Goal: Task Accomplishment & Management: Complete application form

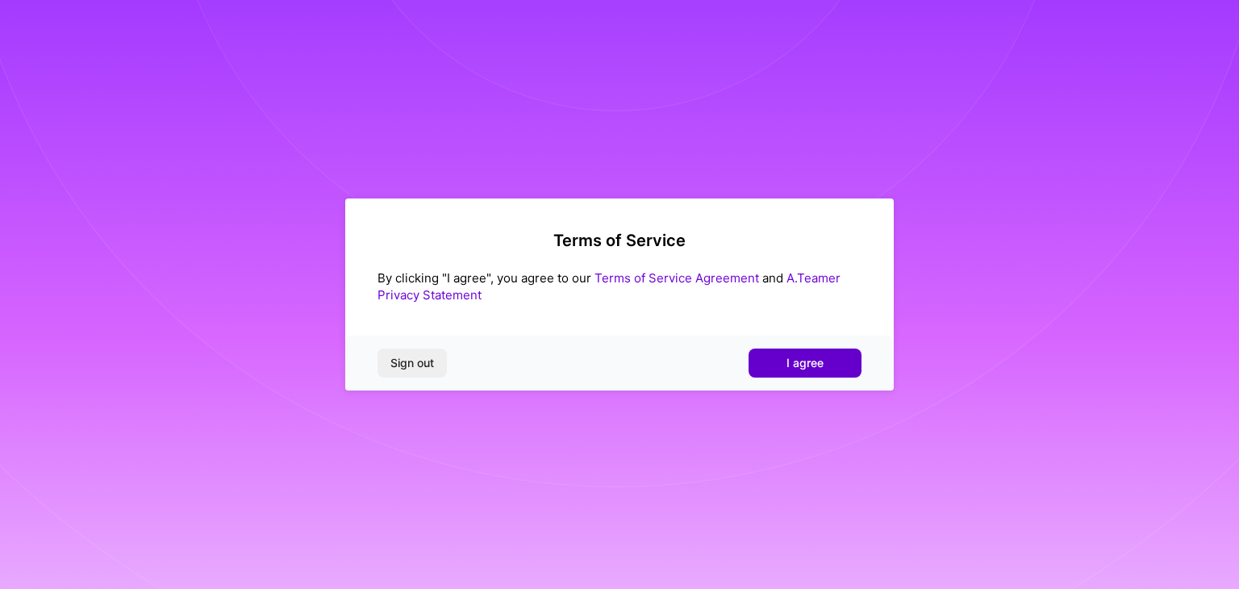
click at [803, 360] on span "I agree" at bounding box center [804, 363] width 37 height 16
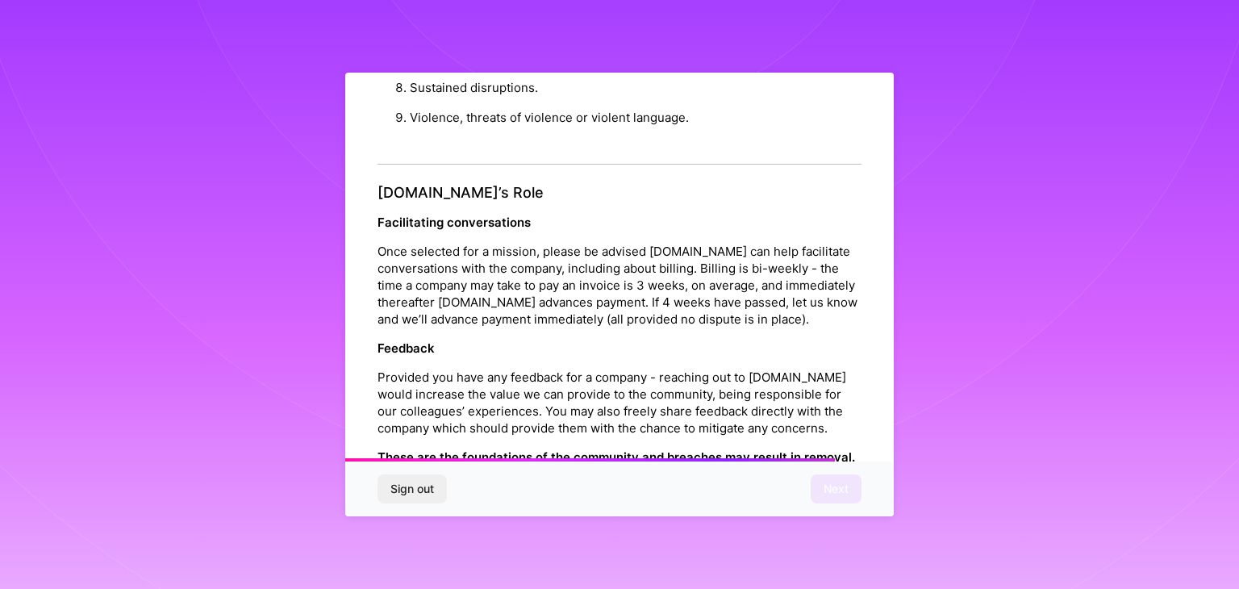
scroll to position [1842, 0]
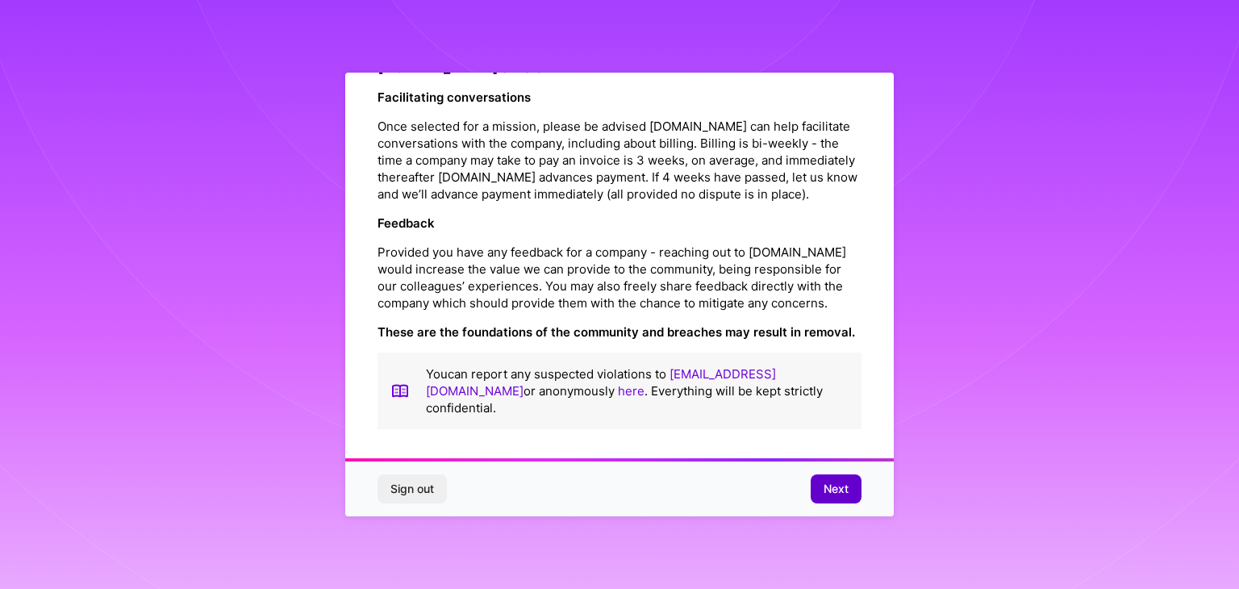
click at [836, 481] on span "Next" at bounding box center [835, 489] width 25 height 16
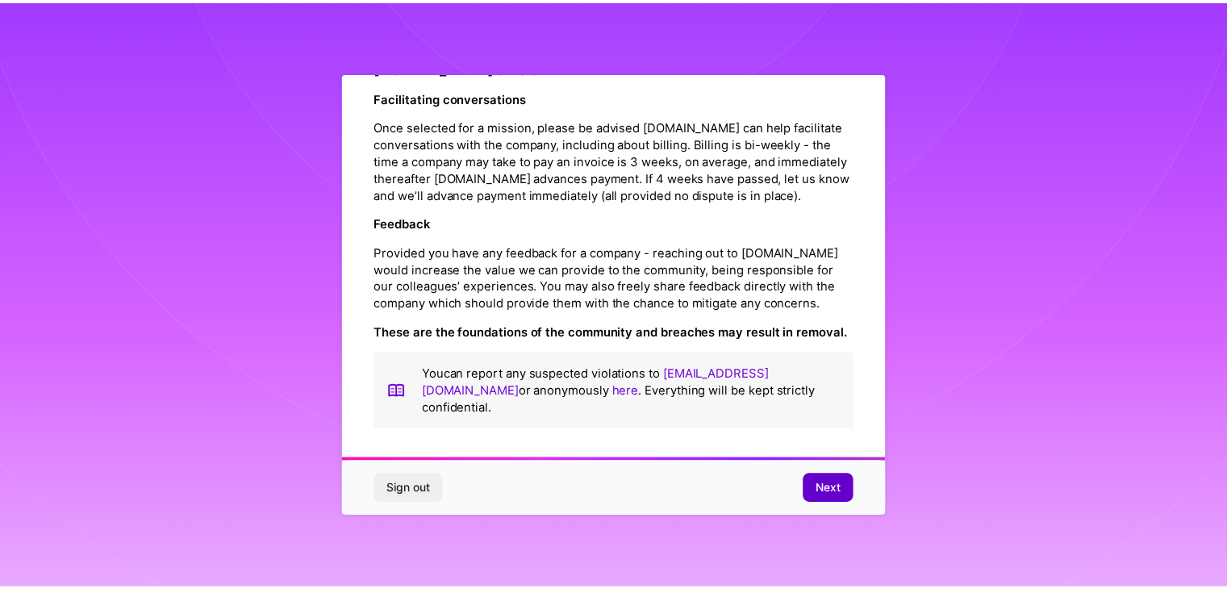
scroll to position [0, 0]
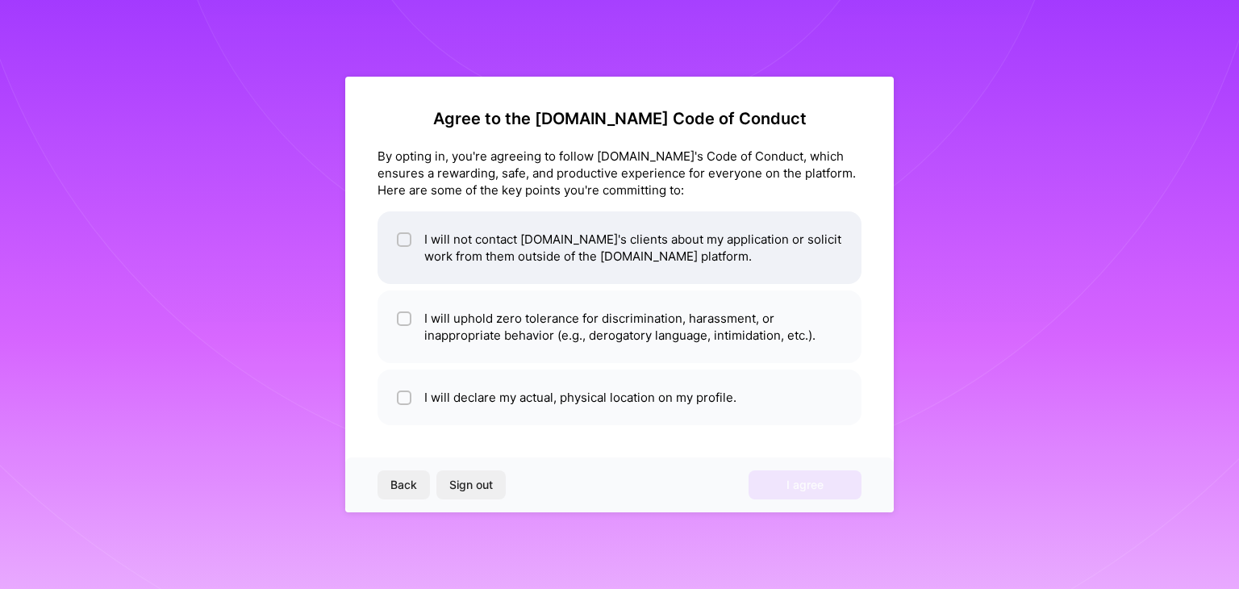
click at [406, 235] on input "checkbox" at bounding box center [405, 240] width 11 height 11
checkbox input "true"
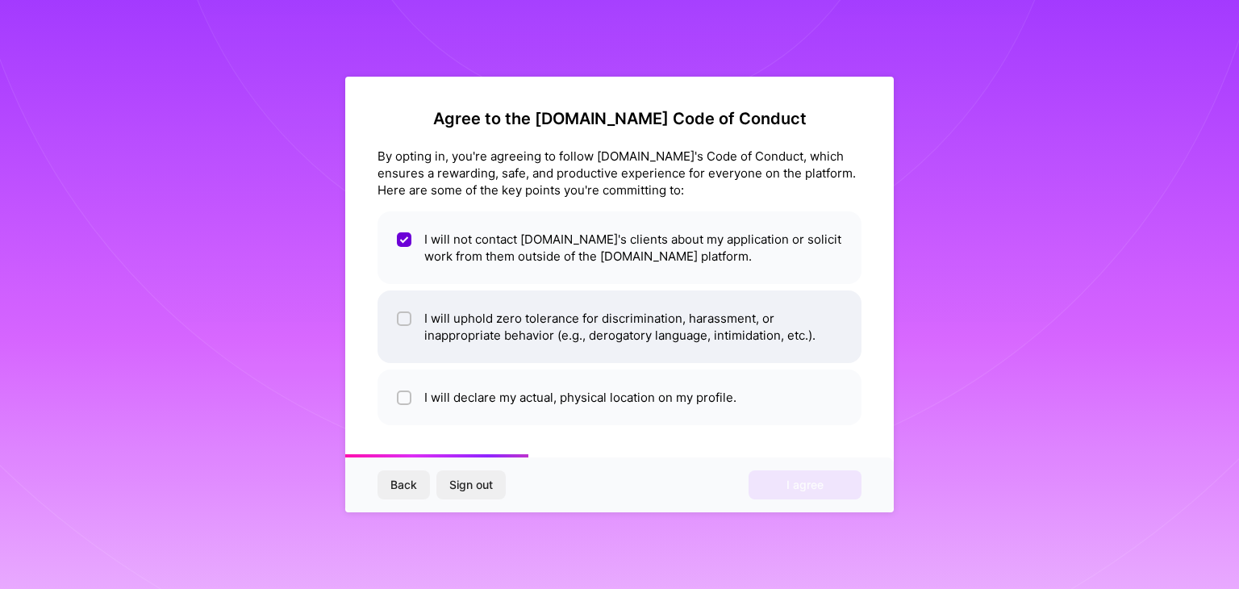
click at [402, 316] on input "checkbox" at bounding box center [405, 319] width 11 height 11
checkbox input "true"
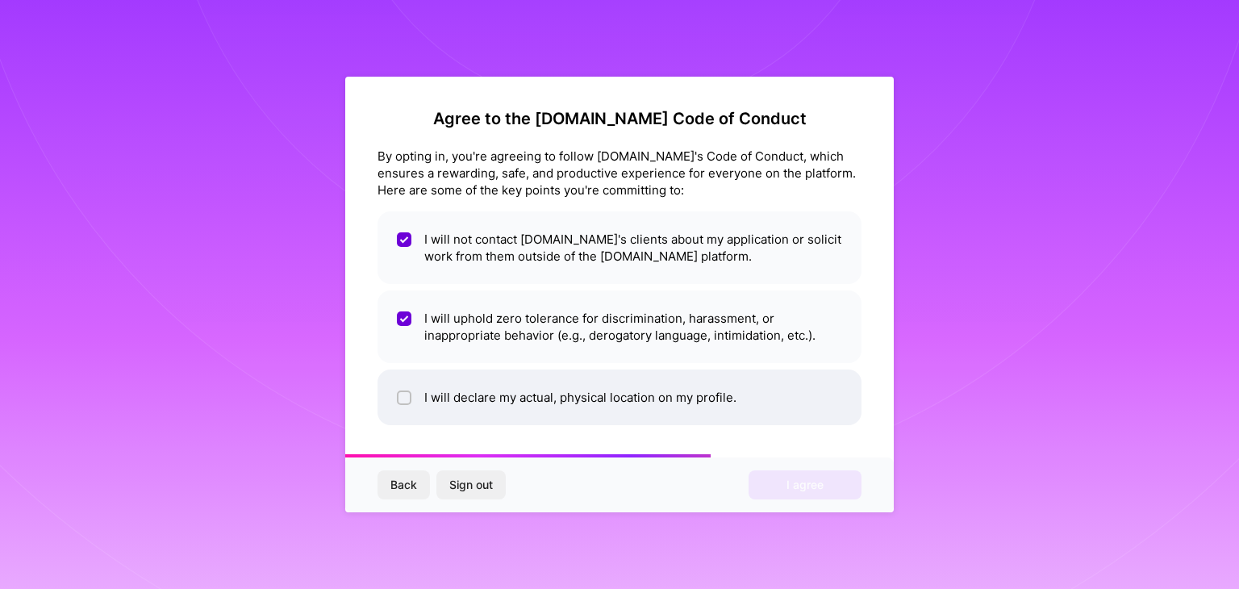
click at [406, 397] on input "checkbox" at bounding box center [405, 398] width 11 height 11
checkbox input "true"
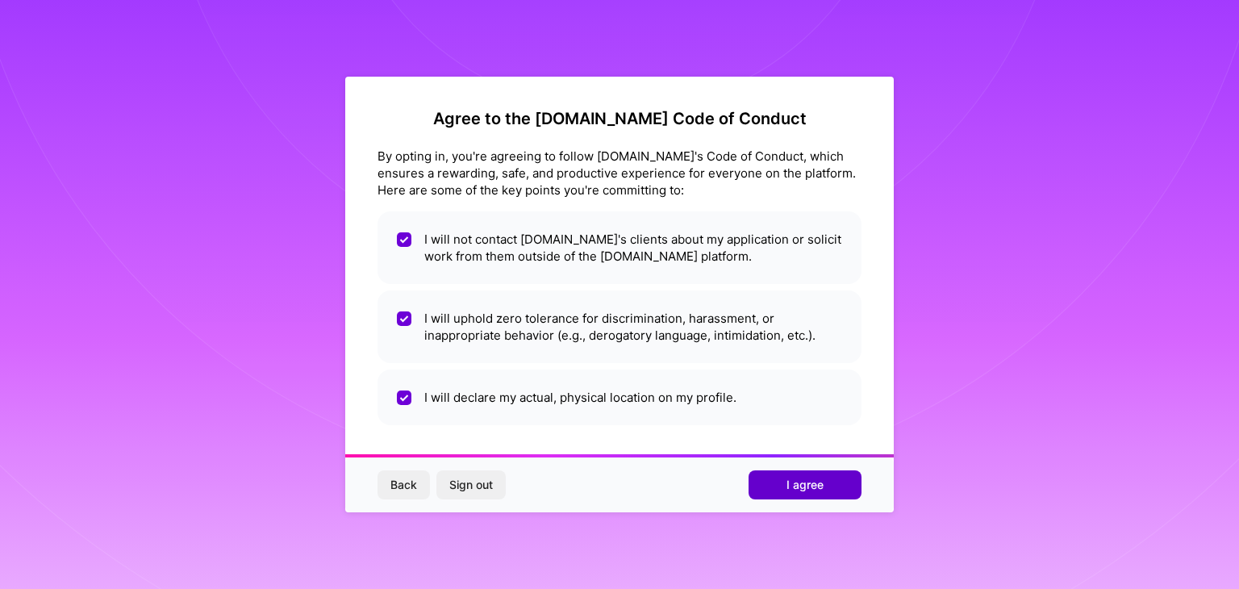
click at [786, 481] on span "I agree" at bounding box center [804, 485] width 37 height 16
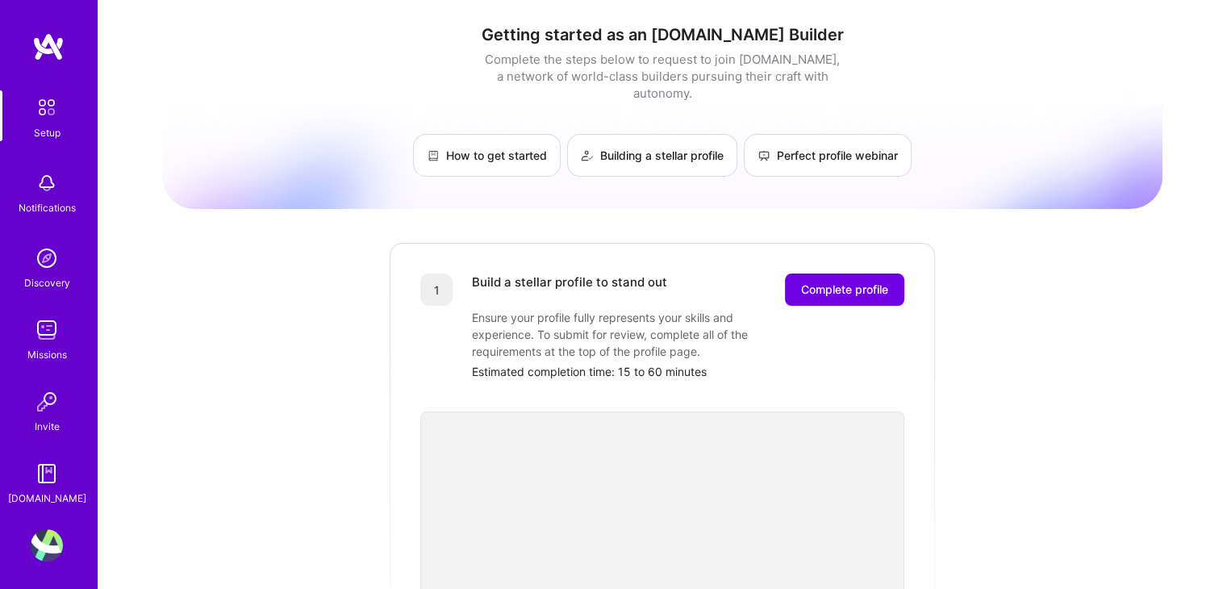
scroll to position [5, 0]
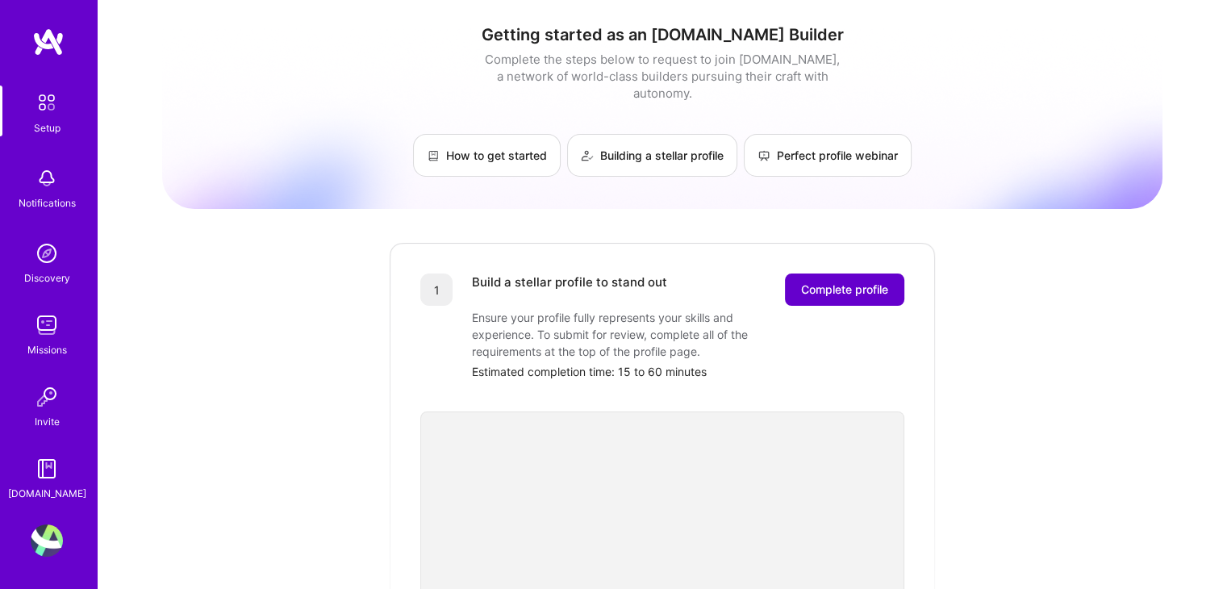
click at [819, 281] on span "Complete profile" at bounding box center [844, 289] width 87 height 16
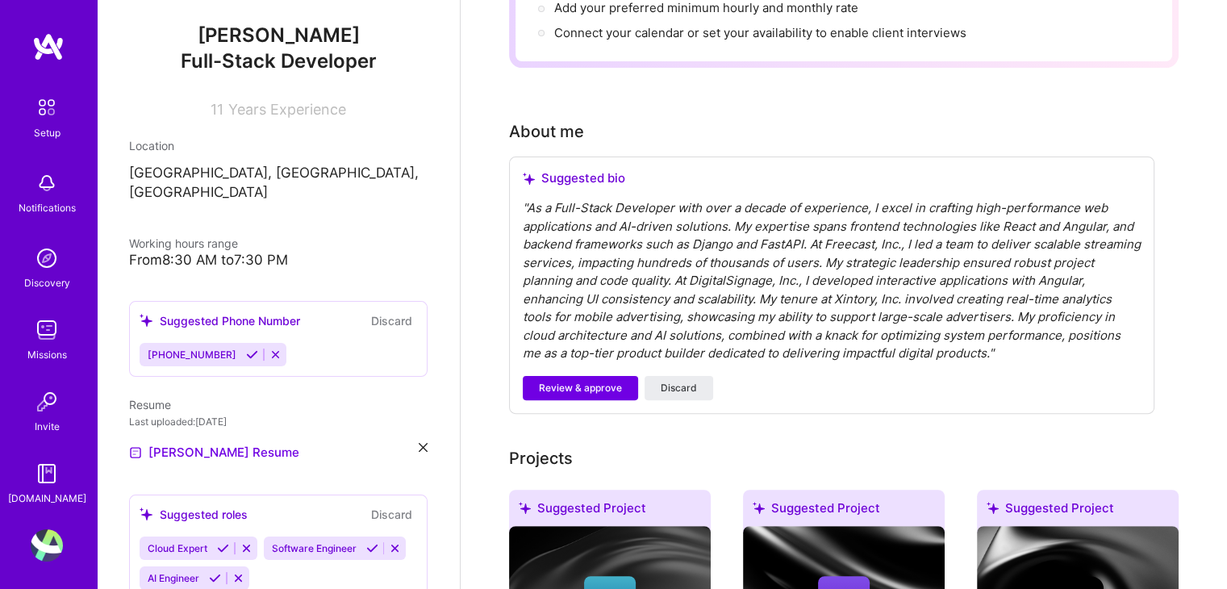
scroll to position [403, 0]
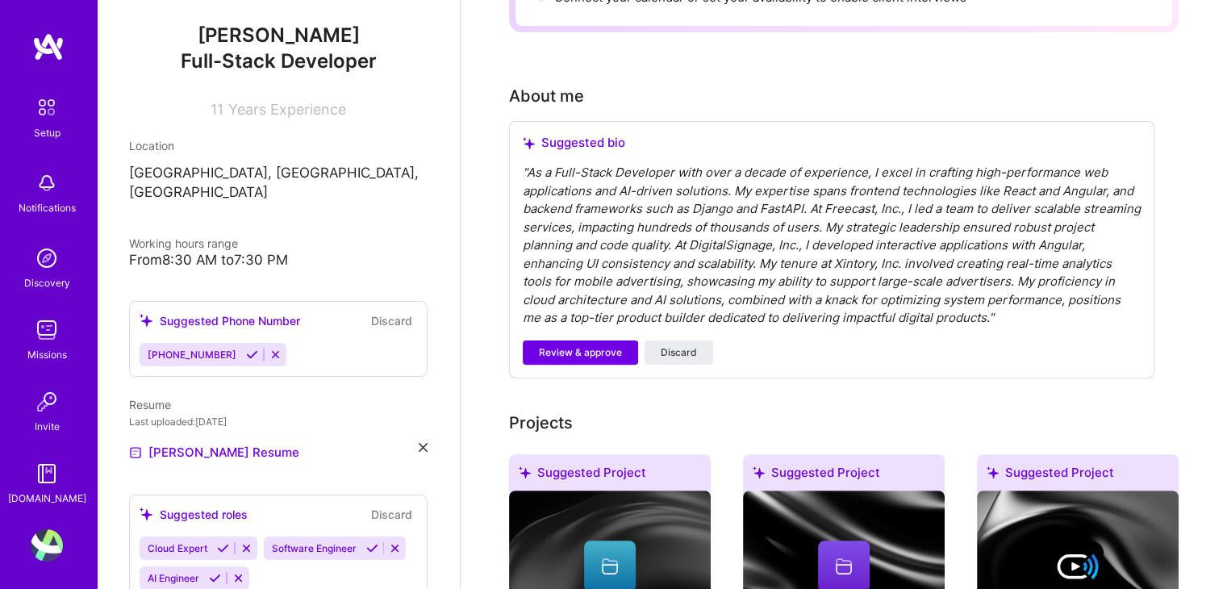
click at [617, 256] on div "" As a Full-Stack Developer with over a decade of experience, I excel in crafti…" at bounding box center [832, 246] width 618 height 164
click at [635, 256] on div "" As a Full-Stack Developer with over a decade of experience, I excel in crafti…" at bounding box center [832, 246] width 618 height 164
click at [584, 345] on span "Review & approve" at bounding box center [580, 352] width 83 height 15
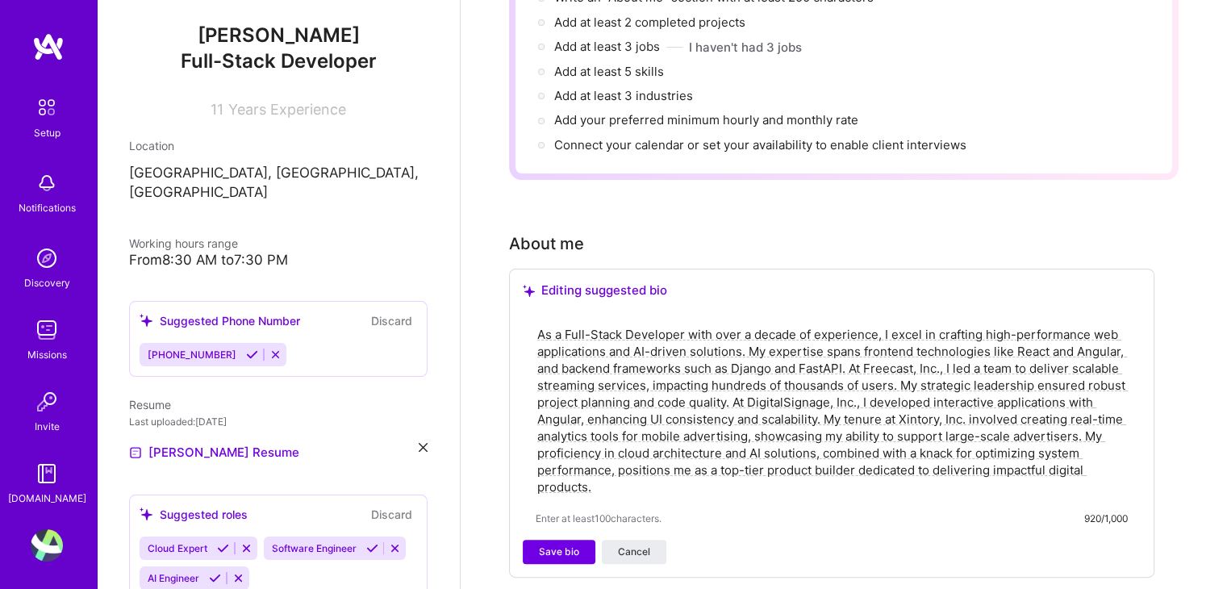
scroll to position [323, 0]
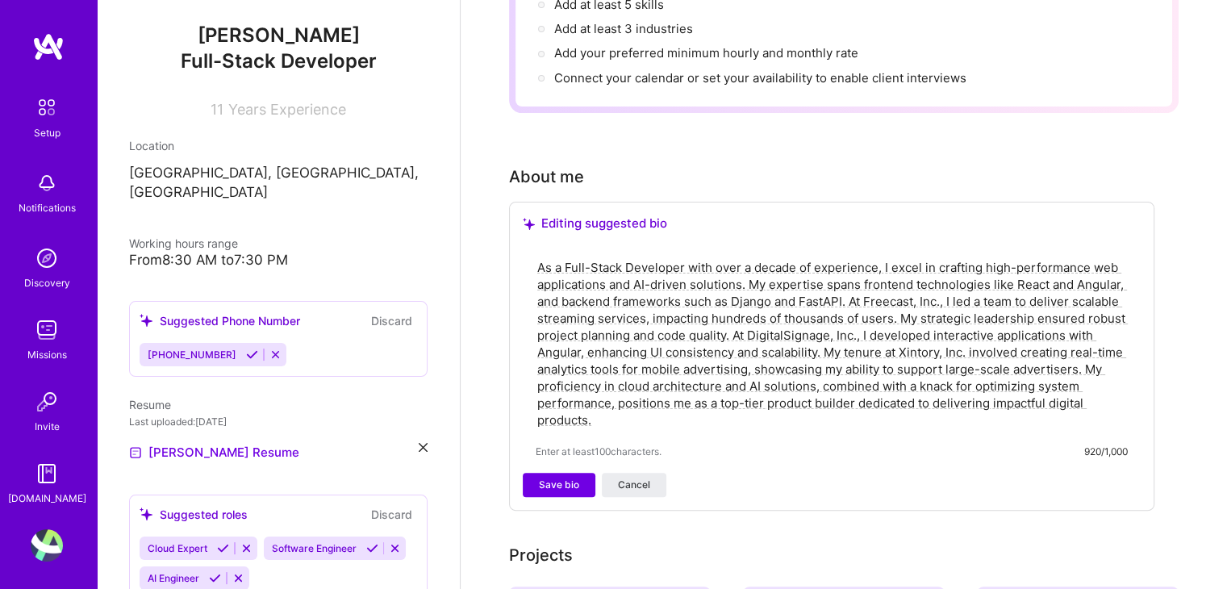
click at [663, 348] on textarea "As a Full-Stack Developer with over a decade of experience, I excel in crafting…" at bounding box center [831, 343] width 592 height 173
click at [544, 477] on span "Save bio" at bounding box center [559, 484] width 40 height 15
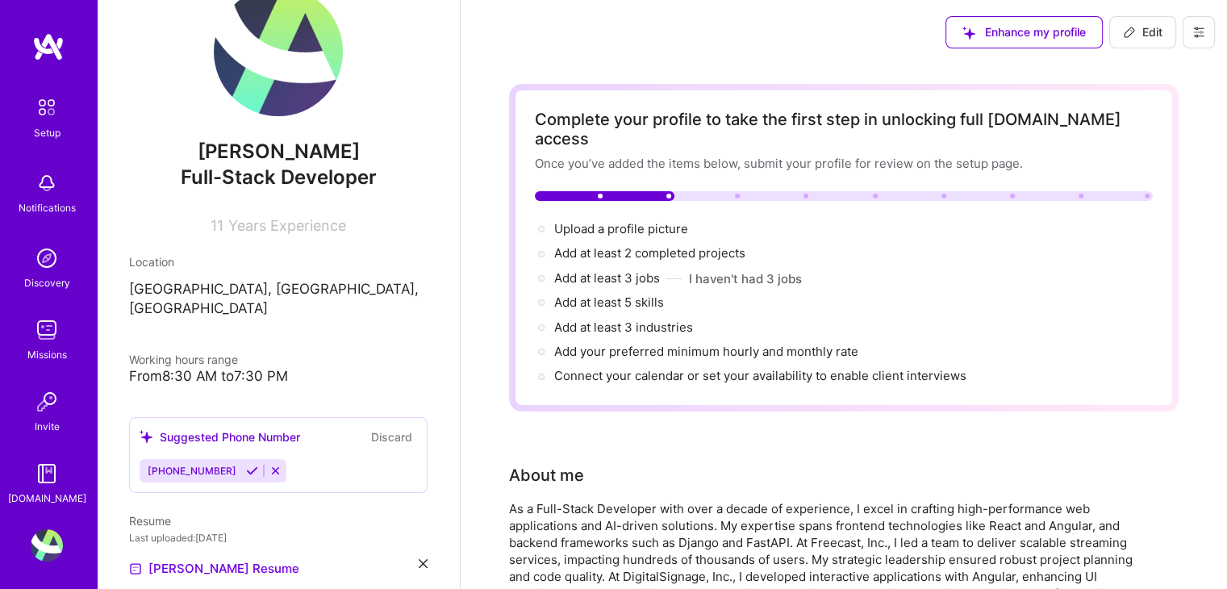
scroll to position [0, 0]
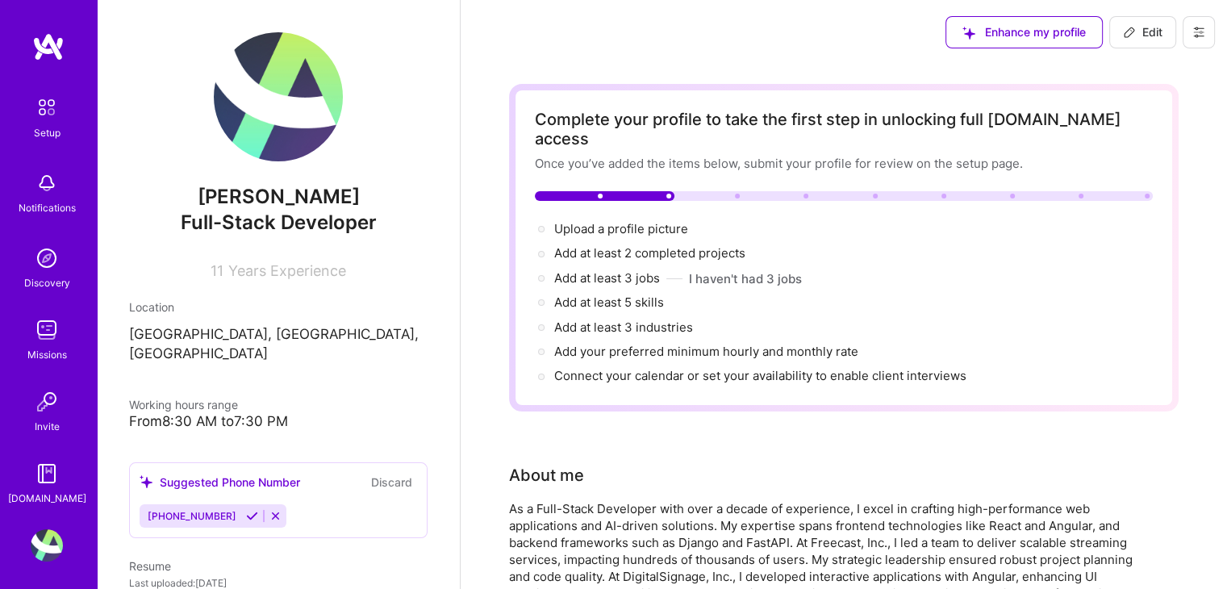
click at [245, 150] on img at bounding box center [278, 96] width 129 height 129
click at [265, 135] on img at bounding box center [278, 96] width 129 height 129
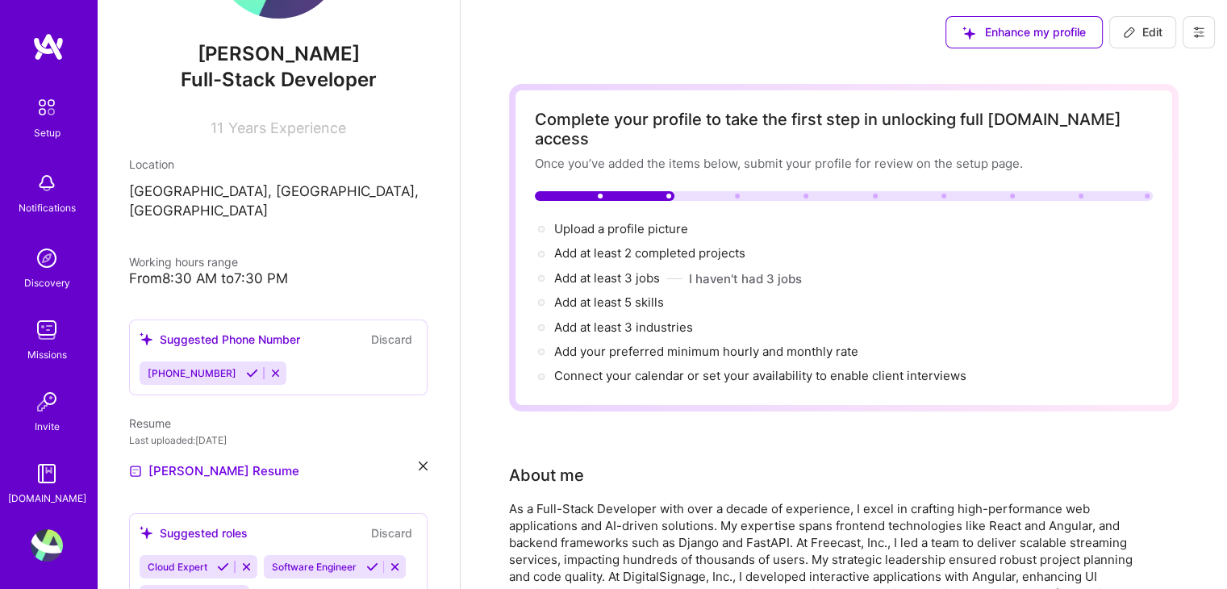
scroll to position [242, 0]
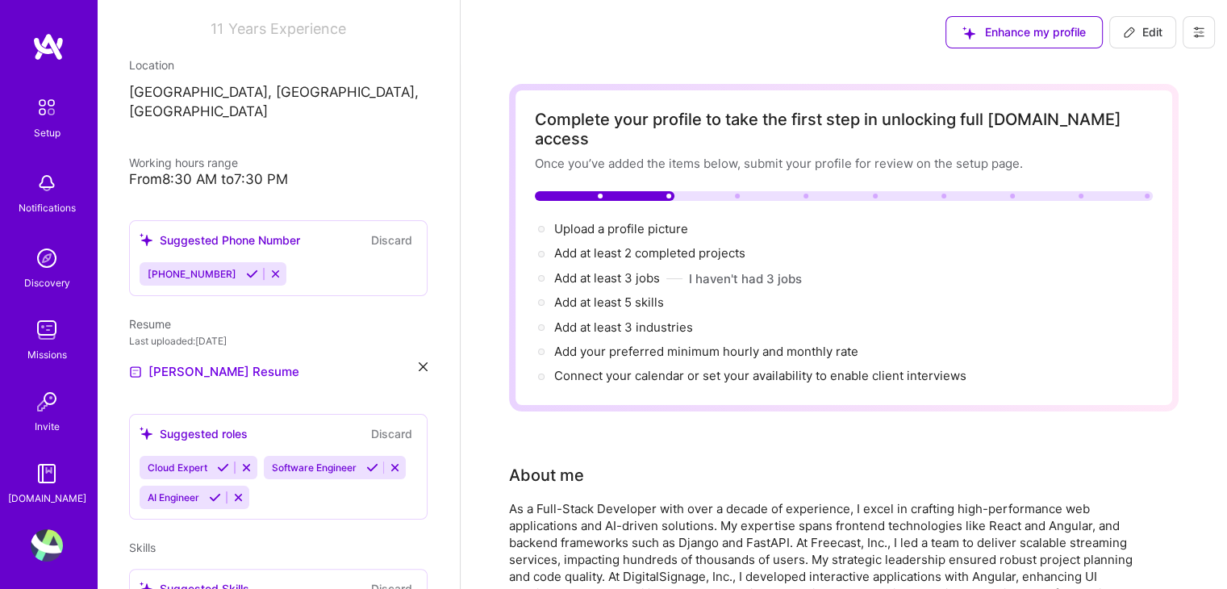
click at [246, 268] on icon at bounding box center [252, 274] width 12 height 12
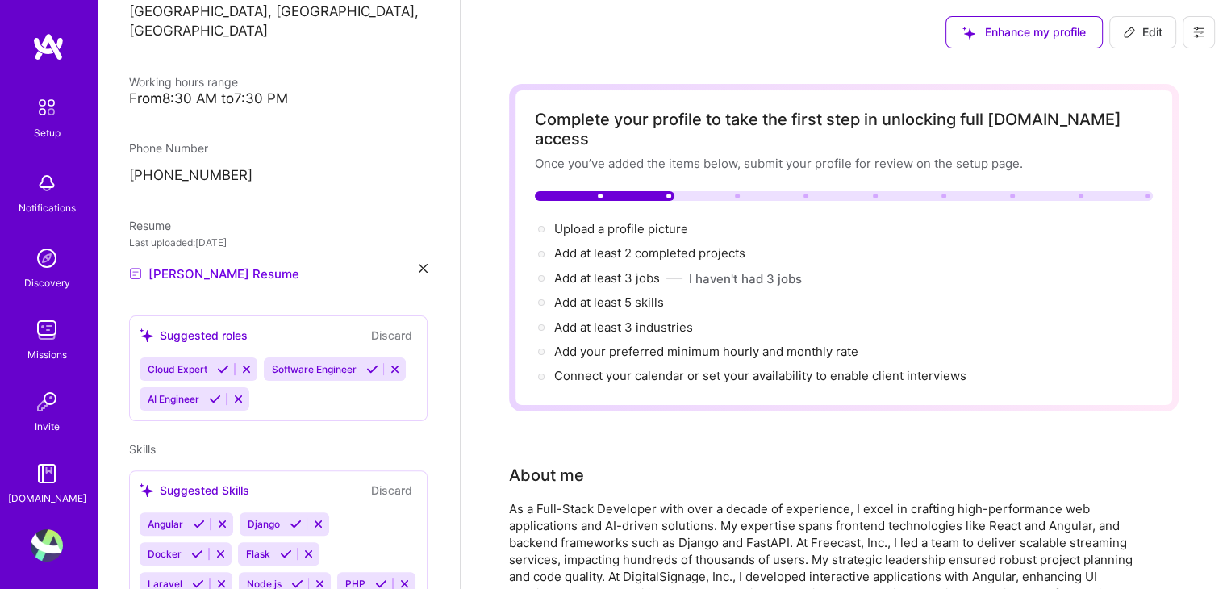
scroll to position [403, 0]
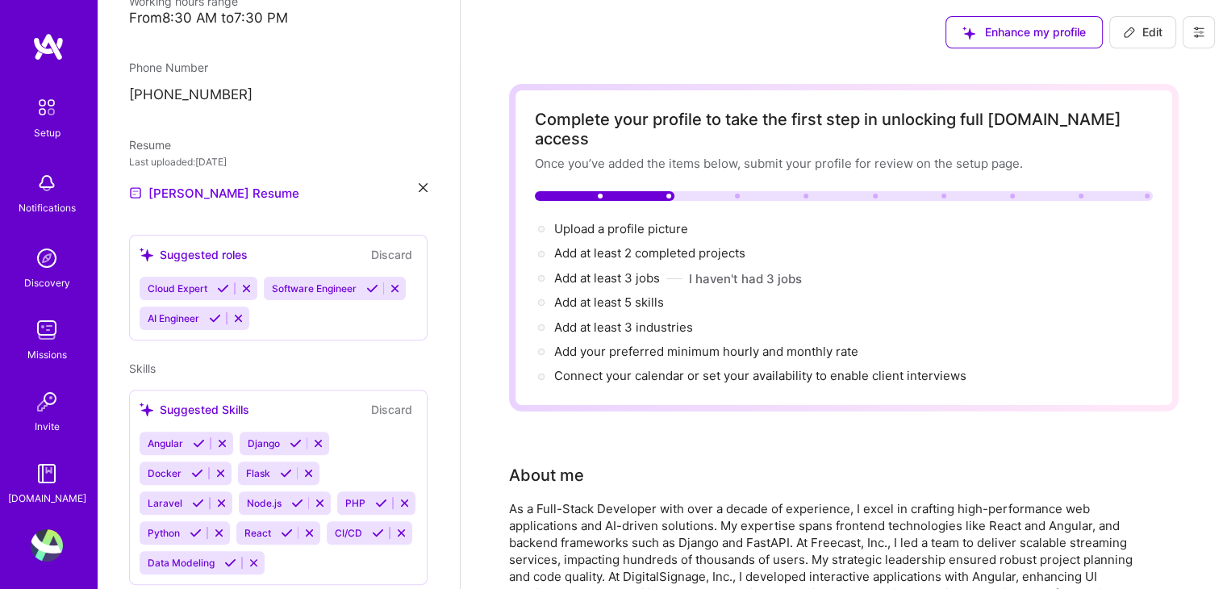
click at [200, 437] on icon at bounding box center [199, 443] width 12 height 12
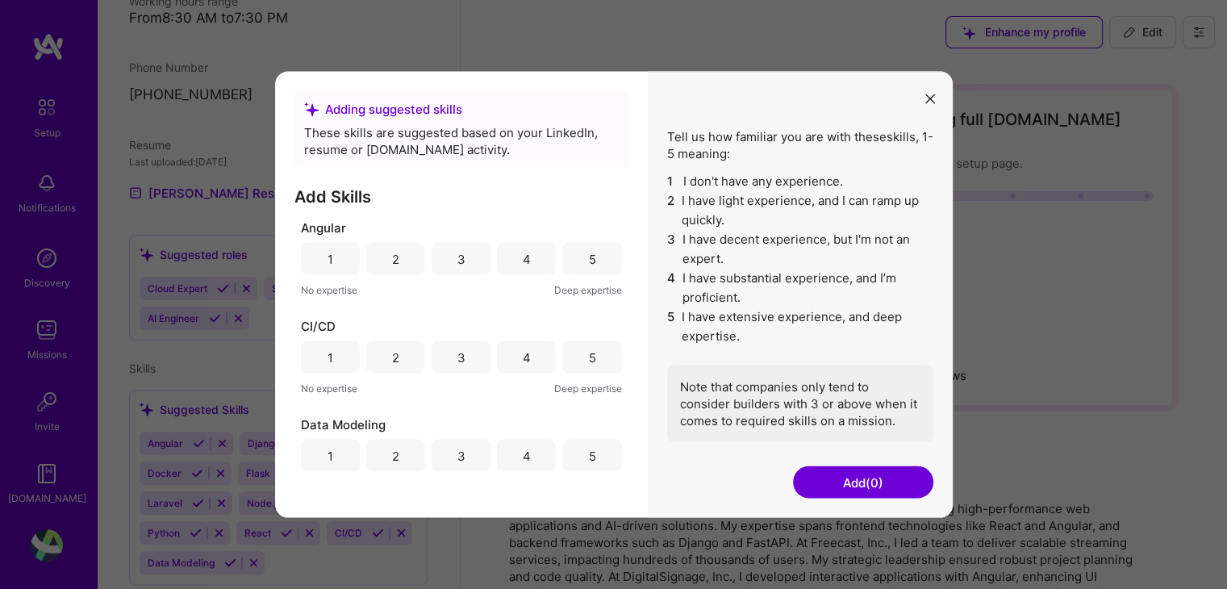
click at [589, 259] on div "5" at bounding box center [591, 259] width 59 height 32
click at [581, 357] on div "5" at bounding box center [591, 357] width 59 height 32
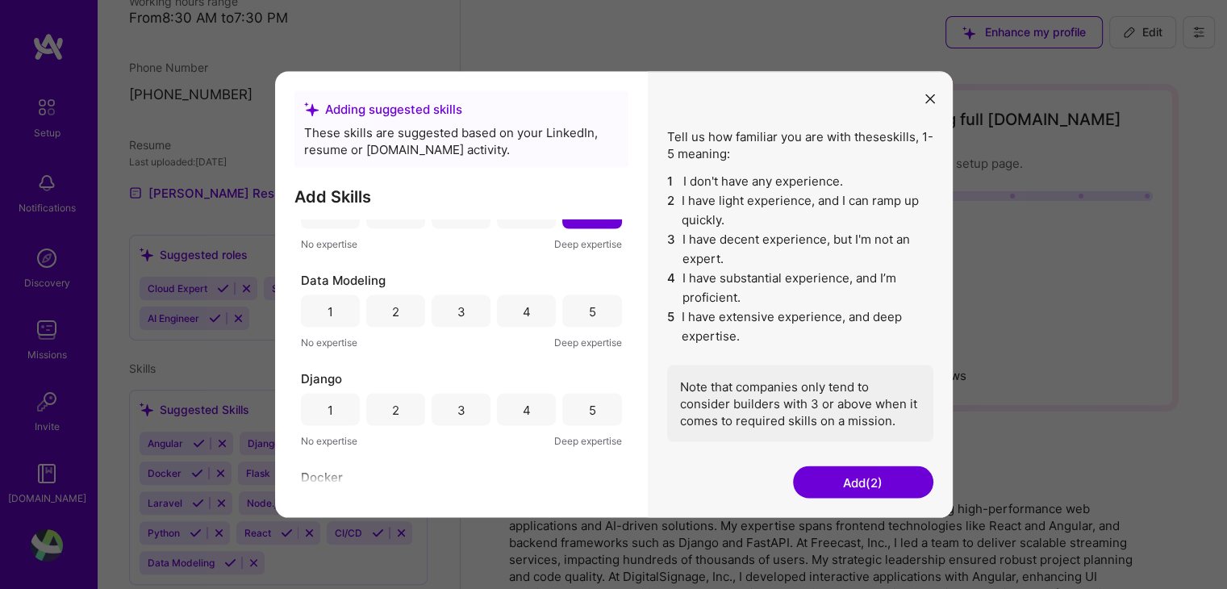
scroll to position [161, 0]
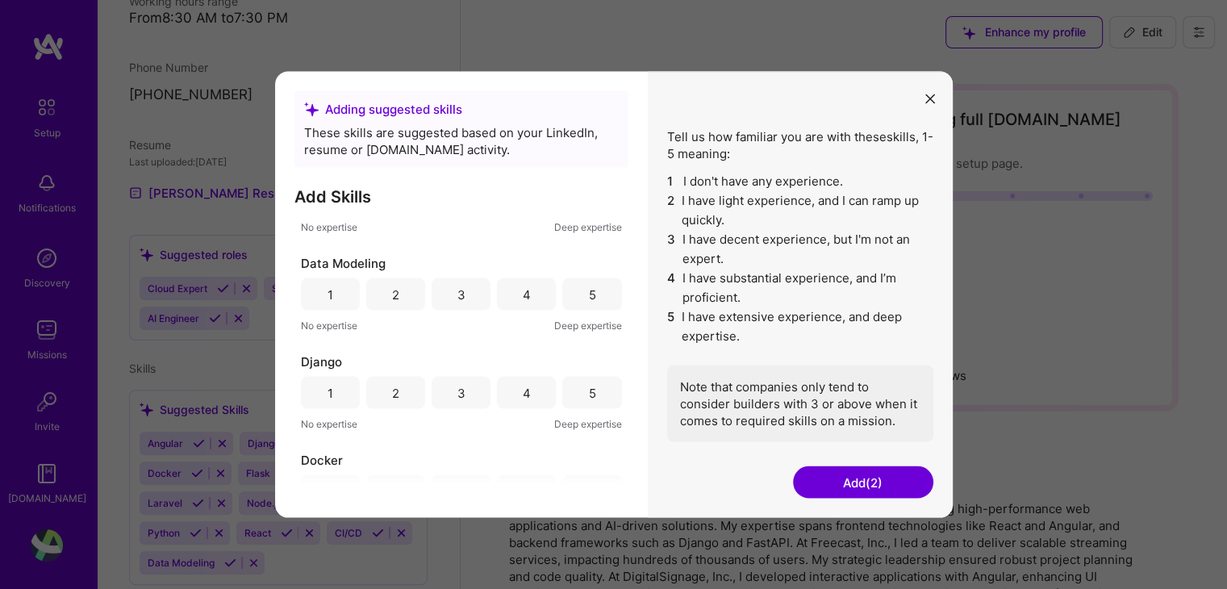
click at [527, 295] on div "4" at bounding box center [526, 294] width 59 height 32
click at [588, 387] on div "5" at bounding box center [591, 392] width 7 height 17
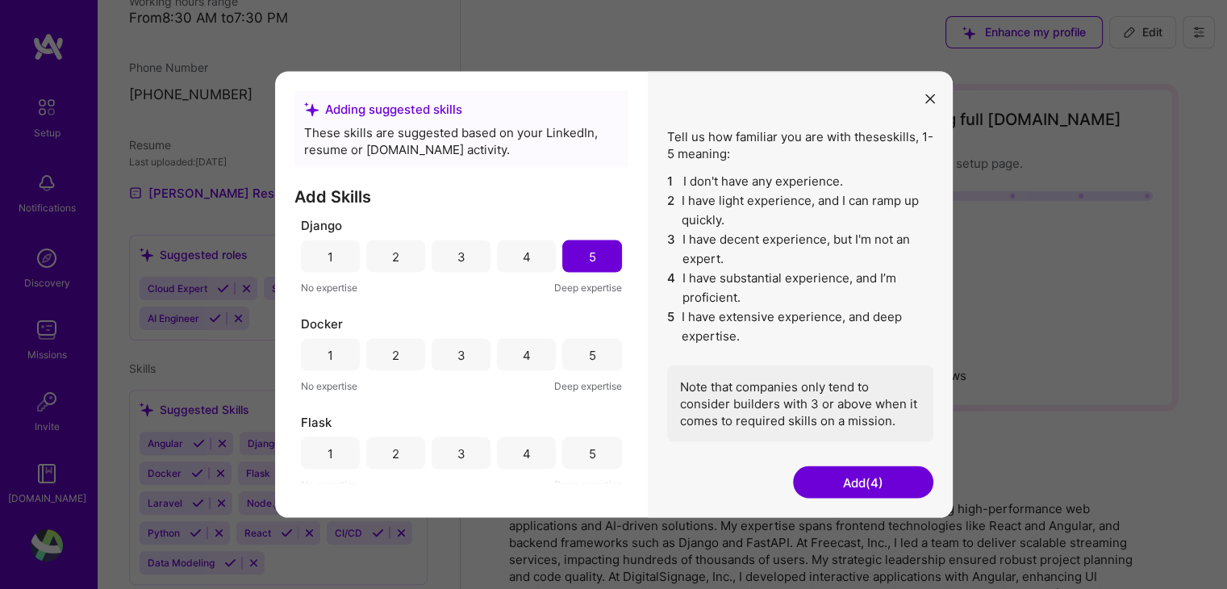
scroll to position [323, 0]
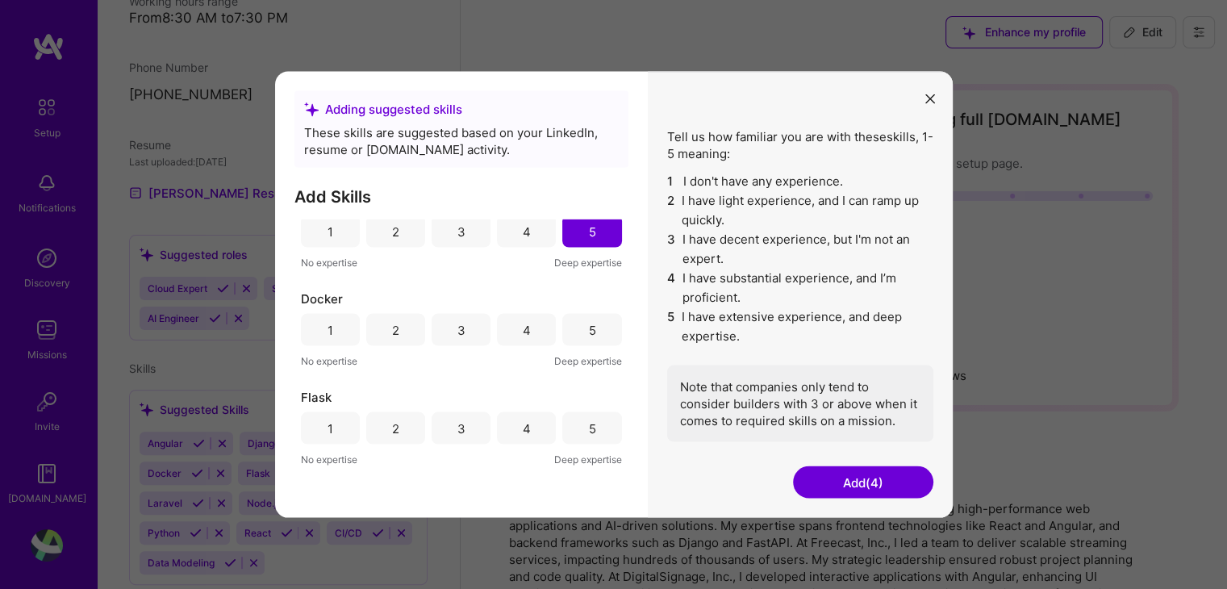
click at [569, 321] on div "5" at bounding box center [591, 330] width 59 height 32
click at [567, 416] on div "5" at bounding box center [591, 428] width 59 height 32
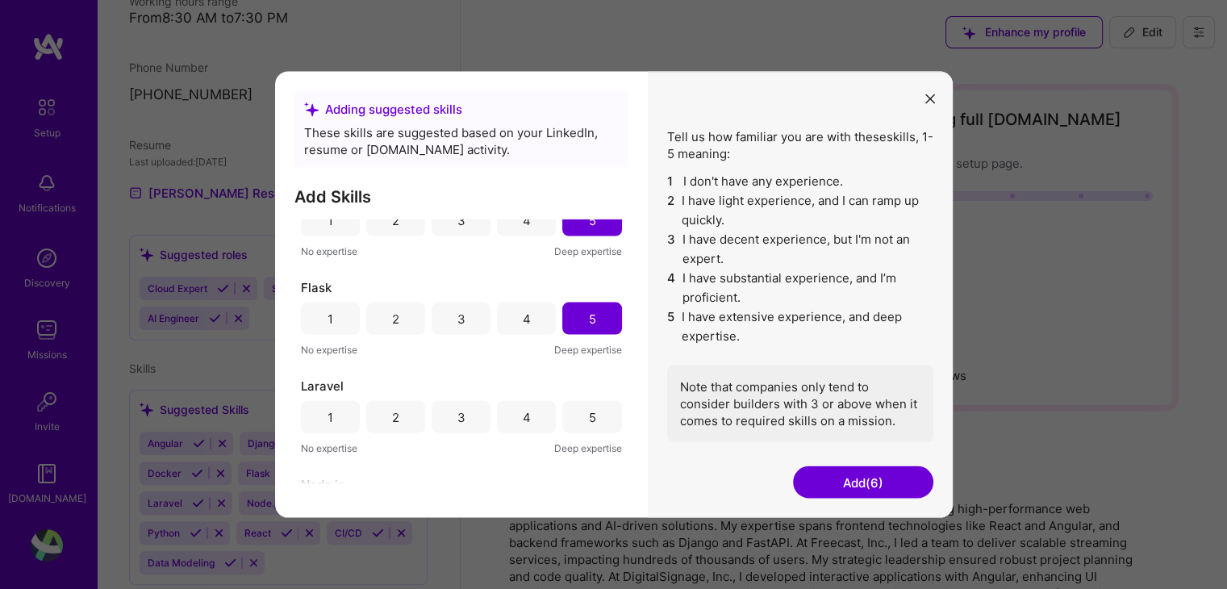
scroll to position [484, 0]
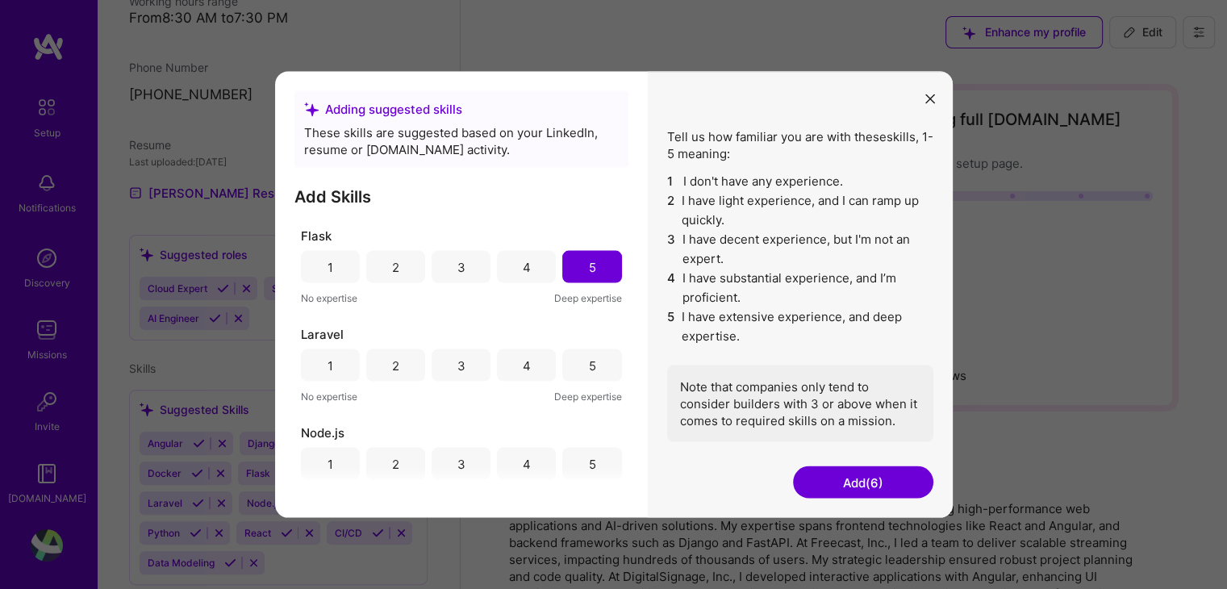
click at [523, 278] on div "4" at bounding box center [526, 267] width 59 height 32
click at [578, 374] on div "5" at bounding box center [591, 365] width 59 height 32
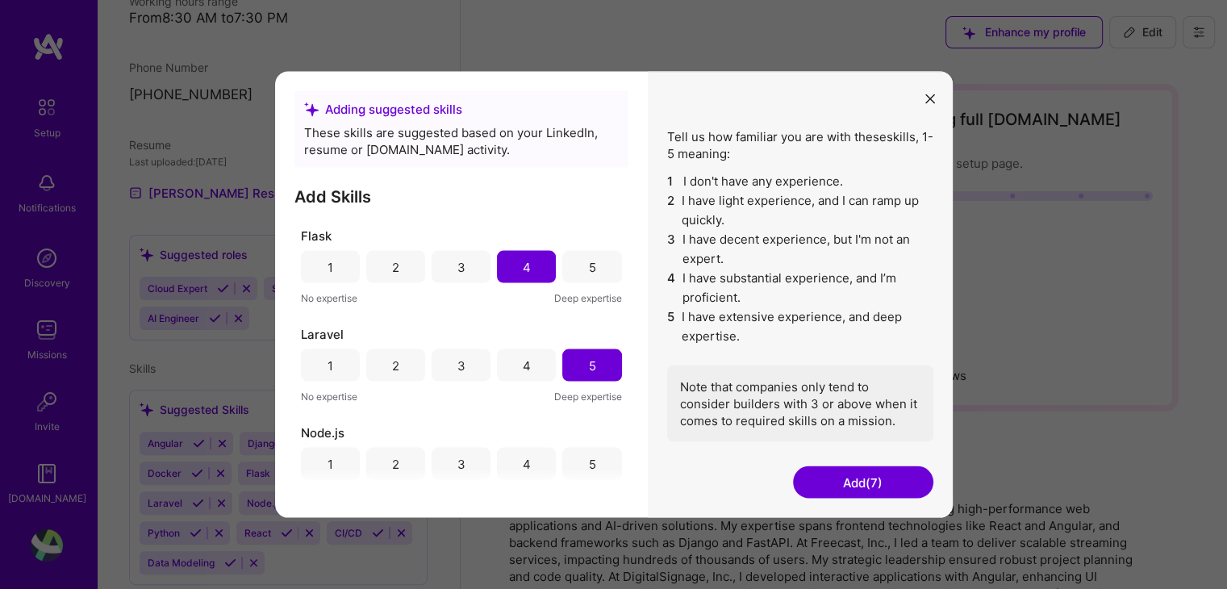
click at [572, 452] on div "5" at bounding box center [591, 464] width 59 height 32
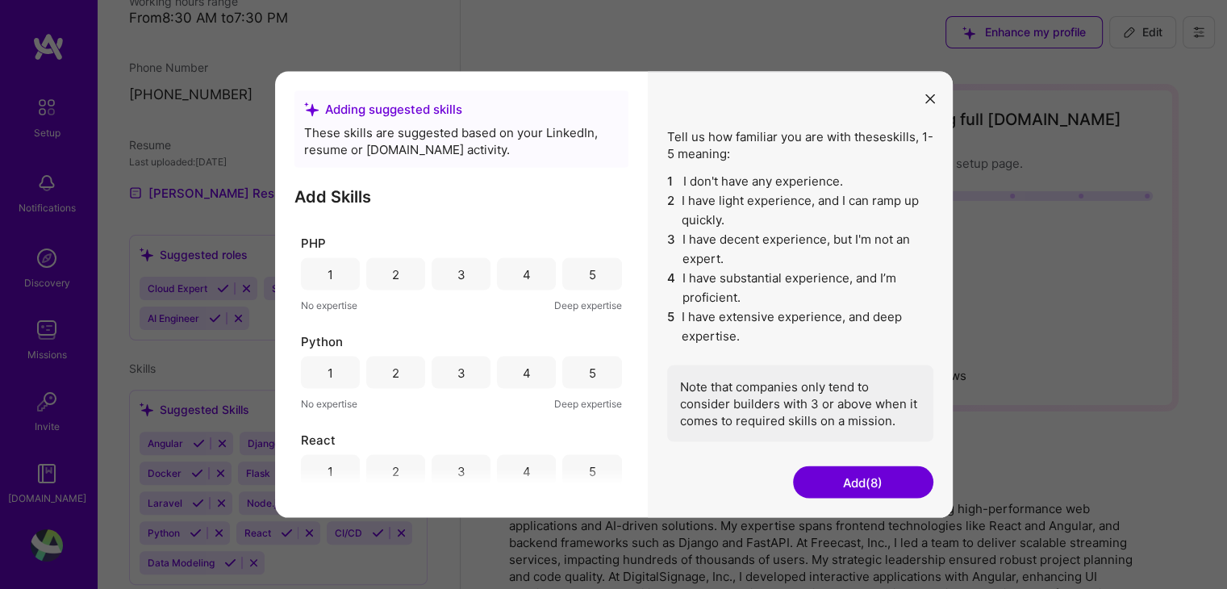
scroll to position [798, 0]
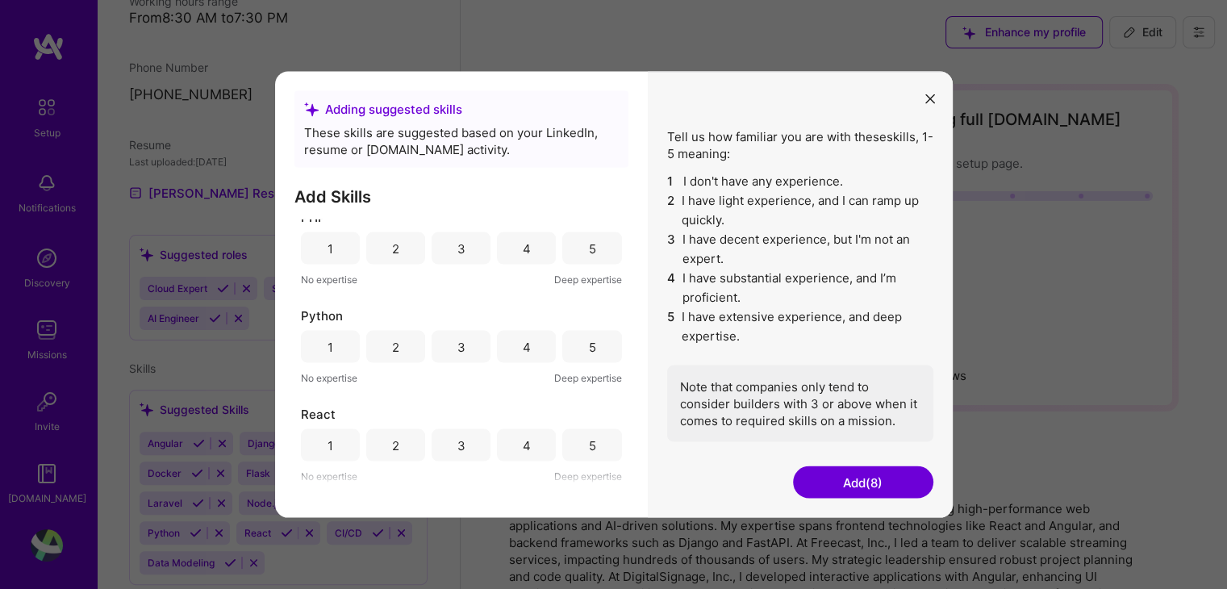
click at [568, 250] on div "5" at bounding box center [591, 248] width 59 height 32
click at [579, 349] on div "5" at bounding box center [591, 347] width 59 height 32
click at [580, 441] on div "5" at bounding box center [591, 445] width 59 height 32
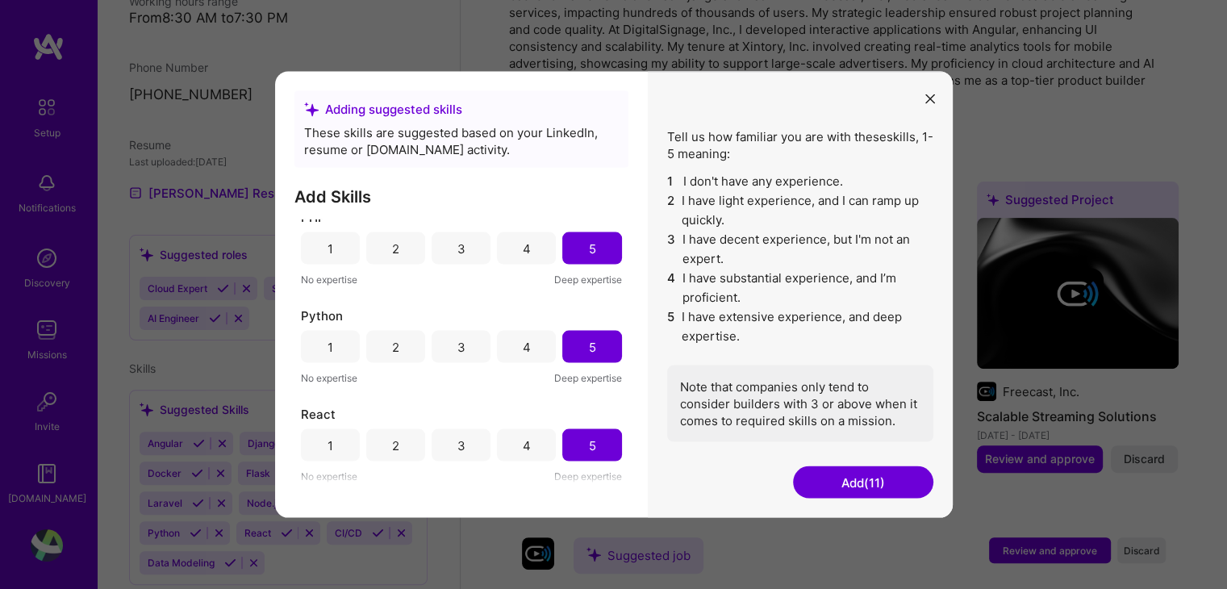
scroll to position [564, 0]
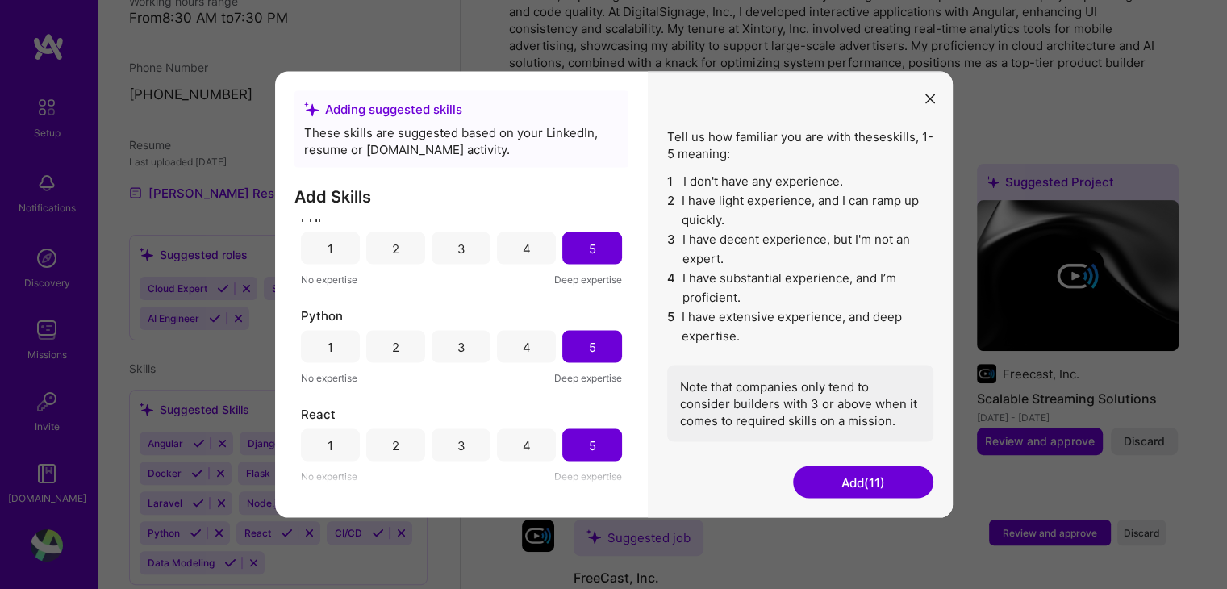
click at [823, 481] on button "Add (11)" at bounding box center [863, 482] width 140 height 32
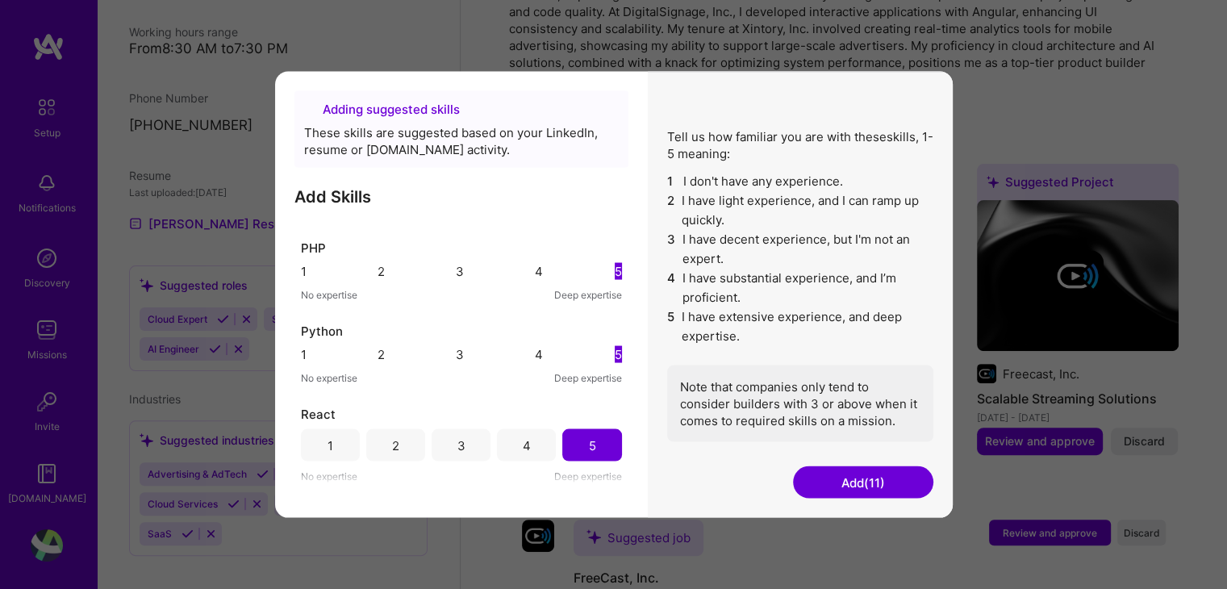
scroll to position [403, 0]
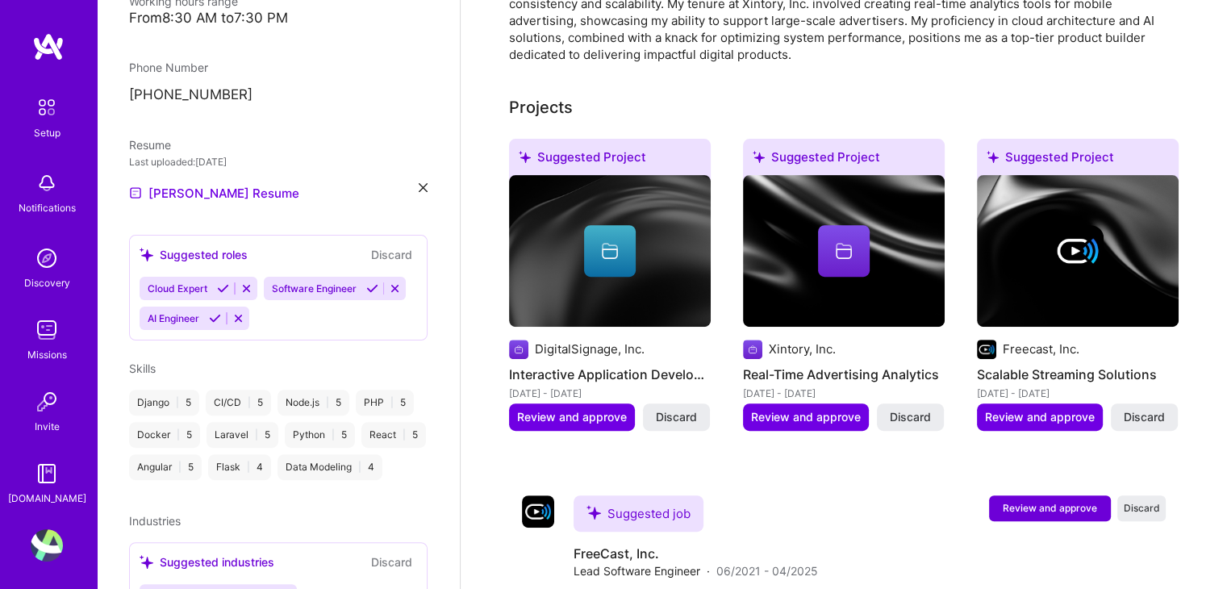
click at [366, 294] on icon at bounding box center [372, 288] width 12 height 12
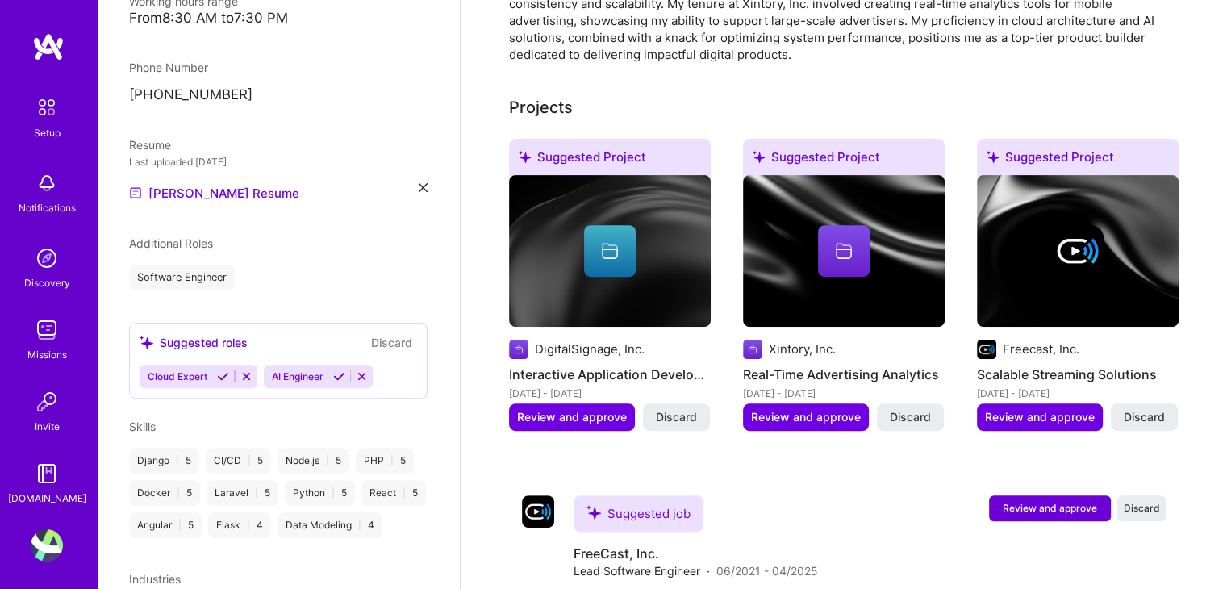
click at [261, 333] on div "Suggested roles Discard" at bounding box center [278, 342] width 277 height 19
click at [236, 265] on div "Software Engineer" at bounding box center [278, 278] width 298 height 26
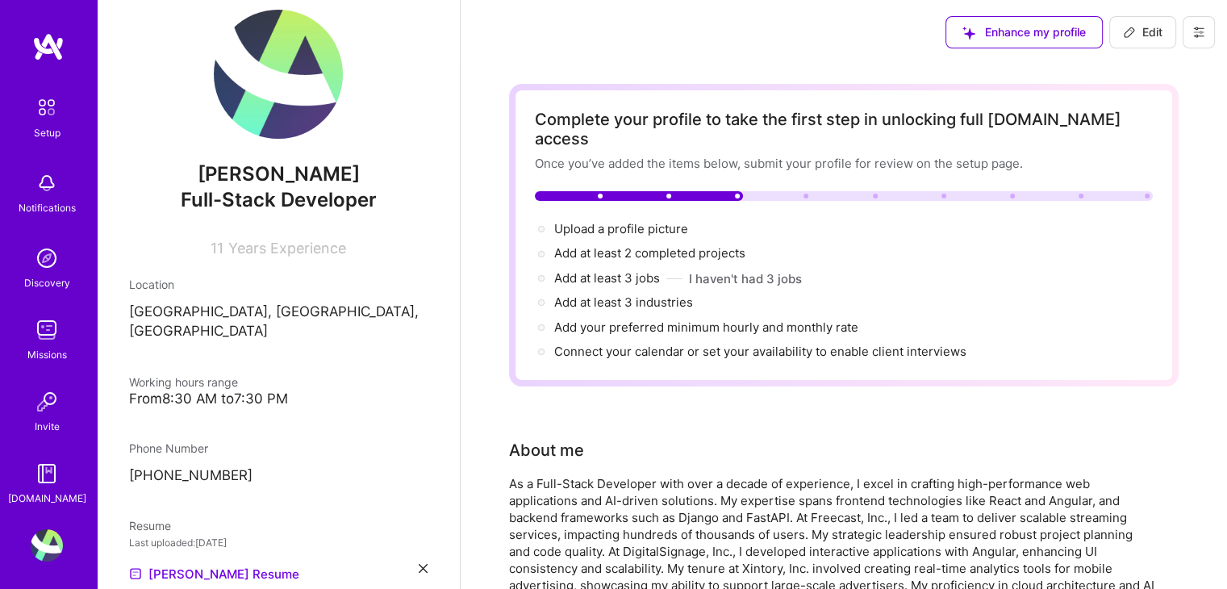
scroll to position [0, 0]
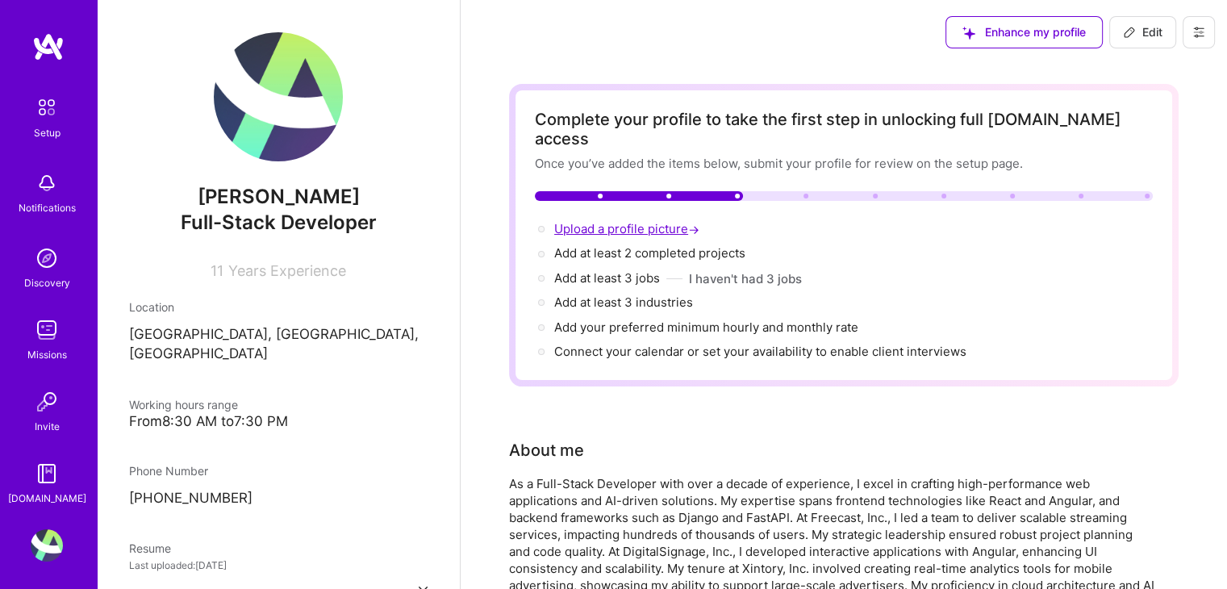
click at [615, 221] on span "Upload a profile picture →" at bounding box center [628, 228] width 148 height 15
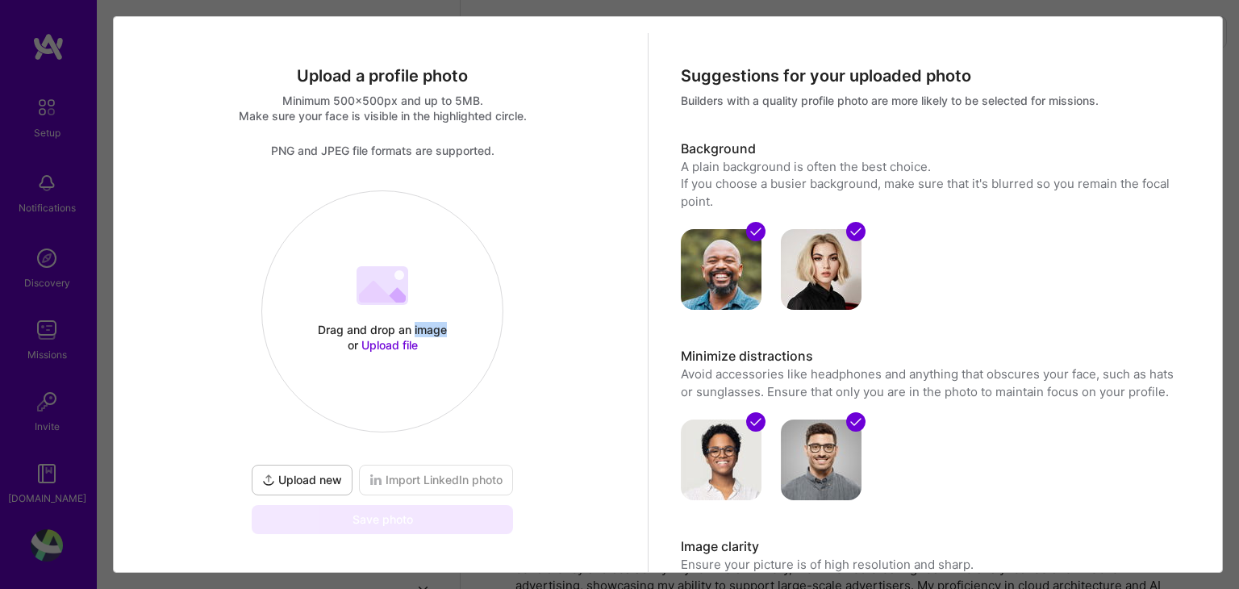
click at [615, 210] on div "Drag and drop an image or Upload file Upload file Upload new Import LinkedIn ph…" at bounding box center [383, 362] width 506 height 344
click at [539, 265] on div "Drag and drop an image or Upload file Upload file Upload new Import LinkedIn ph…" at bounding box center [383, 362] width 506 height 344
click at [381, 288] on 202 at bounding box center [382, 285] width 52 height 39
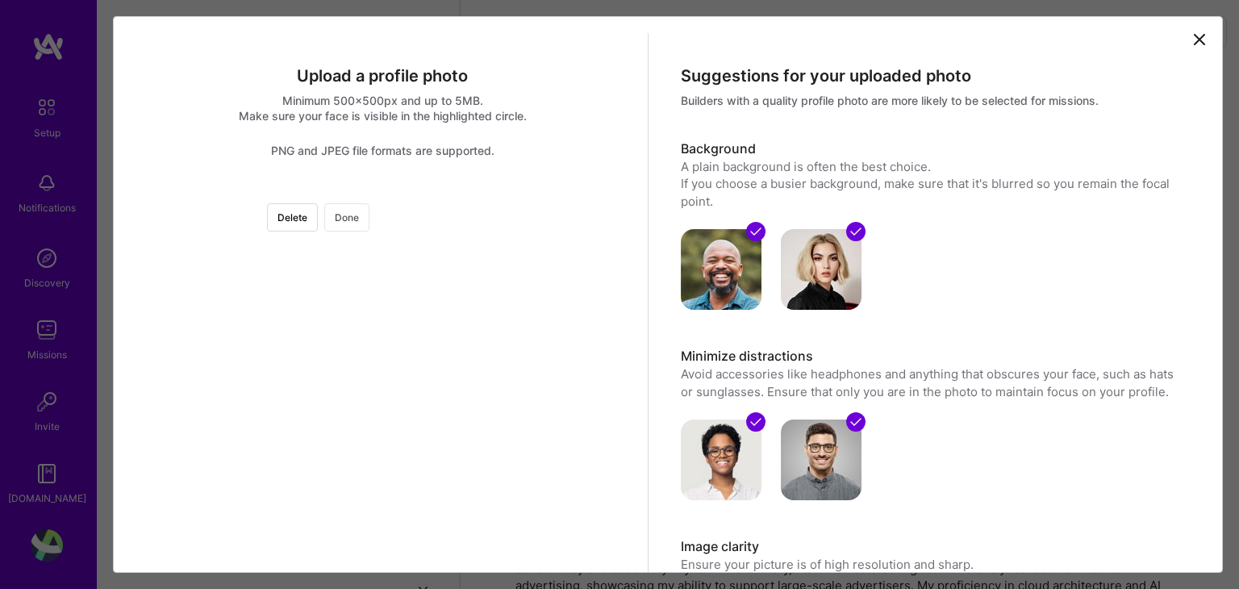
click at [369, 223] on button "Done" at bounding box center [346, 217] width 45 height 28
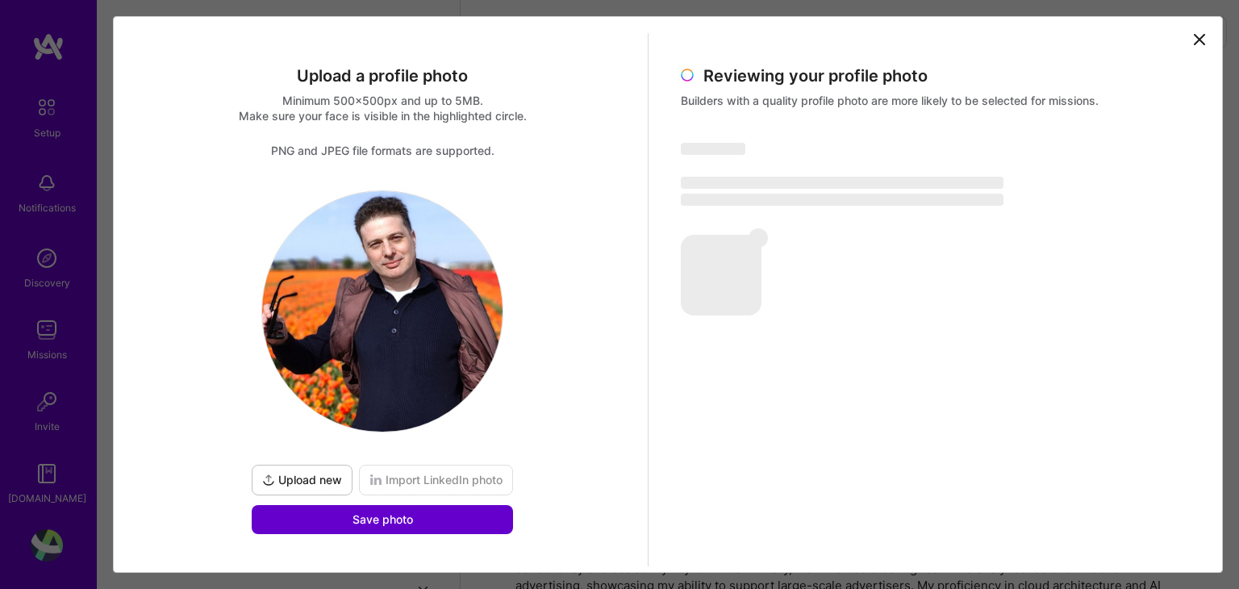
click at [410, 525] on span "Save photo" at bounding box center [382, 519] width 60 height 16
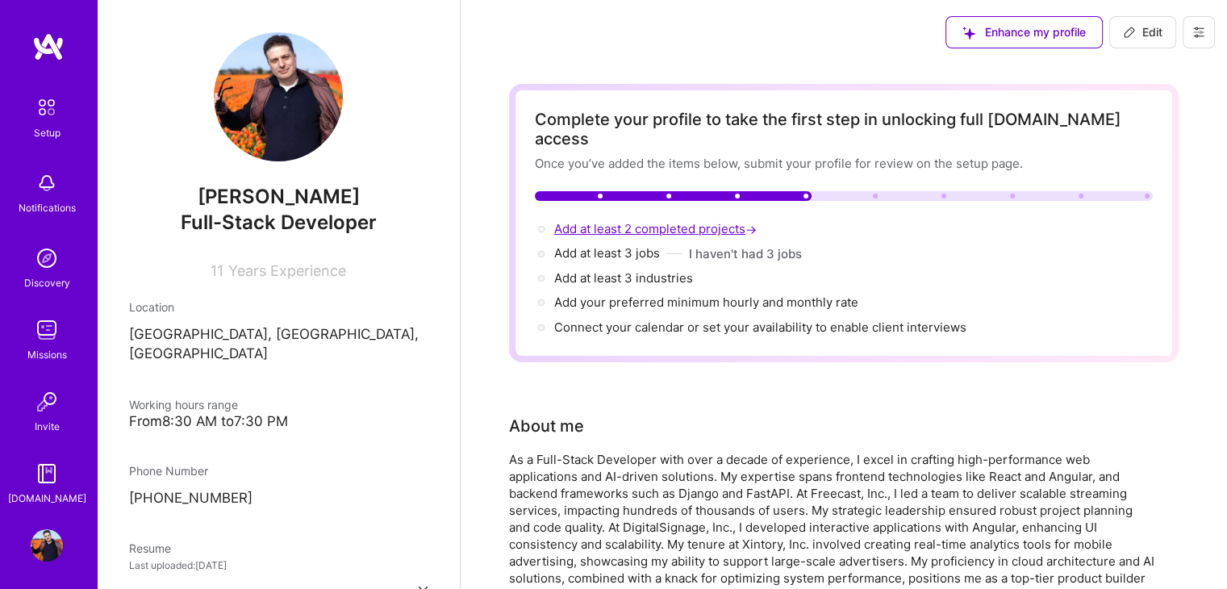
click at [673, 221] on span "Add at least 2 completed projects →" at bounding box center [657, 228] width 206 height 15
select select "DE"
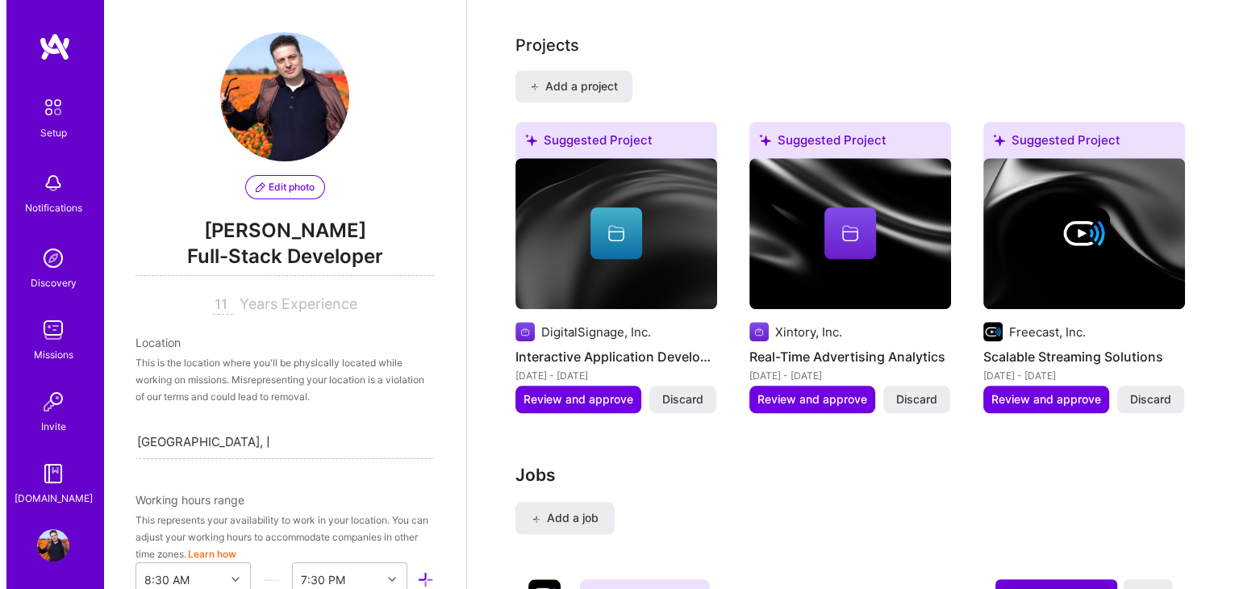
scroll to position [1360, 0]
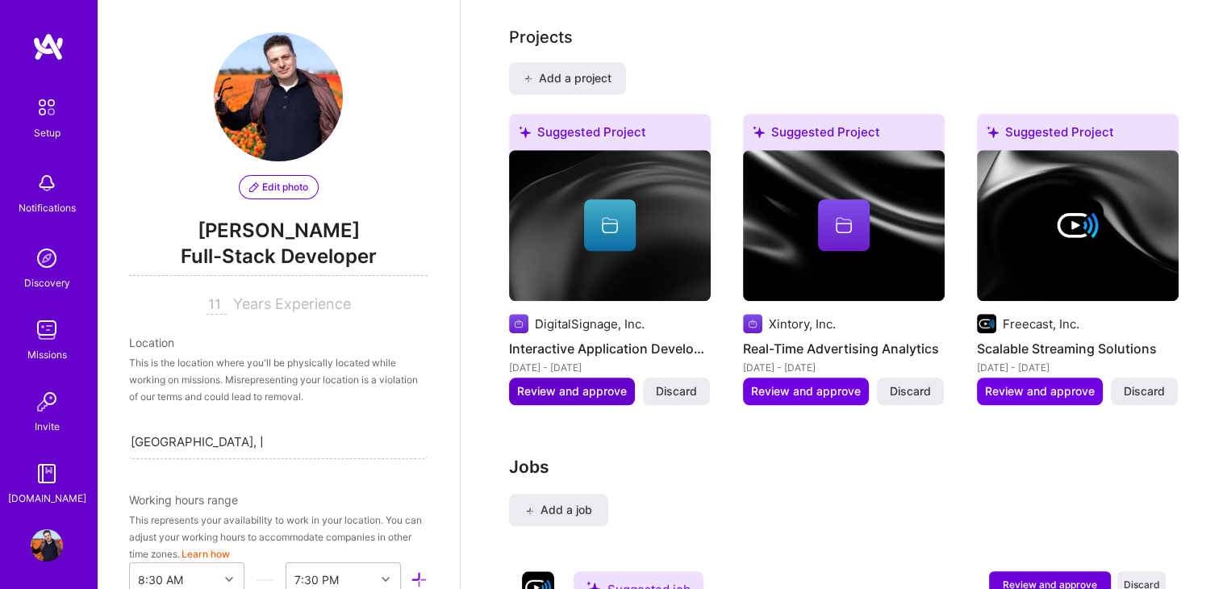
click at [584, 377] on button "Review and approve" at bounding box center [572, 390] width 126 height 27
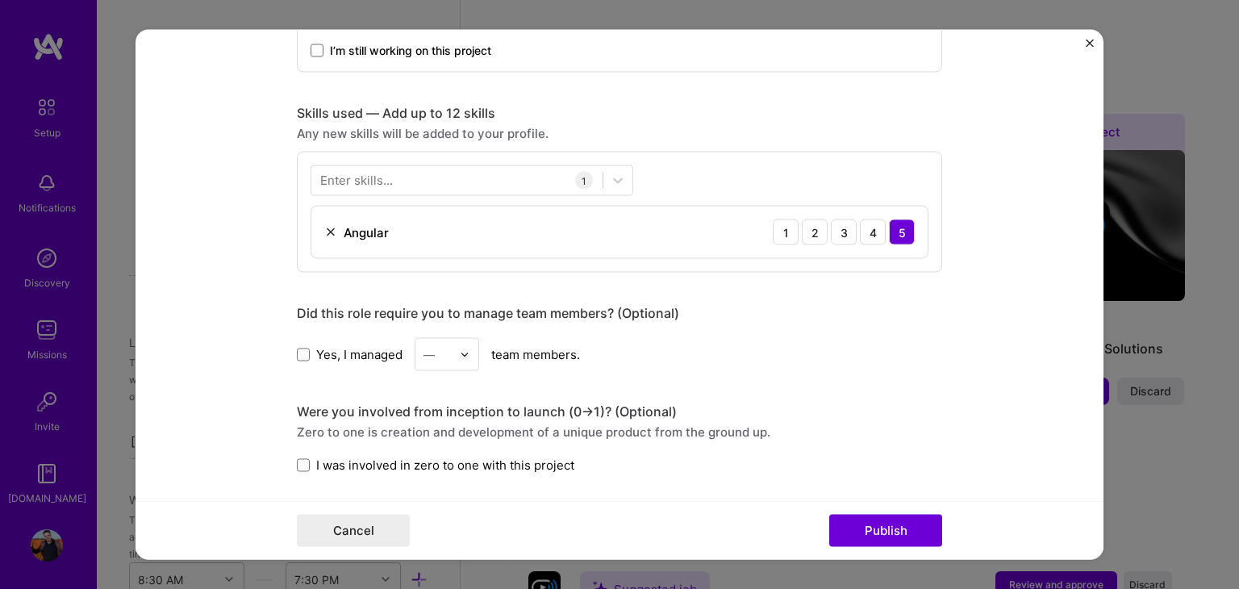
scroll to position [806, 0]
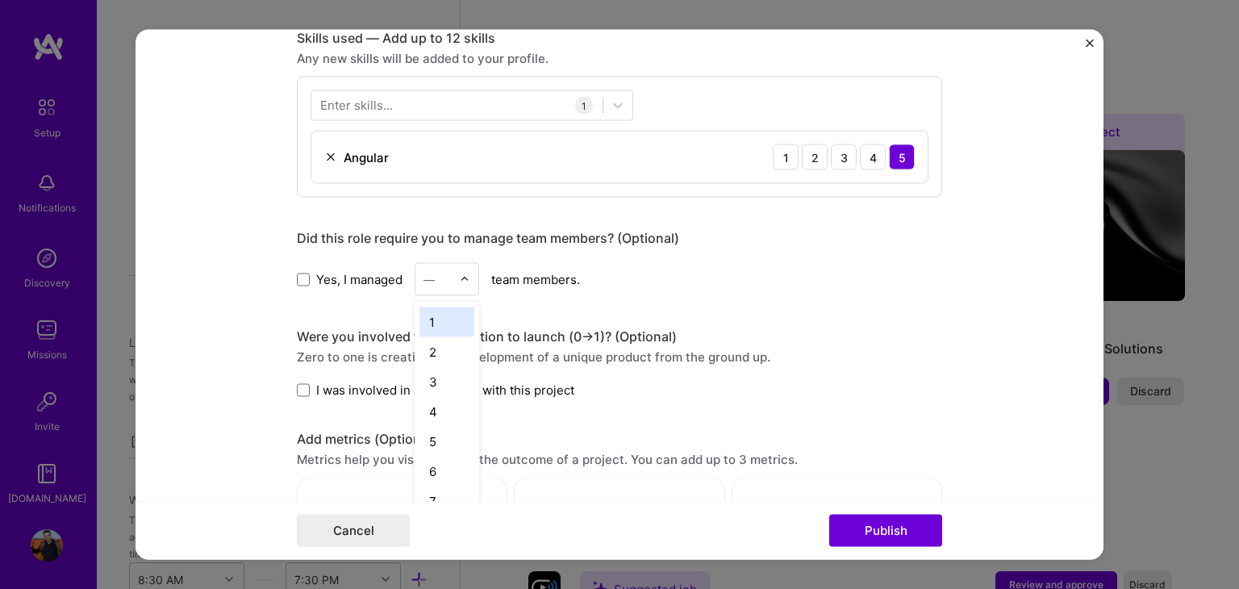
click at [468, 281] on div at bounding box center [469, 279] width 19 height 31
click at [427, 447] on div "5" at bounding box center [446, 442] width 55 height 30
click at [303, 389] on label "I was involved in zero to one with this project" at bounding box center [435, 389] width 277 height 17
click at [0, 0] on input "I was involved in zero to one with this project" at bounding box center [0, 0] width 0 height 0
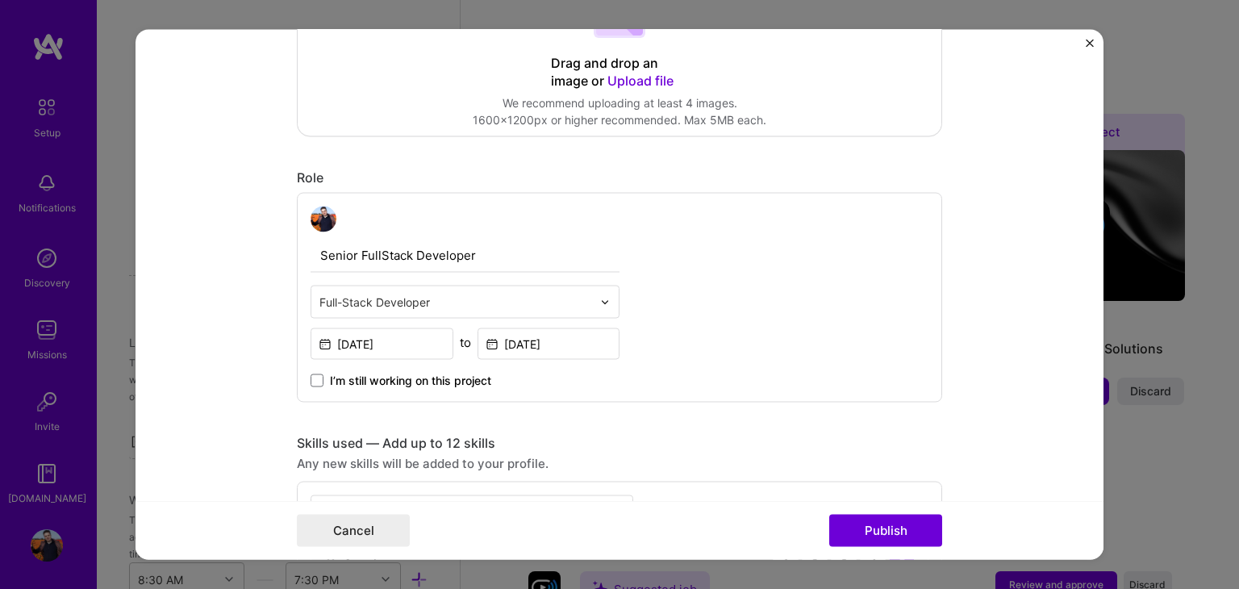
scroll to position [516, 0]
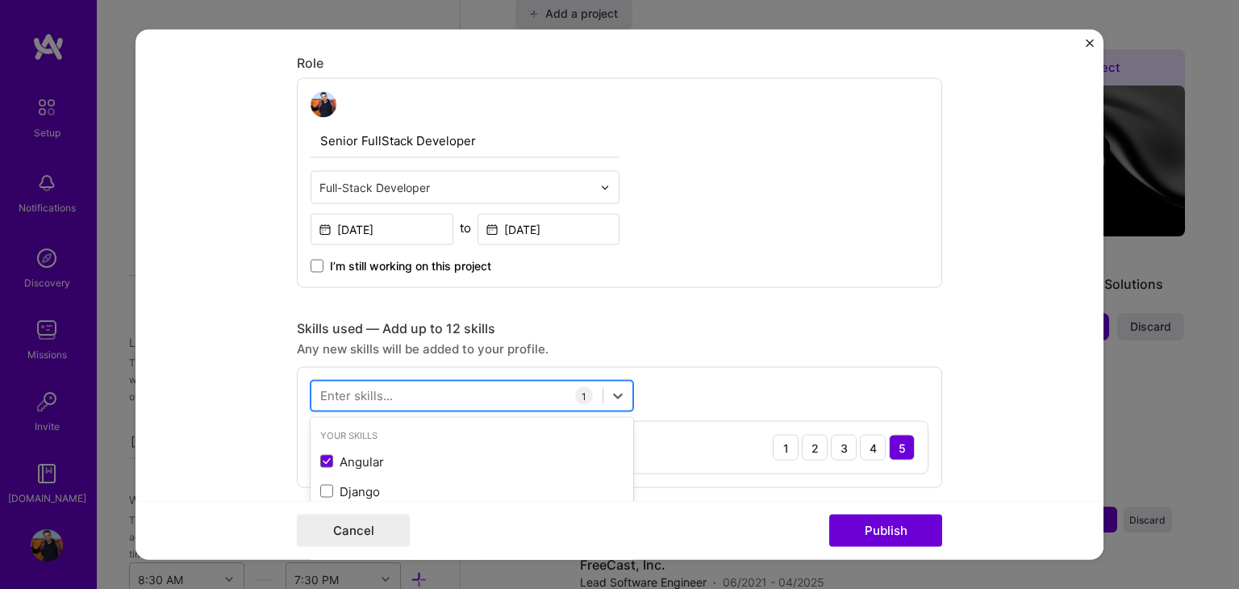
click at [466, 389] on div at bounding box center [456, 395] width 291 height 27
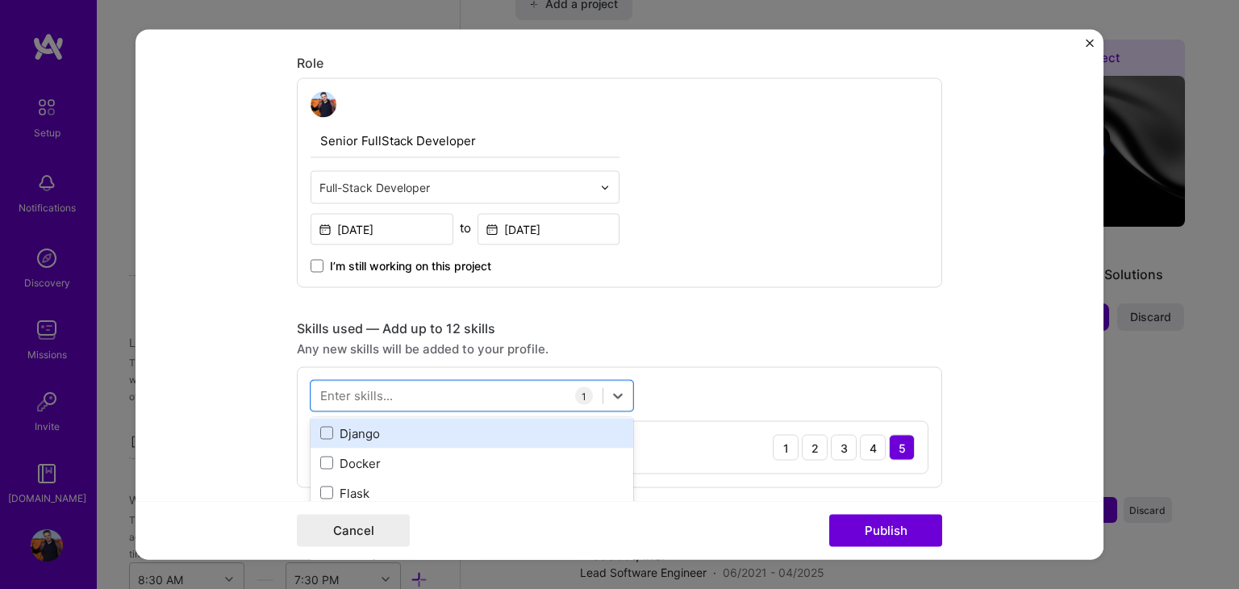
scroll to position [161, 0]
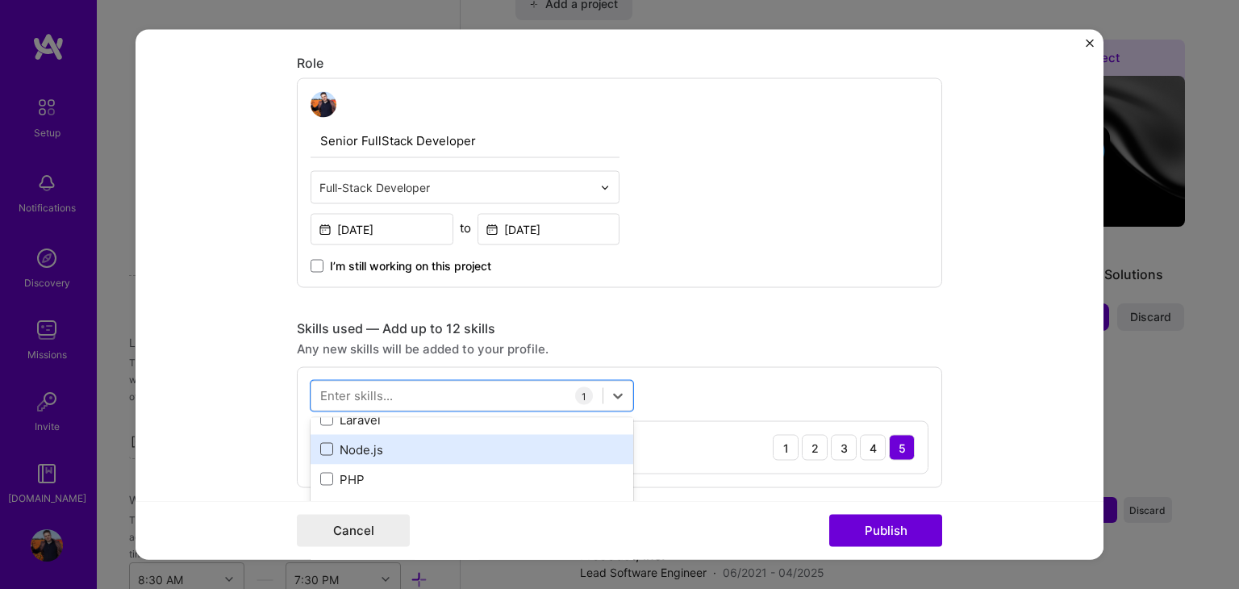
click at [323, 448] on span at bounding box center [326, 449] width 13 height 13
click at [0, 0] on input "checkbox" at bounding box center [0, 0] width 0 height 0
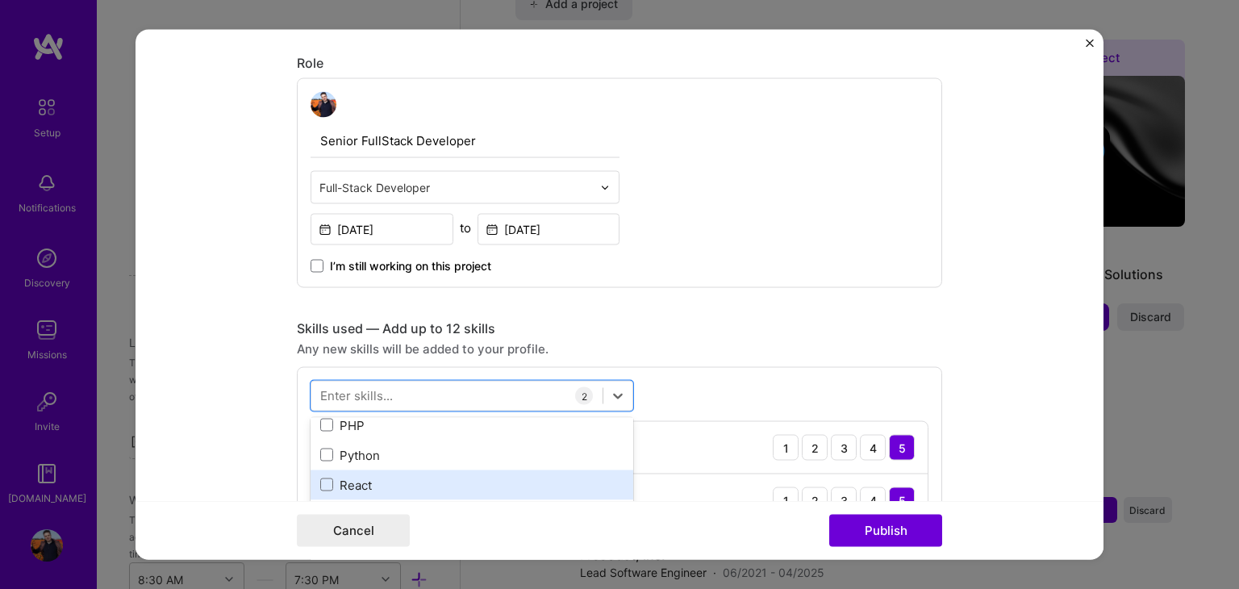
scroll to position [242, 0]
click at [320, 485] on span at bounding box center [326, 487] width 13 height 13
click at [0, 0] on input "checkbox" at bounding box center [0, 0] width 0 height 0
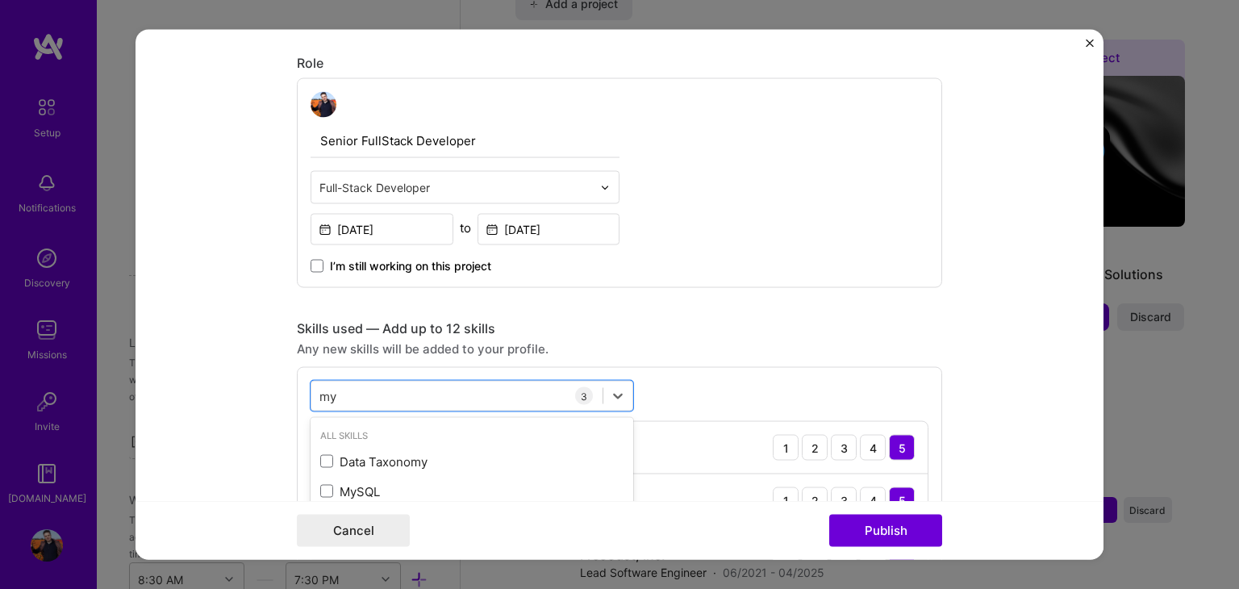
scroll to position [0, 0]
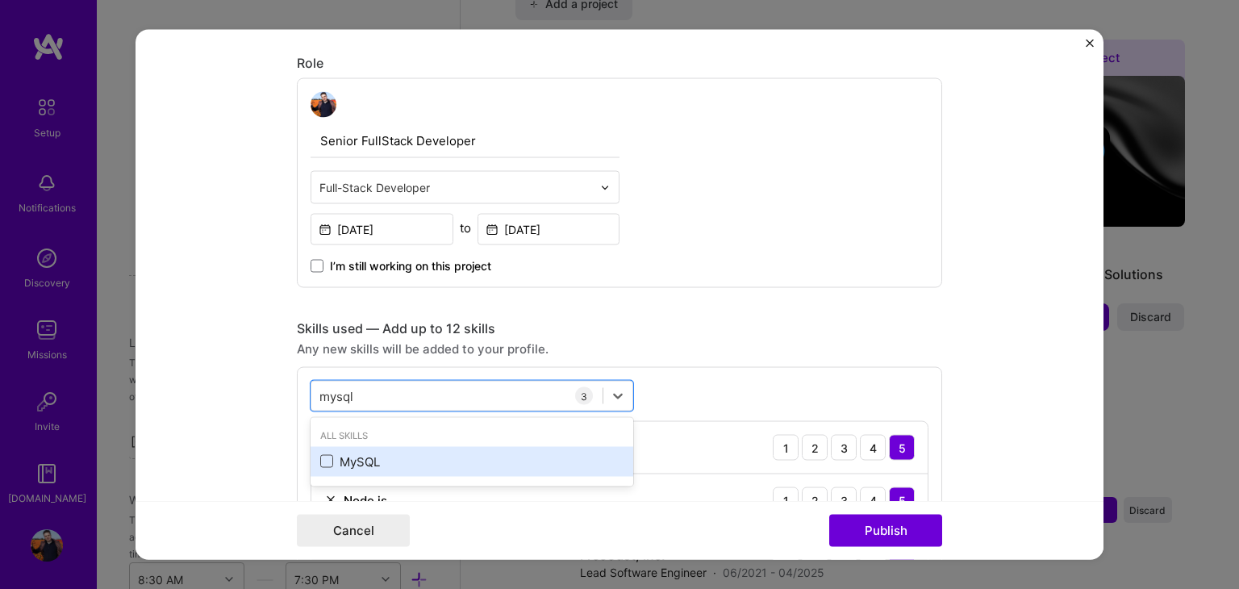
click at [320, 458] on span at bounding box center [326, 461] width 13 height 13
click at [0, 0] on input "checkbox" at bounding box center [0, 0] width 0 height 0
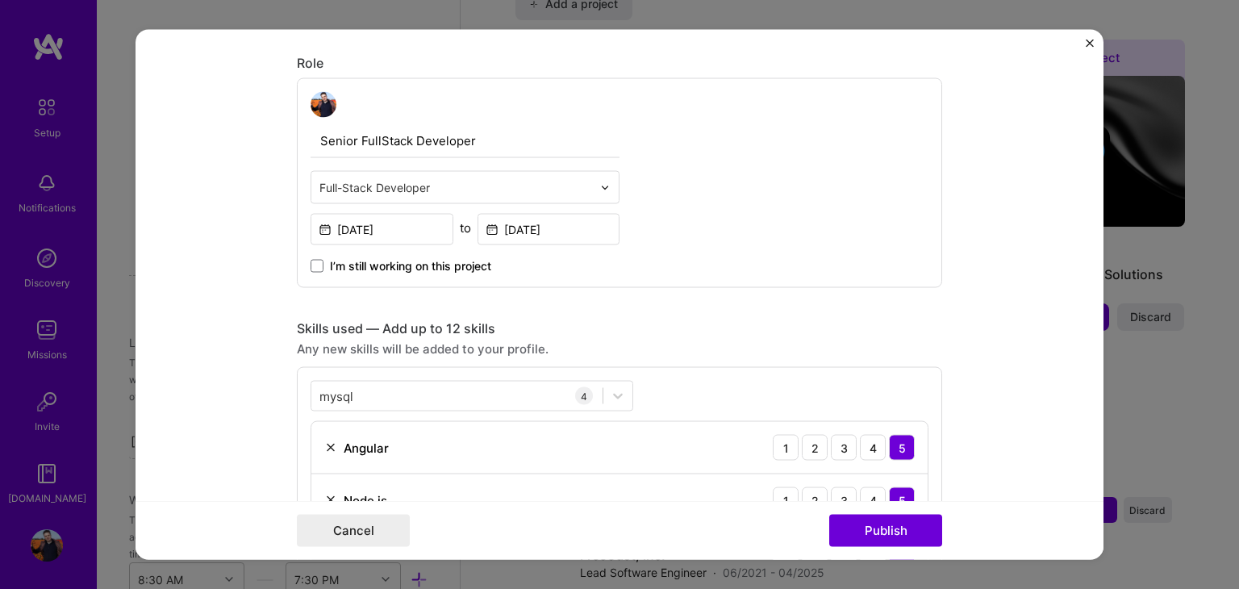
click at [756, 314] on div "Editing suggested project This project is suggested based on your LinkedIn, res…" at bounding box center [619, 492] width 645 height 1893
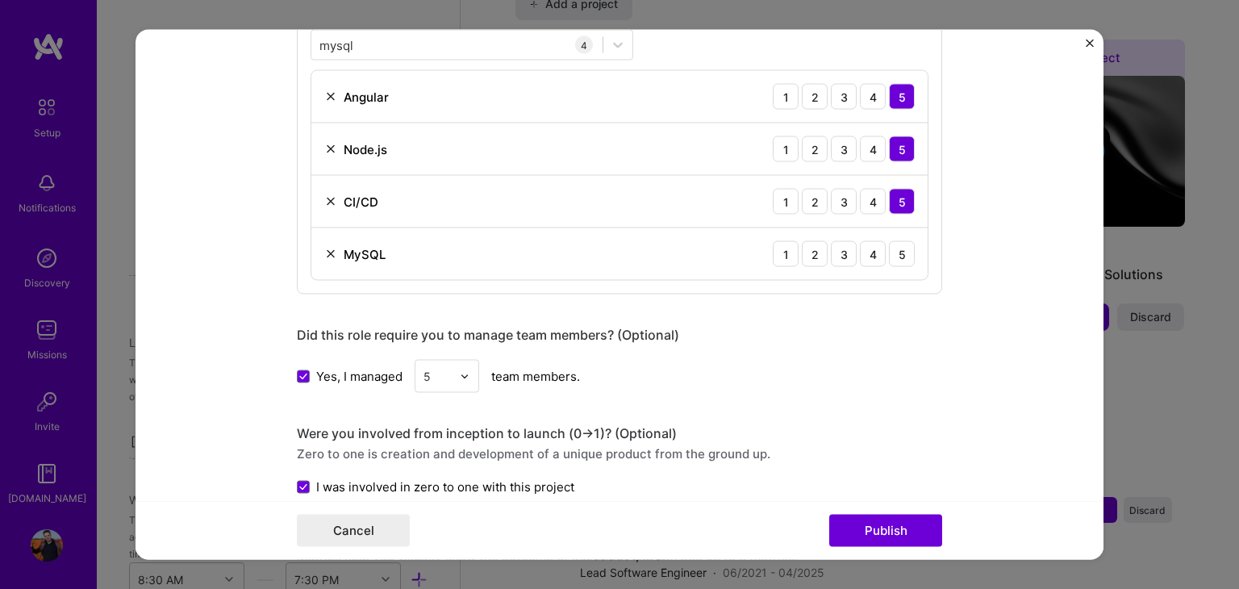
scroll to position [839, 0]
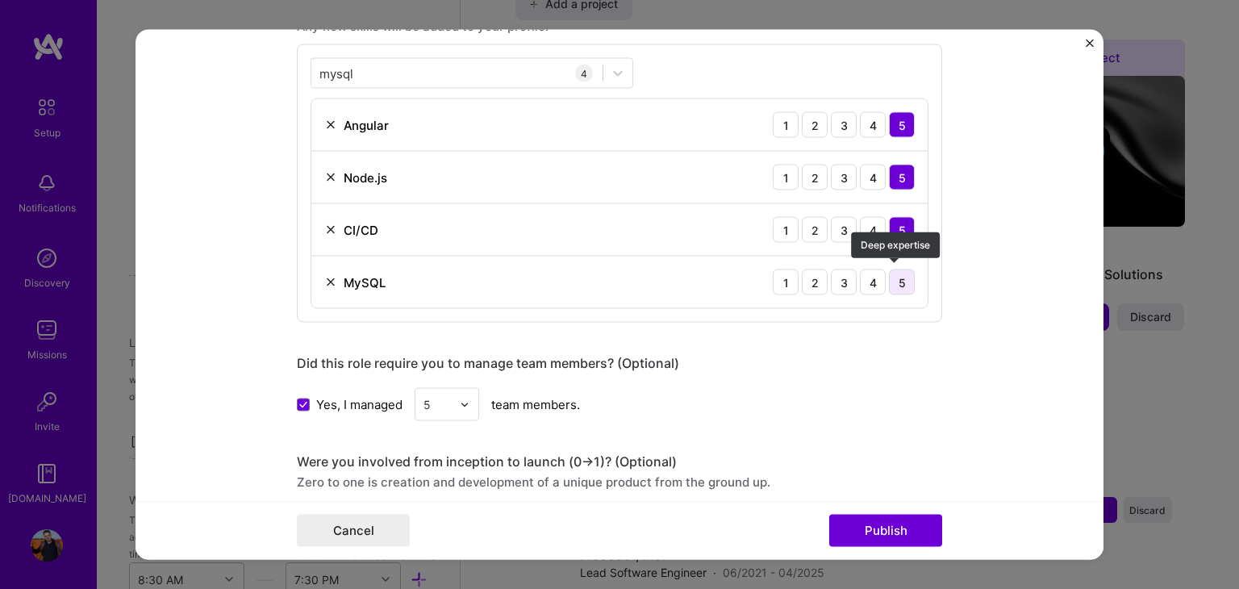
click at [889, 279] on div "5" at bounding box center [902, 282] width 26 height 26
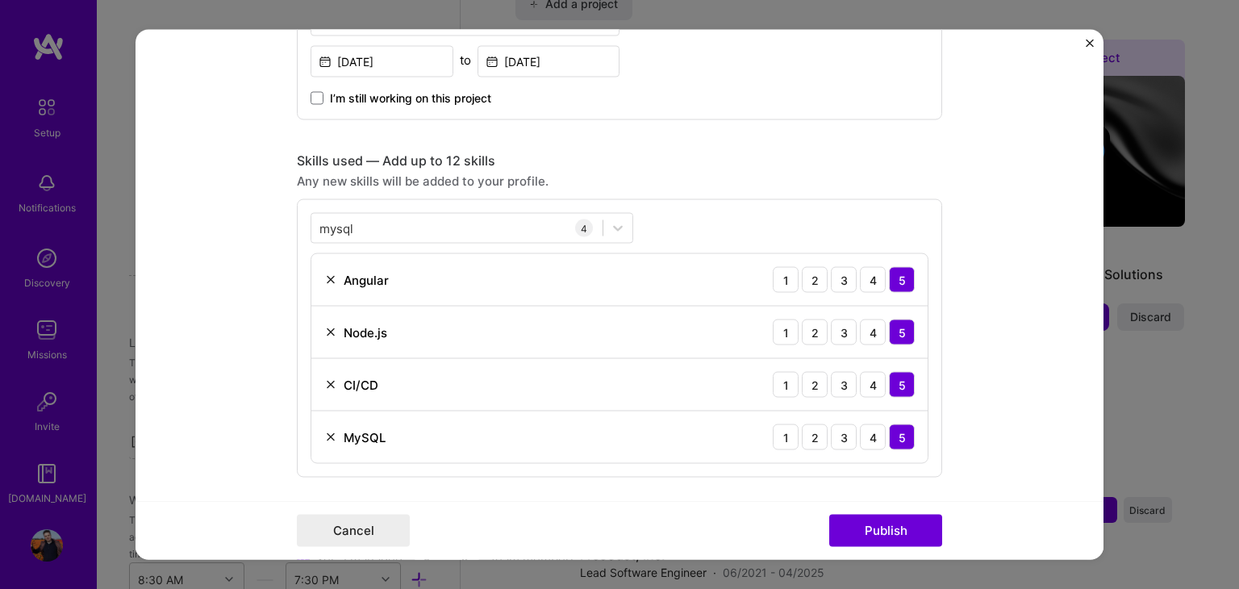
scroll to position [597, 0]
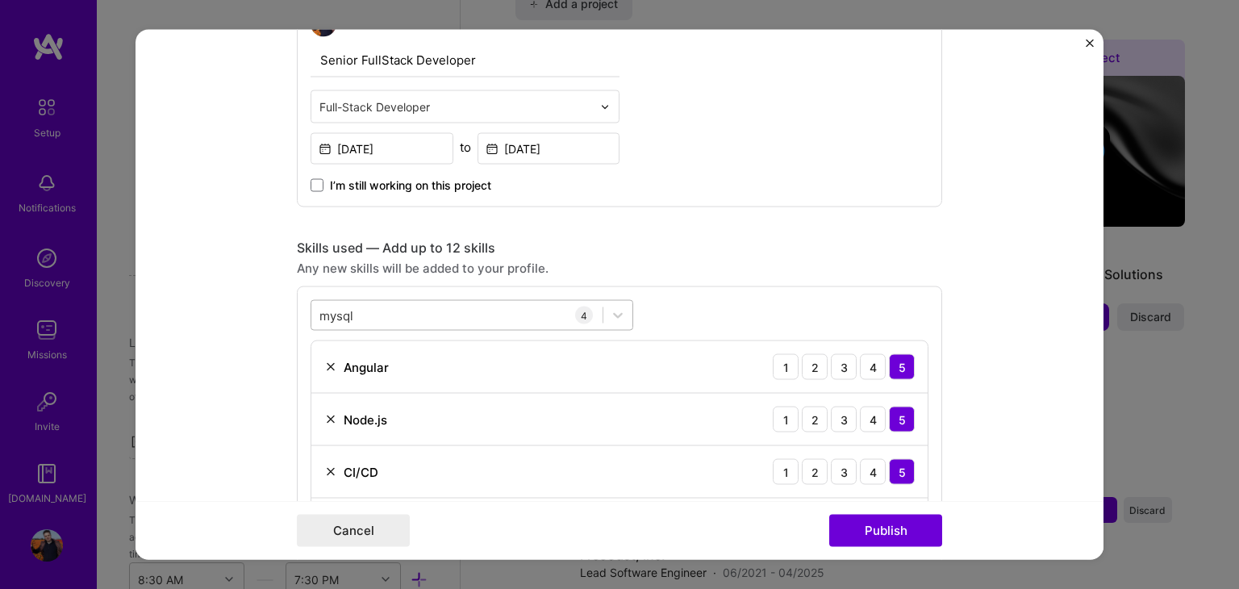
click at [537, 311] on div "mysql mysql" at bounding box center [456, 315] width 291 height 27
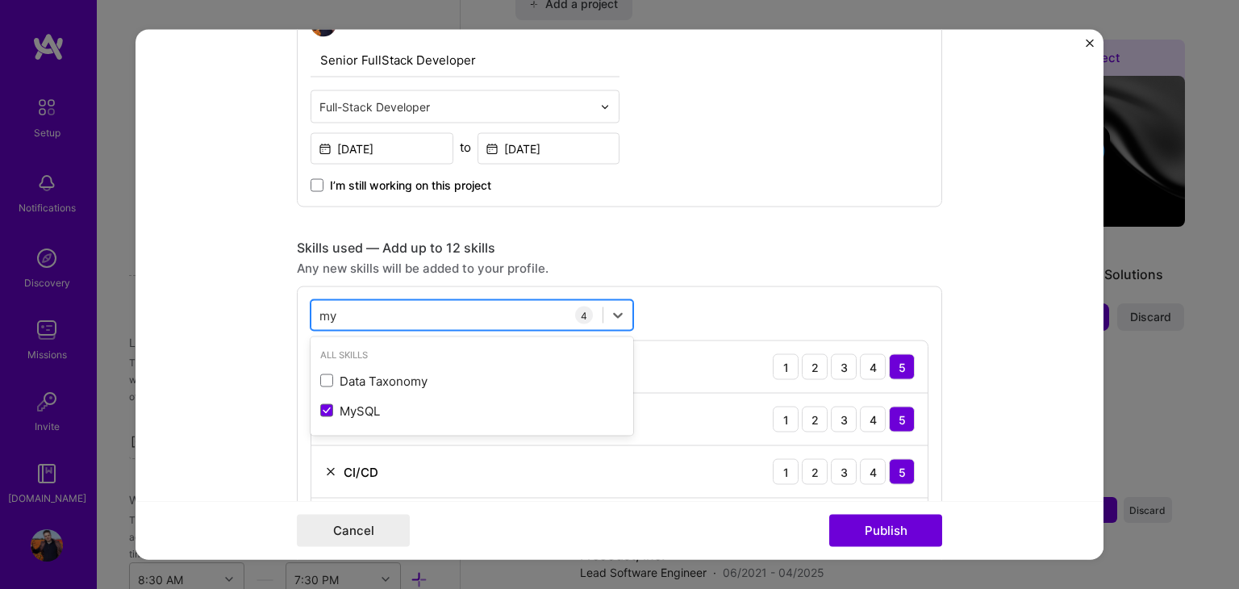
type input "m"
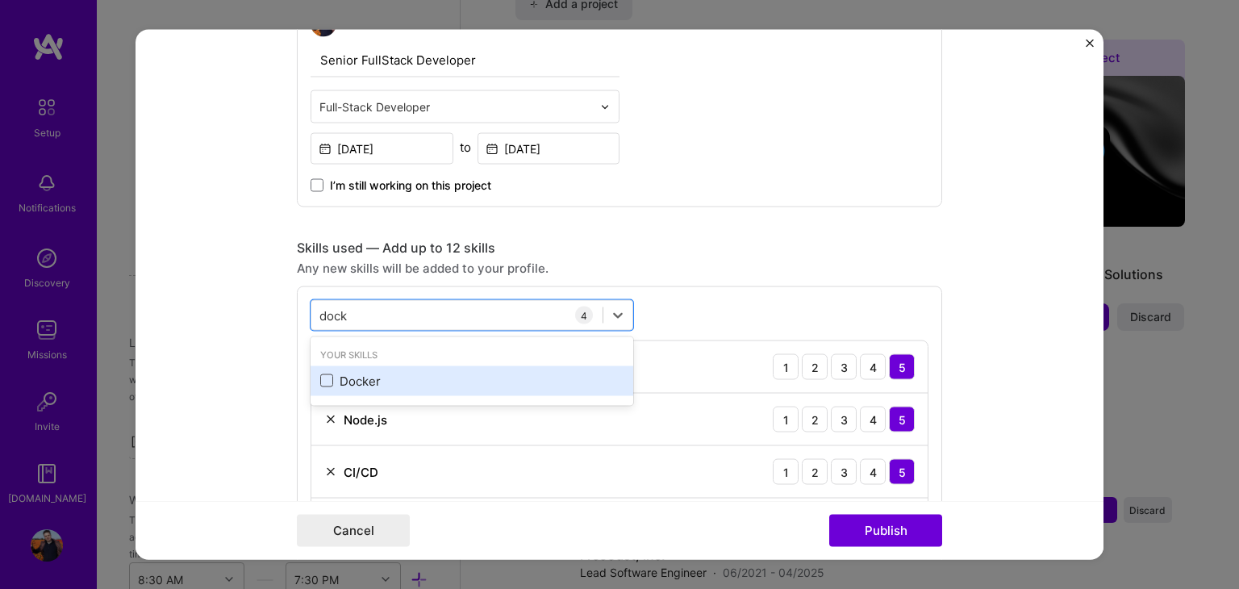
click at [320, 374] on span at bounding box center [326, 380] width 13 height 13
click at [0, 0] on input "checkbox" at bounding box center [0, 0] width 0 height 0
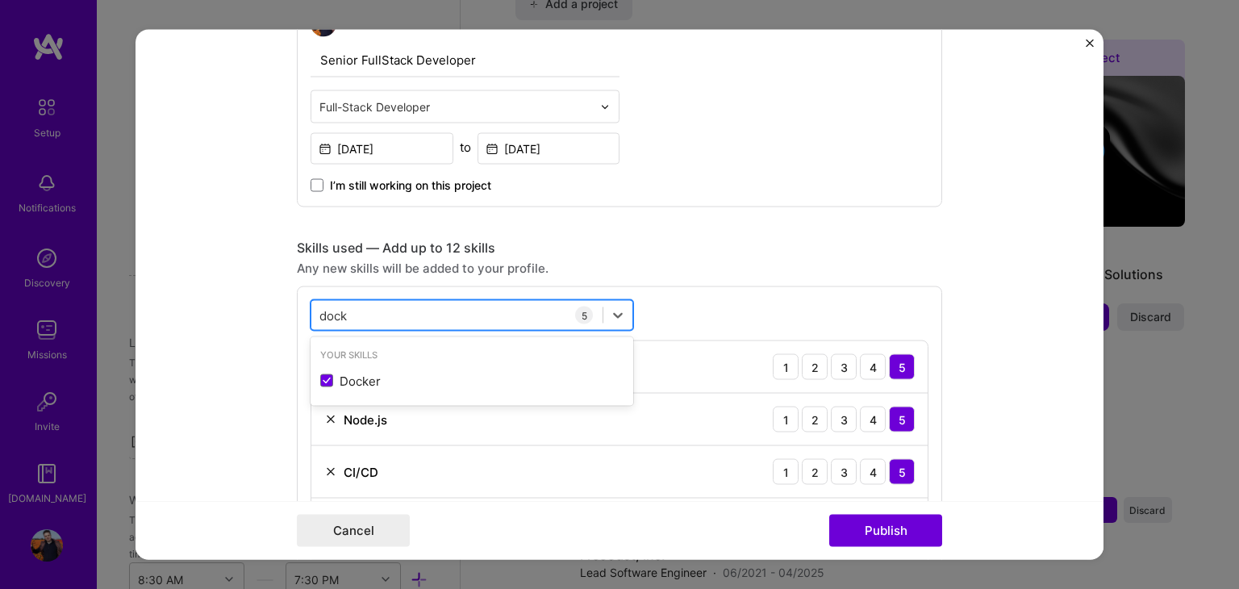
click at [335, 308] on input "dock" at bounding box center [334, 314] width 30 height 17
type input "m"
type input "n"
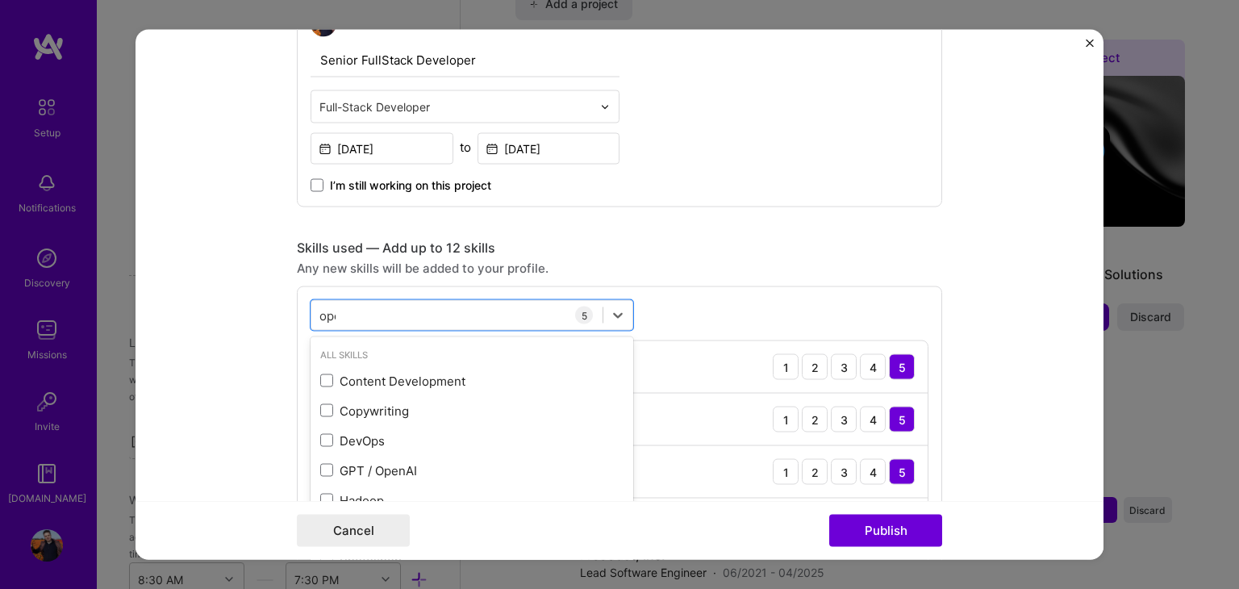
type input "open"
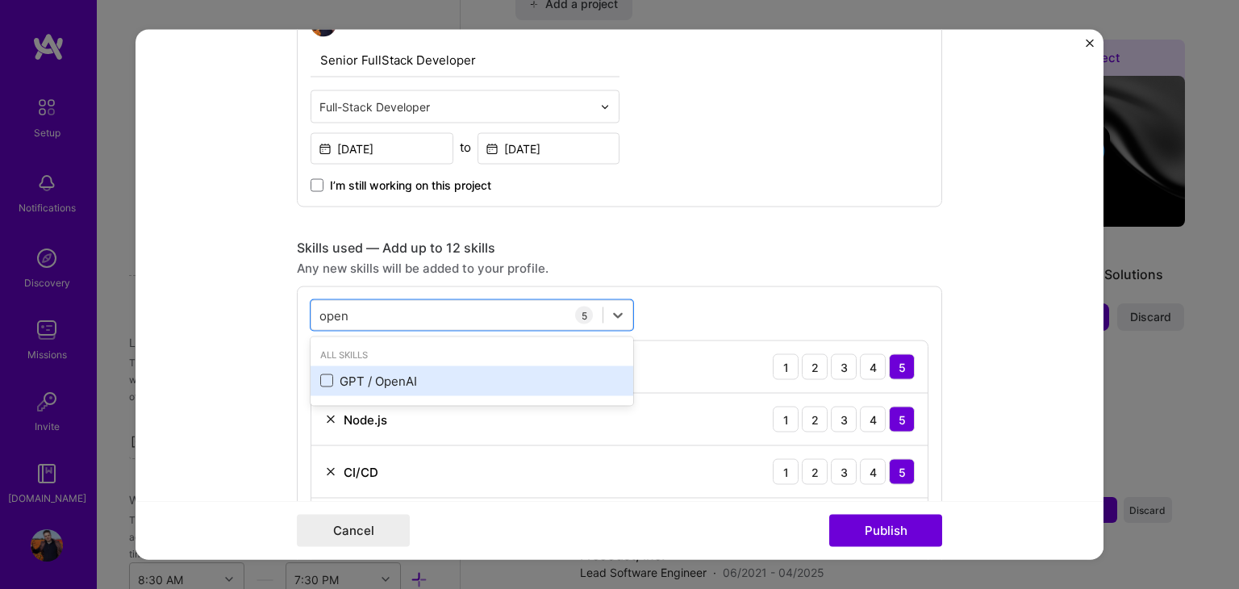
click at [320, 375] on span at bounding box center [326, 380] width 13 height 13
click at [0, 0] on input "checkbox" at bounding box center [0, 0] width 0 height 0
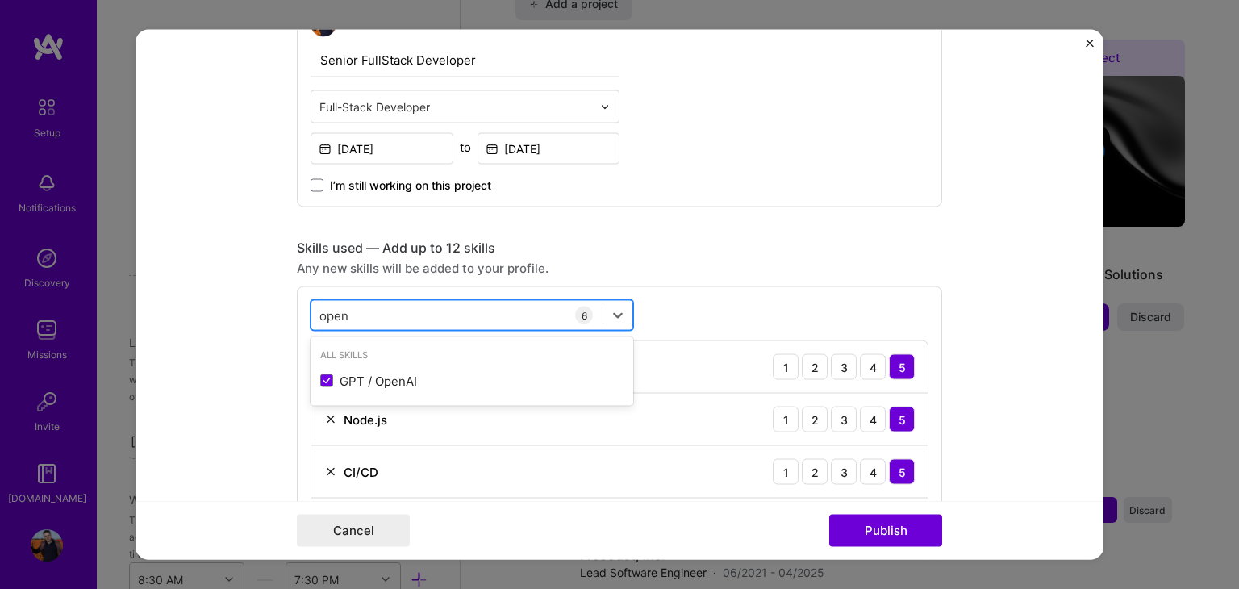
click at [330, 312] on input "open" at bounding box center [334, 314] width 31 height 17
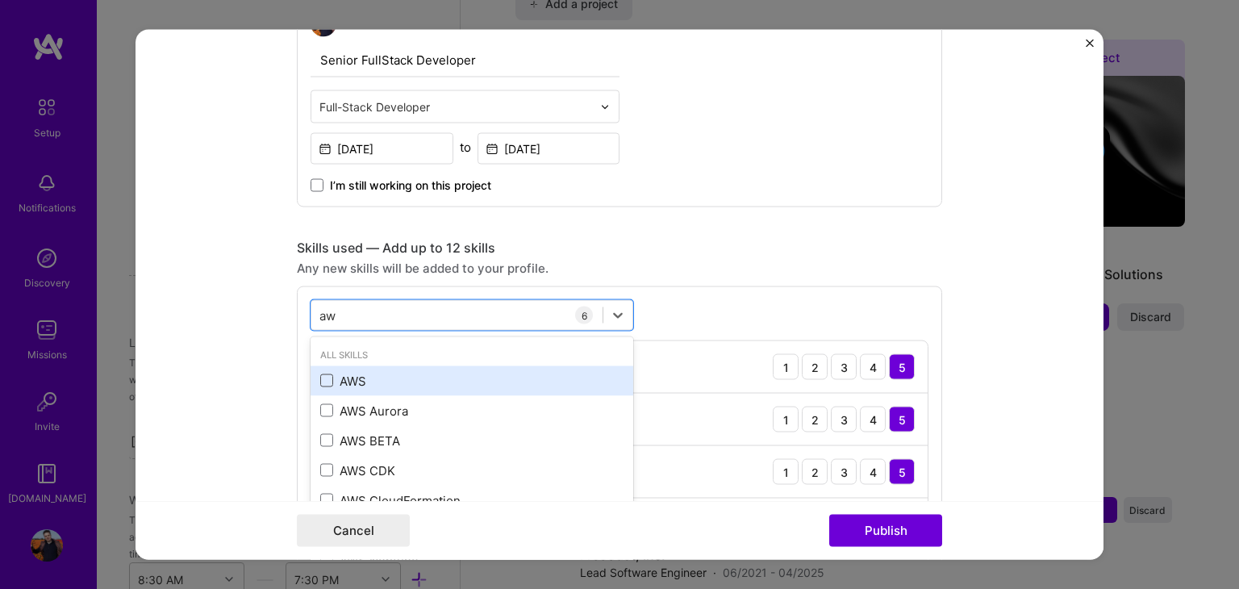
click at [320, 377] on span at bounding box center [326, 380] width 13 height 13
click at [0, 0] on input "checkbox" at bounding box center [0, 0] width 0 height 0
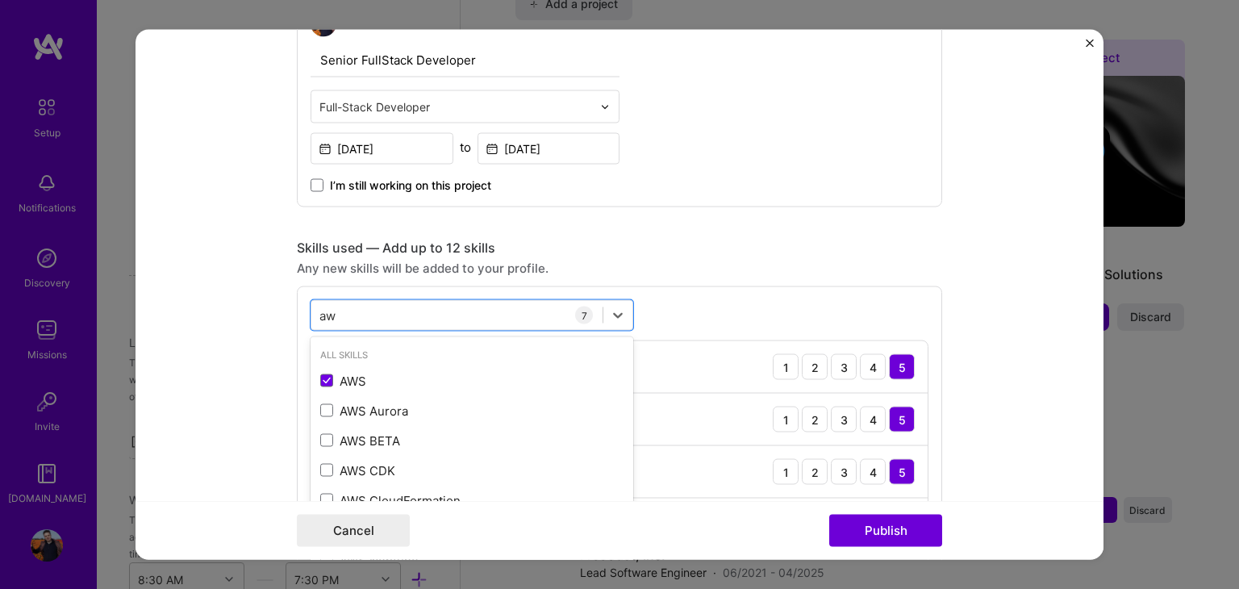
type input "aw"
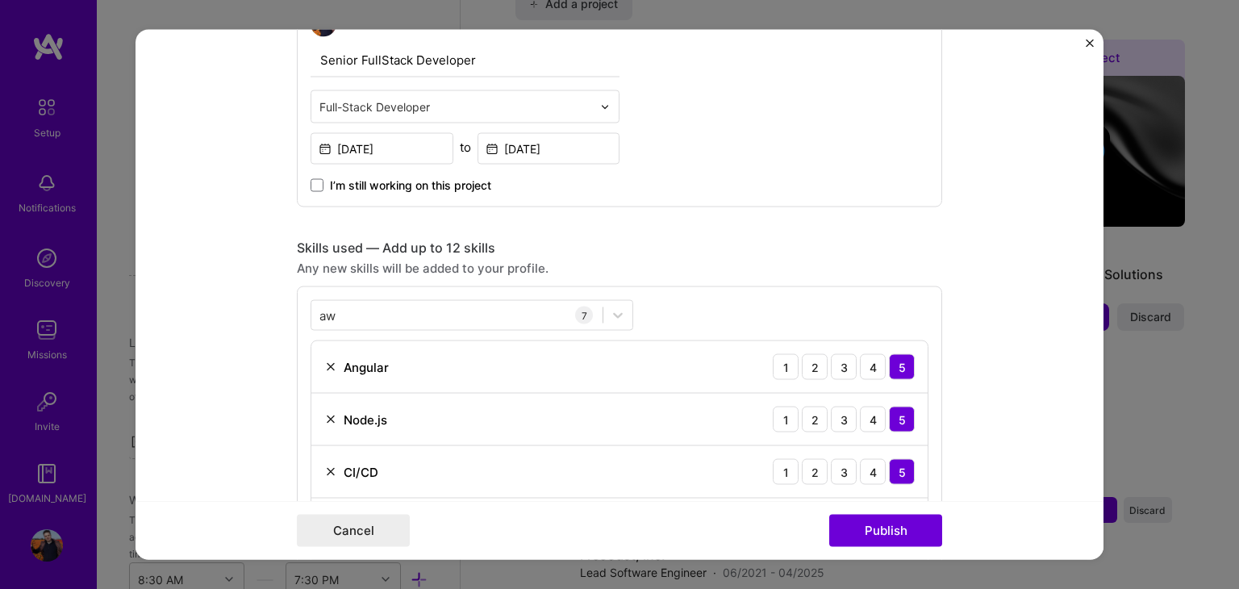
click at [760, 264] on div "Any new skills will be added to your profile." at bounding box center [619, 268] width 645 height 17
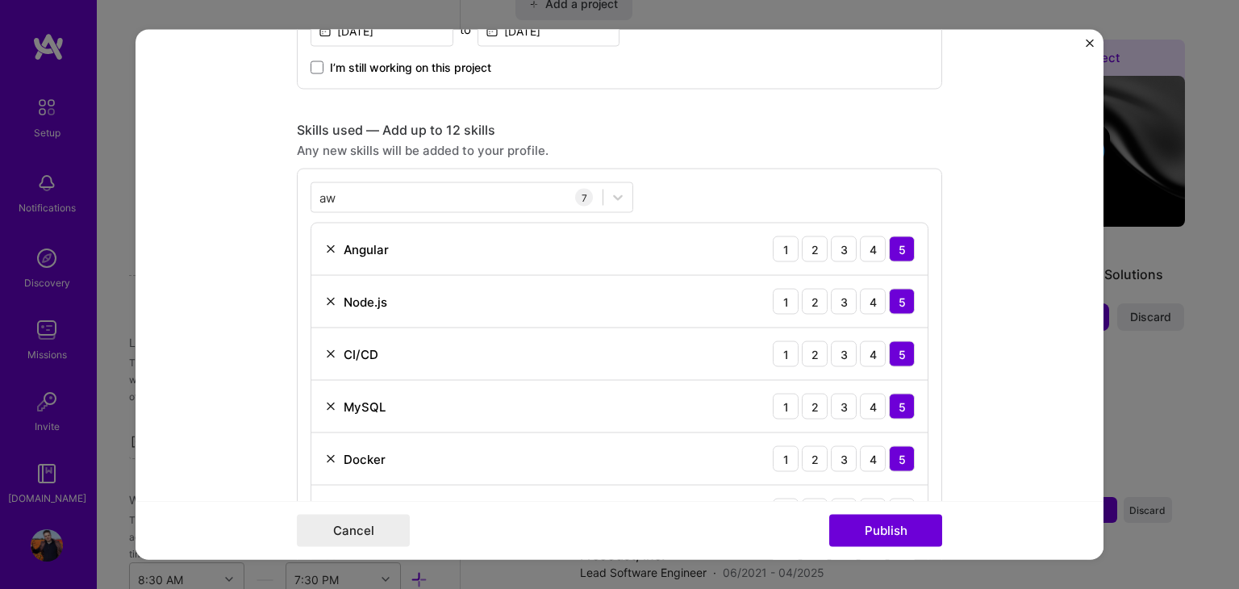
scroll to position [758, 0]
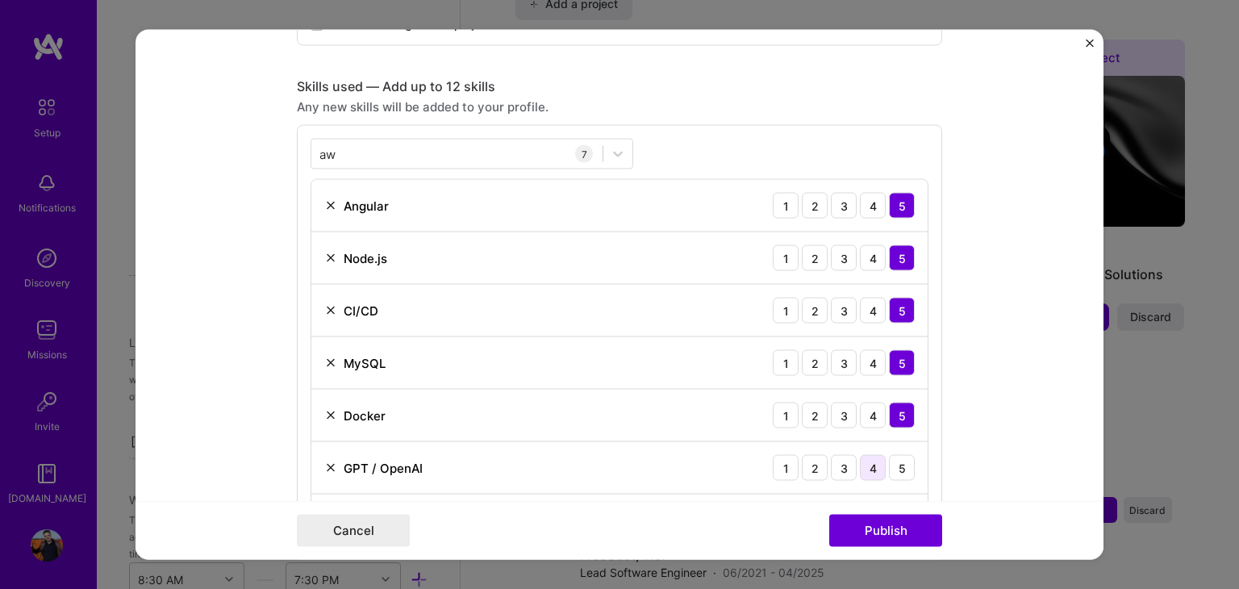
click at [861, 462] on div "4" at bounding box center [873, 468] width 26 height 26
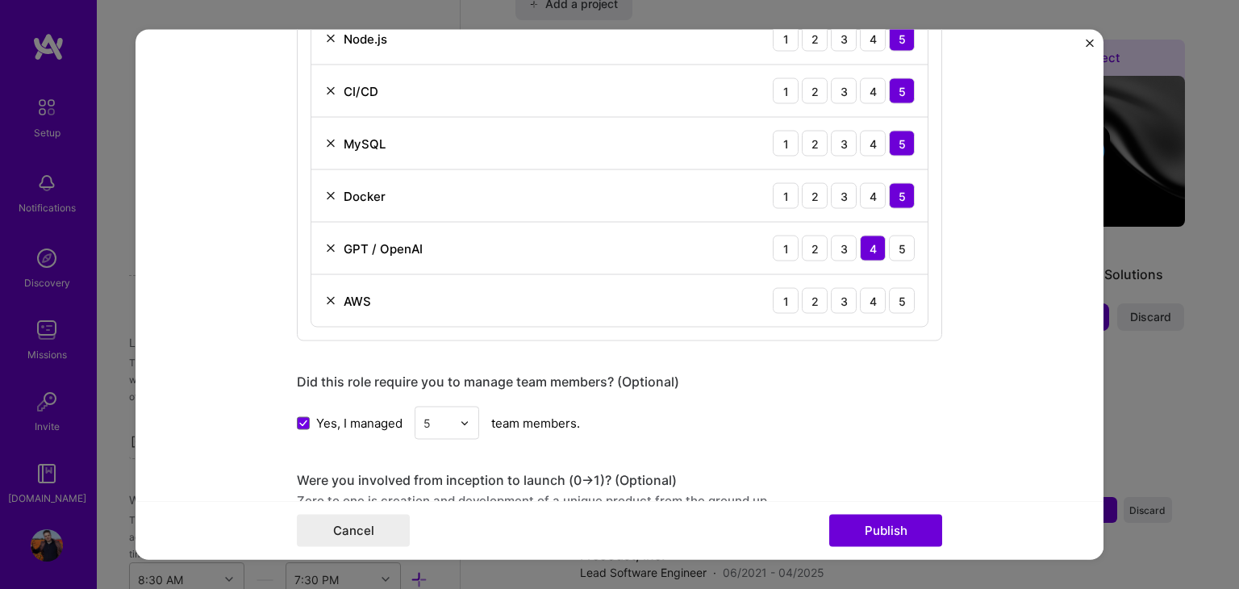
scroll to position [1000, 0]
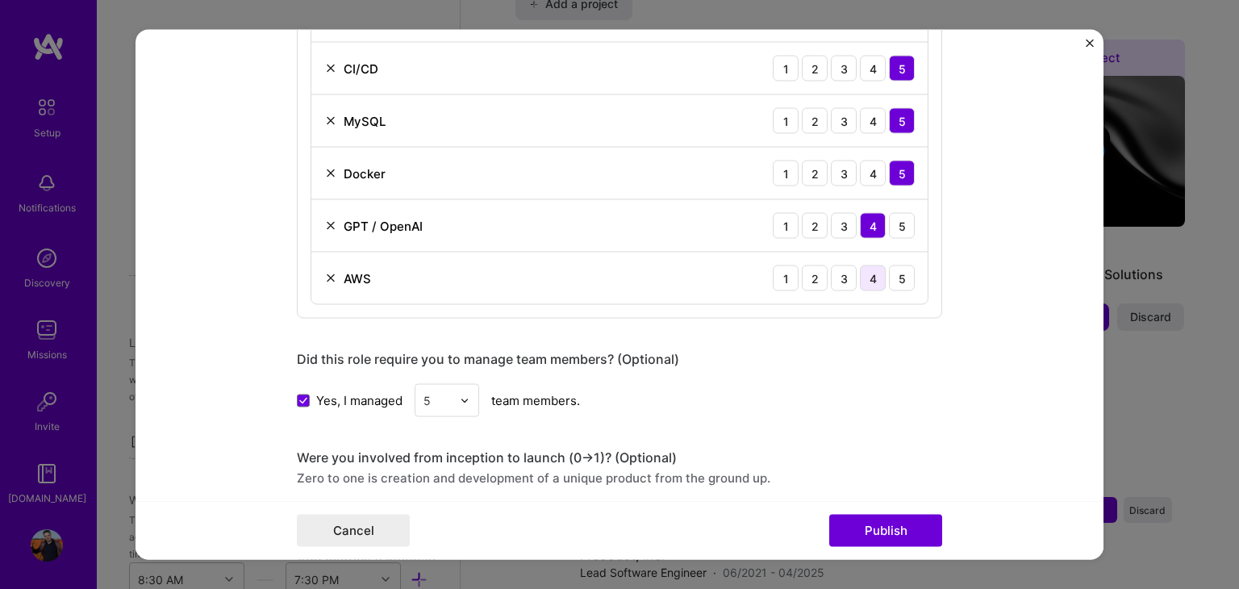
click at [868, 279] on div "4" at bounding box center [873, 278] width 26 height 26
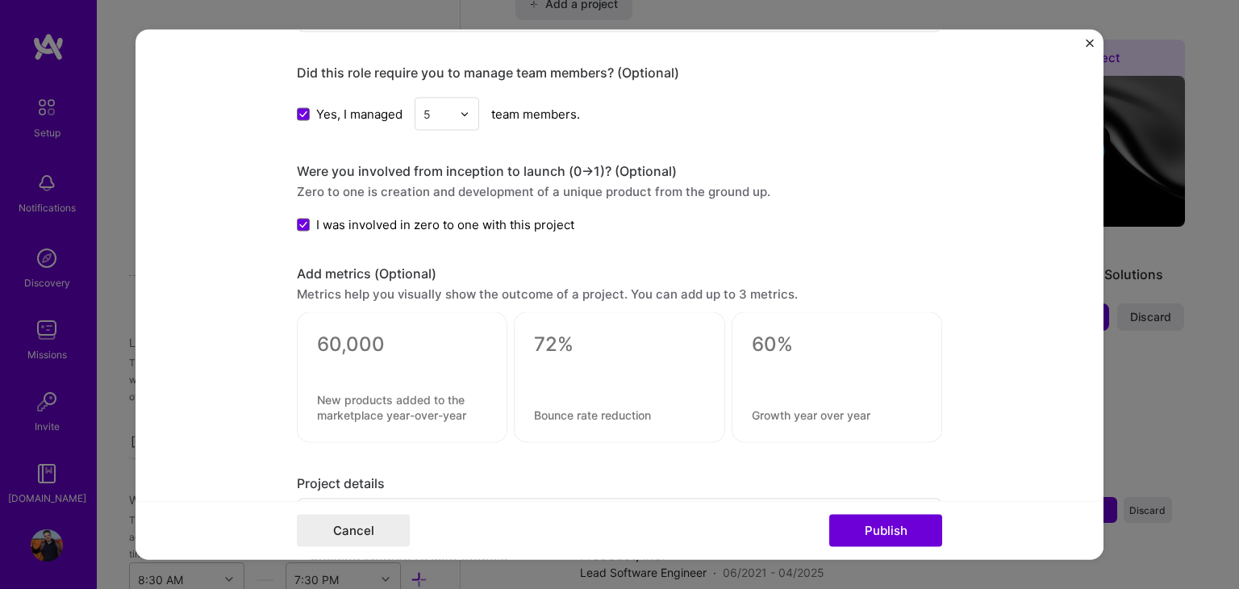
scroll to position [1323, 0]
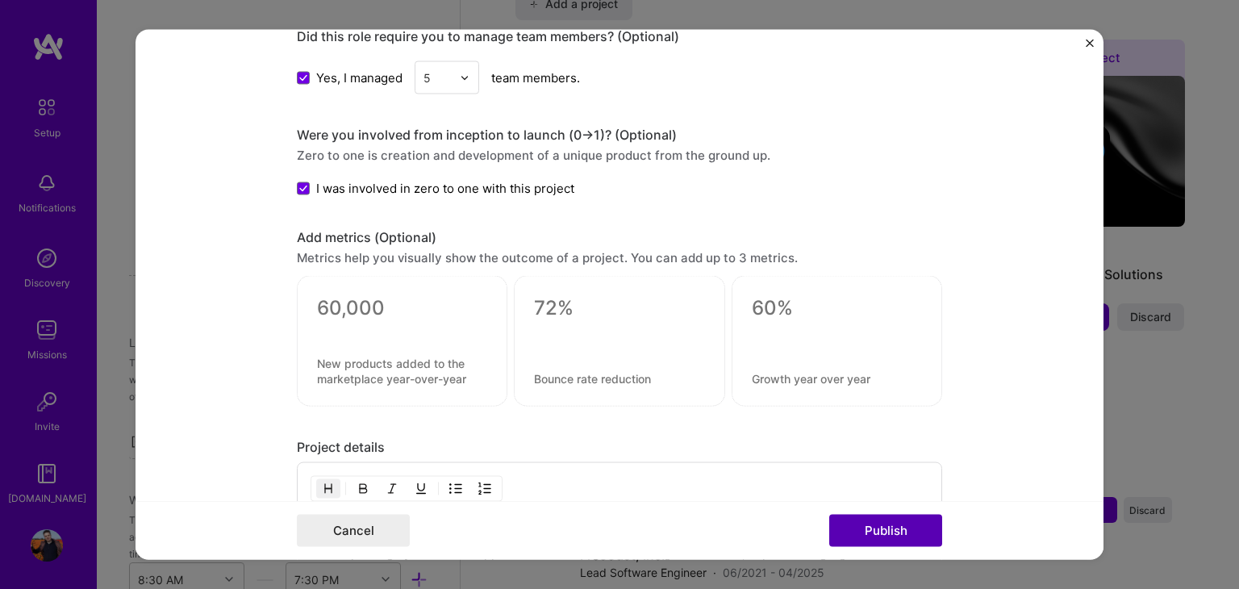
click at [851, 527] on button "Publish" at bounding box center [885, 530] width 113 height 32
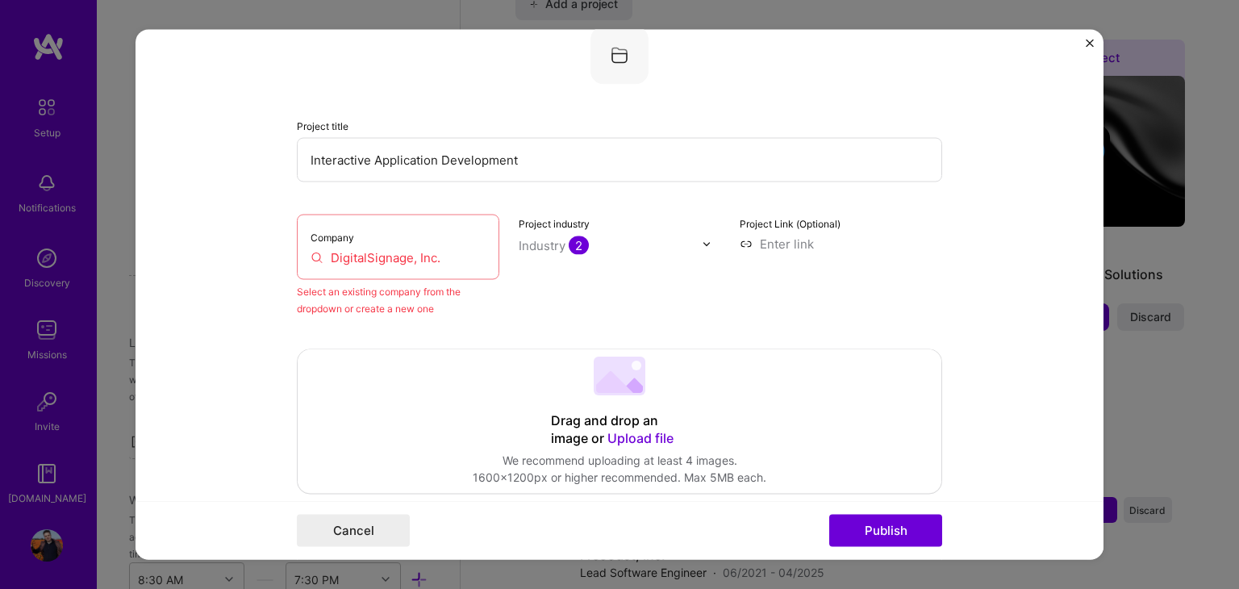
scroll to position [106, 0]
click at [452, 263] on input "DigitalSignage, Inc." at bounding box center [397, 260] width 175 height 17
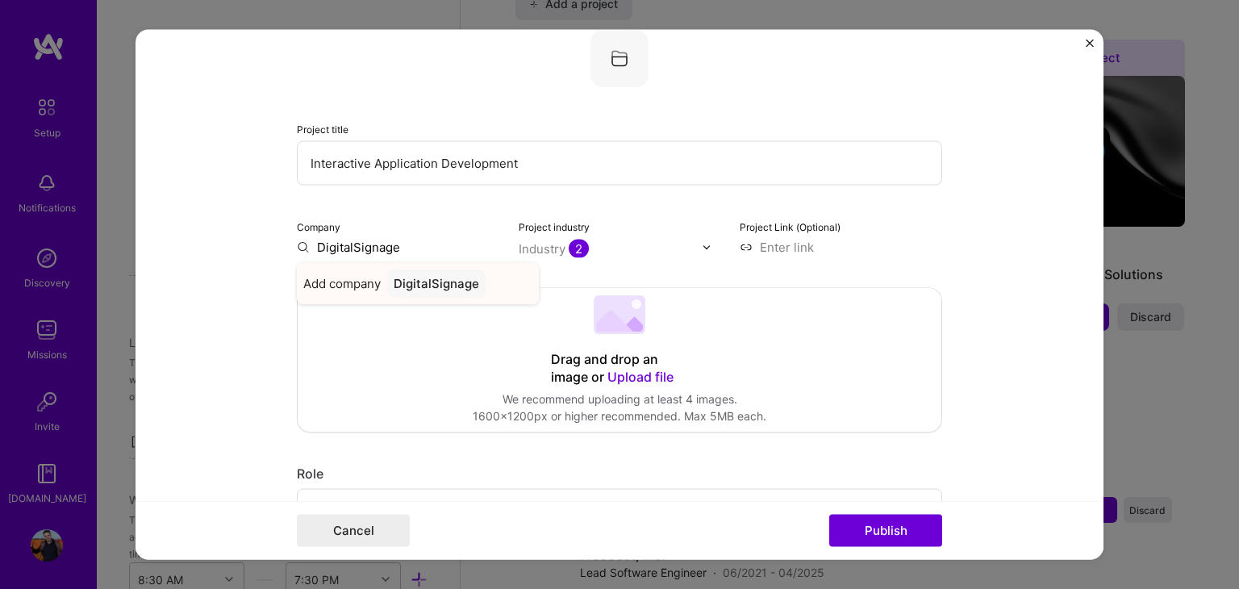
type input "DigitalSignage"
click at [435, 286] on div "DigitalSignage" at bounding box center [436, 284] width 98 height 28
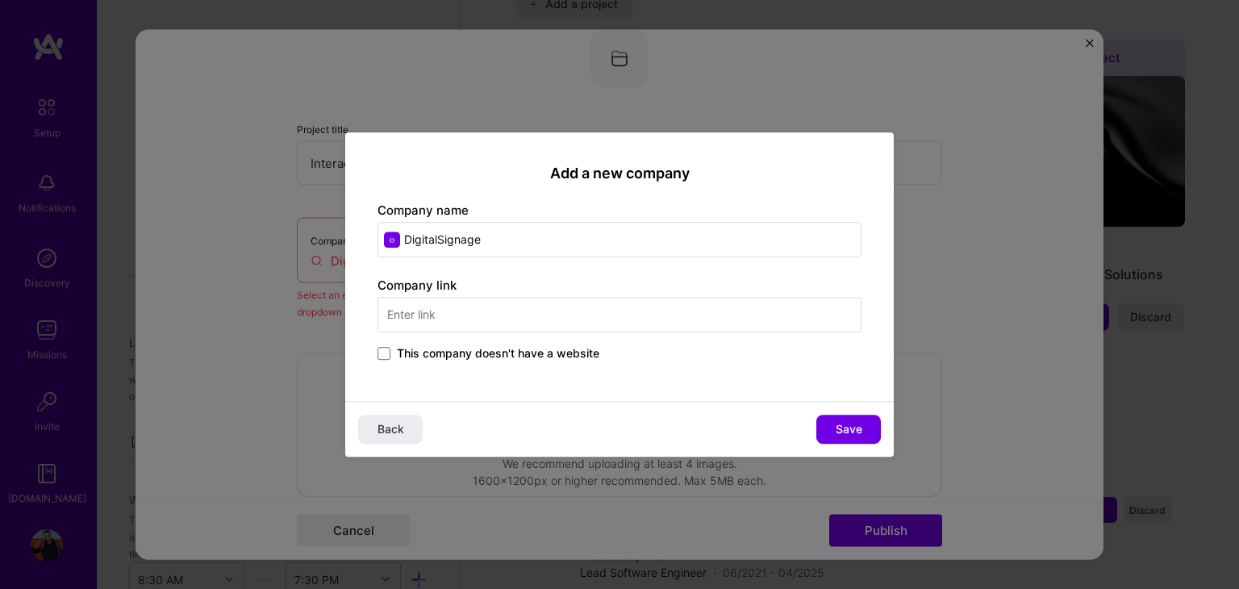
click at [482, 319] on input "text" at bounding box center [619, 314] width 484 height 35
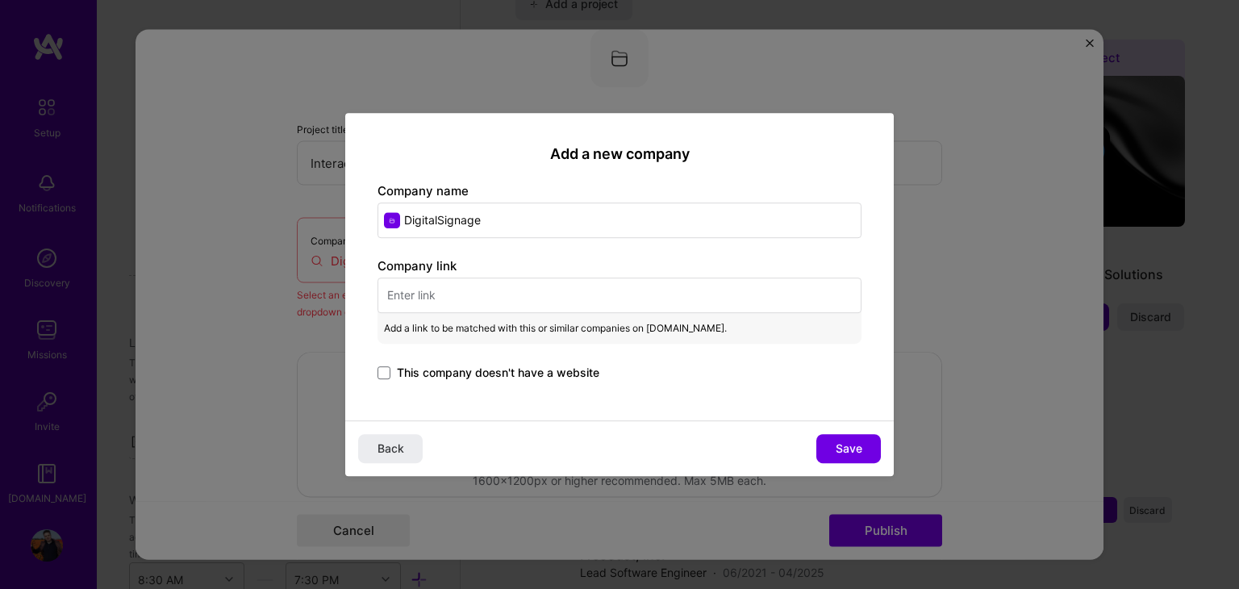
paste input "[URL][DOMAIN_NAME]"
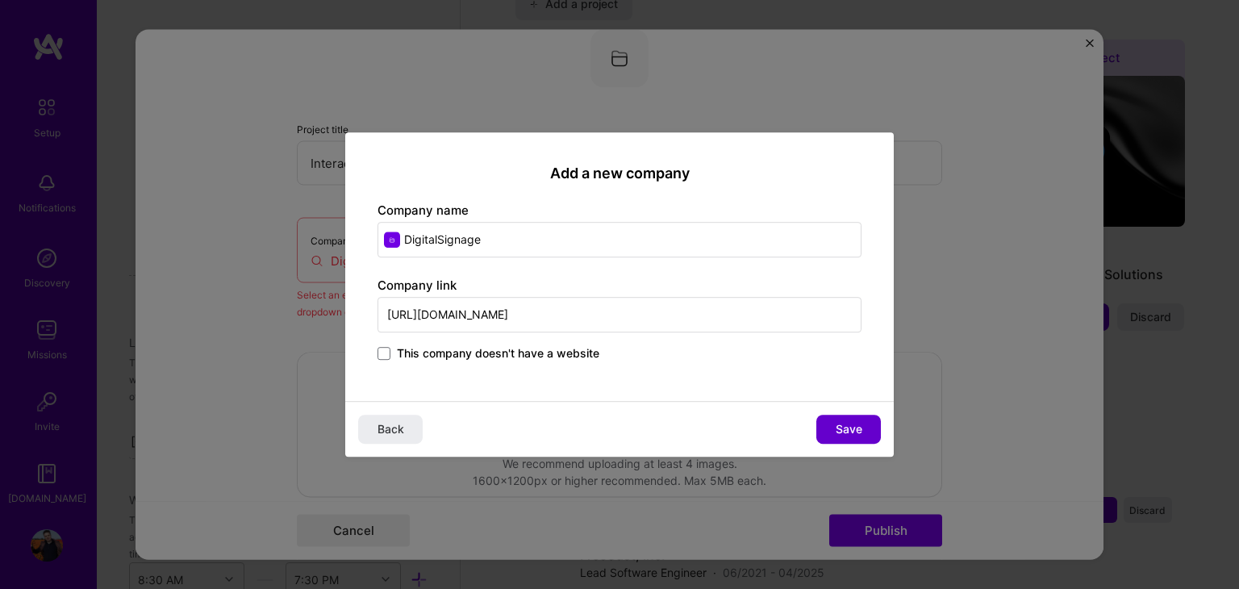
type input "[URL][DOMAIN_NAME]"
click at [835, 423] on span "Save" at bounding box center [848, 429] width 27 height 16
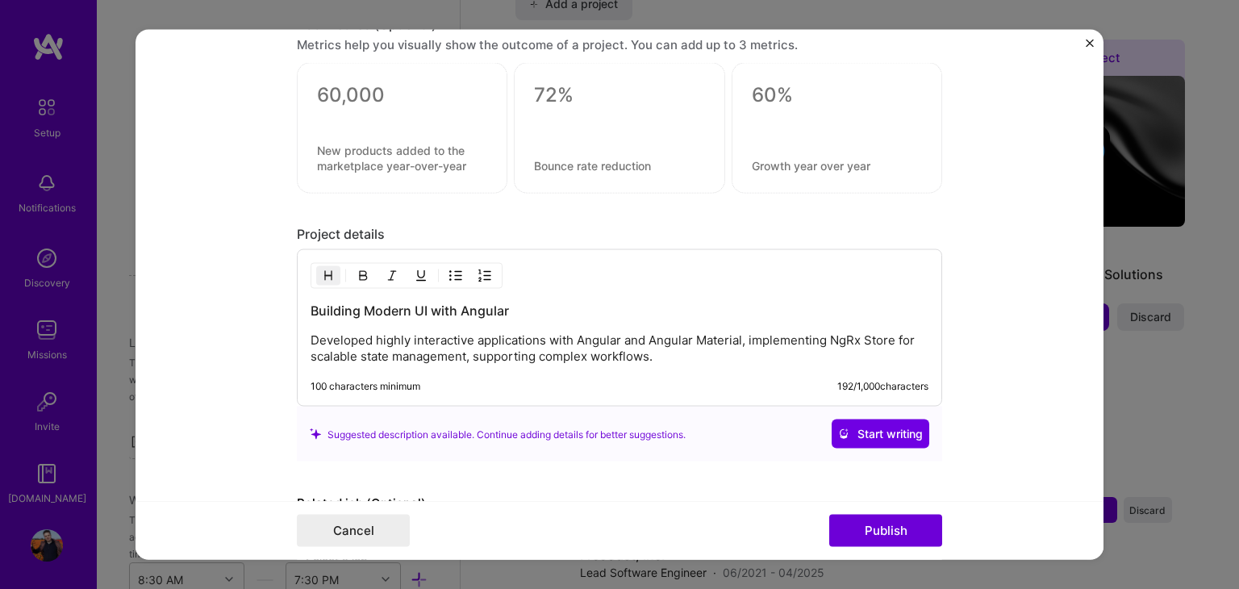
scroll to position [1636, 0]
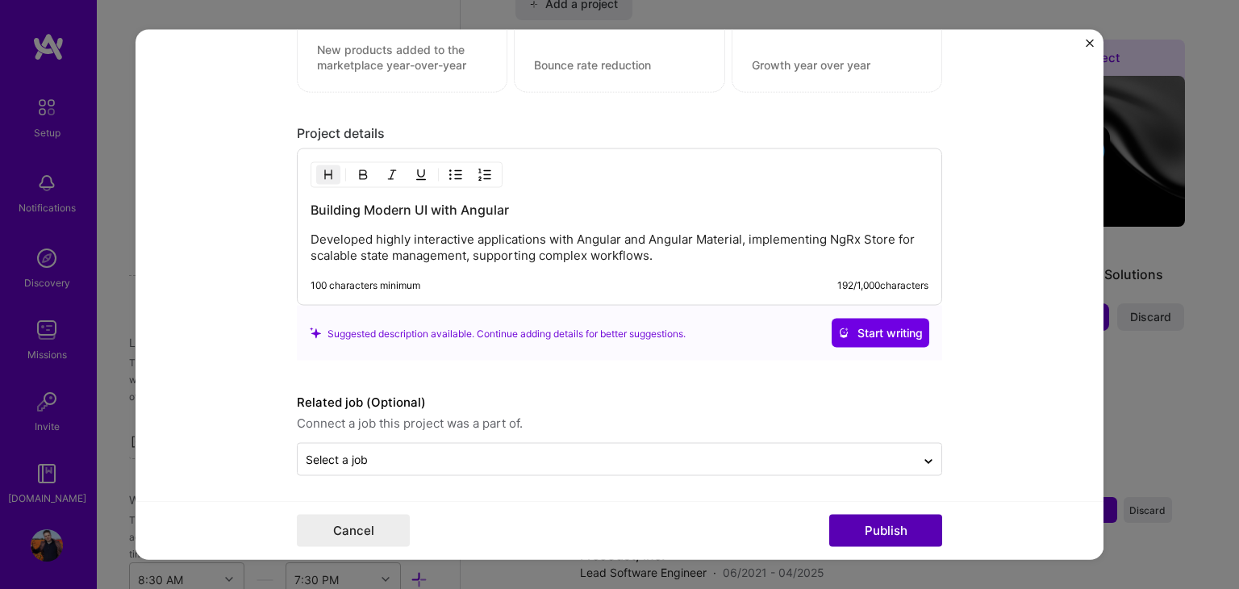
click at [854, 525] on button "Publish" at bounding box center [885, 530] width 113 height 32
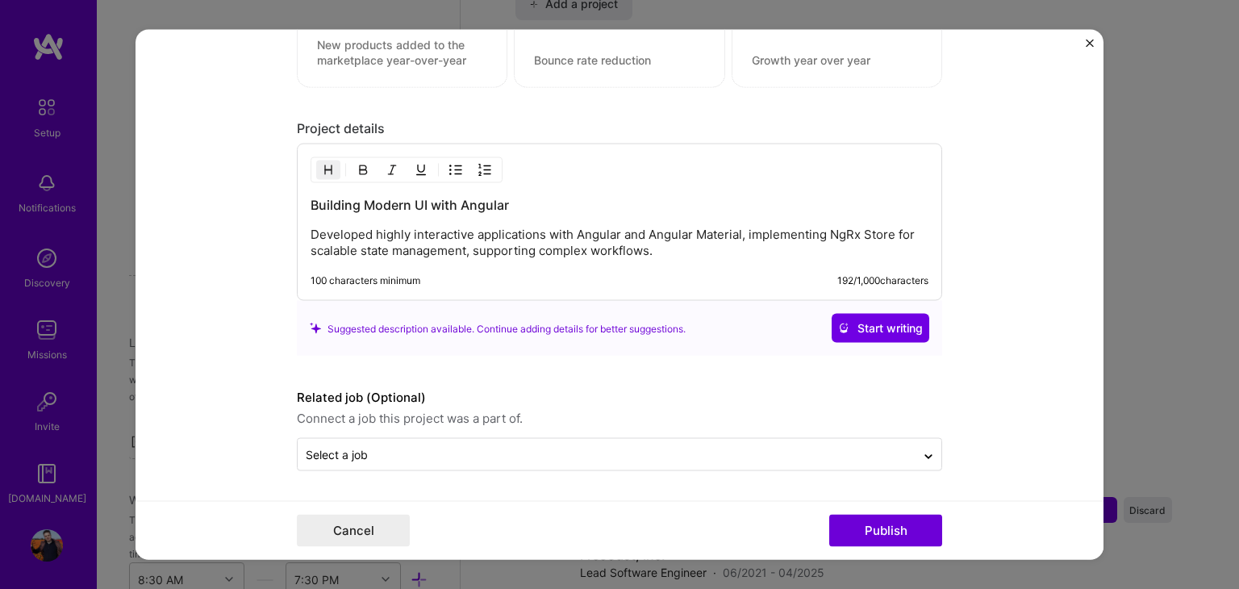
scroll to position [1563, 0]
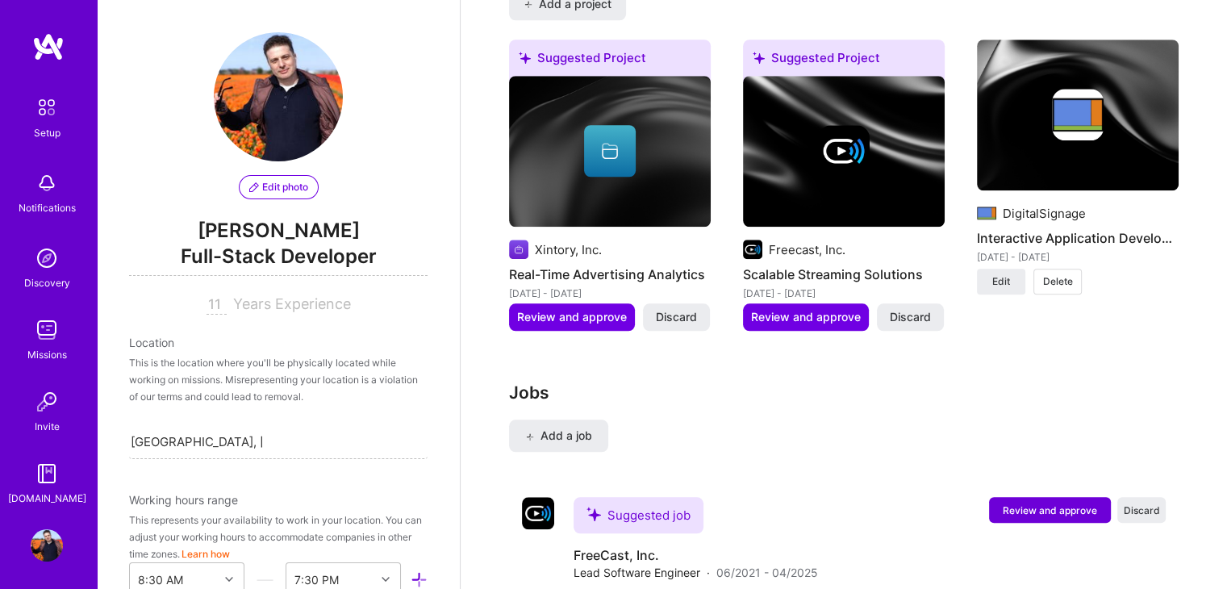
click at [842, 127] on img at bounding box center [844, 151] width 52 height 52
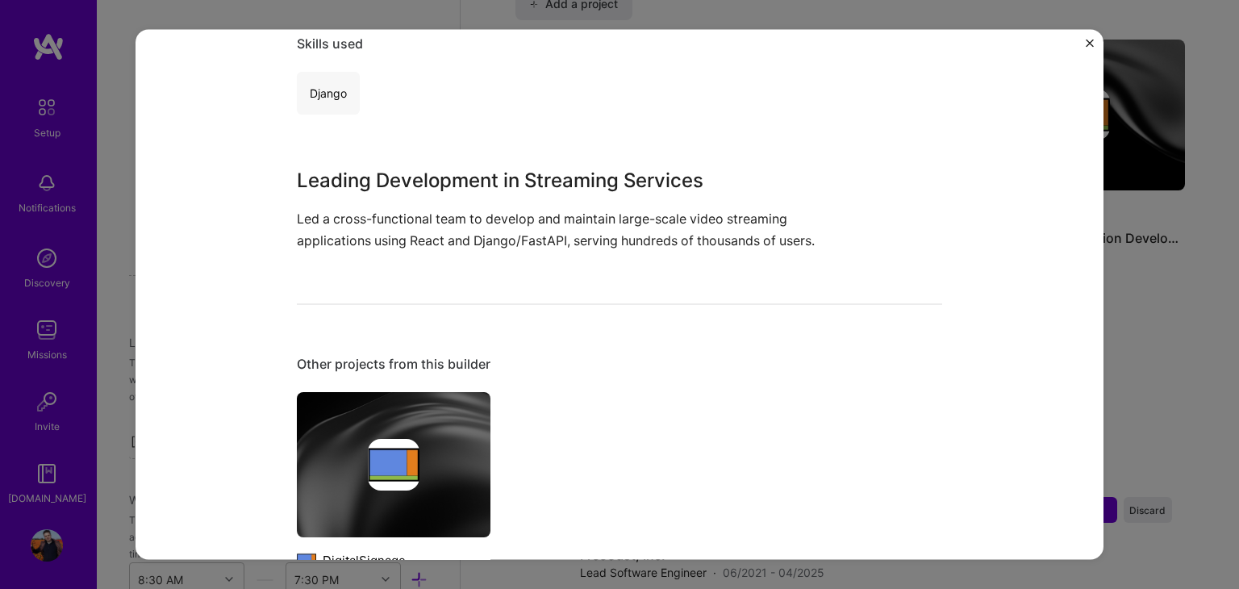
scroll to position [323, 0]
click at [1089, 44] on img "Close" at bounding box center [1089, 44] width 8 height 8
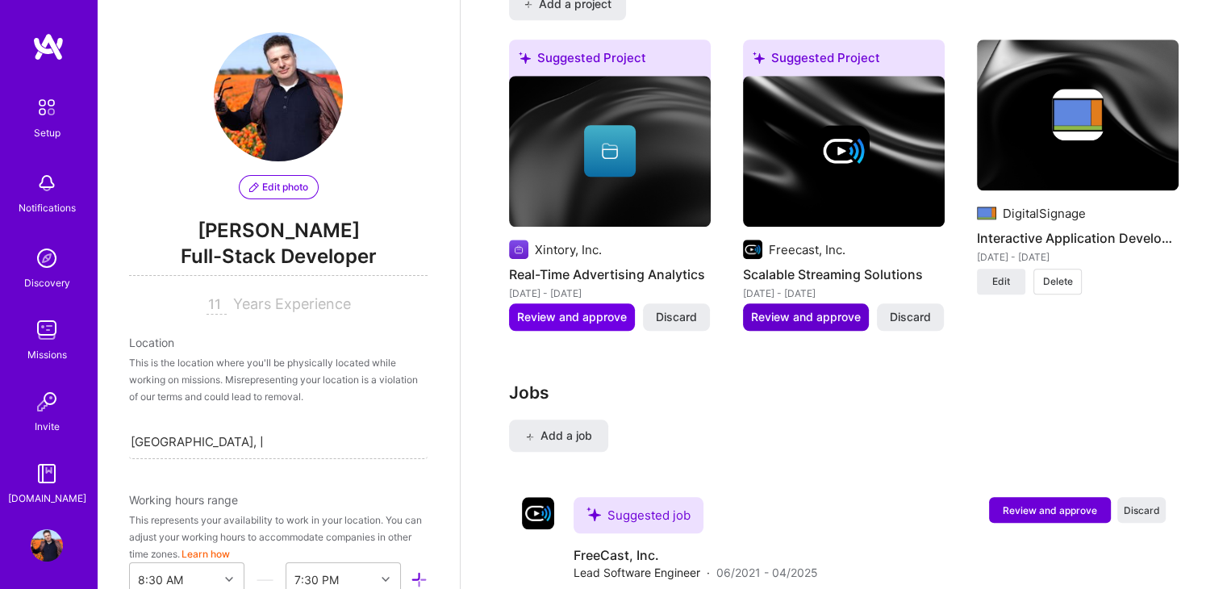
click at [816, 309] on span "Review and approve" at bounding box center [806, 317] width 110 height 16
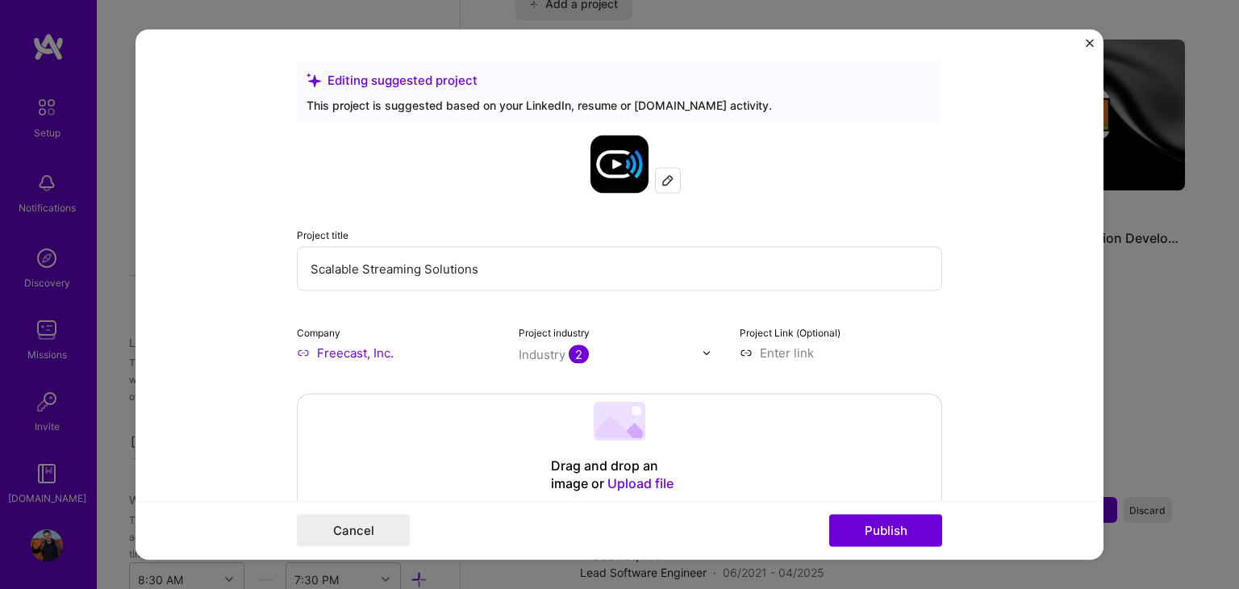
click at [552, 275] on input "Scalable Streaming Solutions" at bounding box center [619, 269] width 645 height 44
drag, startPoint x: 535, startPoint y: 265, endPoint x: 301, endPoint y: 260, distance: 233.9
click at [301, 260] on input "Scalable Streaming Solutions" at bounding box center [619, 269] width 645 height 44
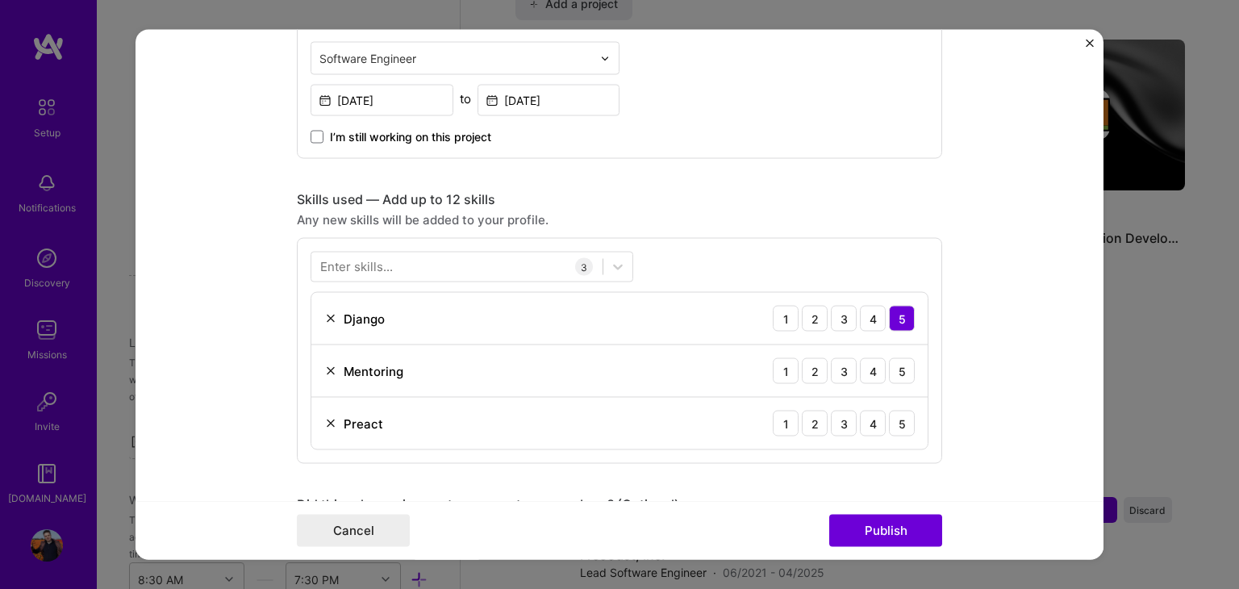
scroll to position [726, 0]
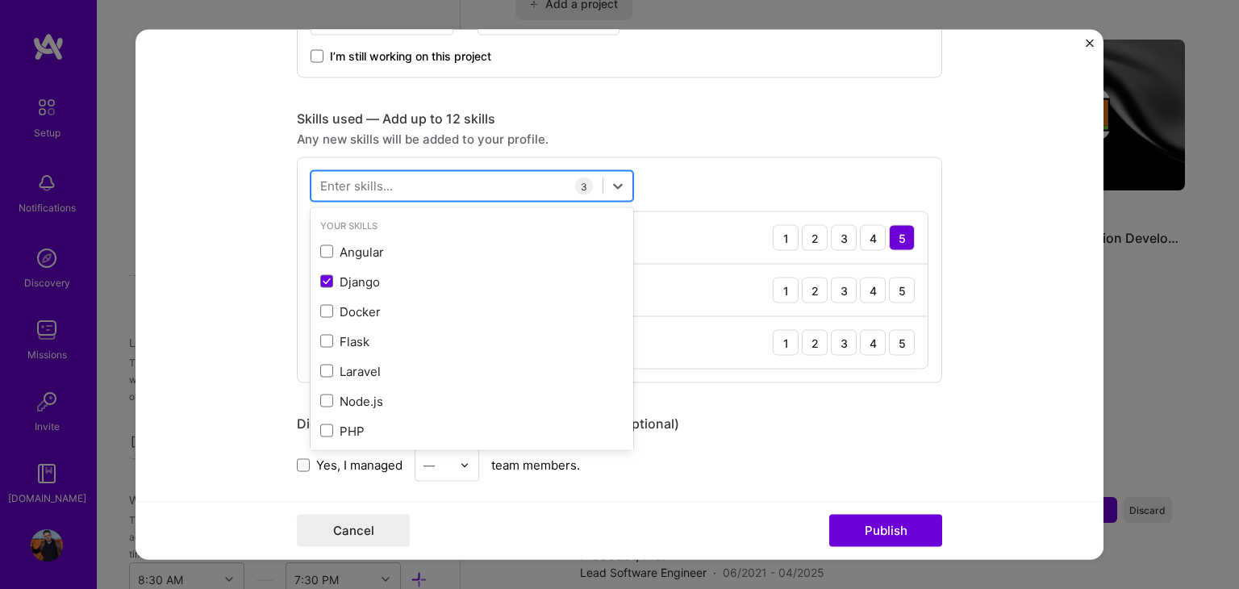
click at [408, 180] on div at bounding box center [456, 186] width 291 height 27
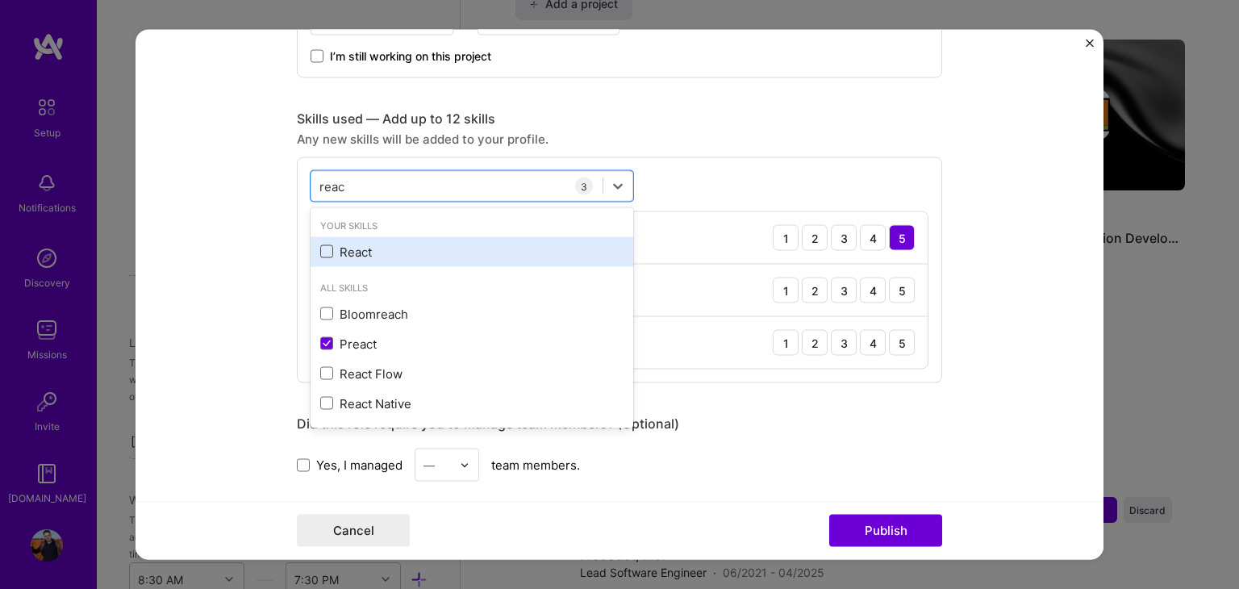
click at [323, 251] on span at bounding box center [326, 251] width 13 height 13
click at [0, 0] on input "checkbox" at bounding box center [0, 0] width 0 height 0
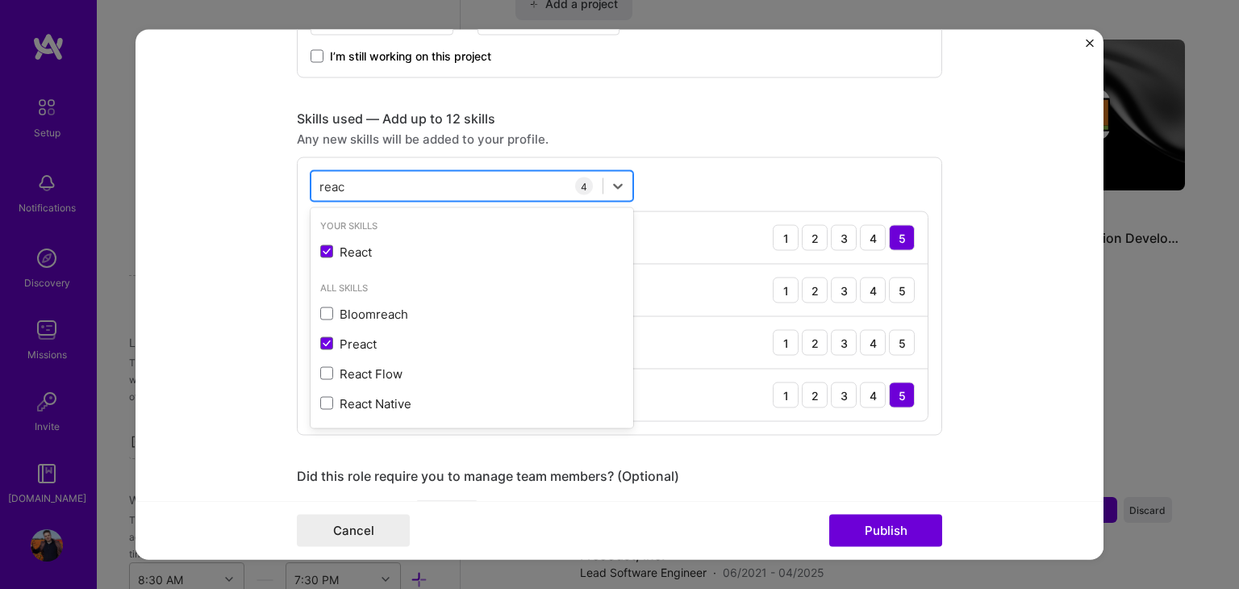
click at [327, 185] on input "reac" at bounding box center [332, 185] width 27 height 17
drag, startPoint x: 327, startPoint y: 185, endPoint x: 389, endPoint y: 185, distance: 62.9
click at [327, 185] on input "reac" at bounding box center [332, 185] width 27 height 17
type input "d"
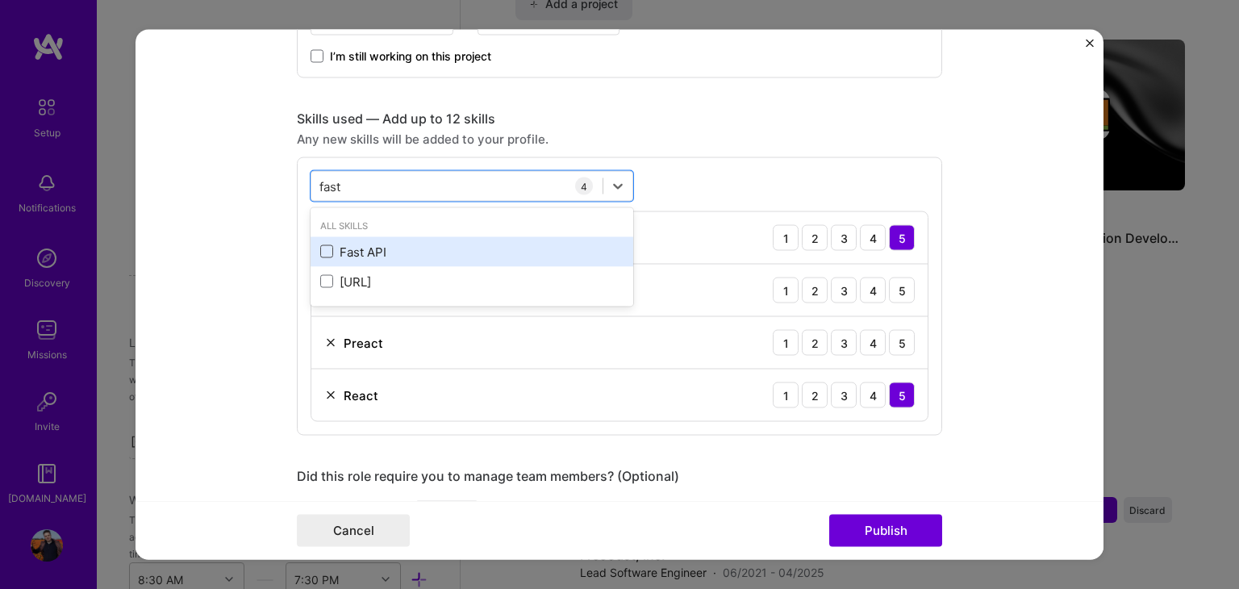
click at [320, 246] on span at bounding box center [326, 251] width 13 height 13
click at [0, 0] on input "checkbox" at bounding box center [0, 0] width 0 height 0
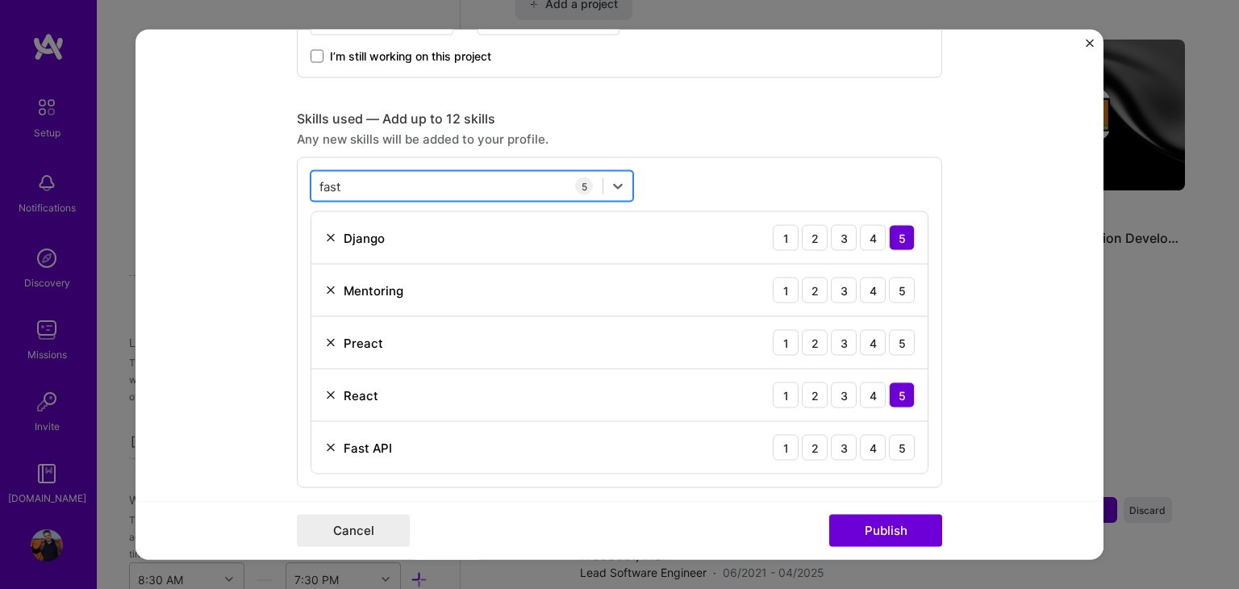
click at [373, 180] on div "fast fast" at bounding box center [456, 186] width 291 height 27
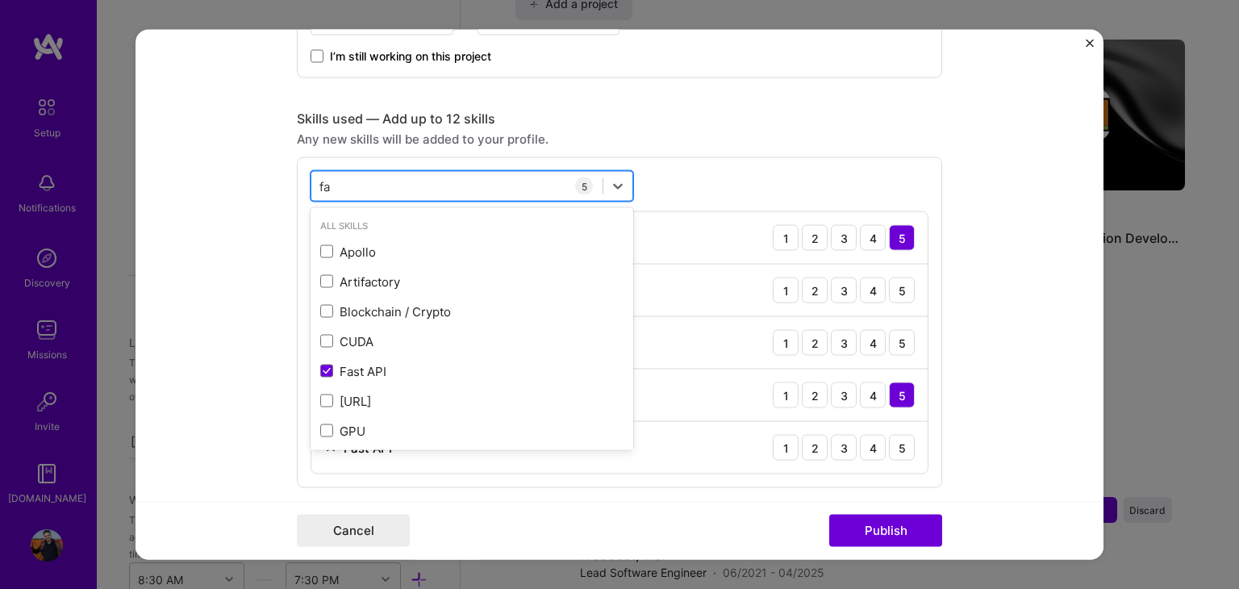
type input "f"
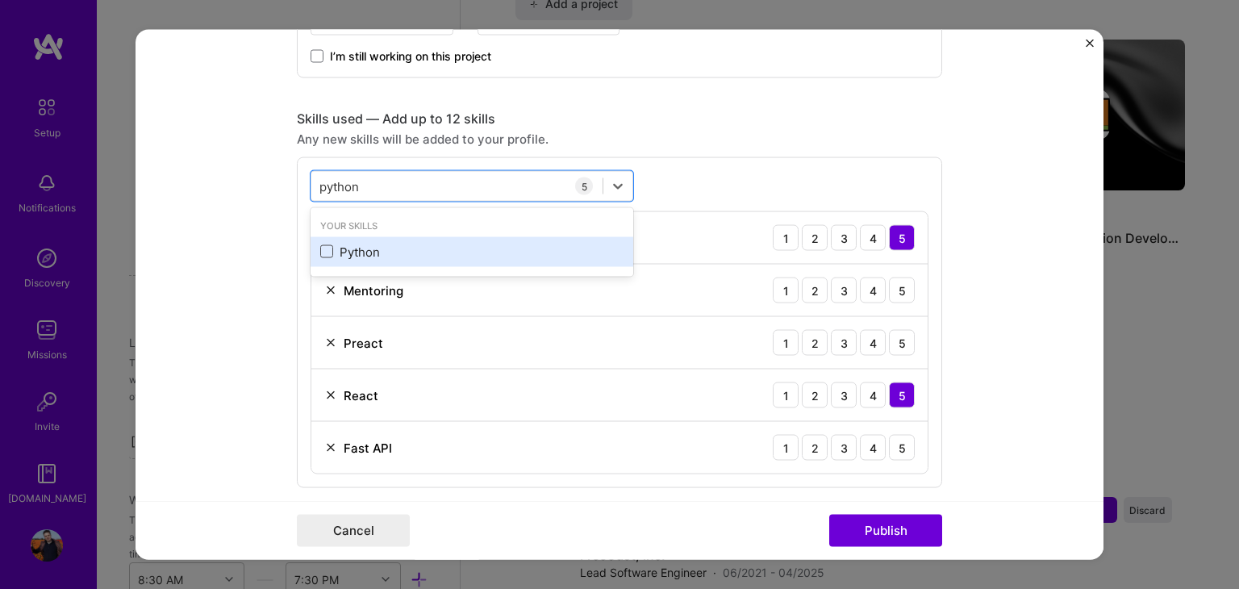
click at [322, 248] on span at bounding box center [326, 251] width 13 height 13
click at [0, 0] on input "checkbox" at bounding box center [0, 0] width 0 height 0
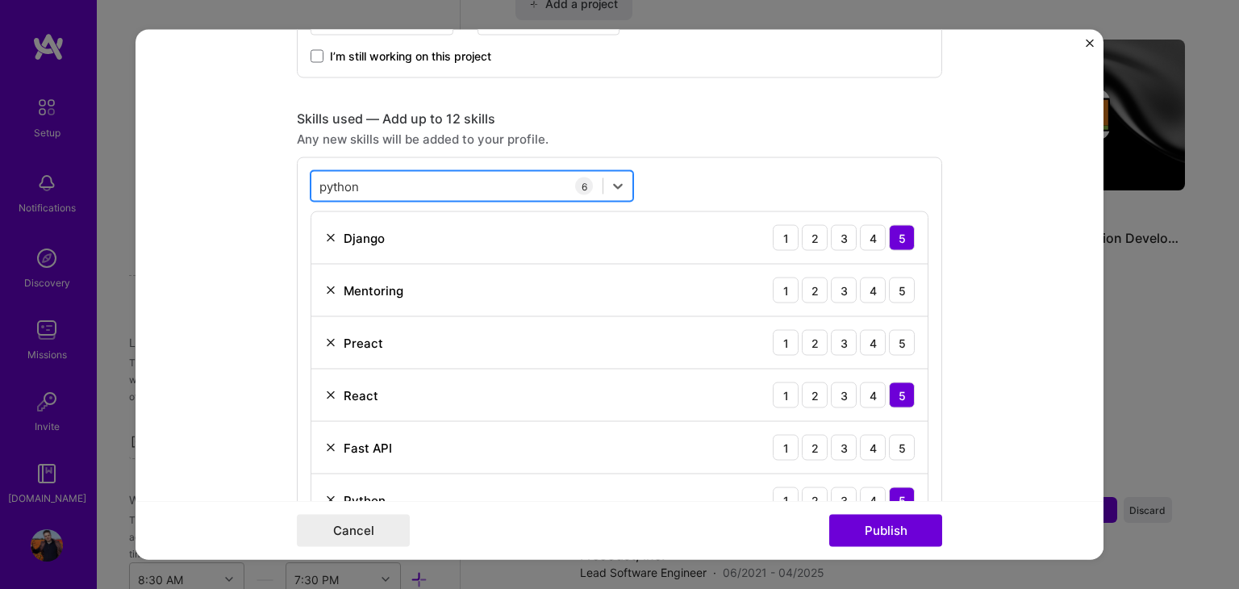
click at [381, 179] on div "python python" at bounding box center [456, 186] width 291 height 27
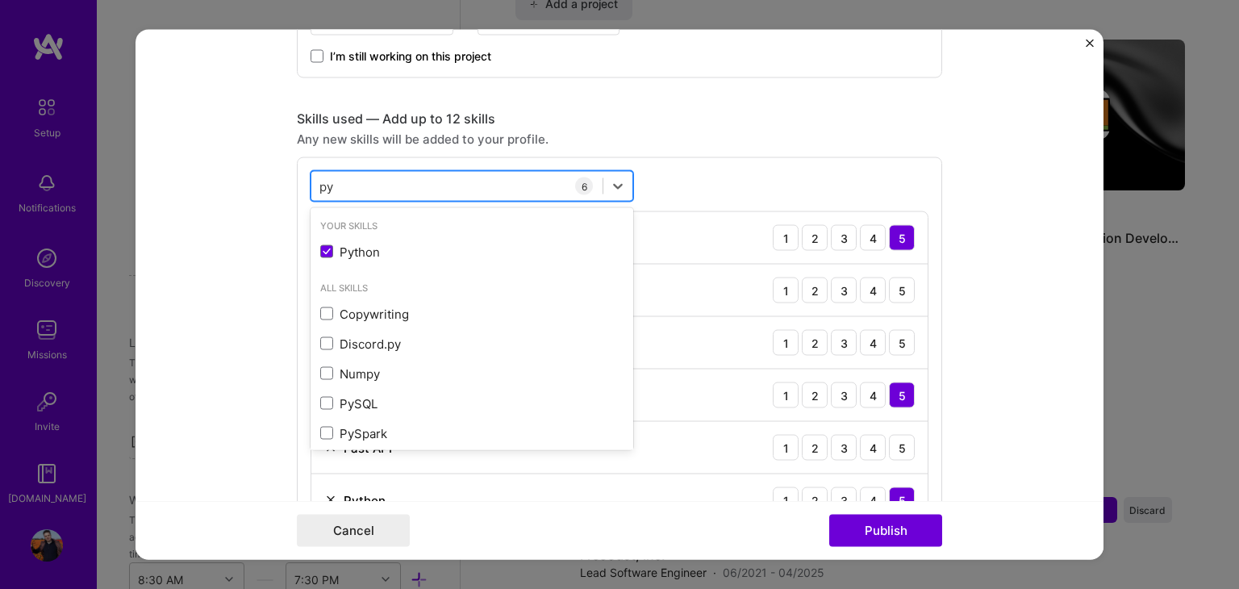
type input "p"
type input "m"
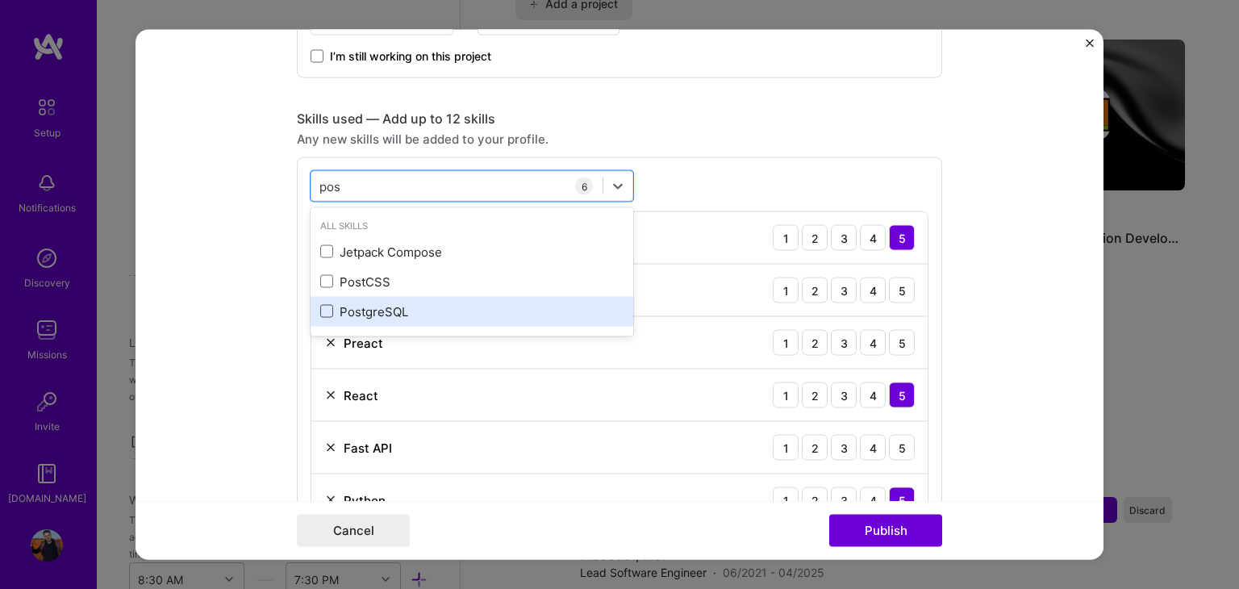
click at [324, 310] on span at bounding box center [326, 311] width 13 height 13
click at [0, 0] on input "checkbox" at bounding box center [0, 0] width 0 height 0
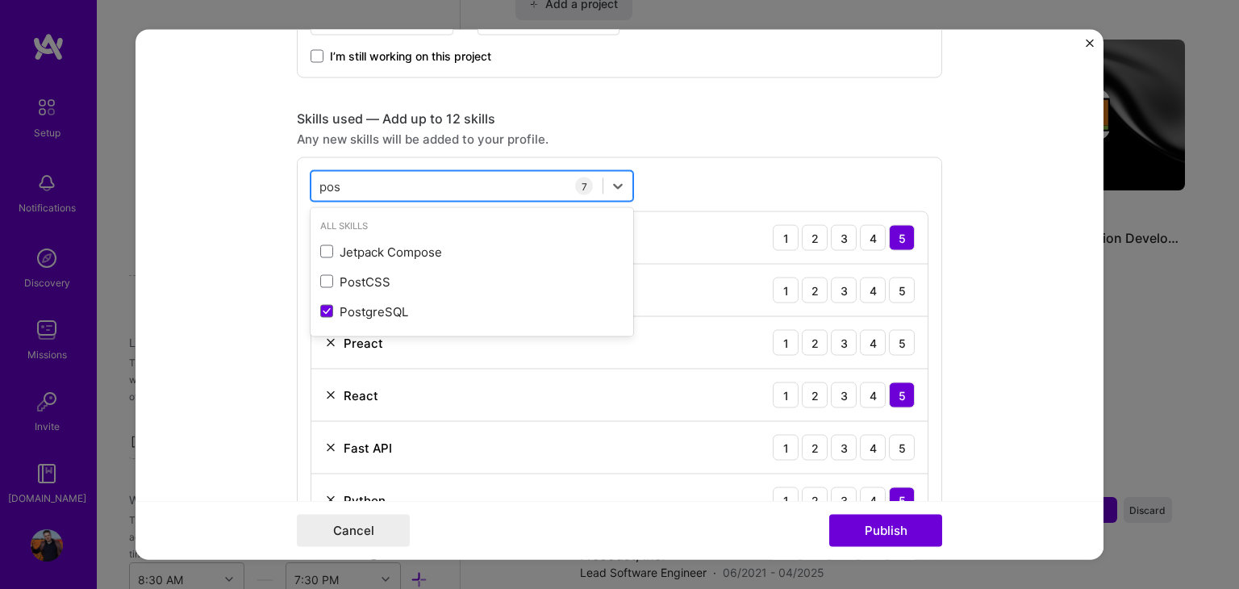
click at [323, 185] on input "pos" at bounding box center [330, 185] width 23 height 17
type input "z"
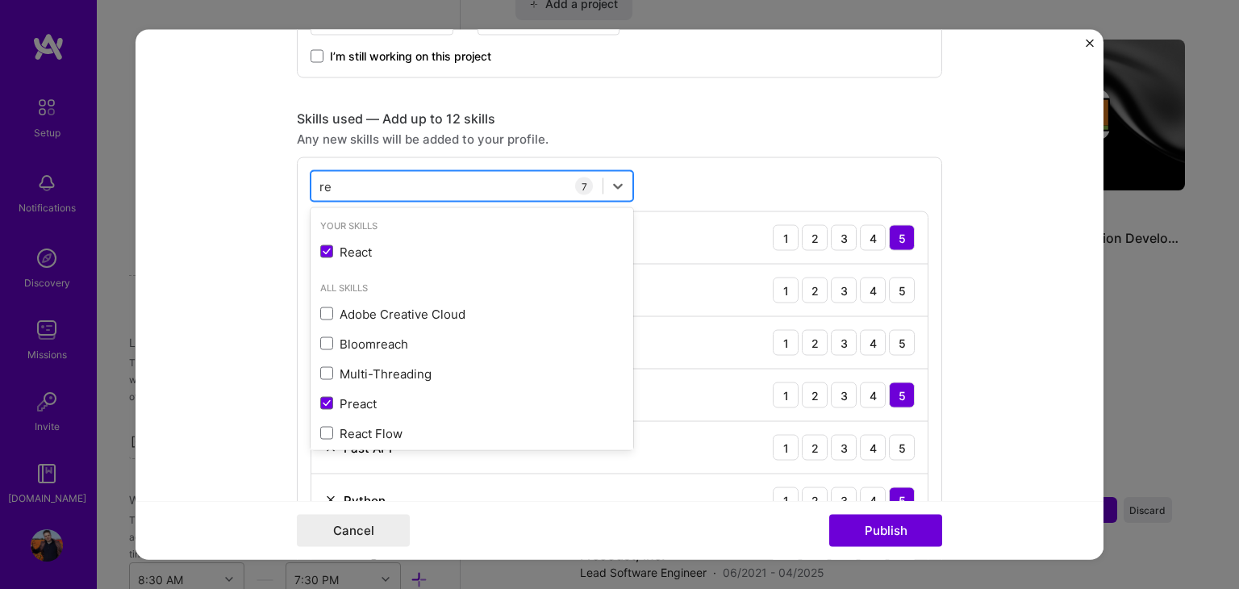
type input "r"
type input "v"
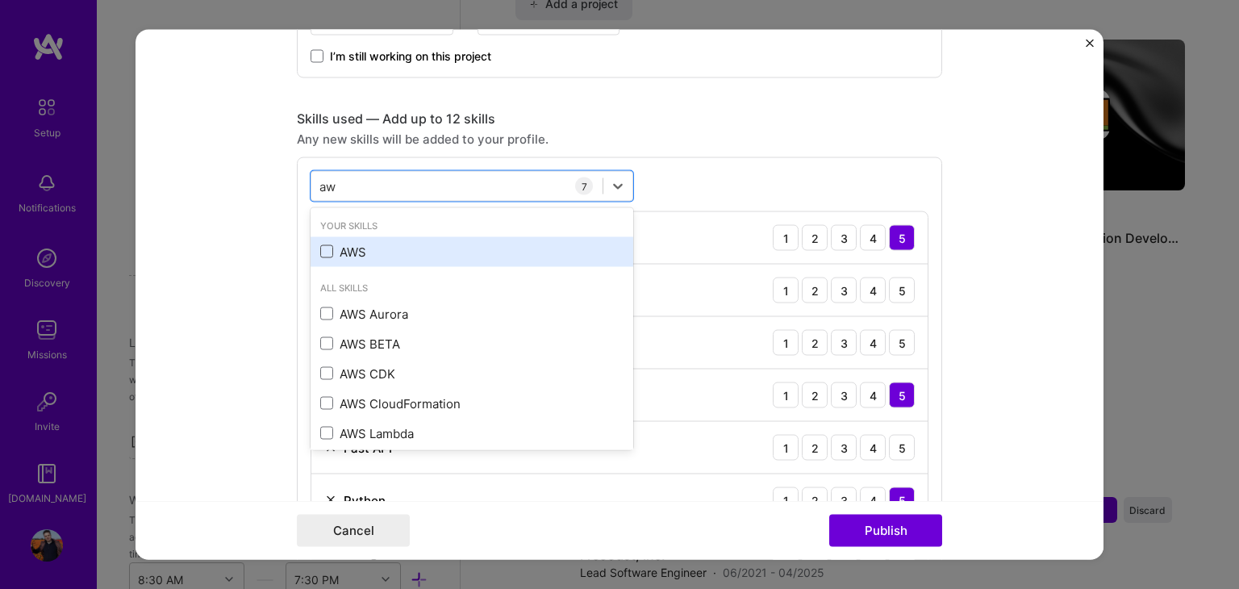
click at [320, 252] on span at bounding box center [326, 251] width 13 height 13
click at [0, 0] on input "checkbox" at bounding box center [0, 0] width 0 height 0
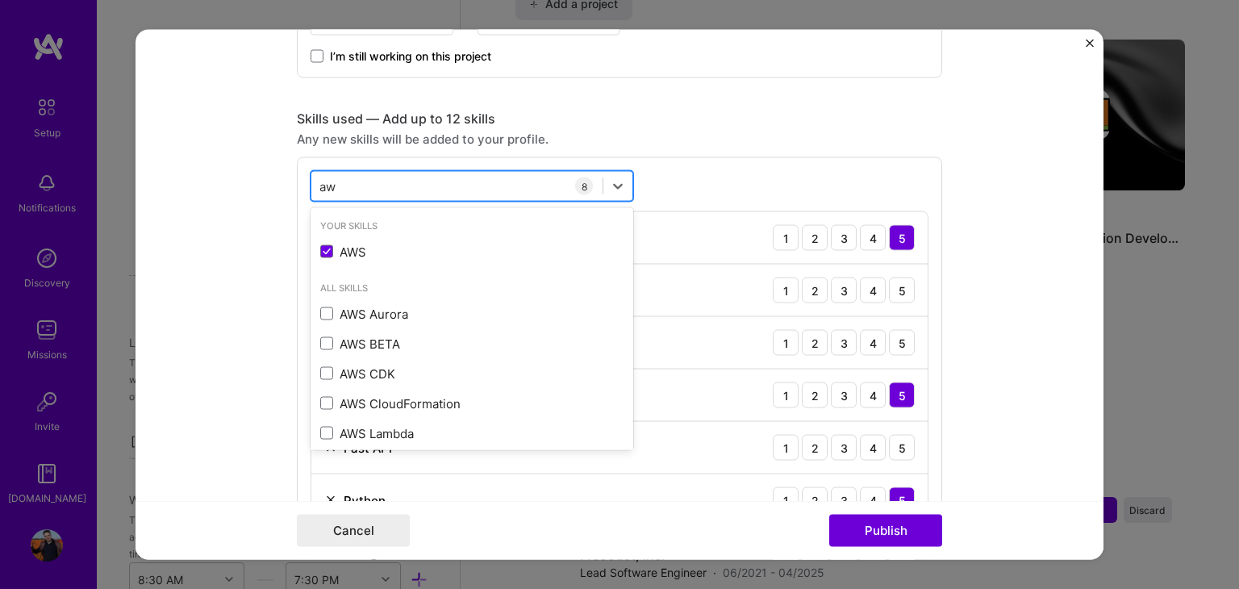
click at [323, 185] on input "aw" at bounding box center [328, 185] width 19 height 17
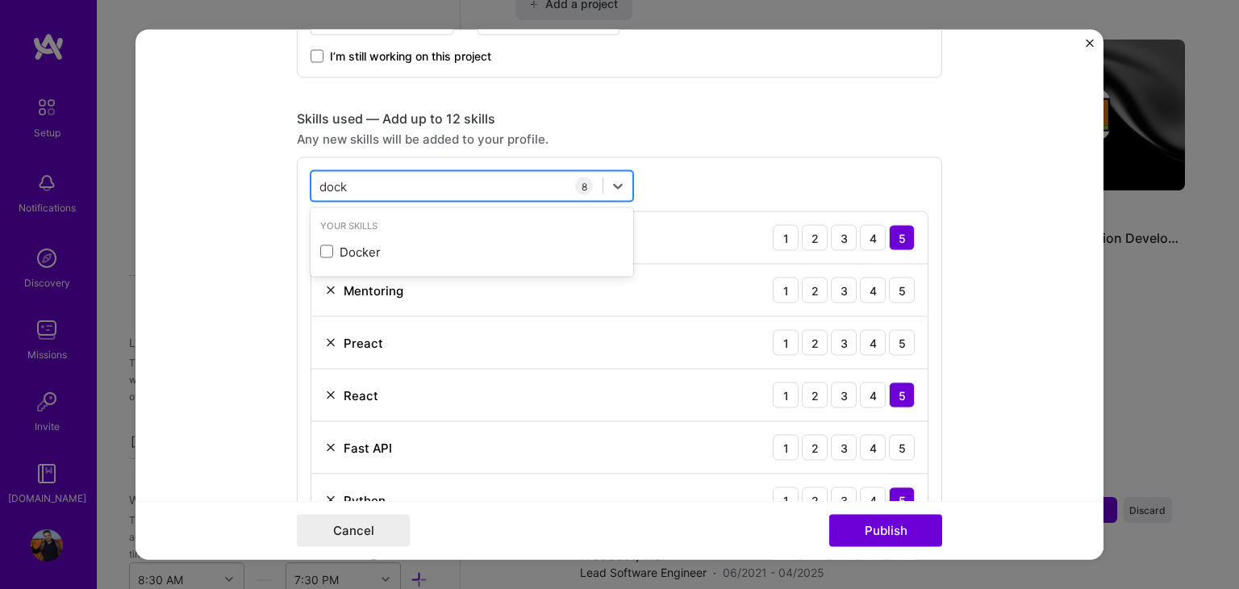
type input "docke"
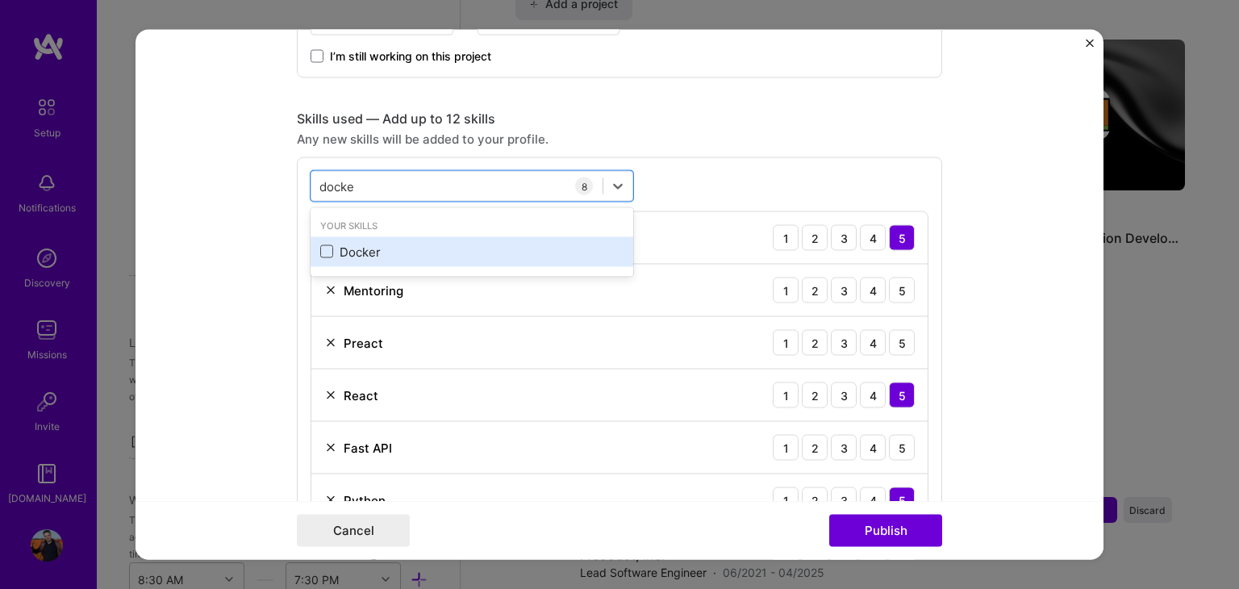
click at [320, 251] on span at bounding box center [326, 251] width 13 height 13
click at [0, 0] on input "checkbox" at bounding box center [0, 0] width 0 height 0
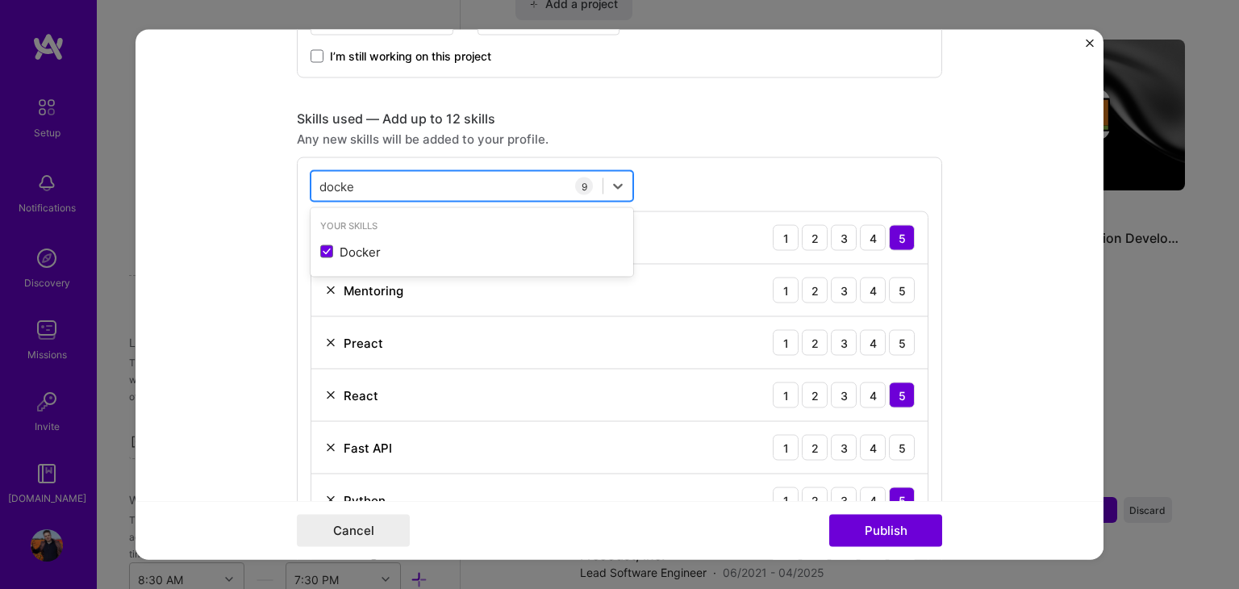
click at [336, 184] on input "docke" at bounding box center [337, 185] width 36 height 17
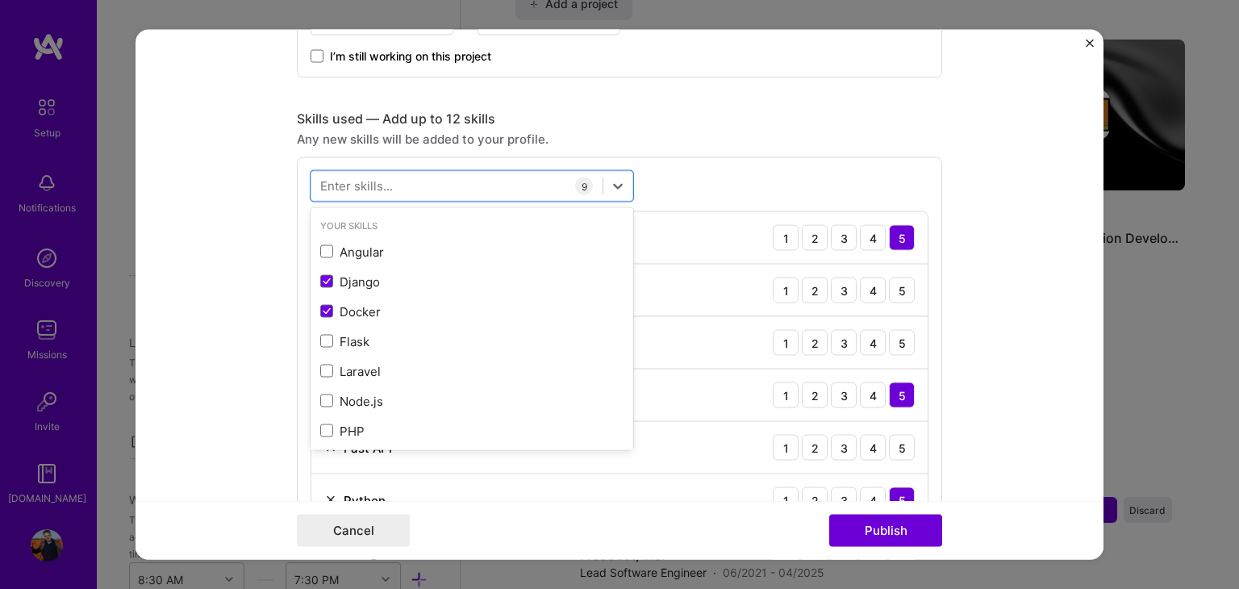
click at [1021, 194] on form "Editing suggested project This project is suggested based on your LinkedIn, res…" at bounding box center [619, 295] width 968 height 530
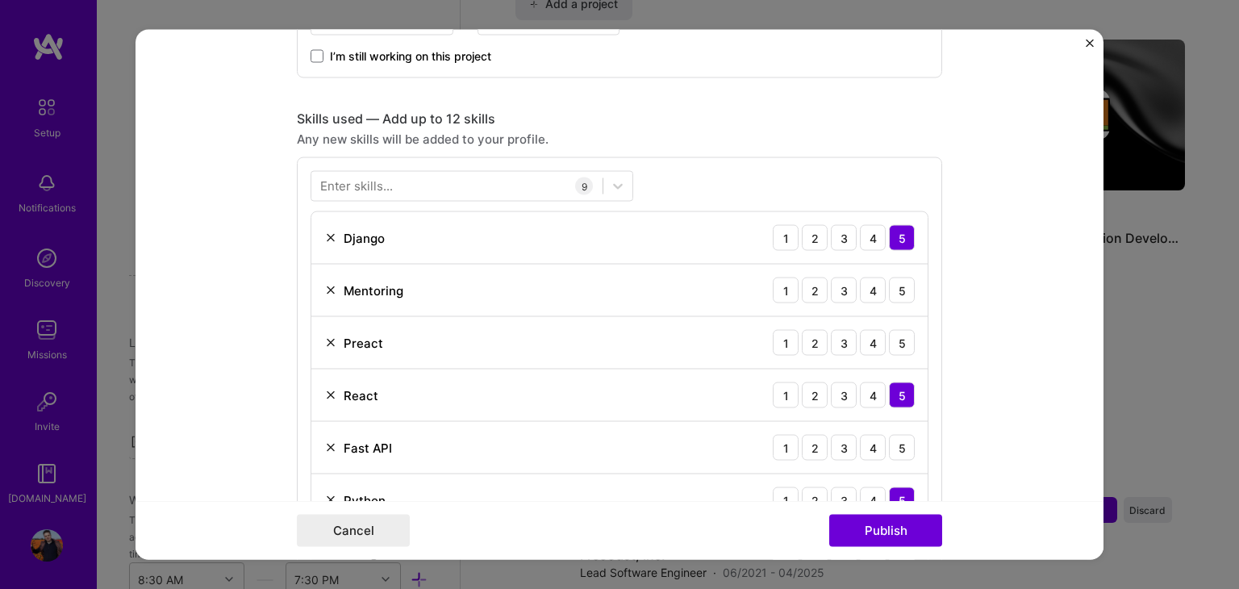
scroll to position [806, 0]
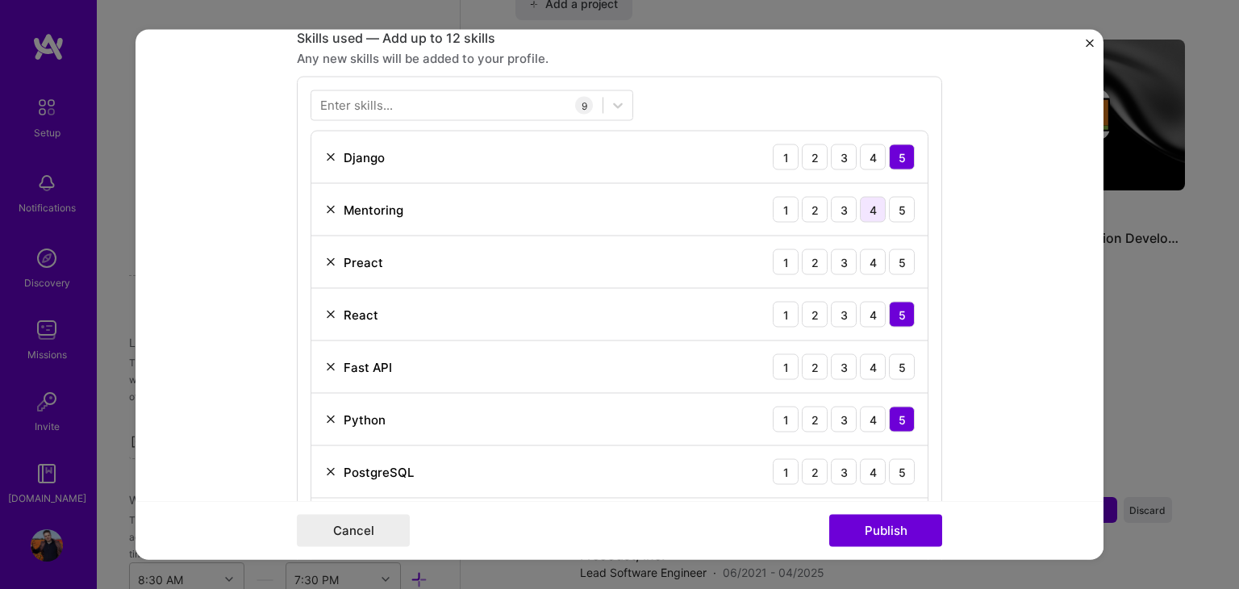
click at [868, 210] on div "4" at bounding box center [873, 210] width 26 height 26
click at [868, 252] on div "4" at bounding box center [873, 262] width 26 height 26
click at [894, 365] on div "5" at bounding box center [902, 367] width 26 height 26
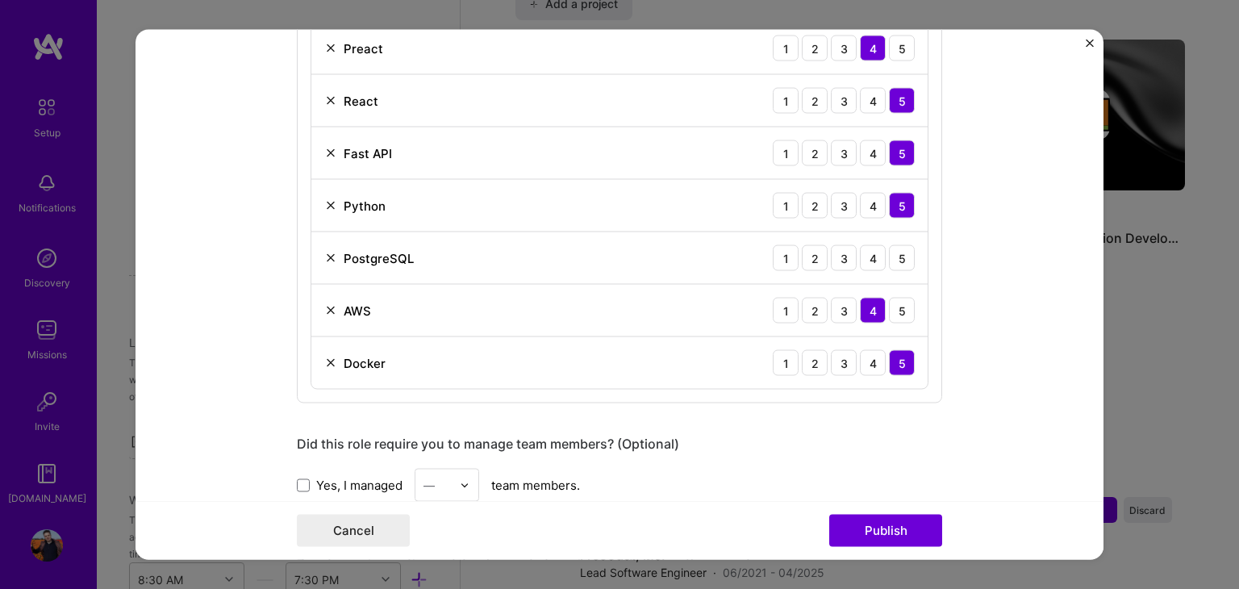
scroll to position [1048, 0]
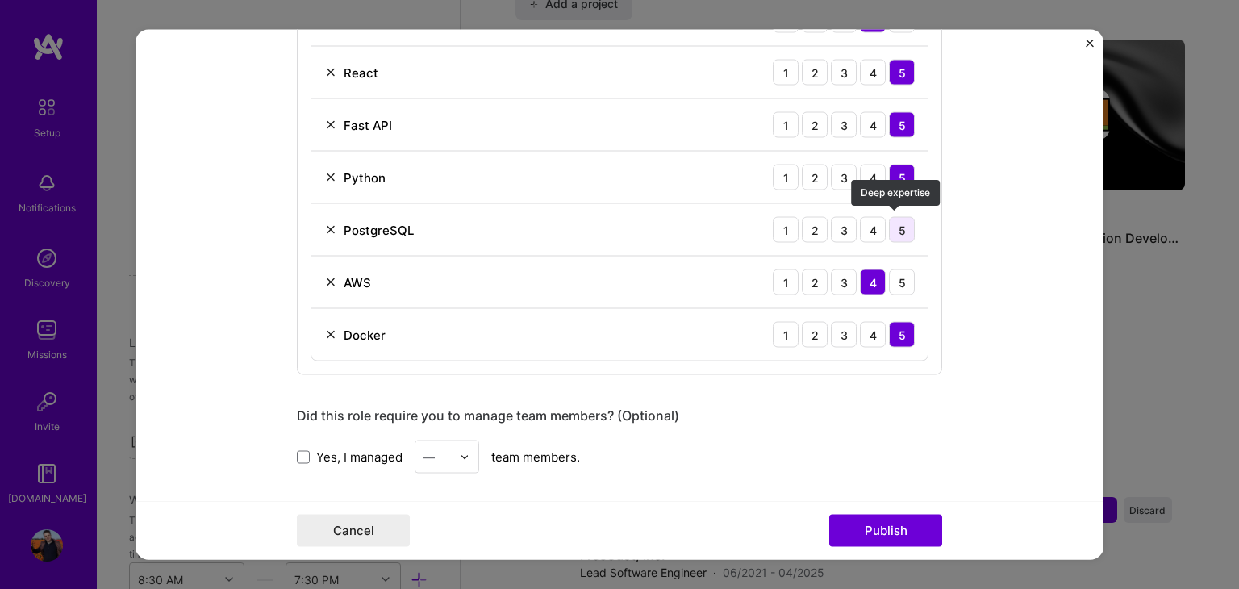
click at [897, 227] on div "5" at bounding box center [902, 230] width 26 height 26
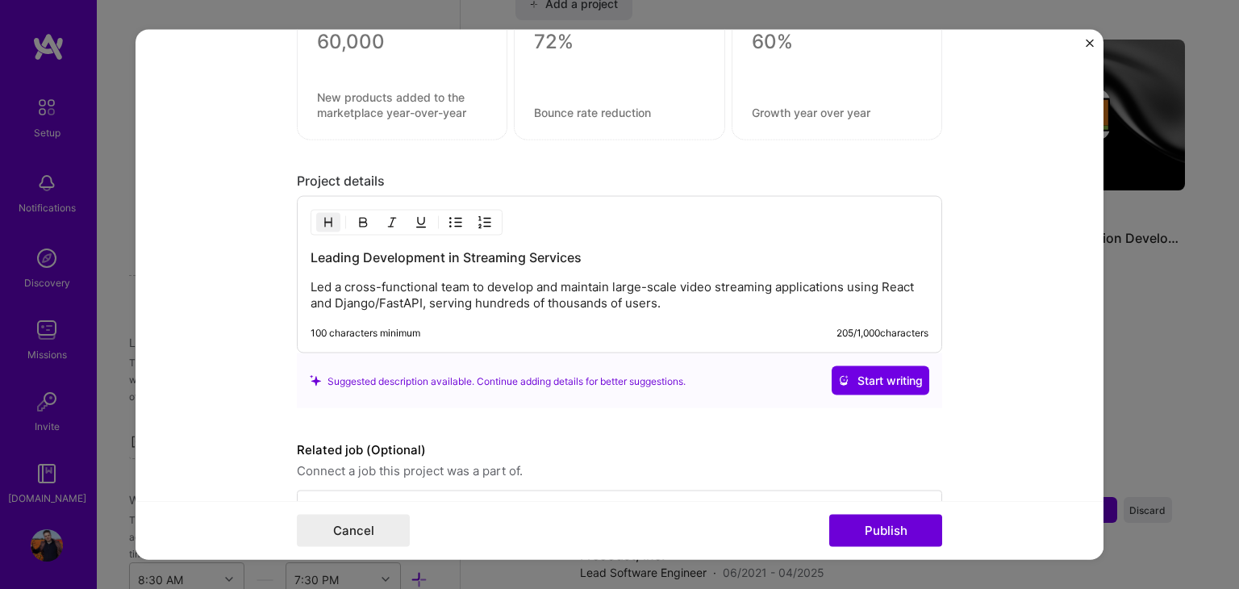
scroll to position [1741, 0]
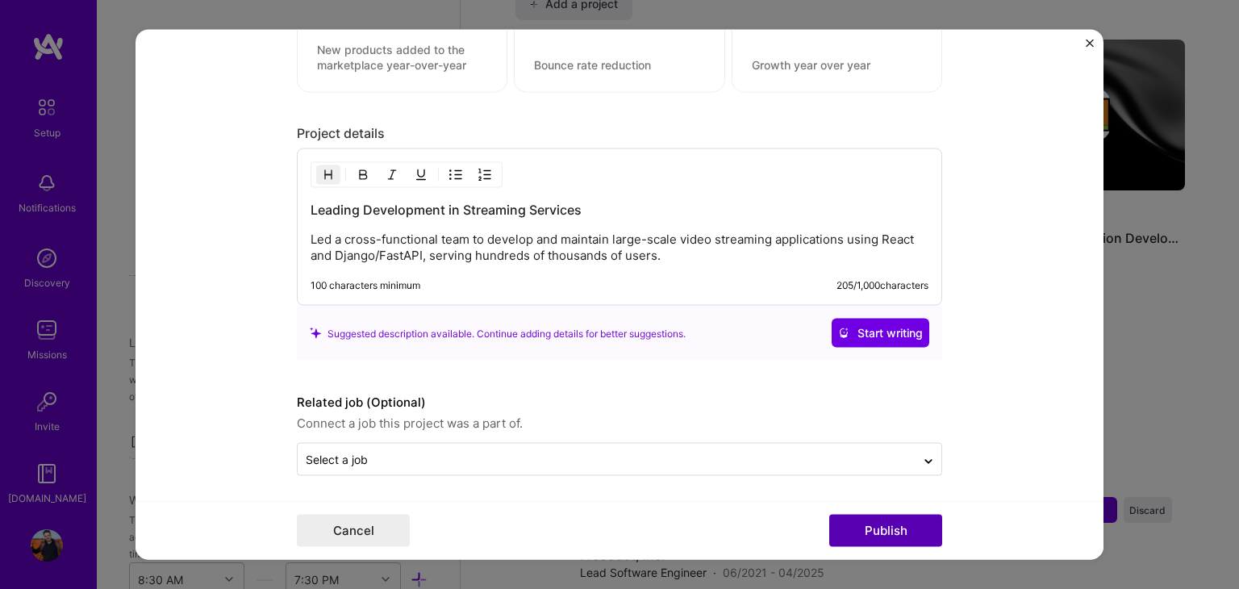
click at [835, 525] on button "Publish" at bounding box center [885, 530] width 113 height 32
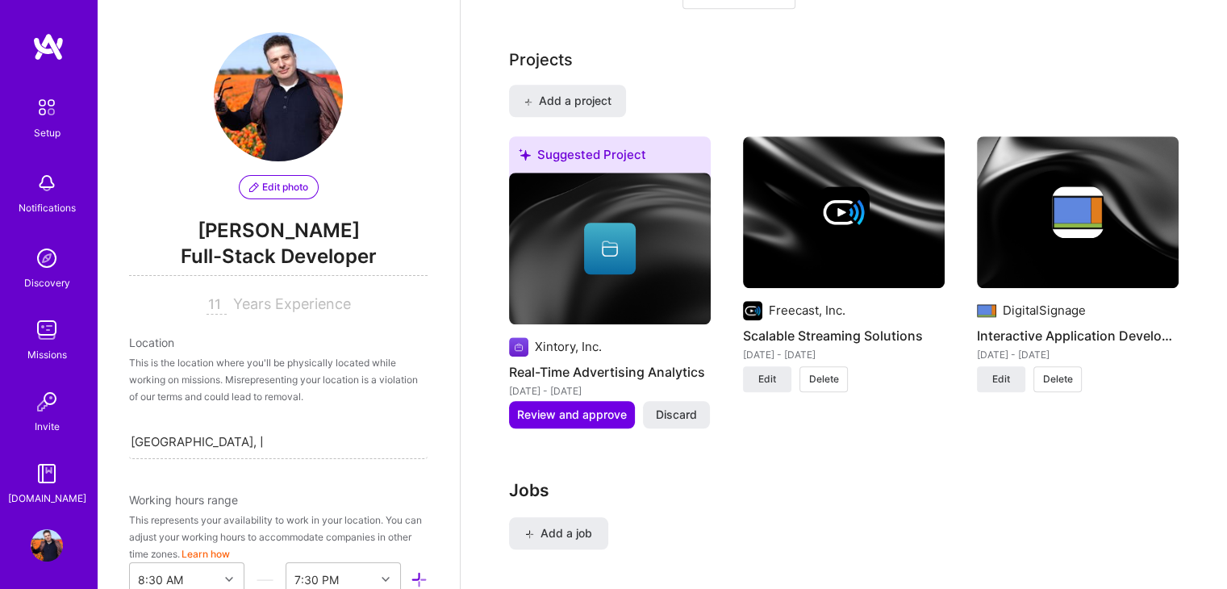
scroll to position [1273, 0]
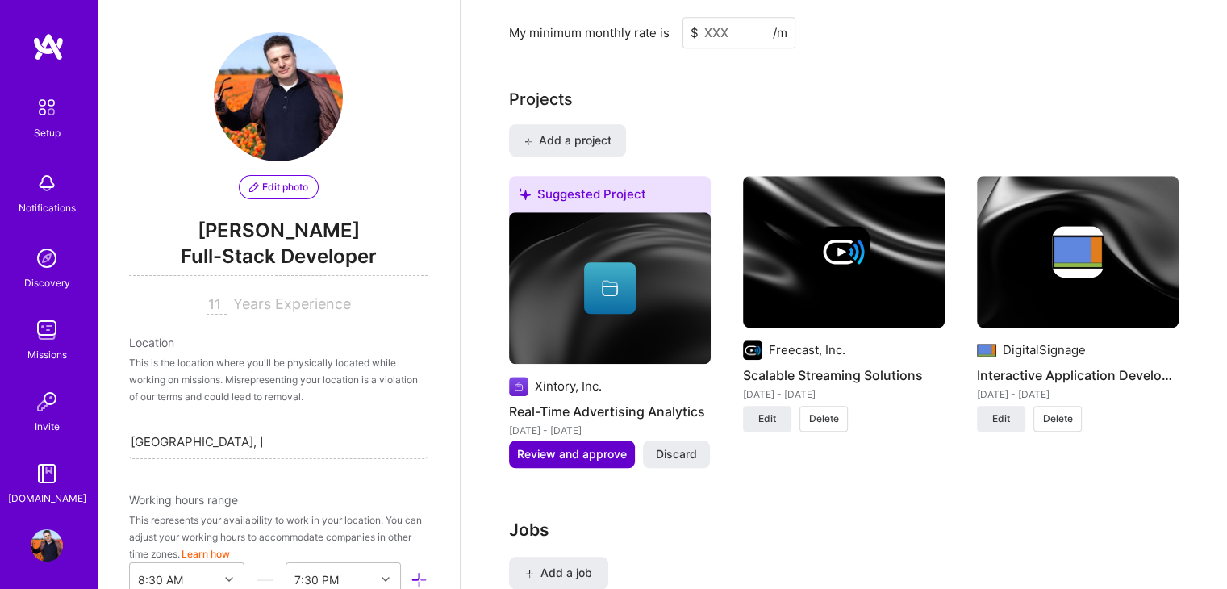
click at [579, 446] on span "Review and approve" at bounding box center [572, 454] width 110 height 16
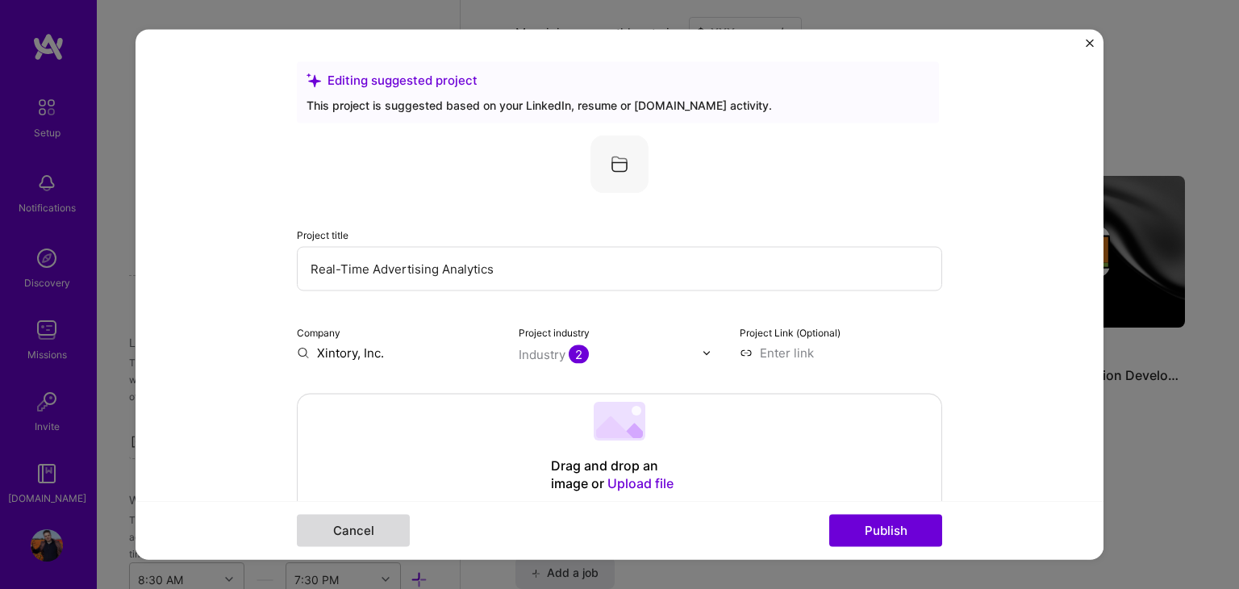
click at [365, 535] on button "Cancel" at bounding box center [353, 530] width 113 height 32
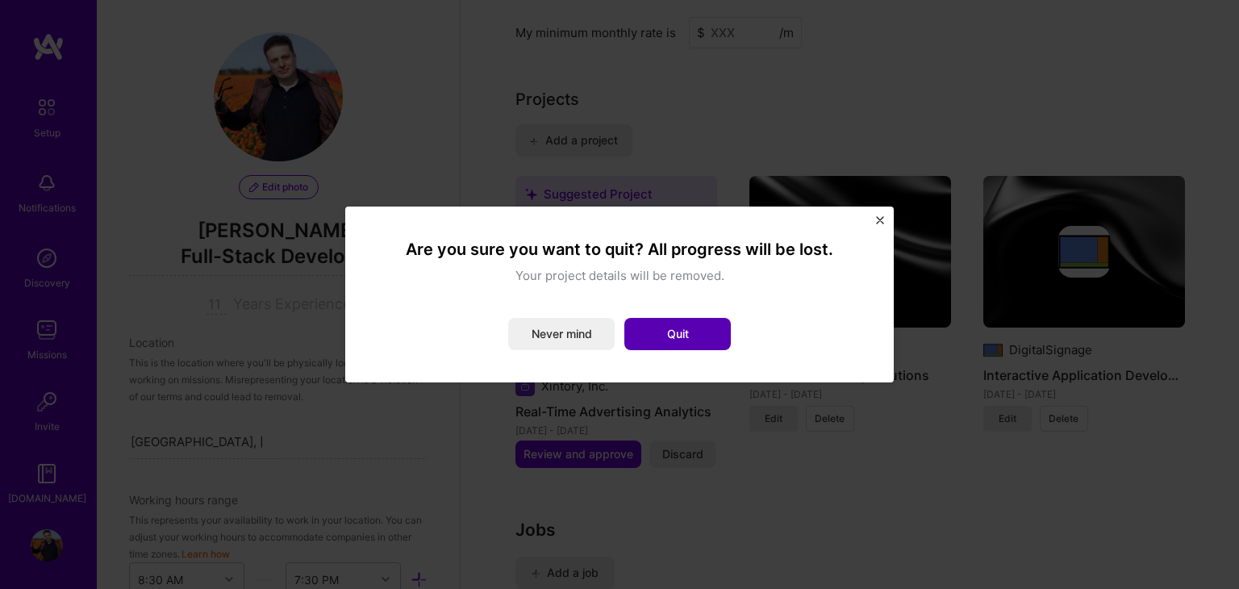
click at [652, 335] on button "Quit" at bounding box center [677, 334] width 106 height 32
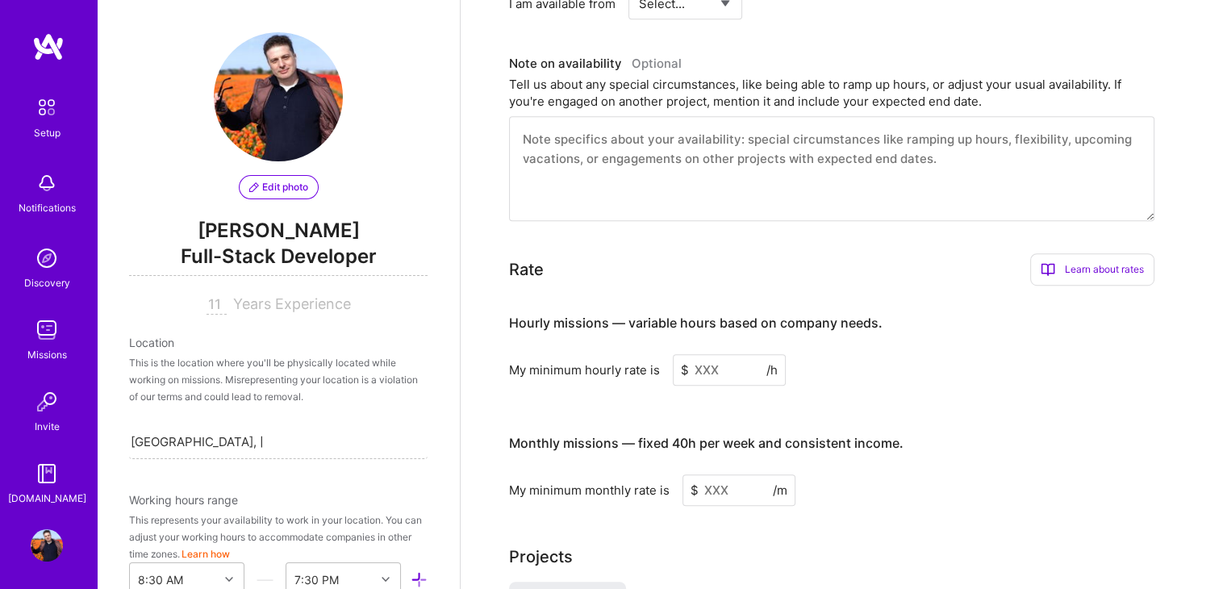
scroll to position [789, 0]
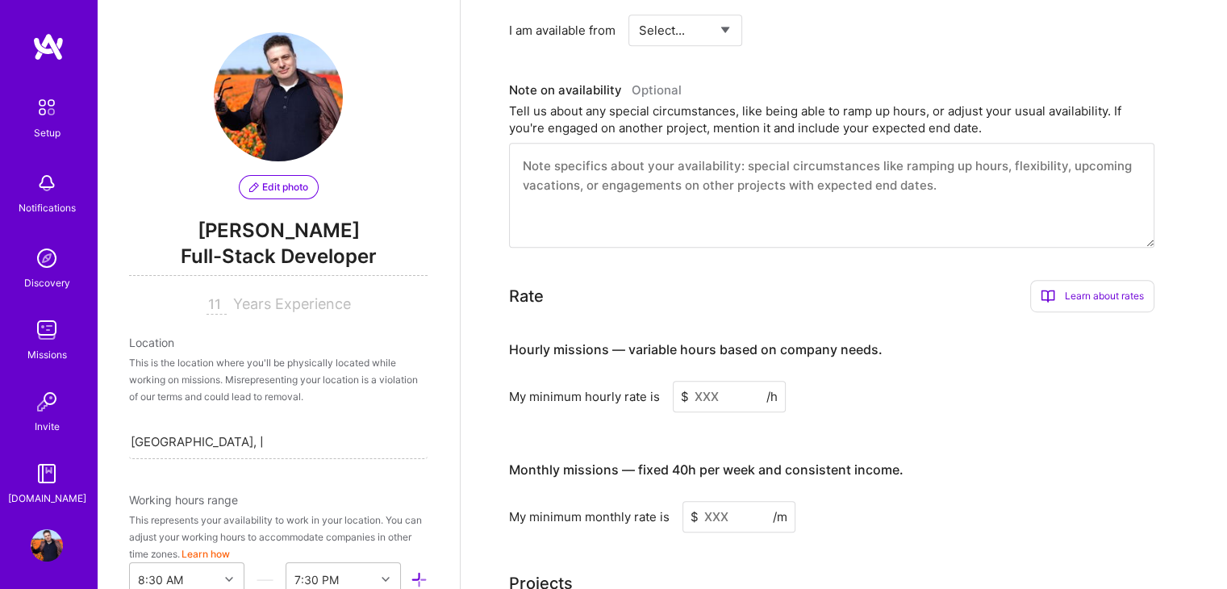
click at [726, 381] on input at bounding box center [729, 396] width 113 height 31
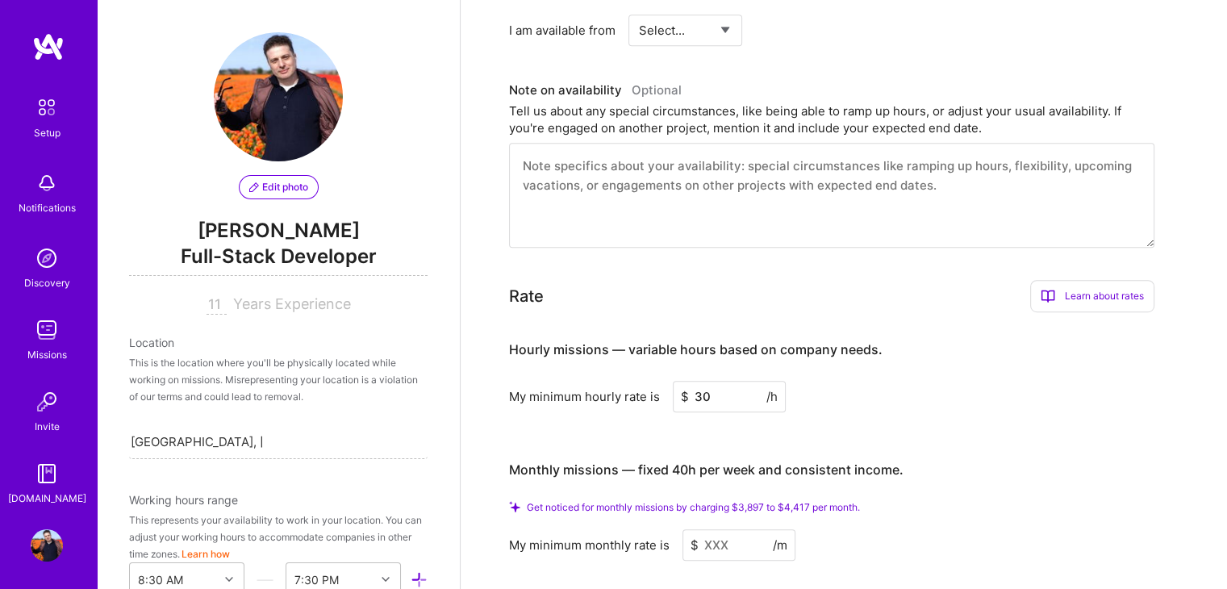
type input "30"
click at [880, 381] on div "My minimum hourly rate is $ 30 /h" at bounding box center [831, 396] width 645 height 31
click at [750, 529] on input at bounding box center [738, 544] width 113 height 31
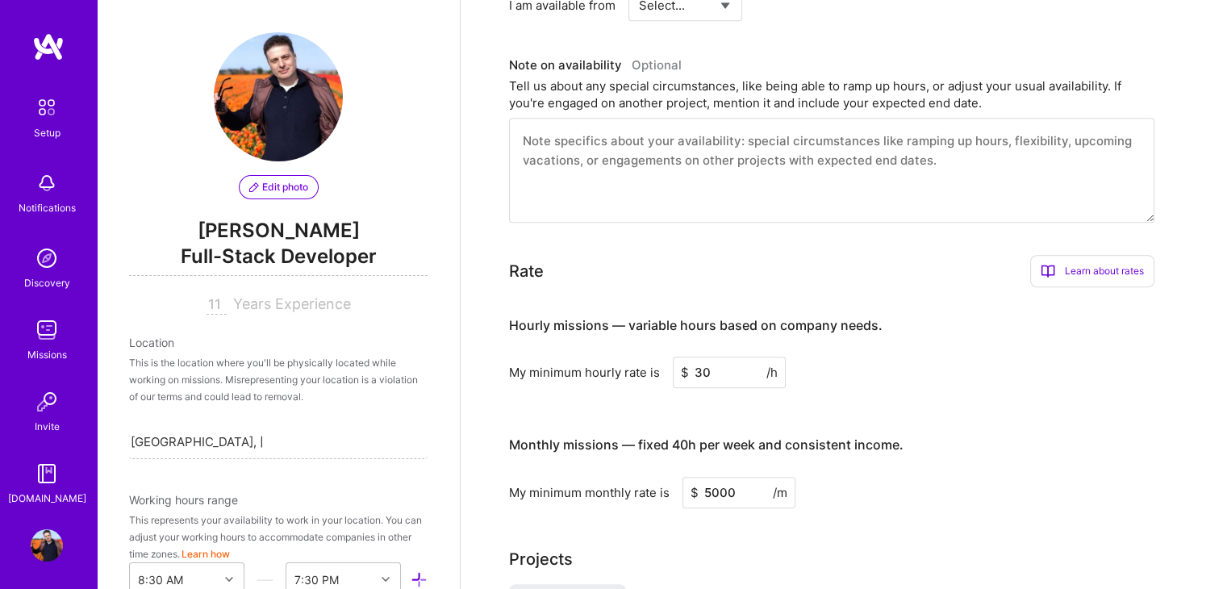
type input "5000"
click at [694, 356] on input "30" at bounding box center [729, 371] width 113 height 31
type input "40"
click at [960, 356] on div "My minimum hourly rate is $ 40 /h" at bounding box center [831, 371] width 645 height 31
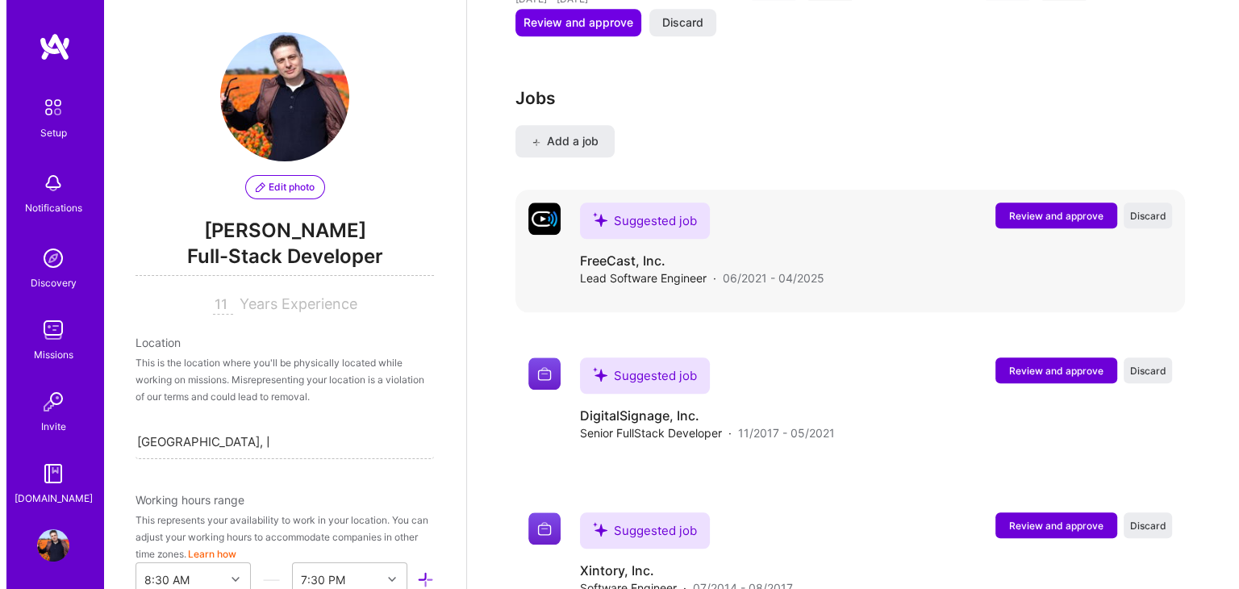
scroll to position [1729, 0]
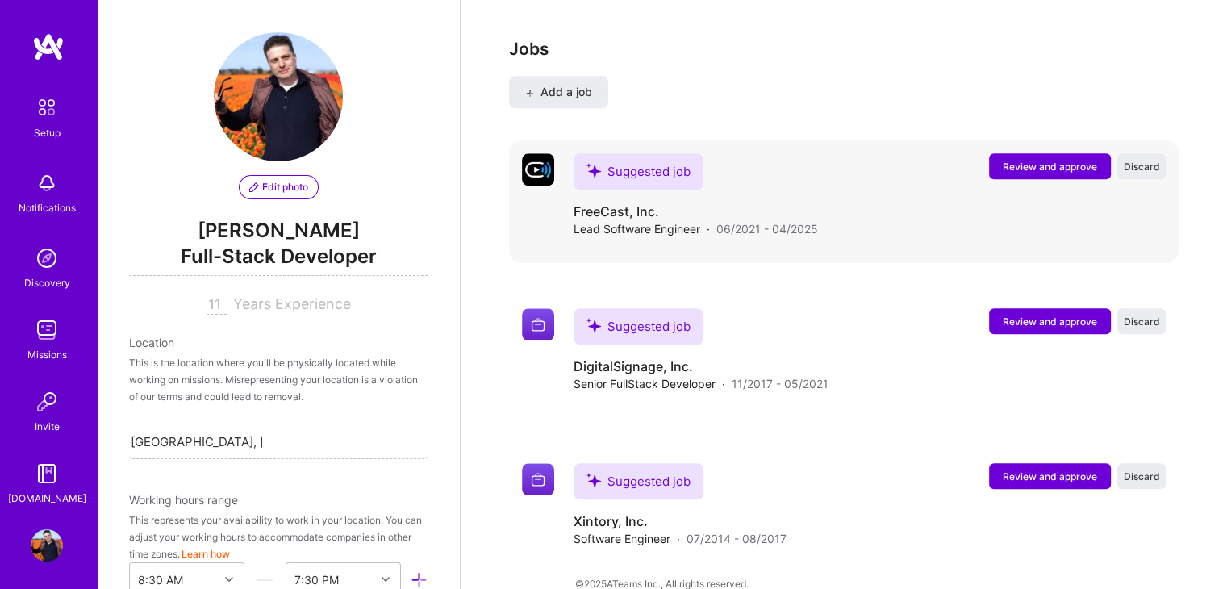
click at [1043, 160] on span "Review and approve" at bounding box center [1049, 167] width 94 height 14
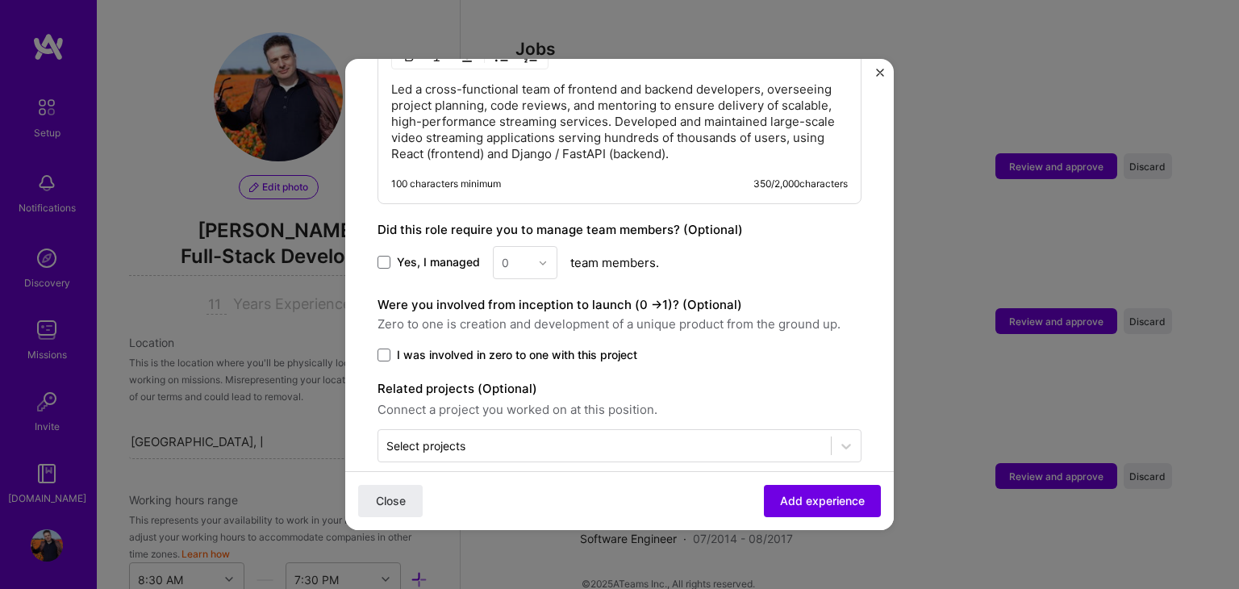
scroll to position [1395, 0]
click at [780, 497] on span "Add experience" at bounding box center [822, 501] width 85 height 16
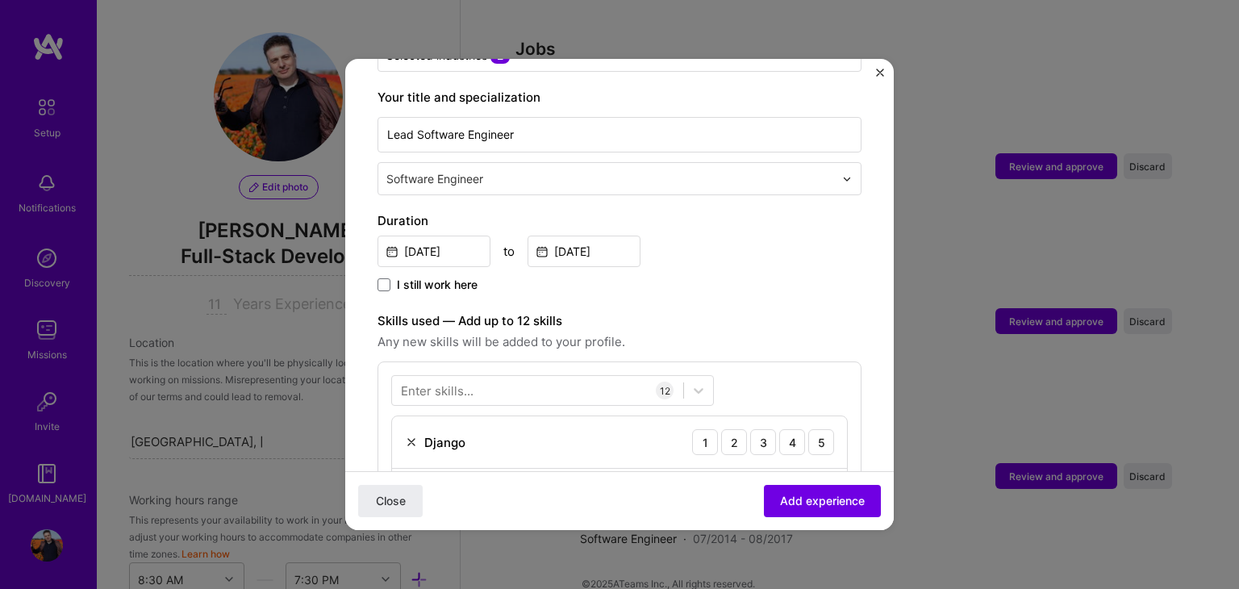
scroll to position [403, 0]
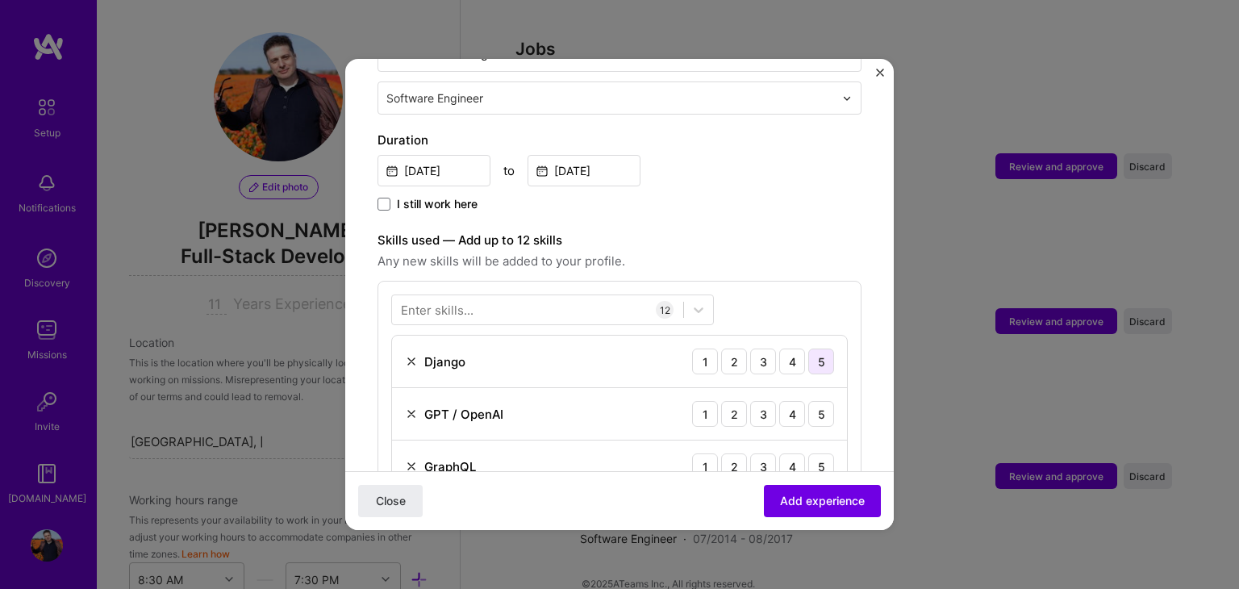
click at [816, 348] on div "5" at bounding box center [821, 361] width 26 height 26
click at [808, 401] on div "5" at bounding box center [821, 414] width 26 height 26
click at [808, 453] on div "5" at bounding box center [821, 466] width 26 height 26
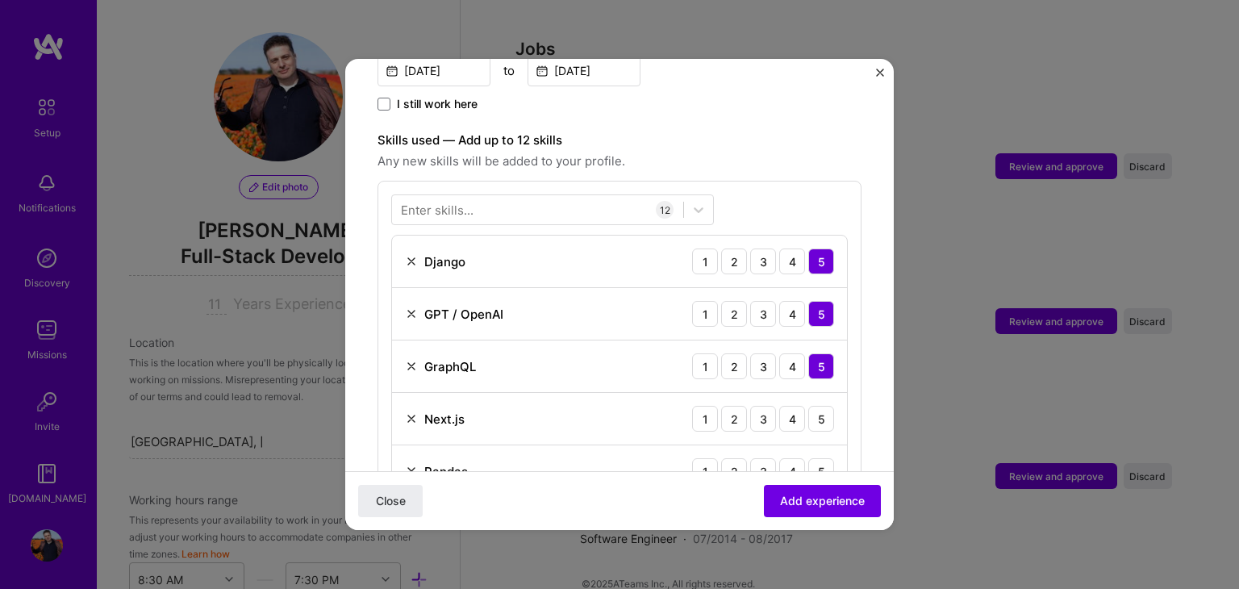
scroll to position [564, 0]
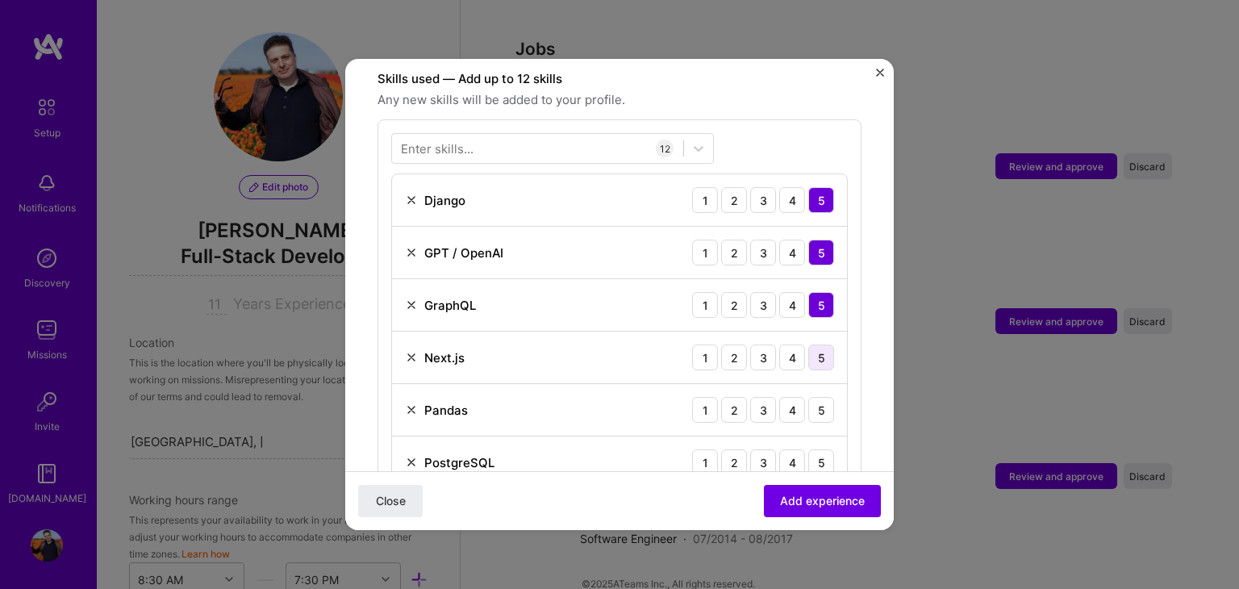
click at [808, 344] on div "5" at bounding box center [821, 357] width 26 height 26
click at [790, 397] on div "4" at bounding box center [792, 410] width 26 height 26
click at [779, 449] on div "4" at bounding box center [792, 462] width 26 height 26
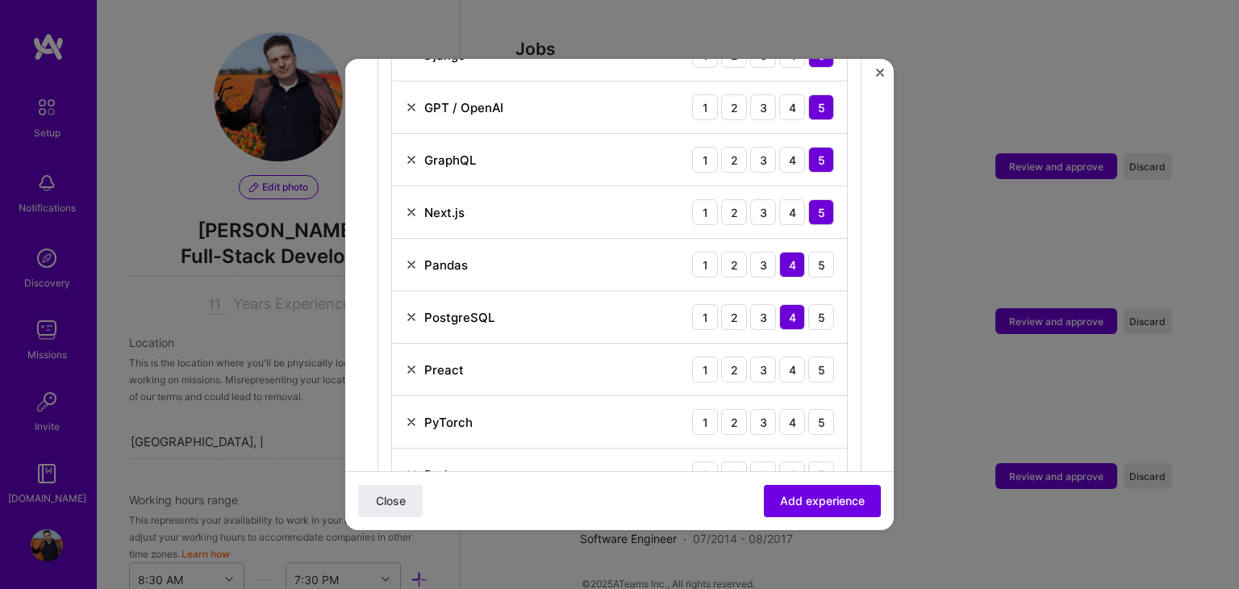
scroll to position [726, 0]
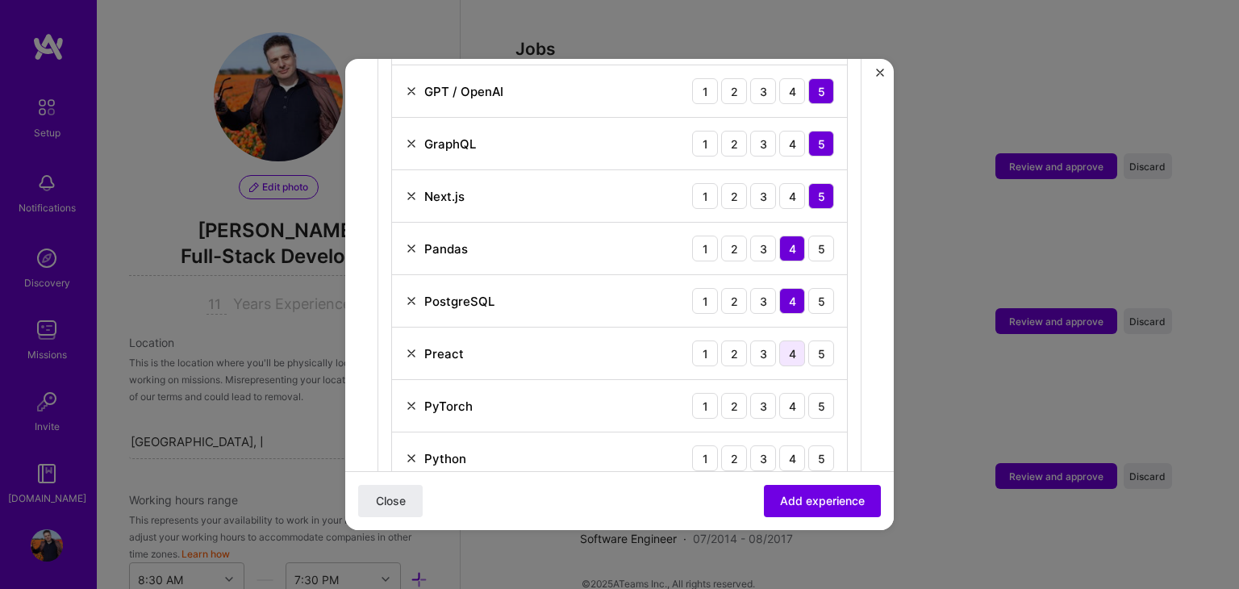
click at [779, 342] on div "4" at bounding box center [792, 353] width 26 height 26
click at [779, 393] on div "4" at bounding box center [792, 406] width 26 height 26
click at [808, 445] on div "5" at bounding box center [821, 458] width 26 height 26
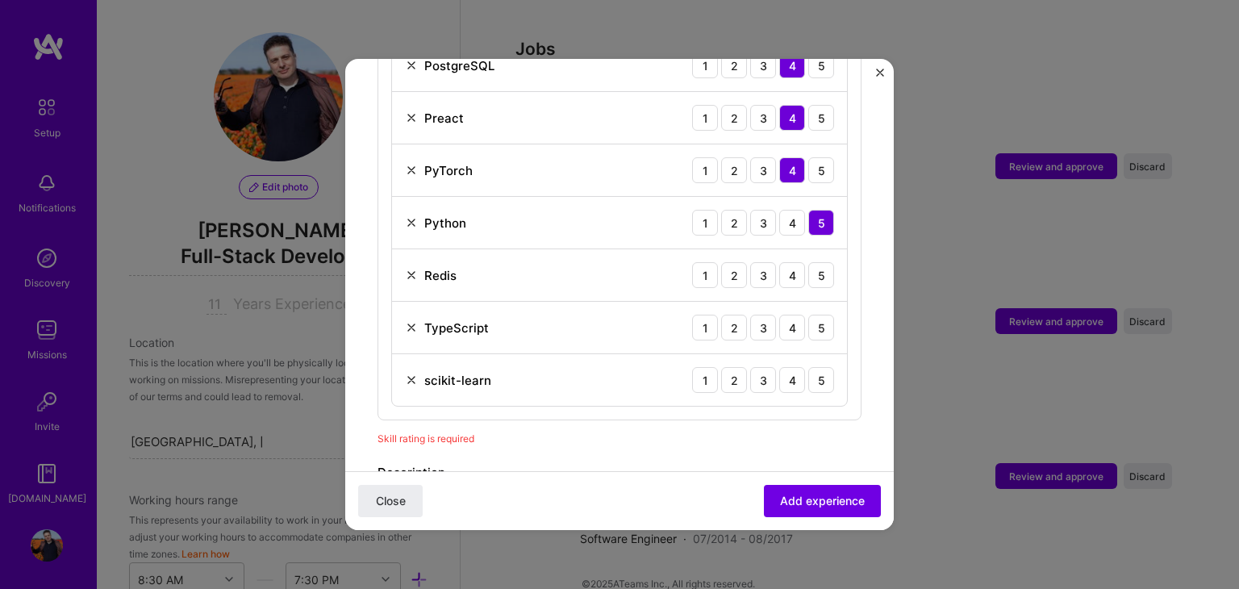
scroll to position [968, 0]
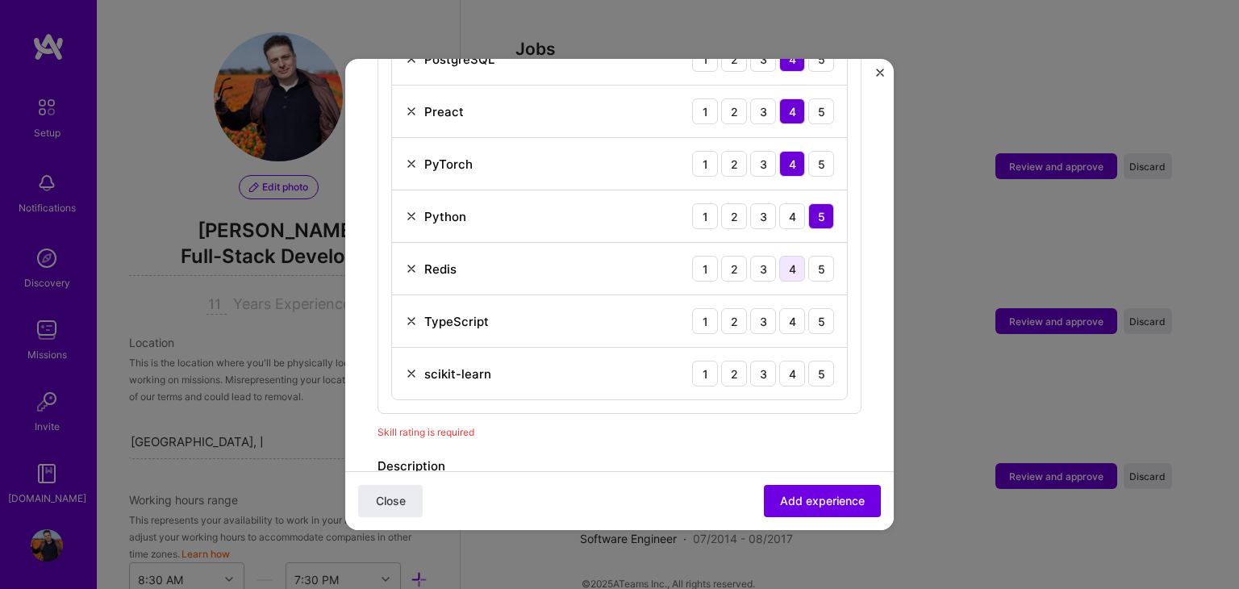
click at [780, 256] on div "4" at bounding box center [792, 269] width 26 height 26
click at [785, 308] on div "4" at bounding box center [792, 321] width 26 height 26
click at [782, 360] on div "4" at bounding box center [792, 373] width 26 height 26
click at [786, 502] on span "Add experience" at bounding box center [822, 501] width 85 height 16
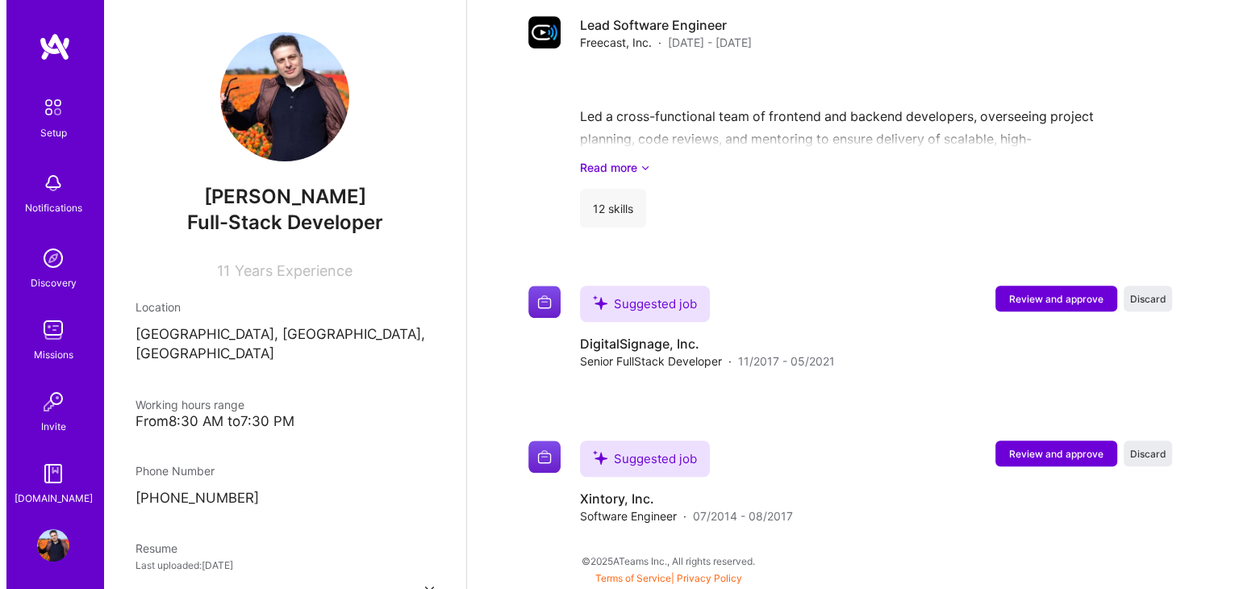
scroll to position [1025, 0]
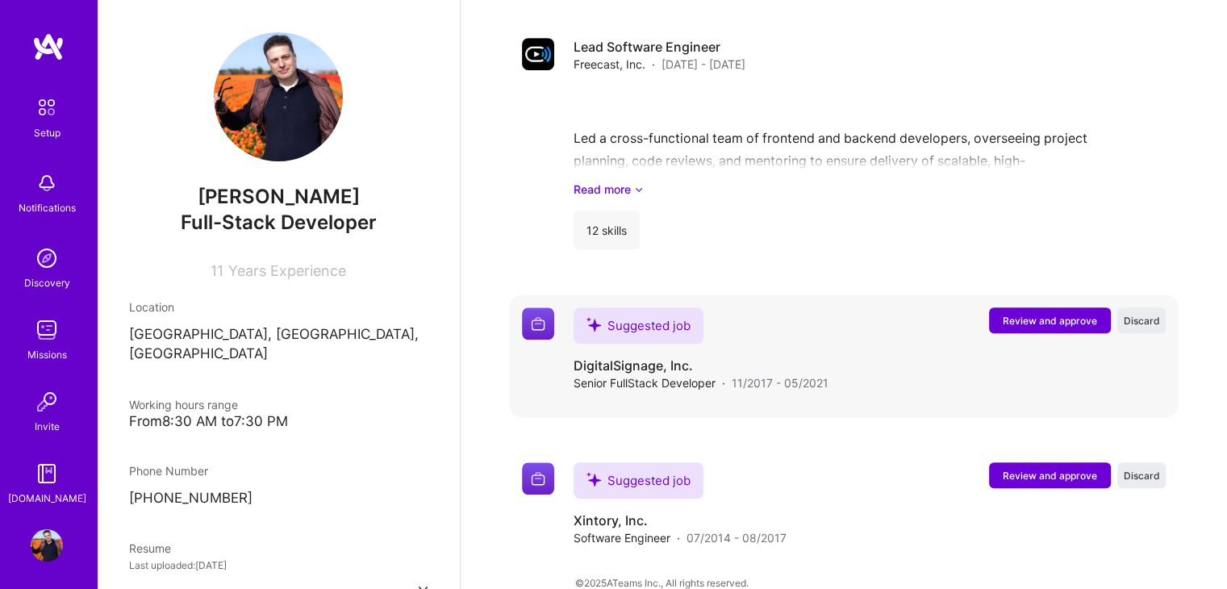
click at [1016, 314] on span "Review and approve" at bounding box center [1049, 321] width 94 height 14
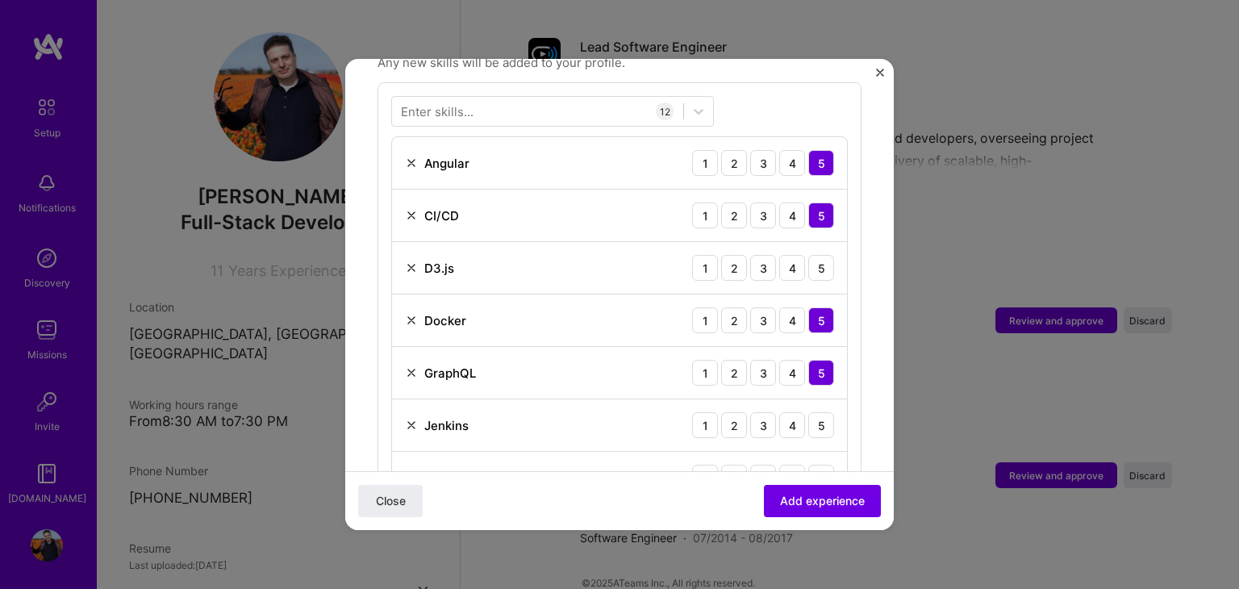
scroll to position [645, 0]
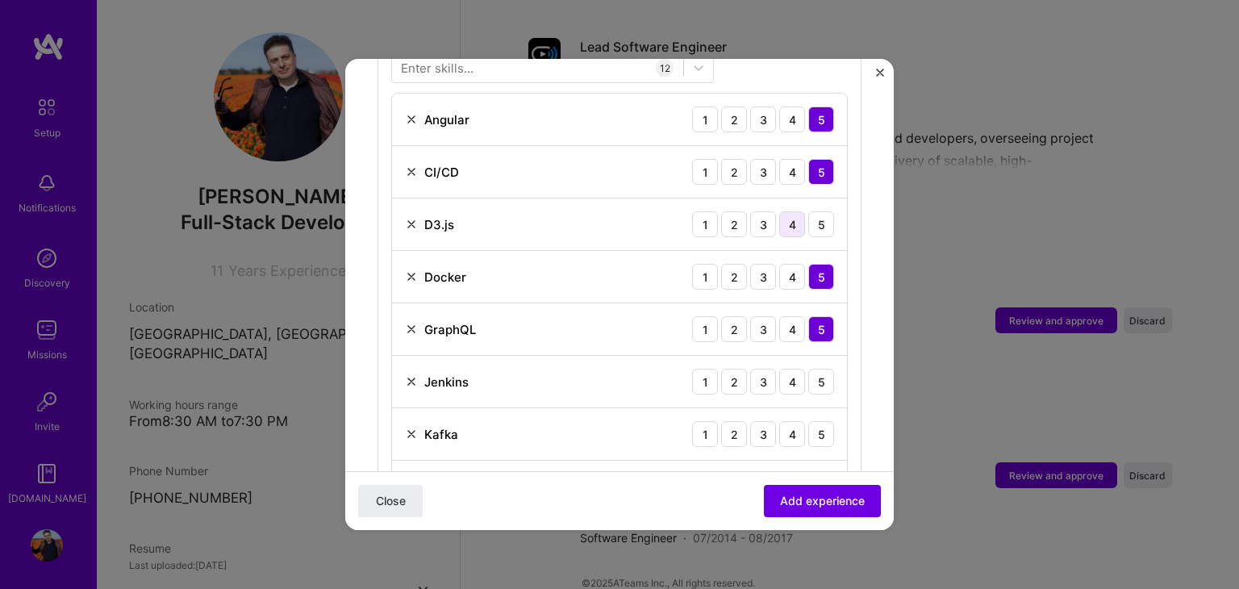
click at [779, 211] on div "4" at bounding box center [792, 224] width 26 height 26
click at [780, 369] on div "4" at bounding box center [792, 382] width 26 height 26
click at [779, 421] on div "4" at bounding box center [792, 434] width 26 height 26
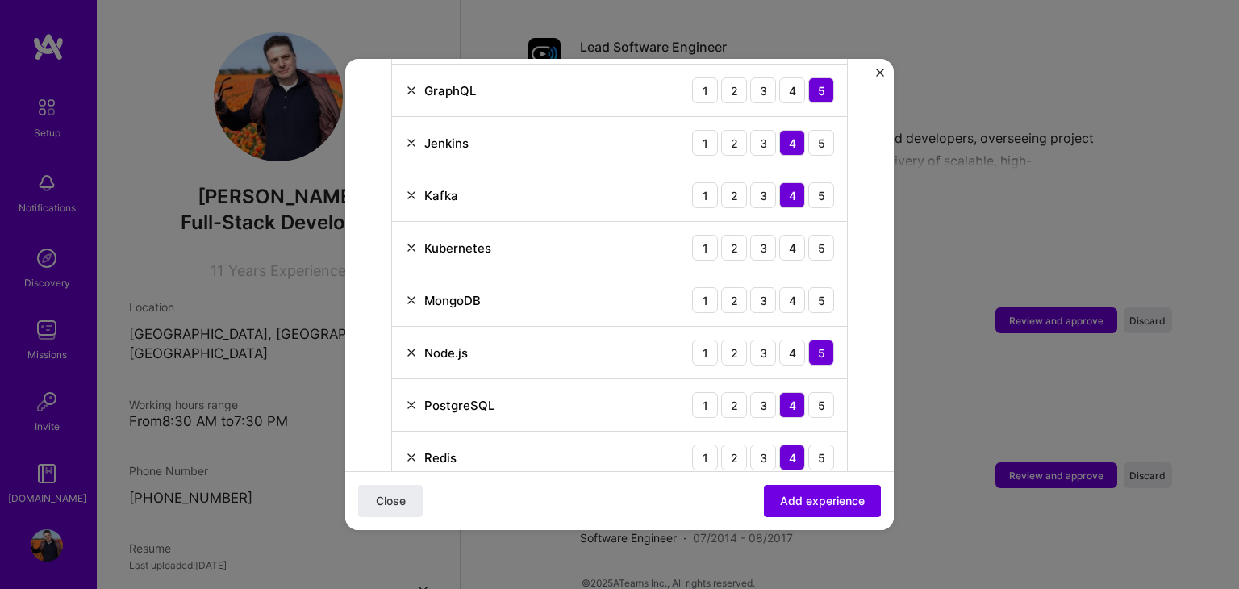
scroll to position [887, 0]
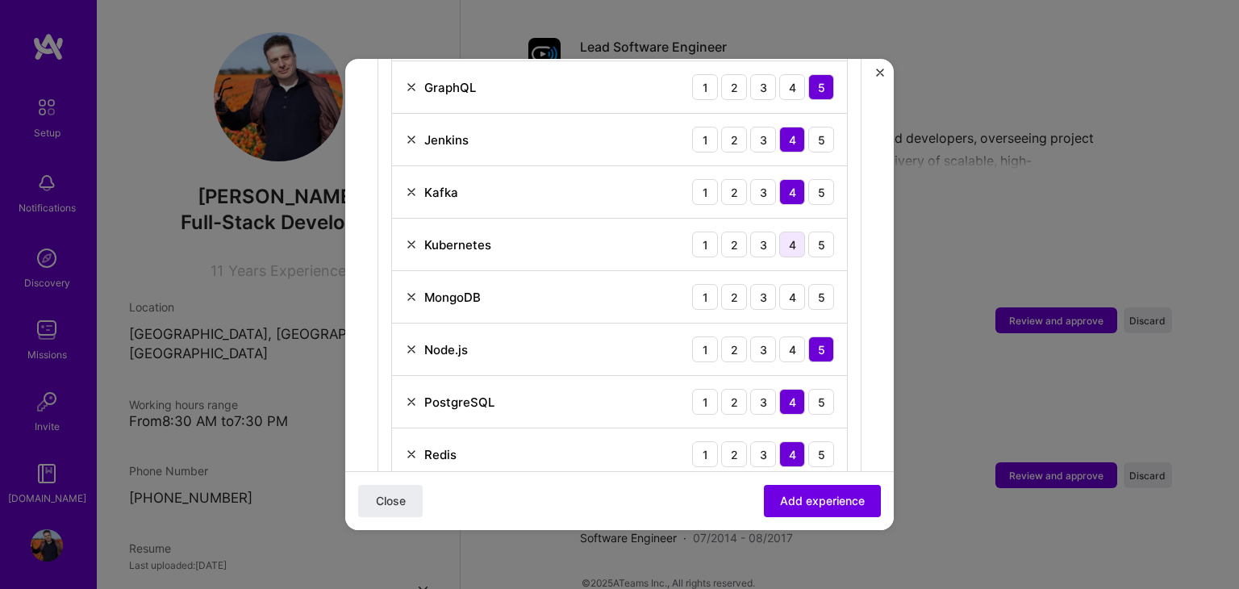
click at [779, 231] on div "4" at bounding box center [792, 244] width 26 height 26
click at [779, 284] on div "4" at bounding box center [792, 297] width 26 height 26
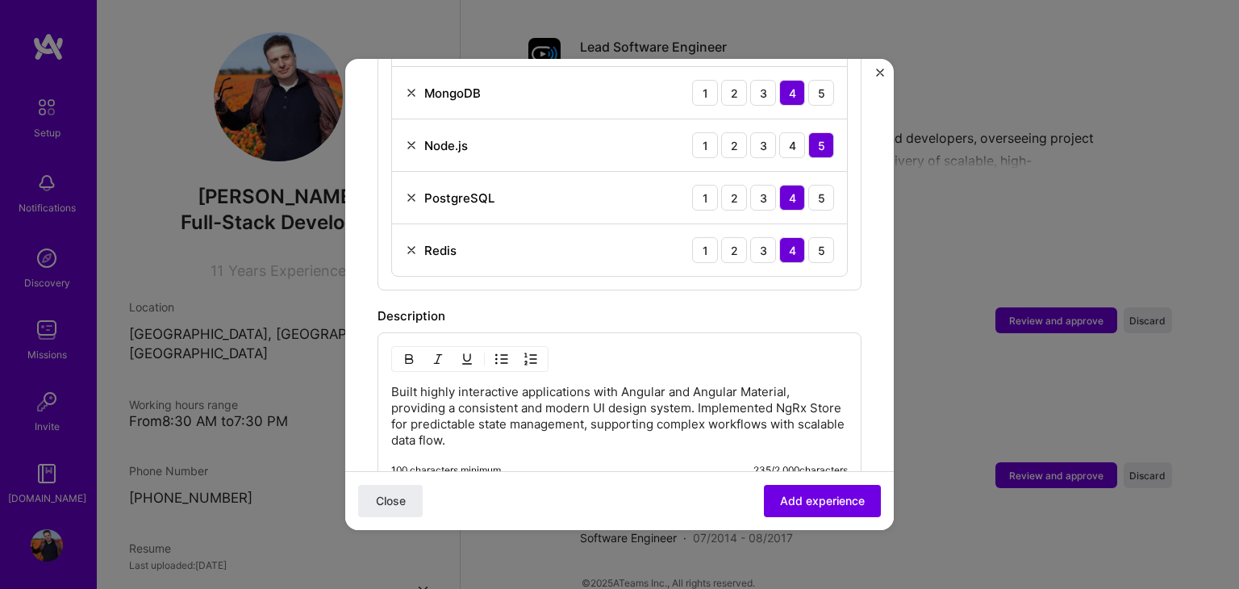
scroll to position [1129, 0]
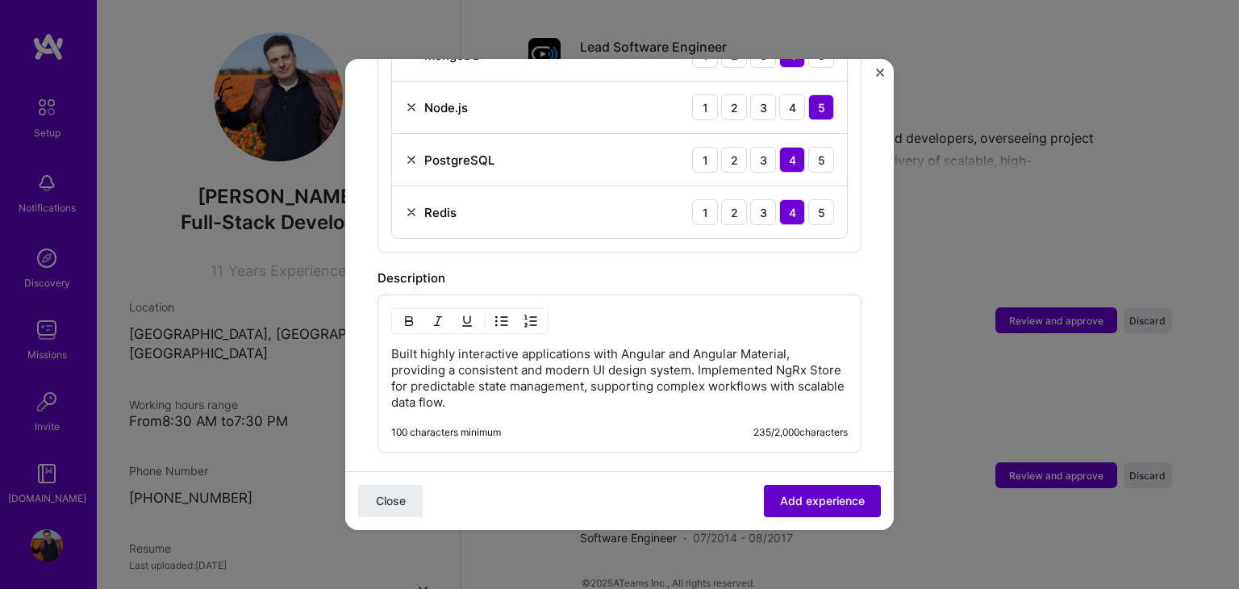
click at [782, 494] on span "Add experience" at bounding box center [822, 501] width 85 height 16
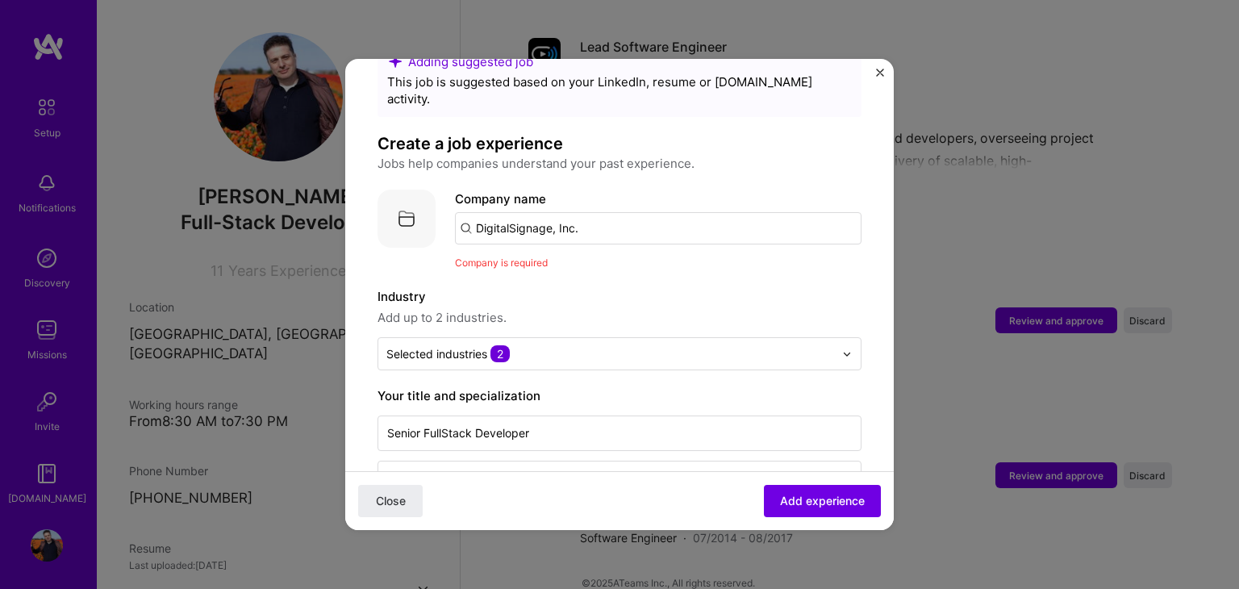
scroll to position [0, 0]
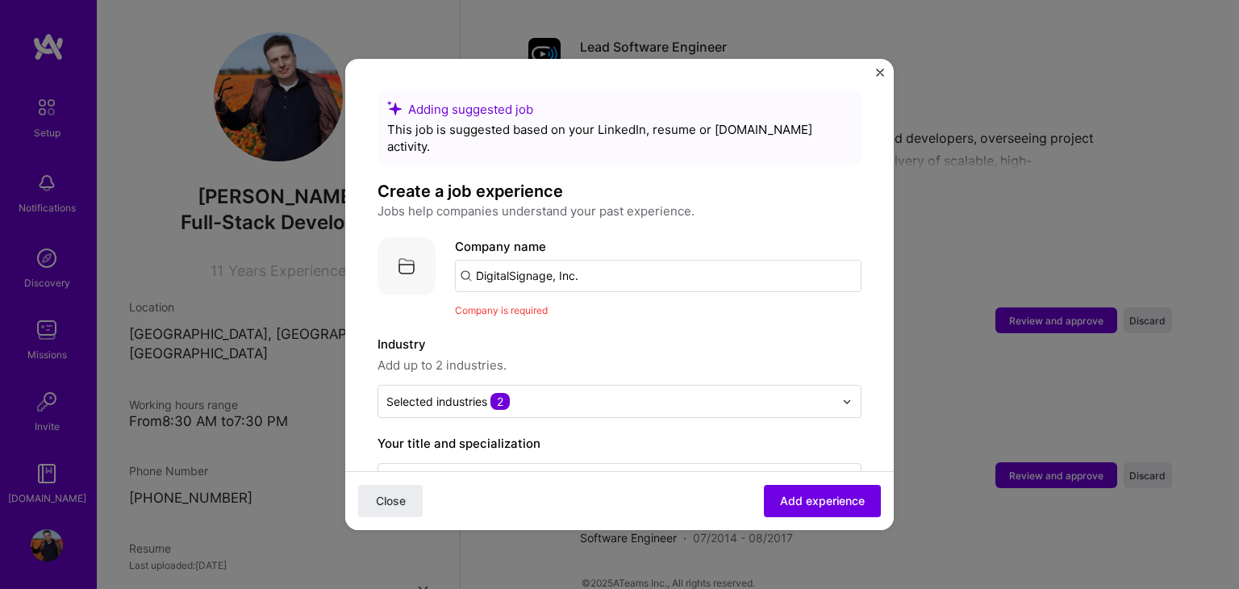
click at [616, 262] on input "DigitalSignage, Inc." at bounding box center [658, 276] width 406 height 32
drag, startPoint x: 616, startPoint y: 262, endPoint x: 554, endPoint y: 260, distance: 62.1
click at [554, 260] on input "DigitalSignage, Inc." at bounding box center [658, 276] width 406 height 32
click at [577, 325] on span "[DOMAIN_NAME]" at bounding box center [542, 331] width 78 height 13
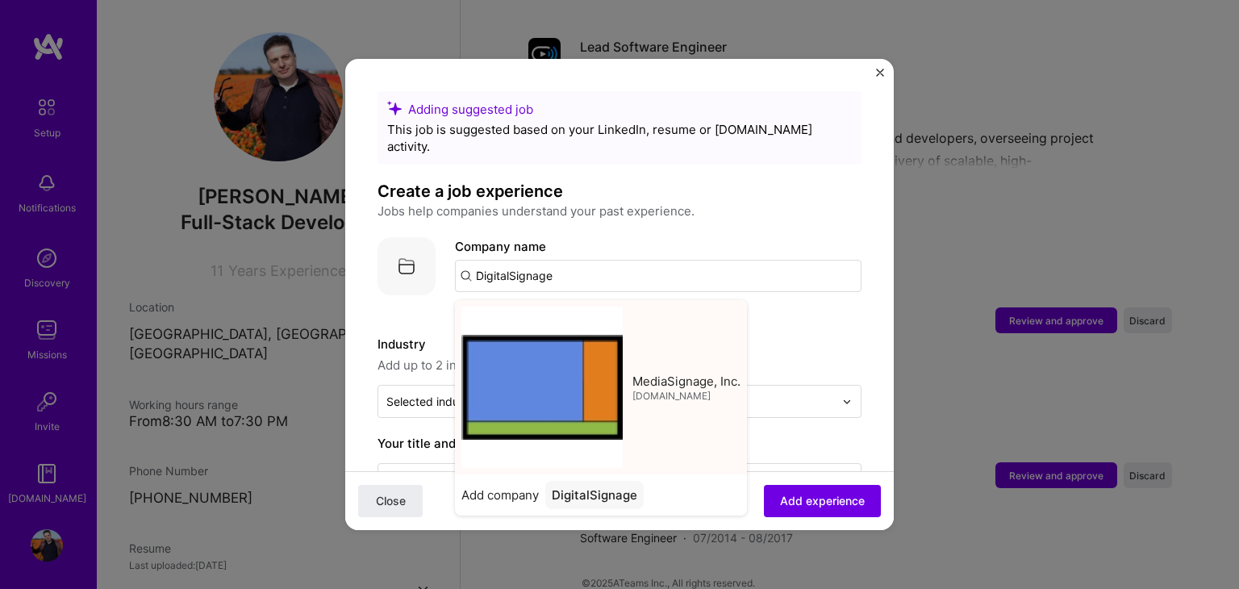
type input "MediaSignage, Inc."
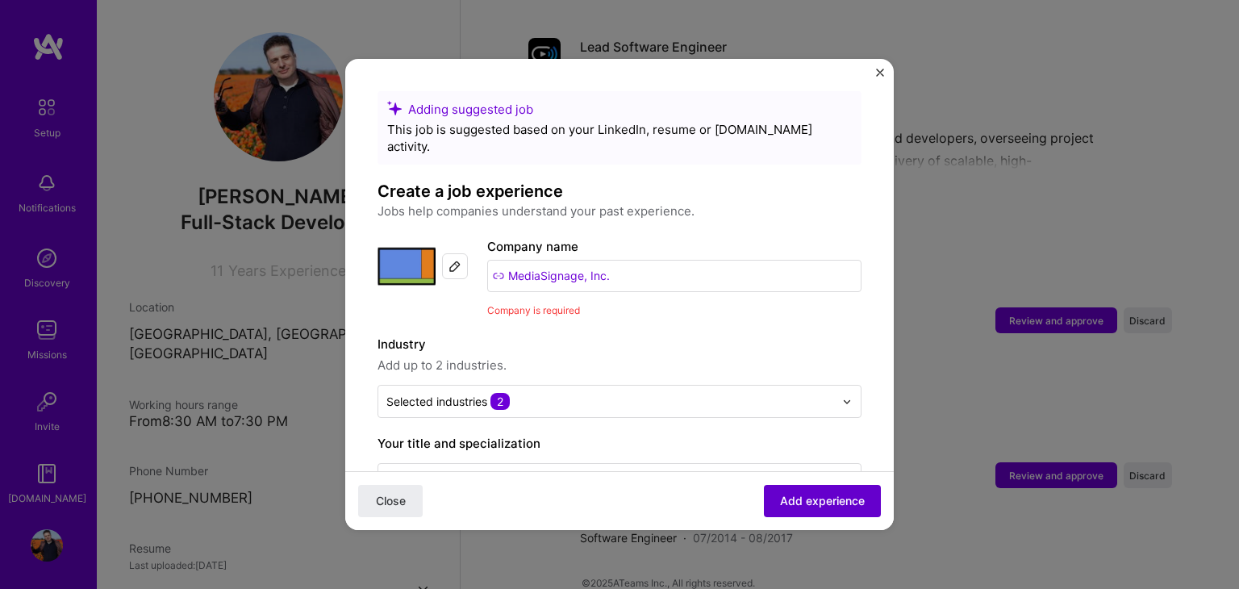
click at [772, 491] on button "Add experience" at bounding box center [822, 501] width 117 height 32
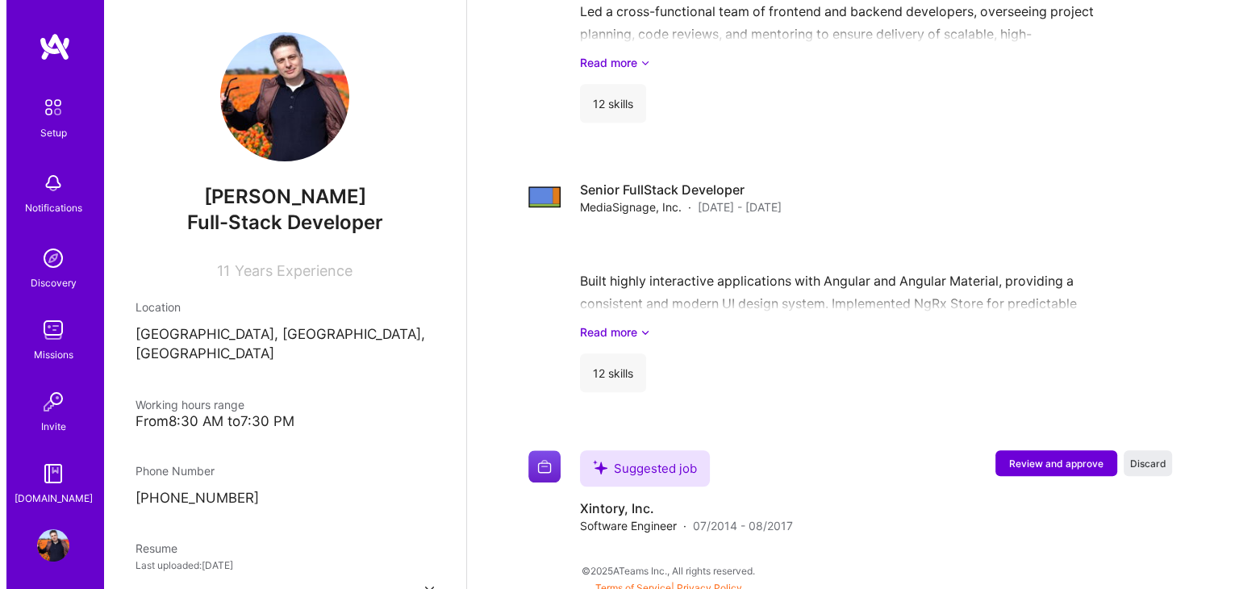
scroll to position [1139, 0]
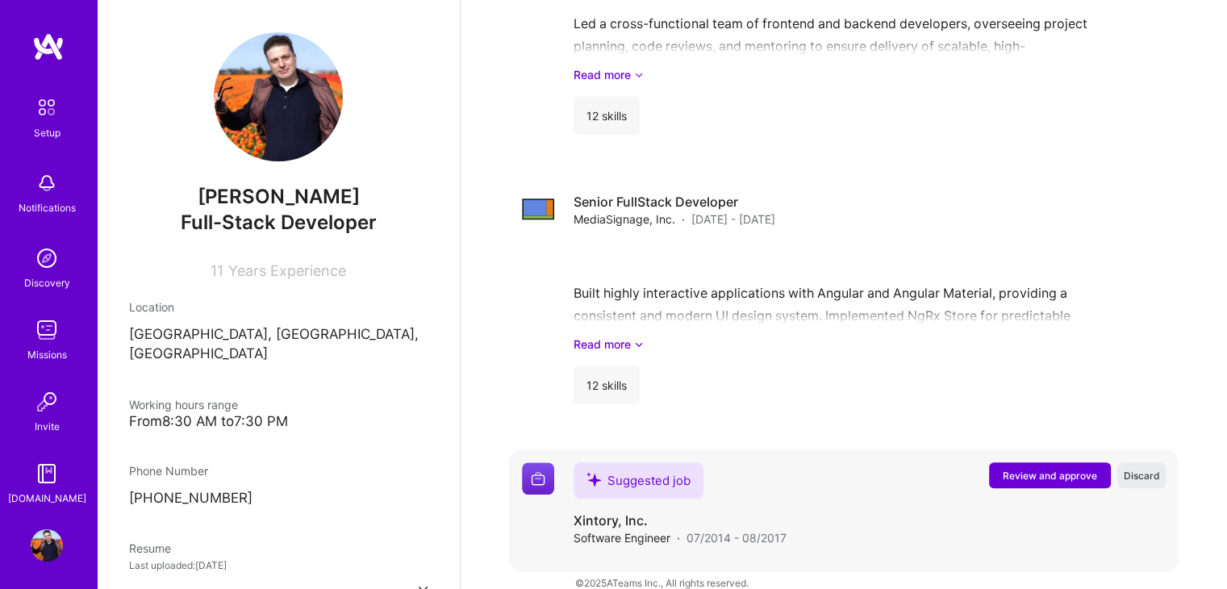
click at [1022, 469] on span "Review and approve" at bounding box center [1049, 476] width 94 height 14
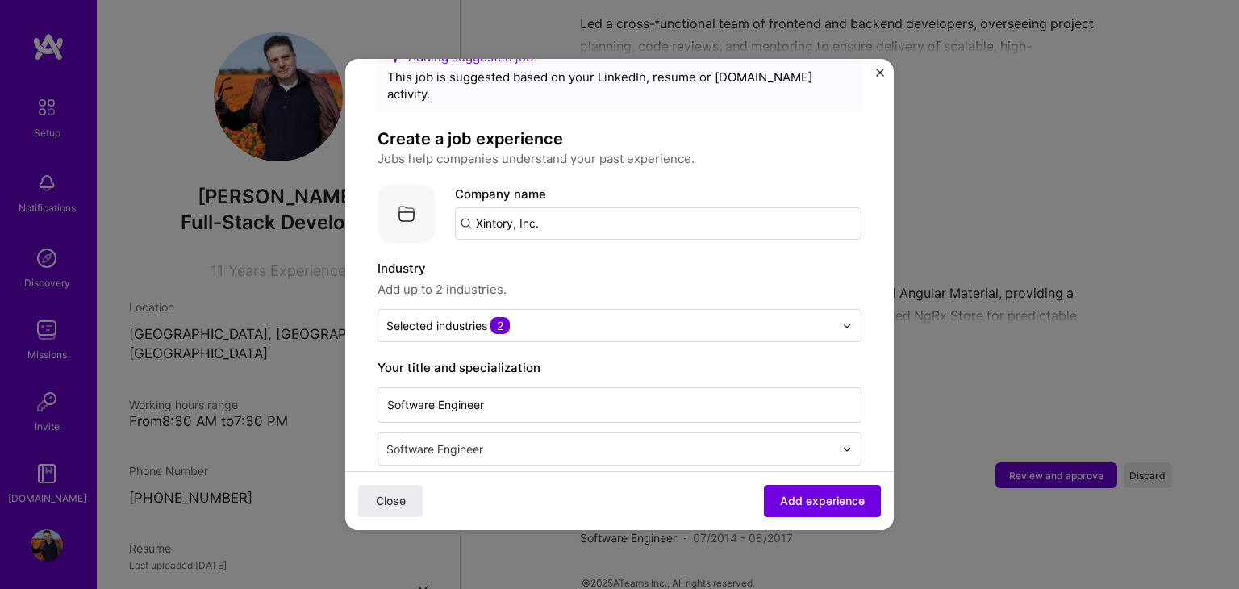
scroll to position [81, 0]
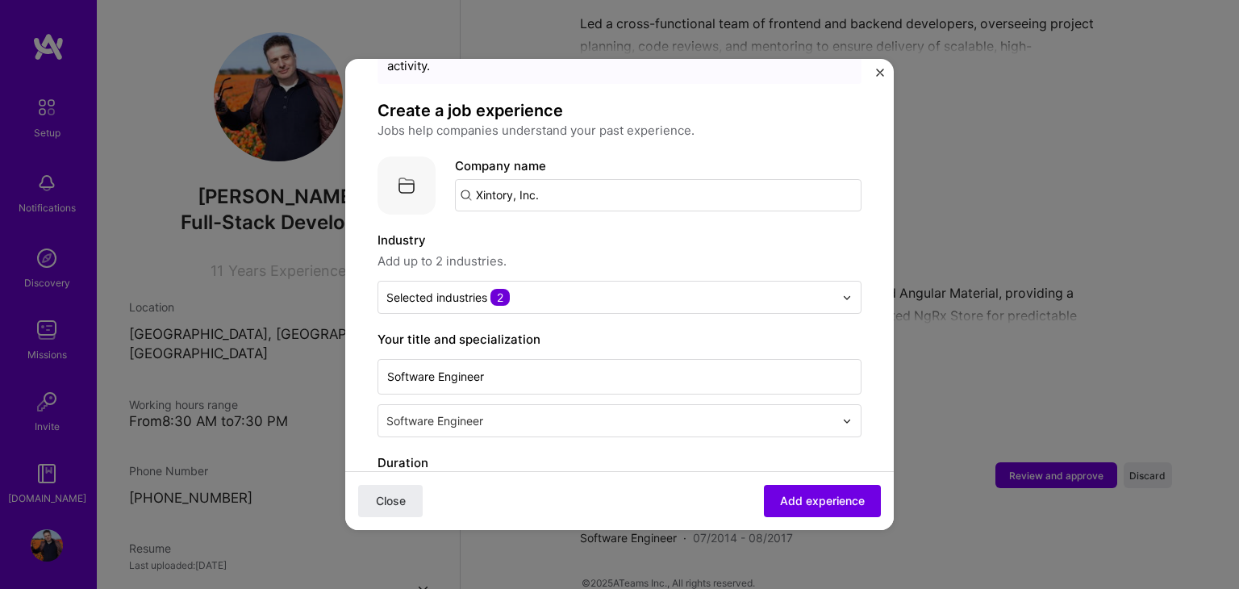
click at [578, 179] on input "Xintory, Inc." at bounding box center [658, 195] width 406 height 32
type input "Xintory"
click at [508, 231] on span "Add company" at bounding box center [499, 239] width 77 height 17
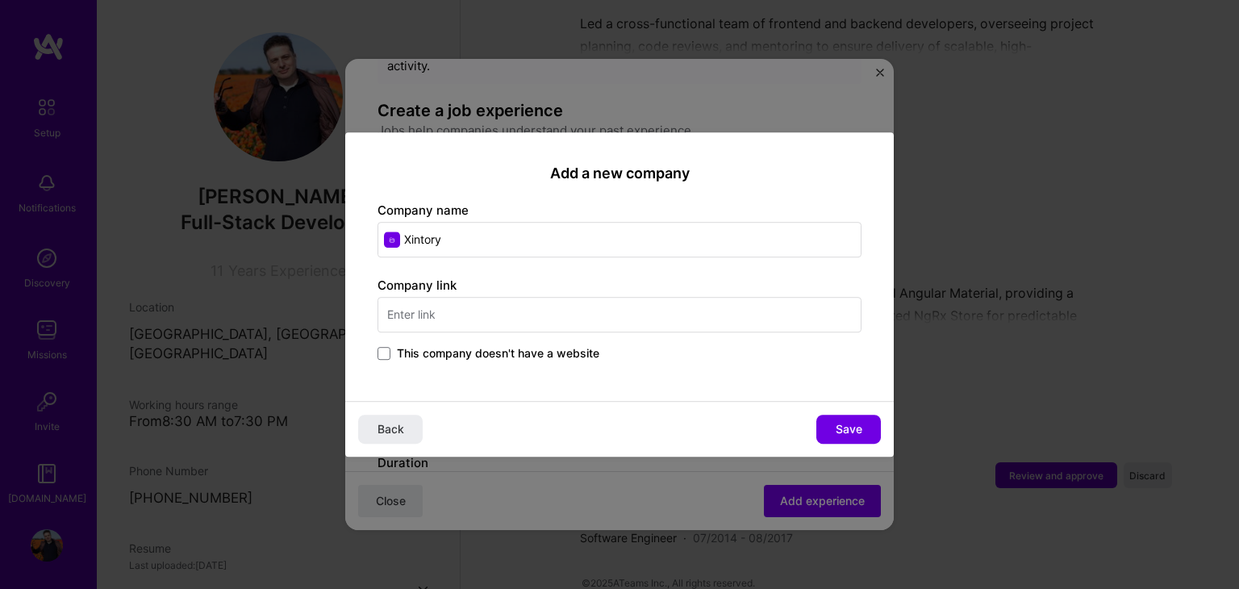
click at [408, 310] on input "text" at bounding box center [619, 314] width 484 height 35
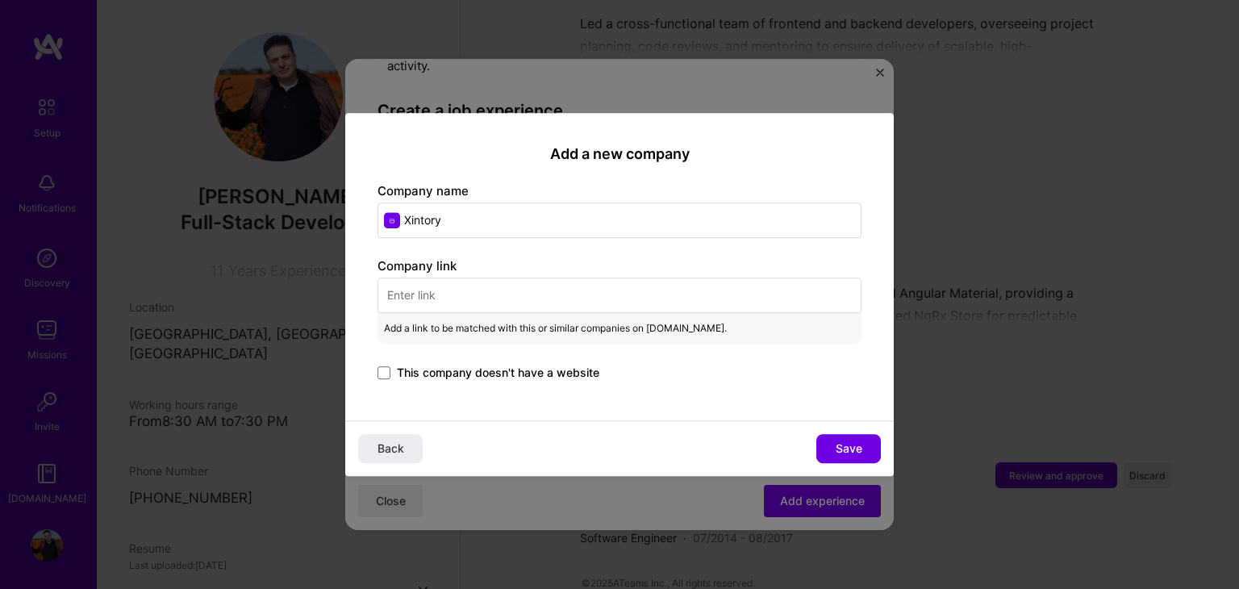
click at [435, 290] on input "text" at bounding box center [619, 294] width 484 height 35
paste input "[URL][DOMAIN_NAME]"
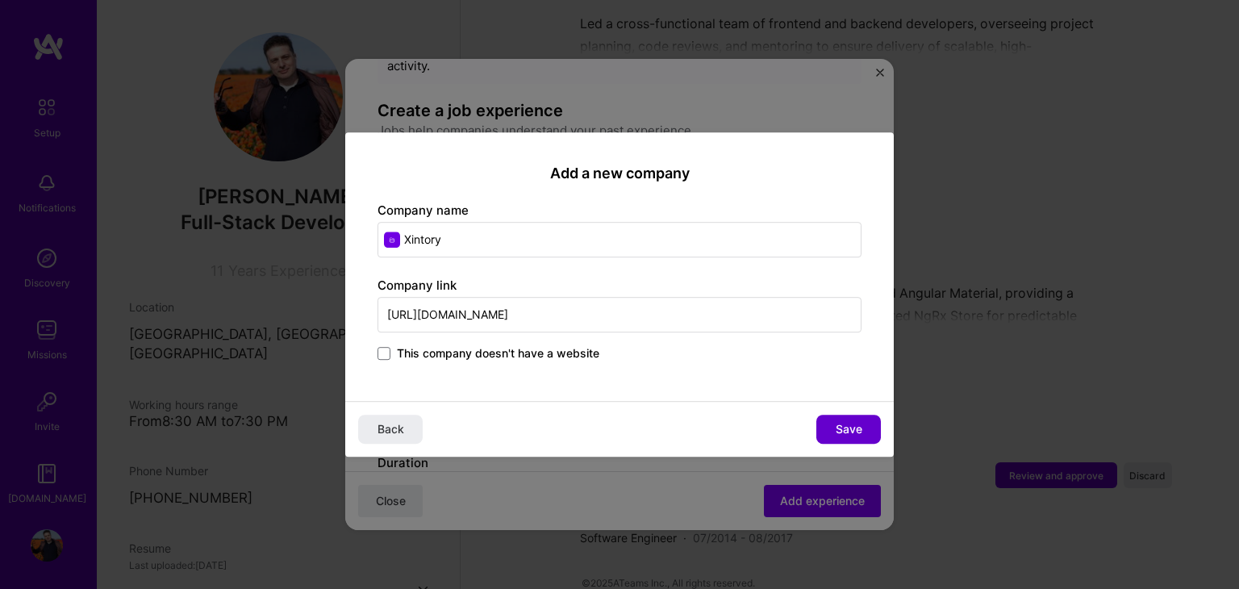
type input "[URL][DOMAIN_NAME]"
click at [842, 426] on span "Save" at bounding box center [848, 429] width 27 height 16
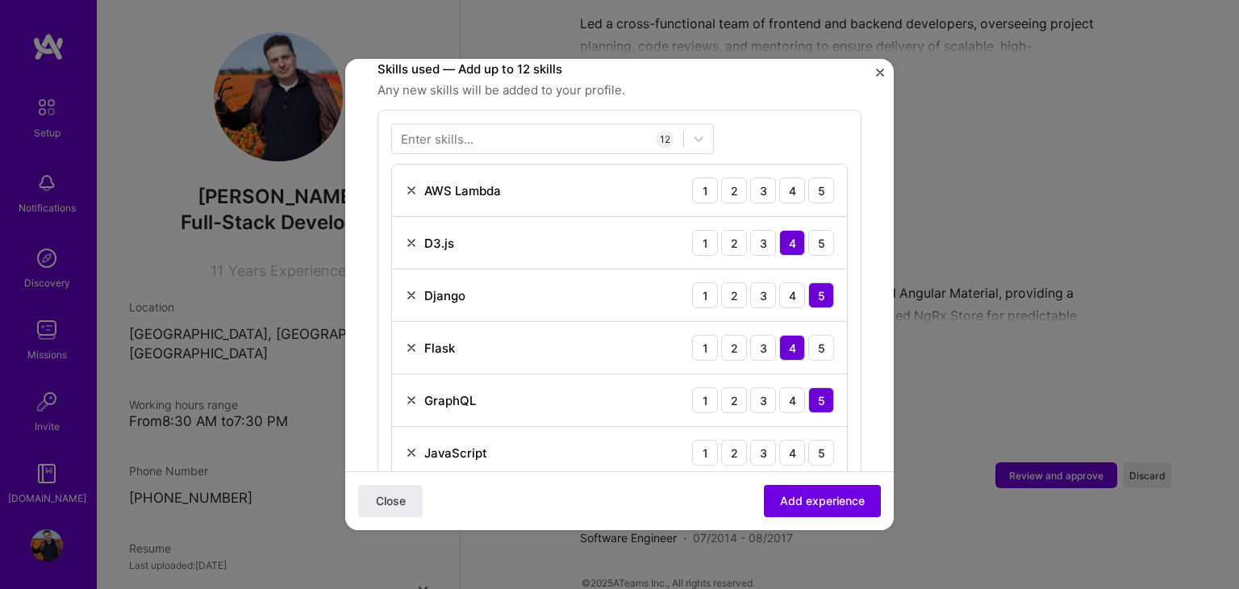
scroll to position [645, 0]
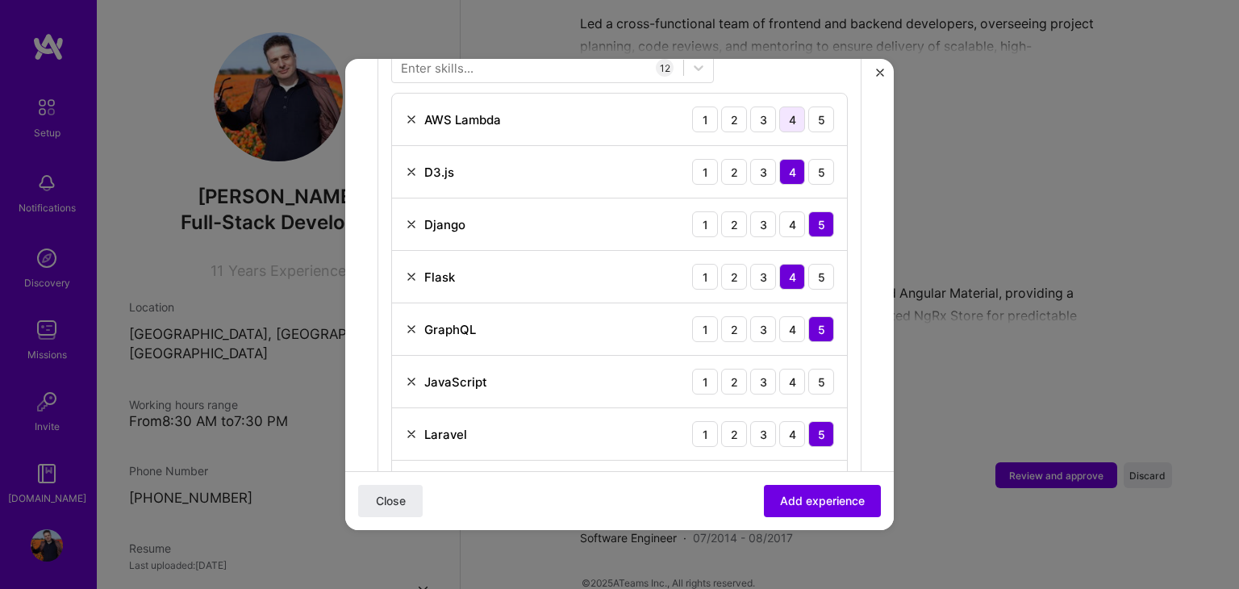
click at [779, 106] on div "4" at bounding box center [792, 119] width 26 height 26
click at [816, 369] on div "5" at bounding box center [821, 382] width 26 height 26
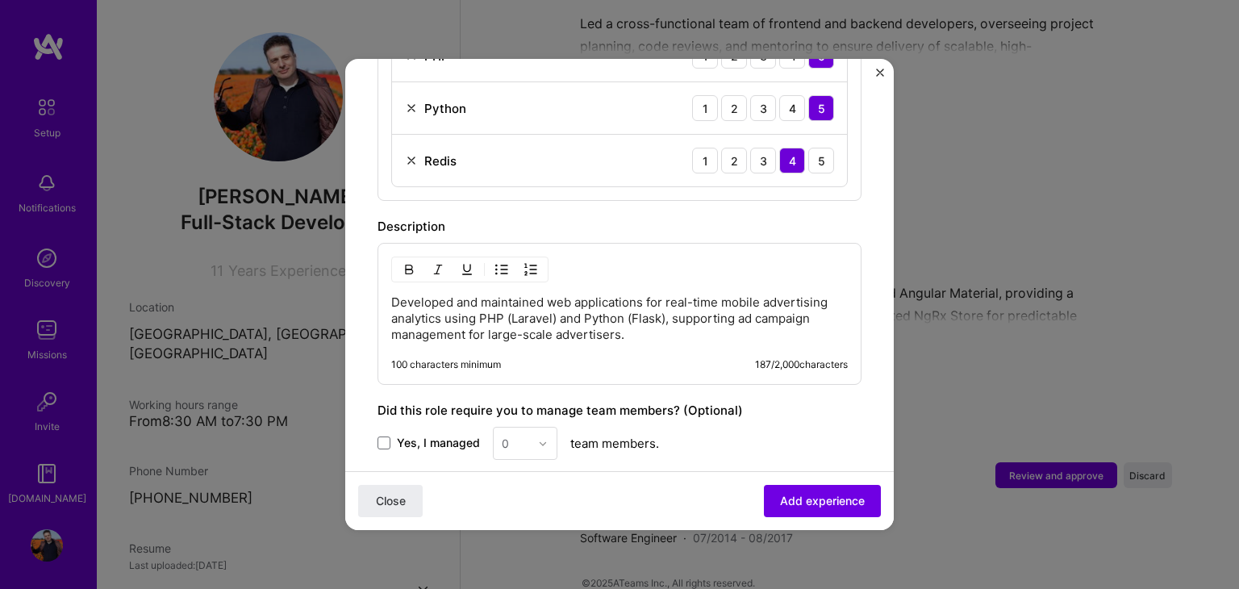
scroll to position [1210, 0]
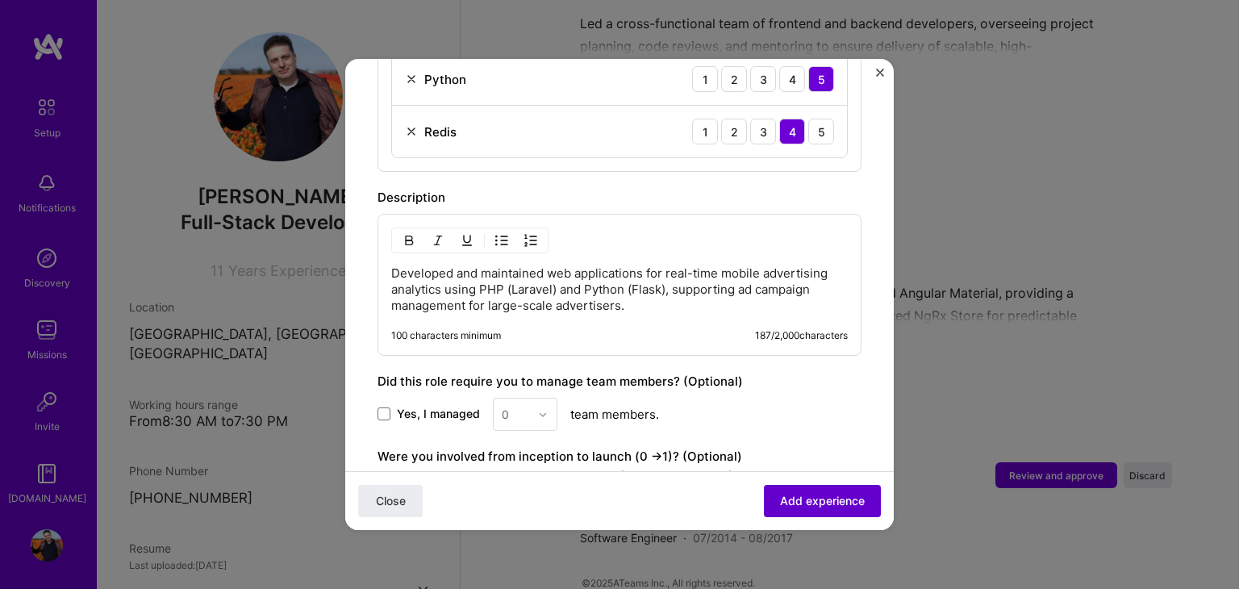
click at [794, 502] on span "Add experience" at bounding box center [822, 501] width 85 height 16
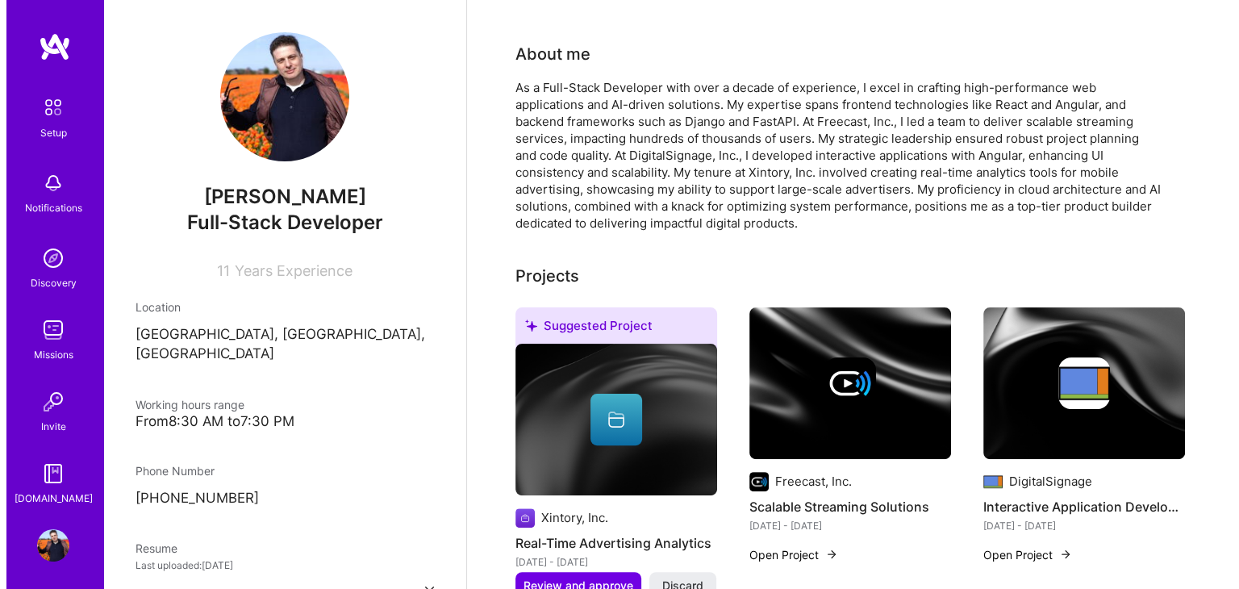
scroll to position [403, 0]
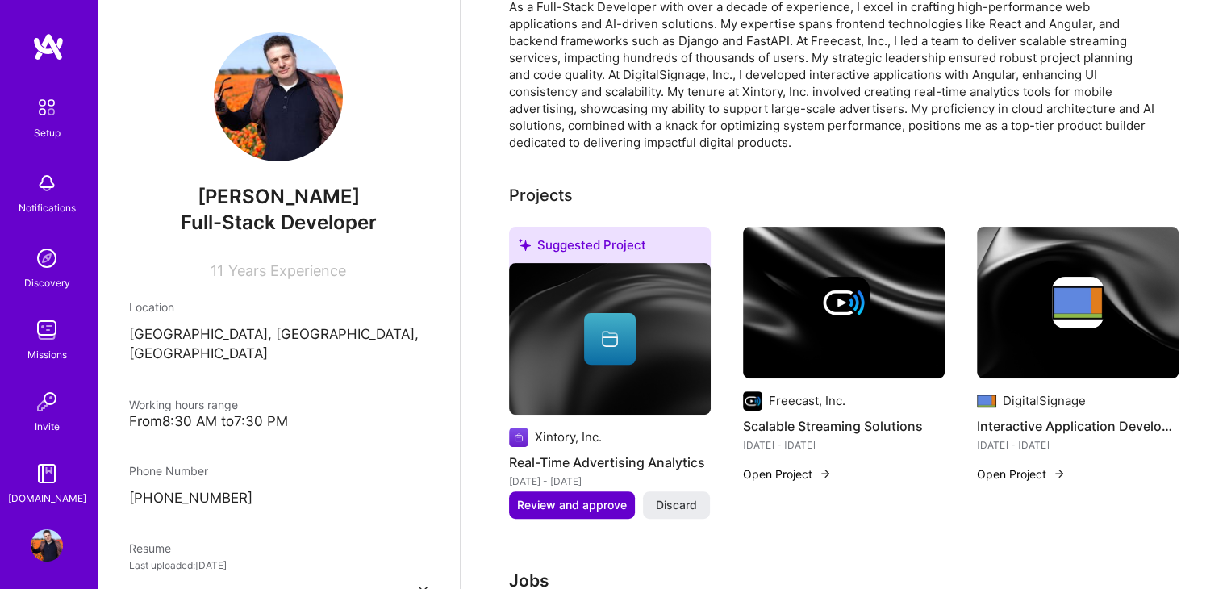
click at [581, 497] on span "Review and approve" at bounding box center [572, 505] width 110 height 16
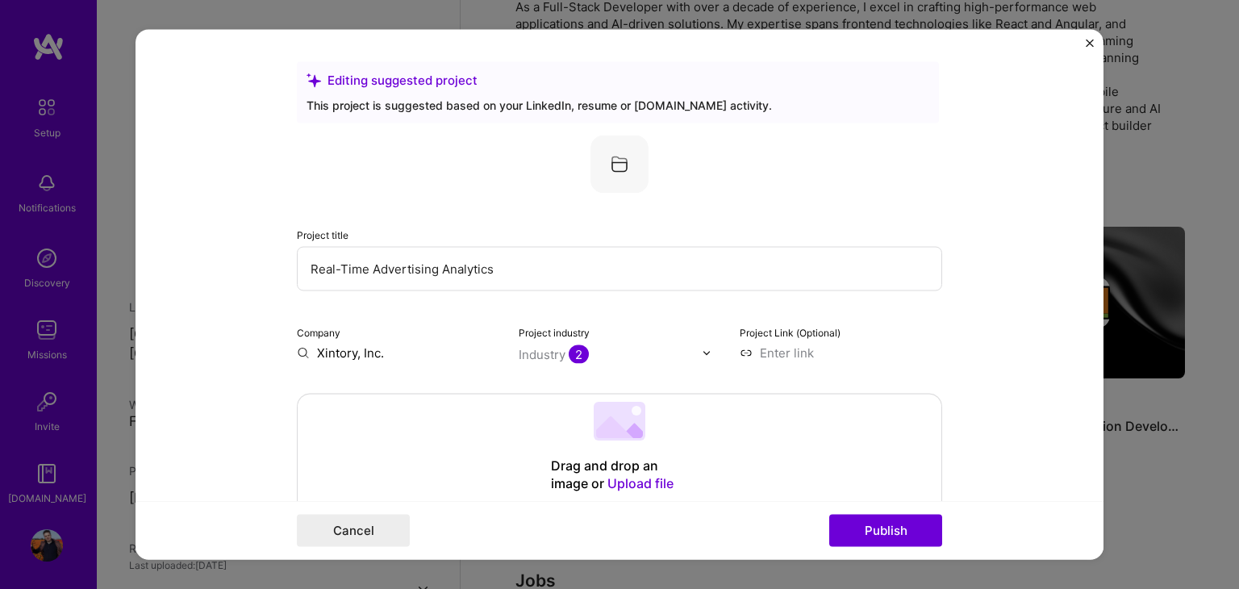
click at [382, 347] on input "Xintory, Inc." at bounding box center [398, 352] width 202 height 17
drag, startPoint x: 373, startPoint y: 349, endPoint x: 348, endPoint y: 350, distance: 24.2
click at [348, 350] on input "Xintory, Inc." at bounding box center [398, 352] width 202 height 17
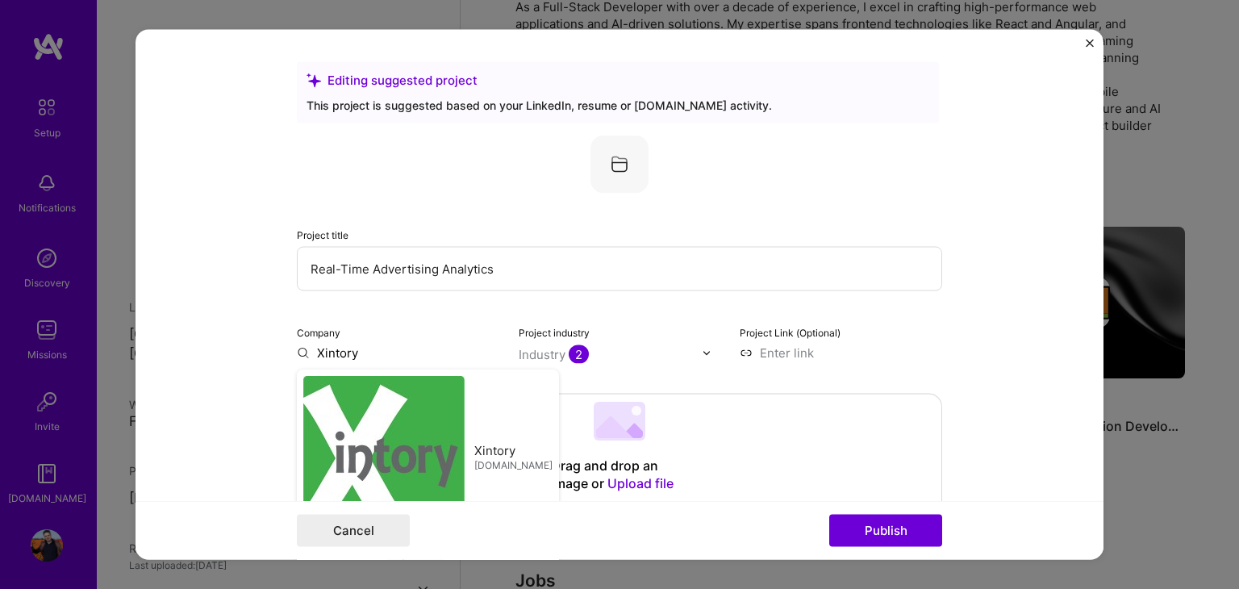
click at [354, 350] on input "Xintory" at bounding box center [398, 352] width 202 height 17
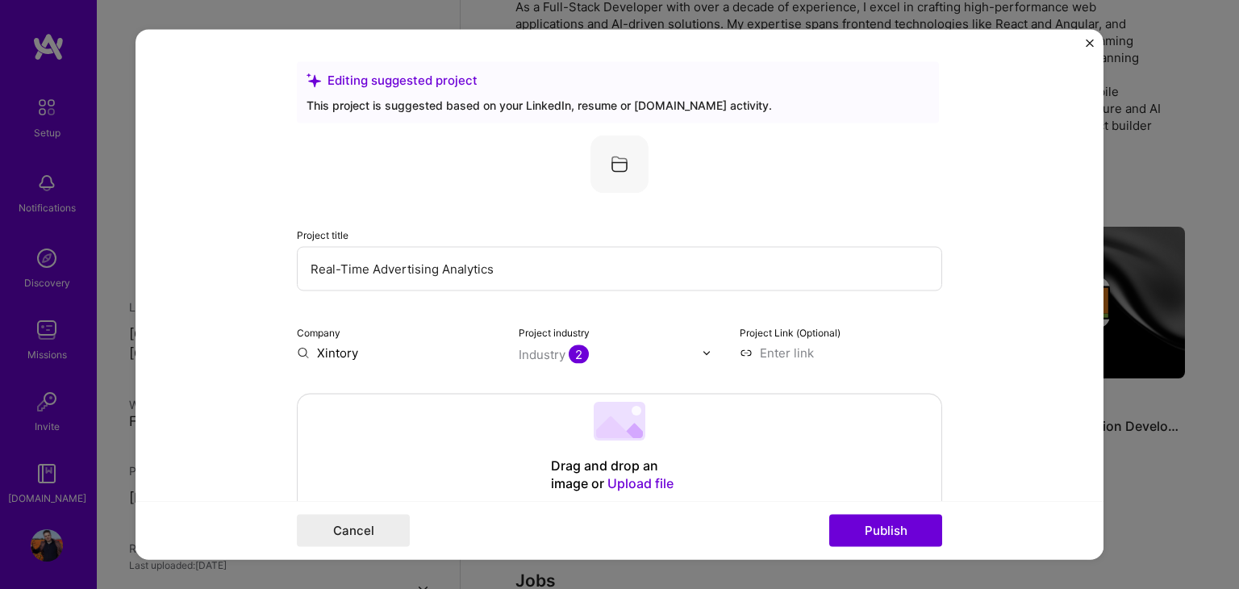
click at [357, 394] on div "Drag and drop an image or Upload file Upload file We recommend uploading at lea…" at bounding box center [619, 466] width 645 height 145
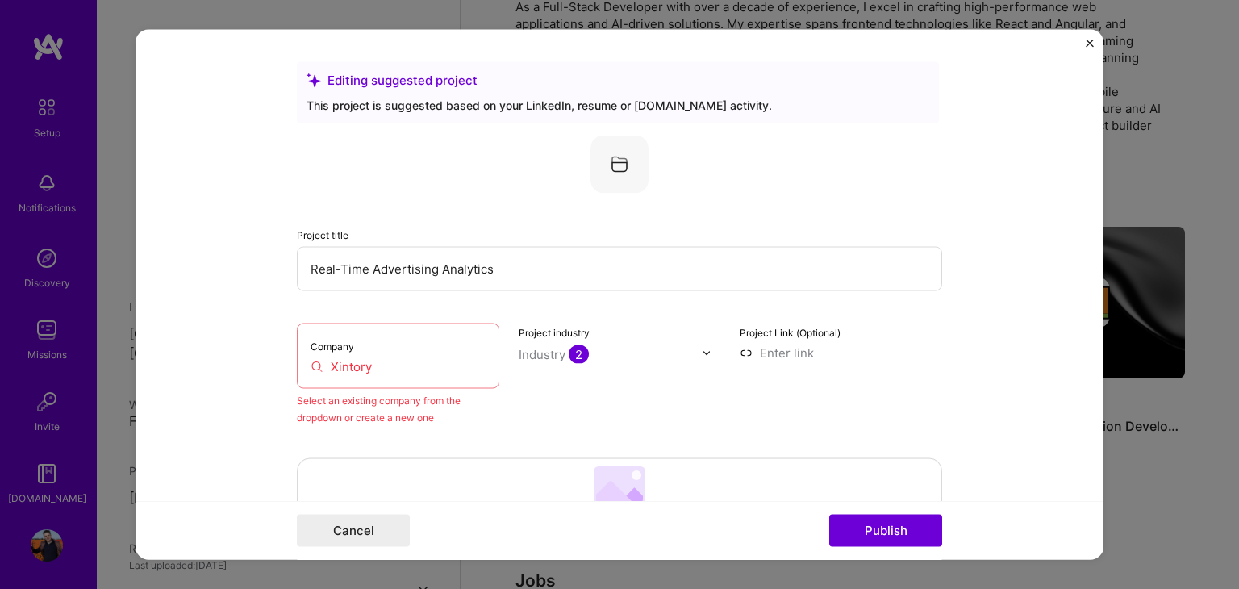
click at [379, 342] on div "Company Xintory" at bounding box center [398, 355] width 202 height 65
click at [385, 366] on input "Xintory" at bounding box center [397, 366] width 175 height 17
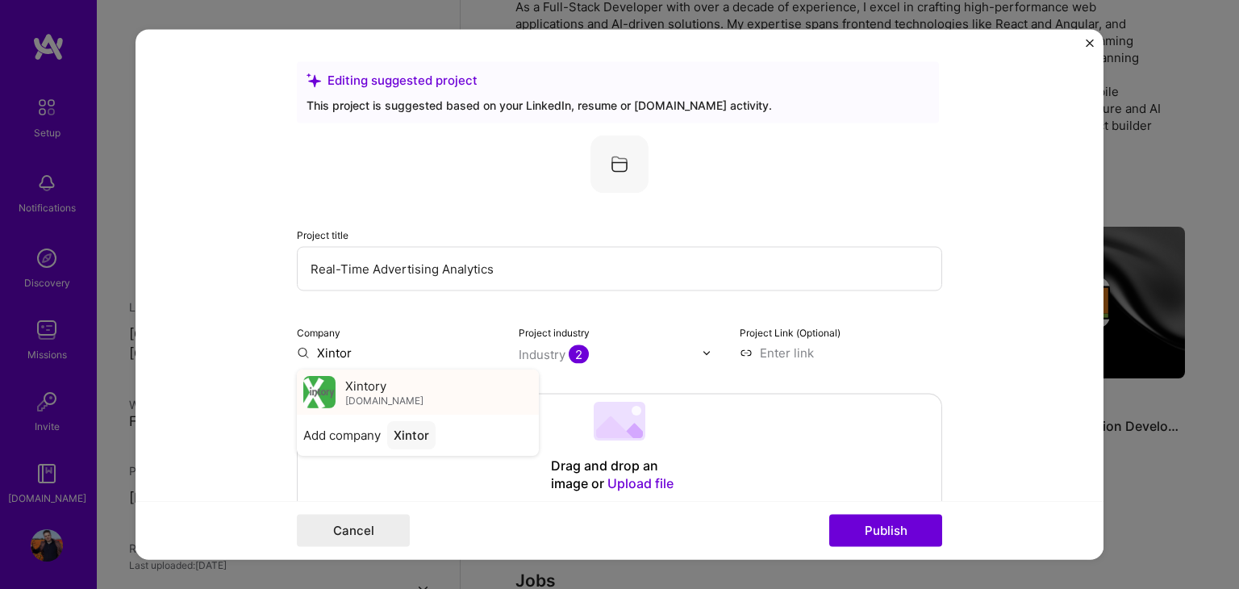
click at [389, 385] on div "Xintory [DOMAIN_NAME]" at bounding box center [384, 392] width 78 height 30
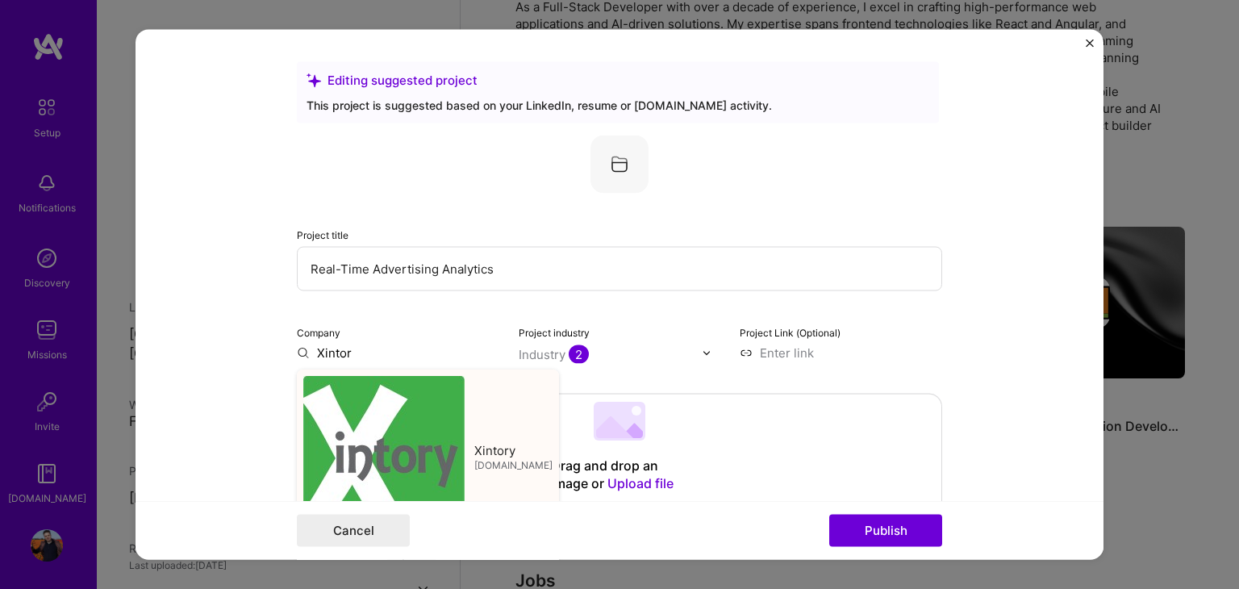
type input "Xintory"
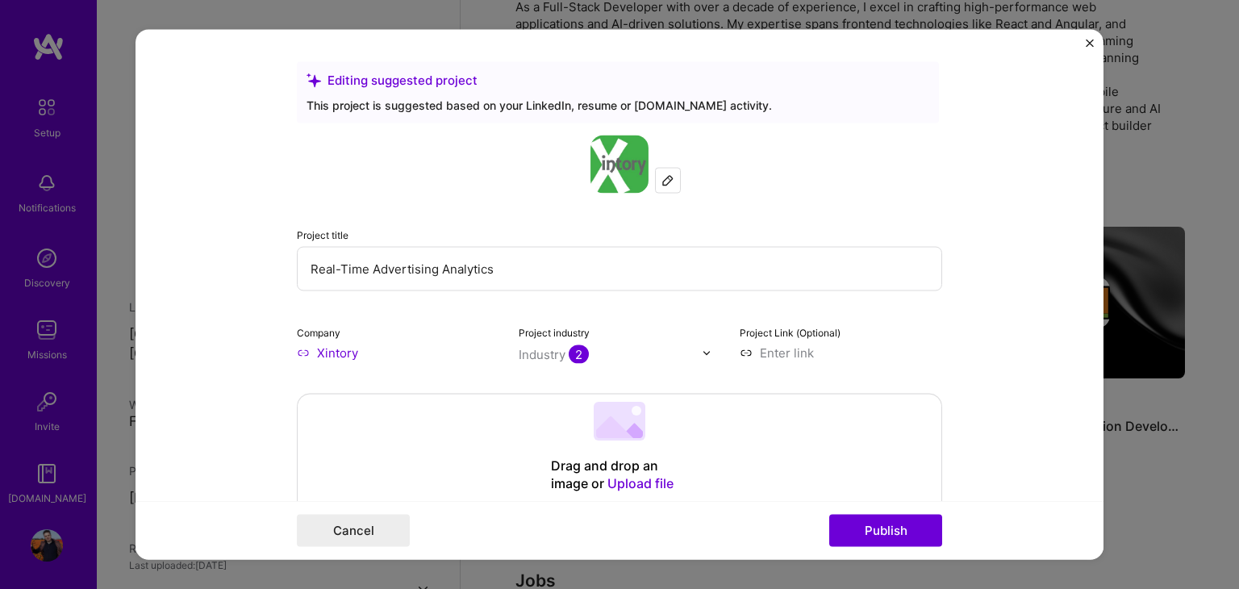
click at [362, 269] on input "Real-Time Advertising Analytics" at bounding box center [619, 269] width 645 height 44
drag, startPoint x: 305, startPoint y: 265, endPoint x: 519, endPoint y: 271, distance: 213.8
click at [519, 271] on input "Real-Time Advertising Analytics" at bounding box center [619, 269] width 645 height 44
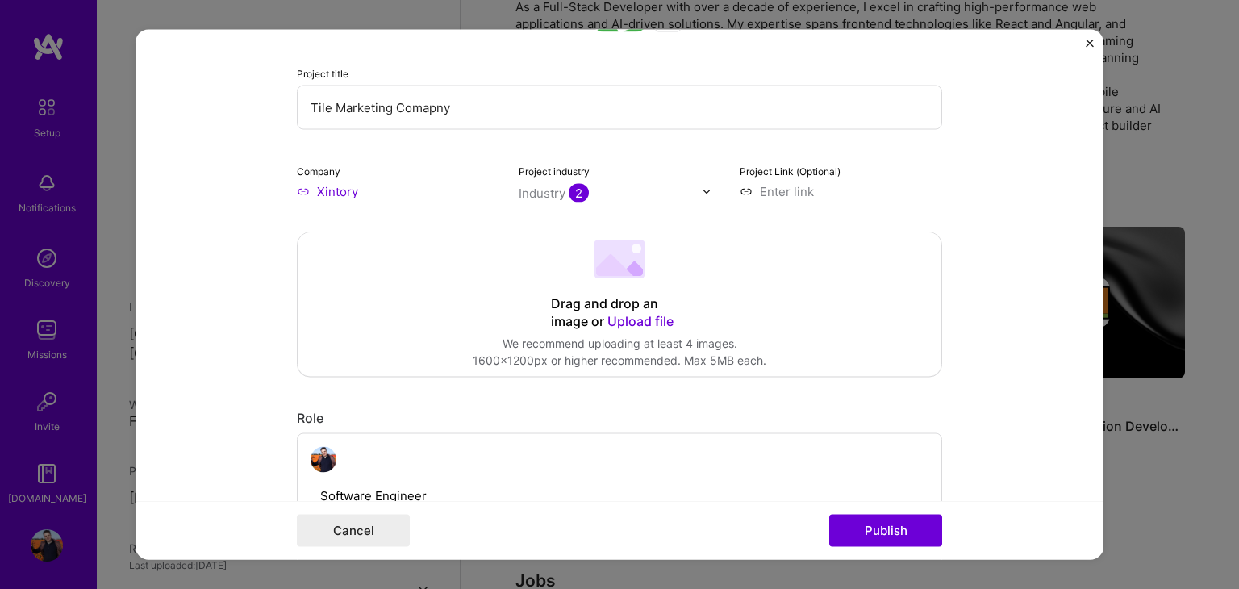
click at [419, 107] on input "Tile Marketing Comapny" at bounding box center [619, 107] width 645 height 44
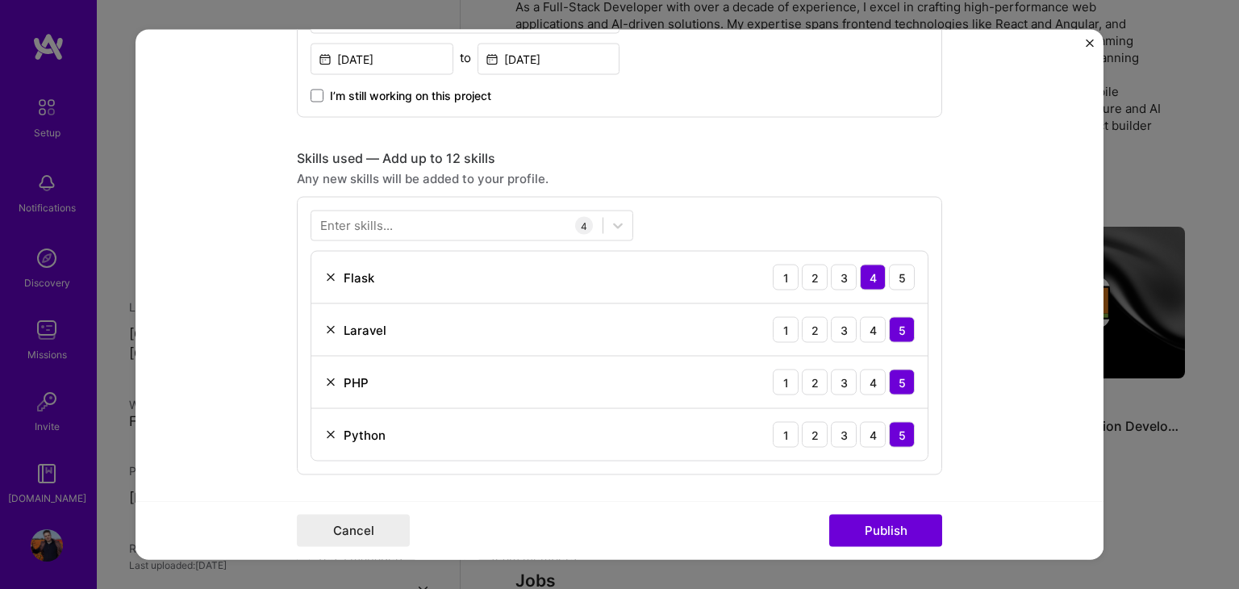
scroll to position [645, 0]
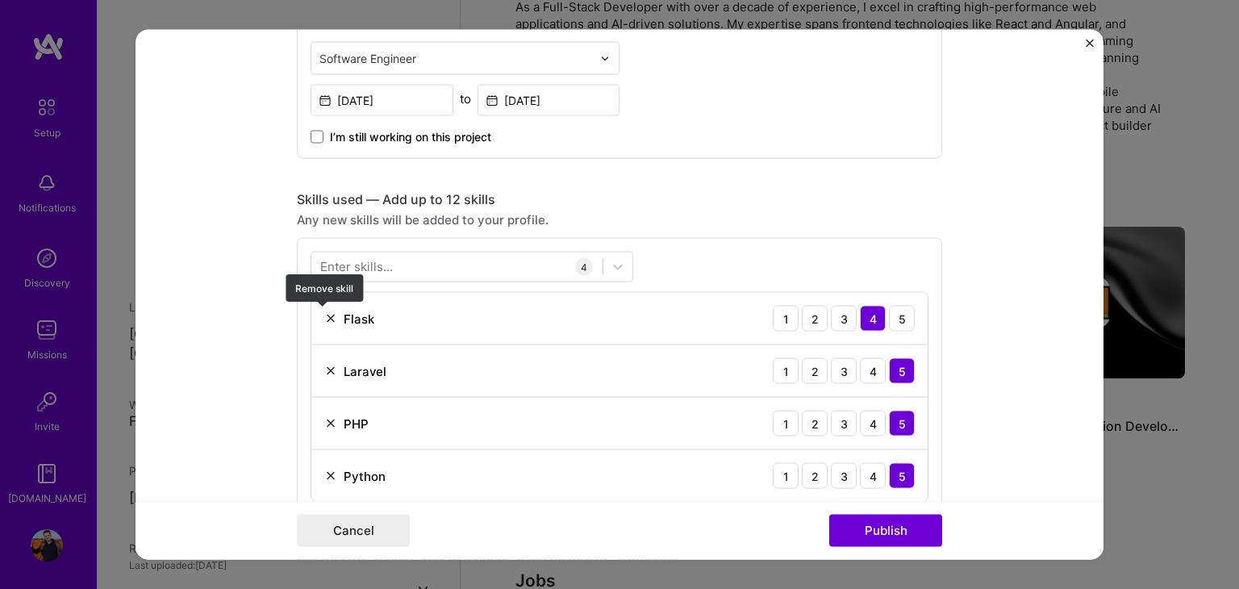
type input "Tile Marketing Company"
click at [325, 316] on img at bounding box center [330, 318] width 13 height 13
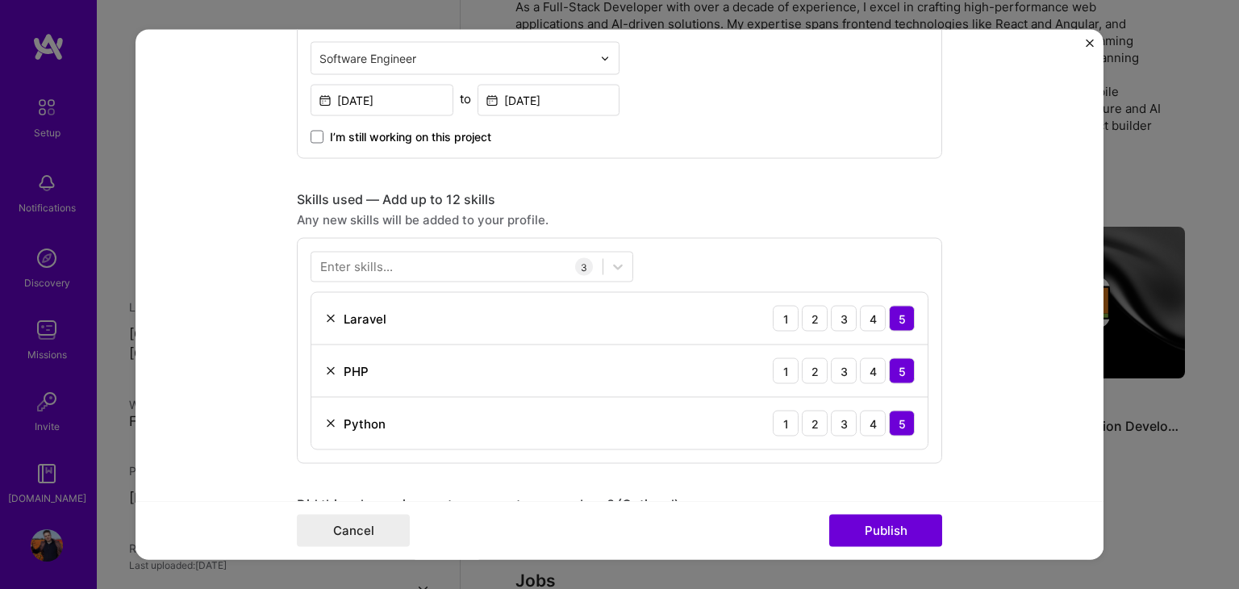
click at [326, 423] on img at bounding box center [330, 423] width 13 height 13
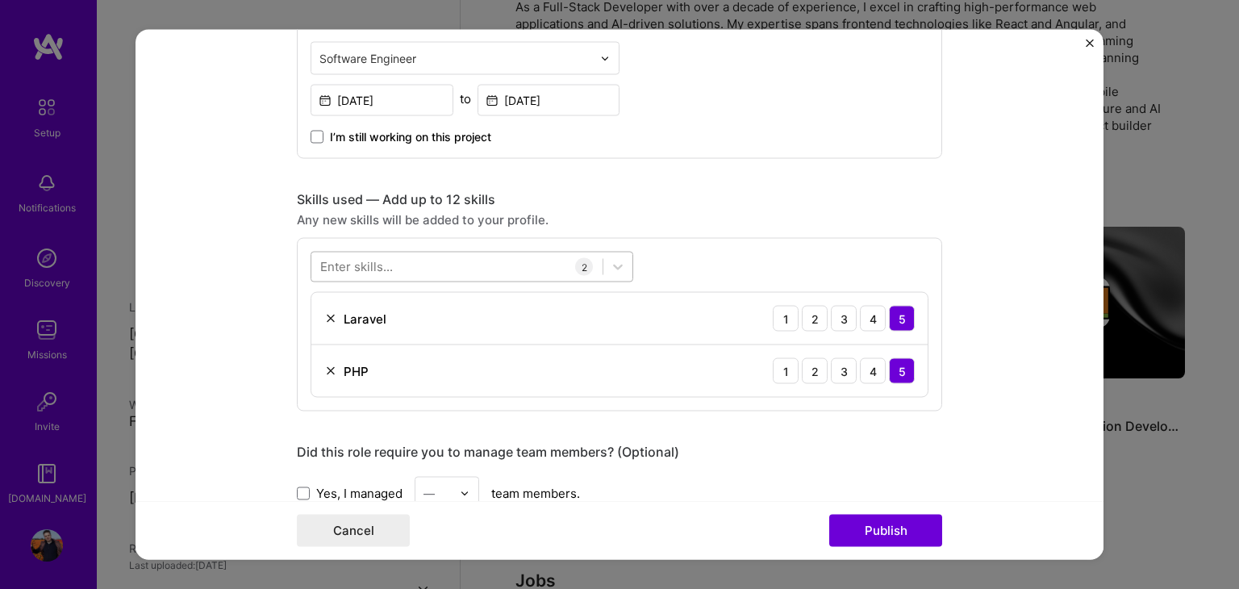
click at [423, 266] on div at bounding box center [456, 266] width 291 height 27
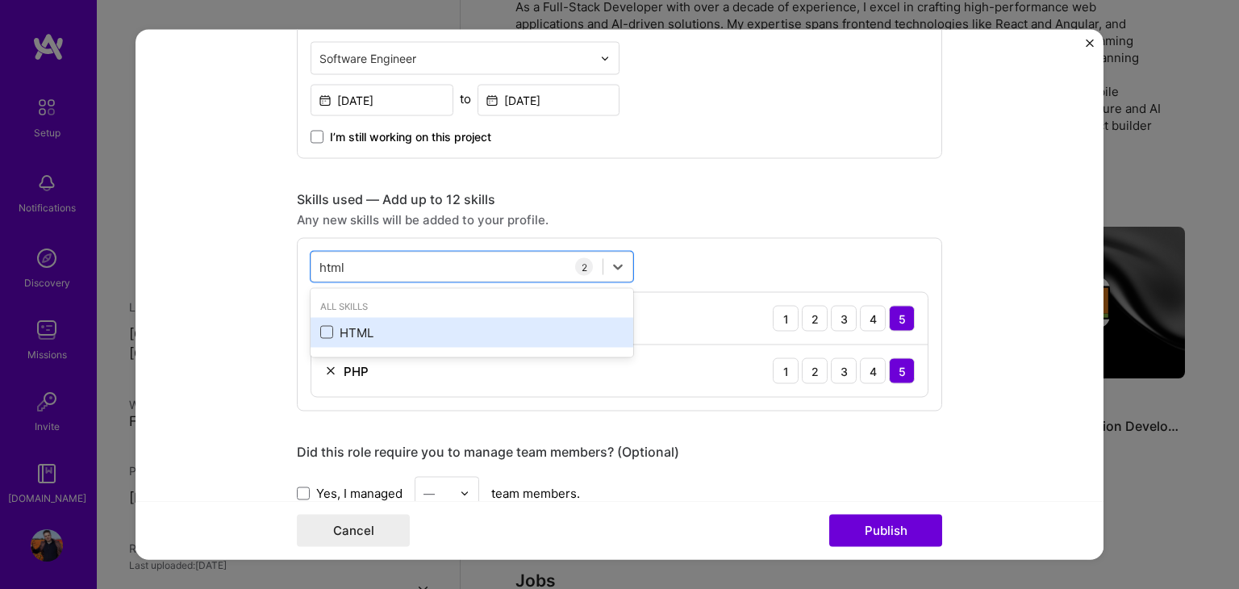
click at [322, 330] on span at bounding box center [326, 332] width 13 height 13
click at [0, 0] on input "checkbox" at bounding box center [0, 0] width 0 height 0
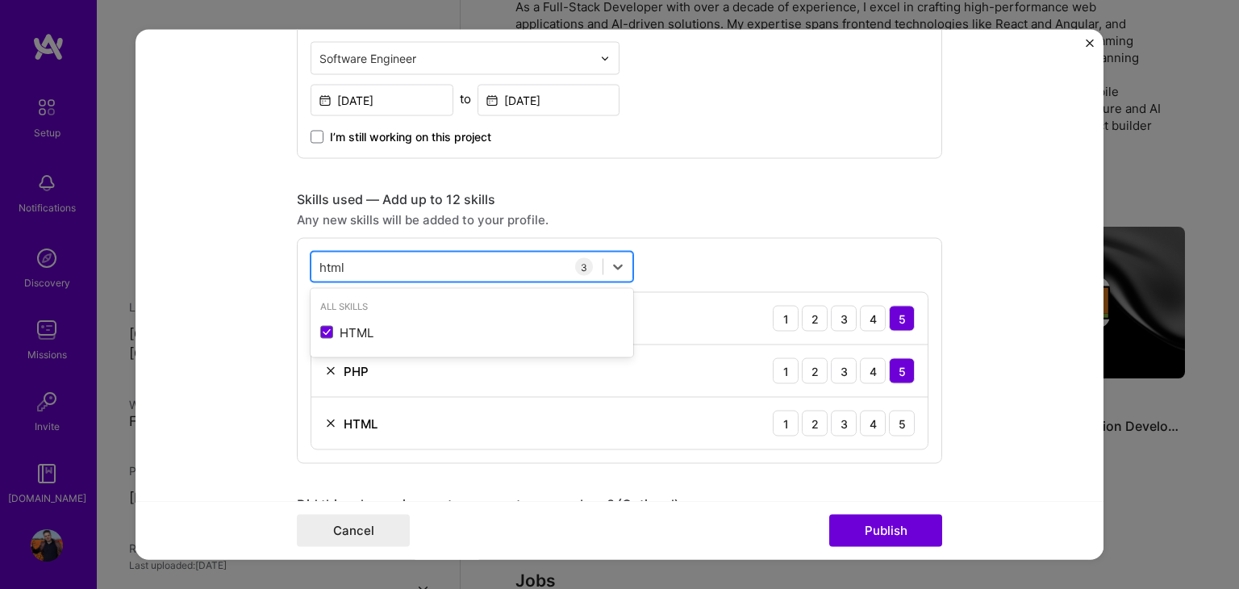
click at [327, 262] on input "html" at bounding box center [332, 266] width 27 height 17
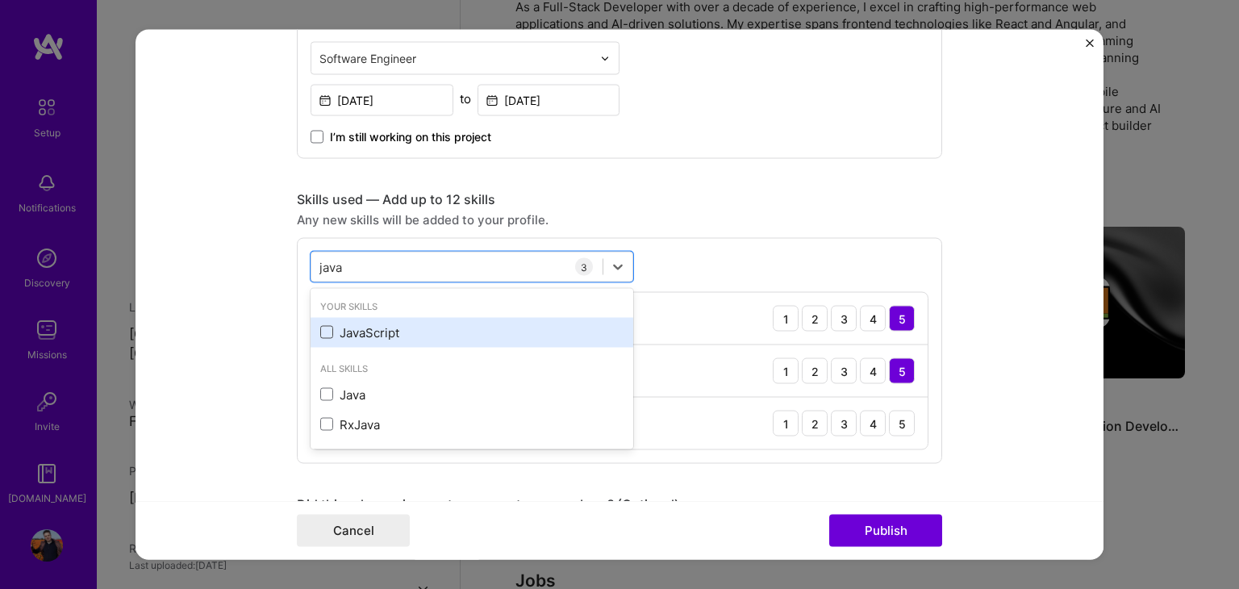
click at [320, 331] on span at bounding box center [326, 332] width 13 height 13
click at [0, 0] on input "checkbox" at bounding box center [0, 0] width 0 height 0
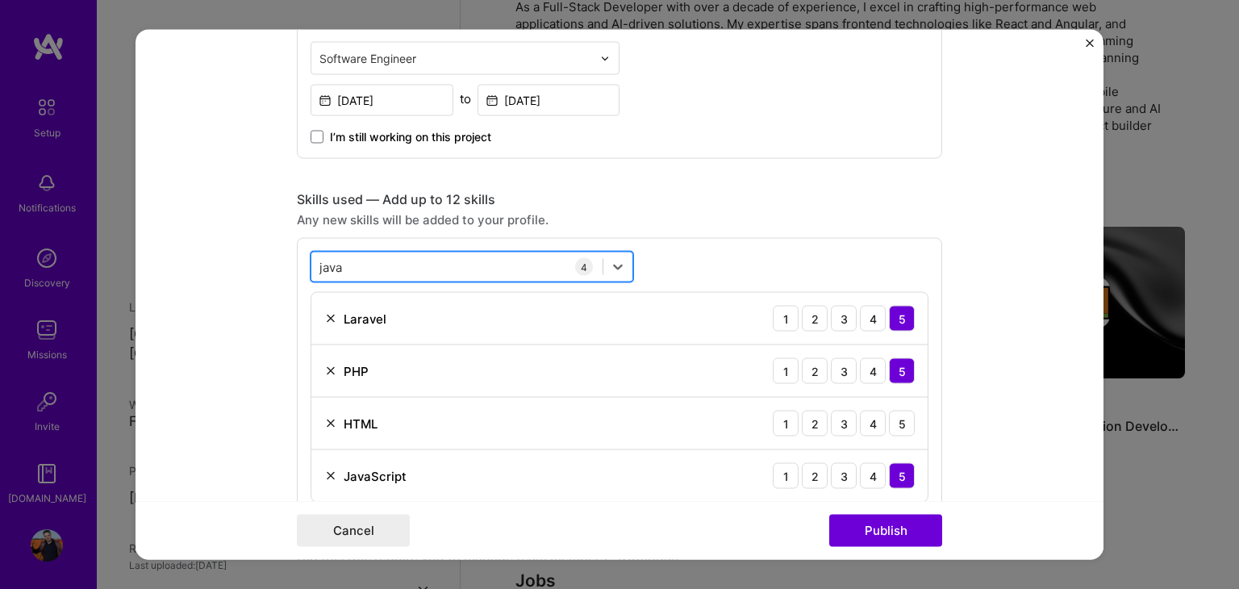
click at [360, 268] on div "java java" at bounding box center [456, 266] width 291 height 27
type input "j"
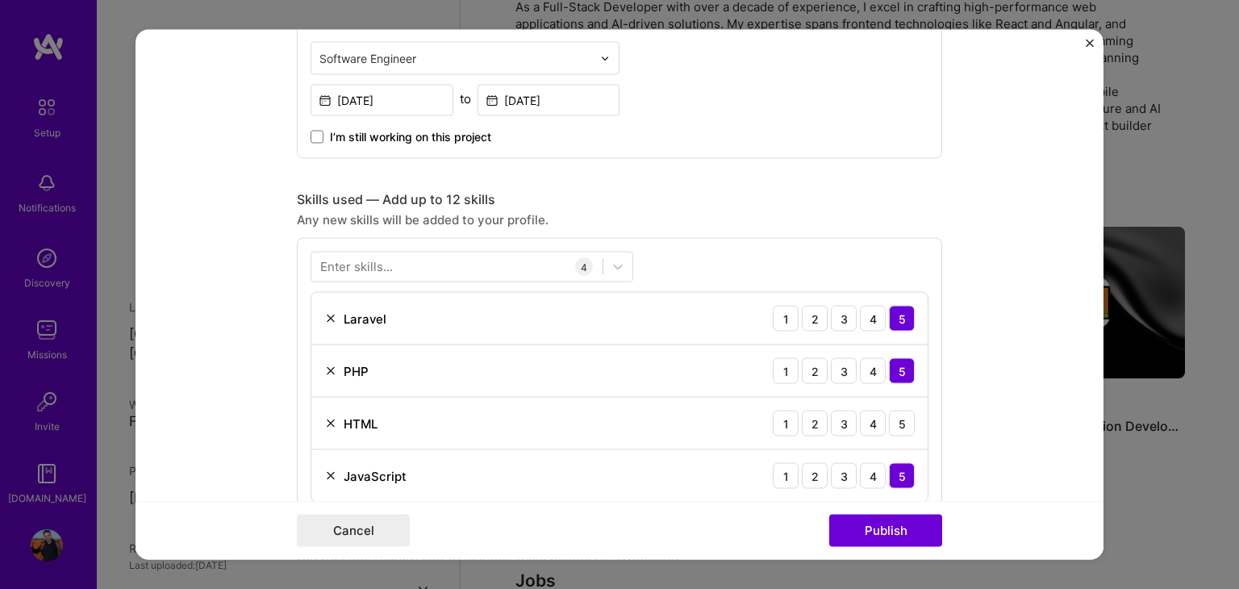
click at [265, 291] on form "Editing suggested project This project is suggested based on your LinkedIn, res…" at bounding box center [619, 295] width 968 height 530
click at [873, 419] on div "4" at bounding box center [873, 423] width 26 height 26
click at [895, 412] on div "5" at bounding box center [902, 423] width 26 height 26
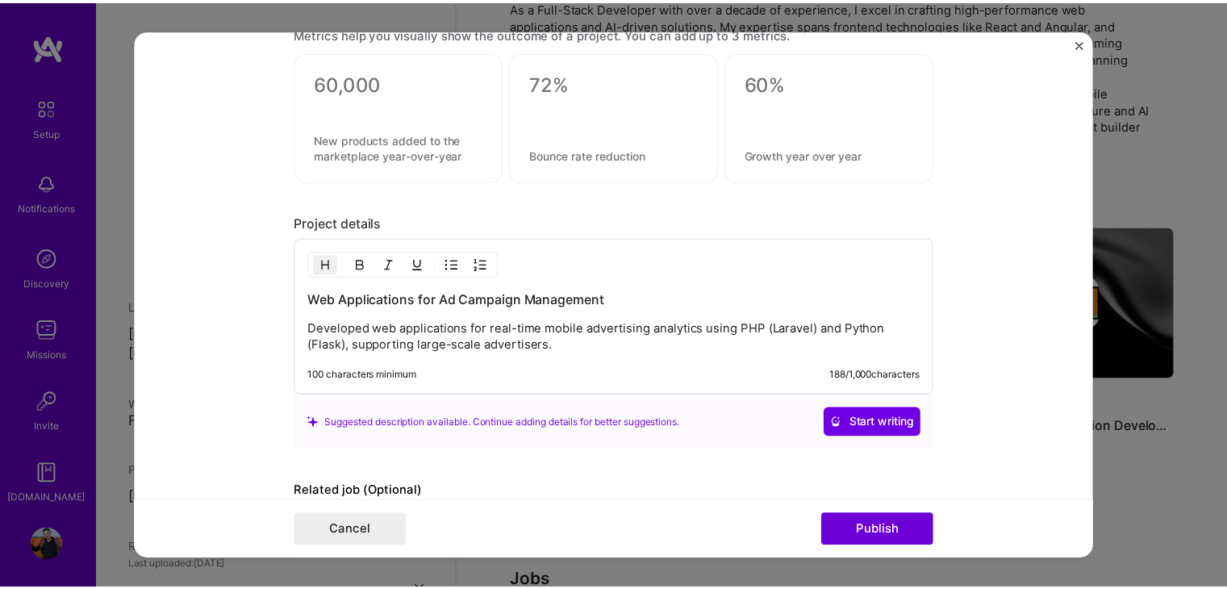
scroll to position [1480, 0]
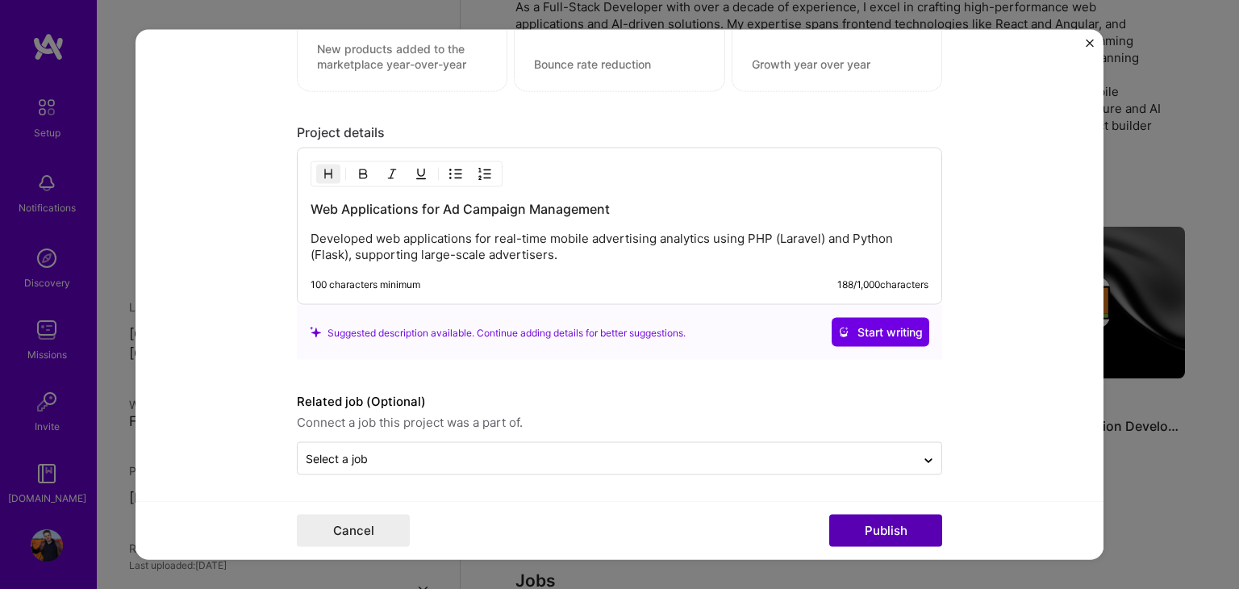
click at [877, 528] on button "Publish" at bounding box center [885, 530] width 113 height 32
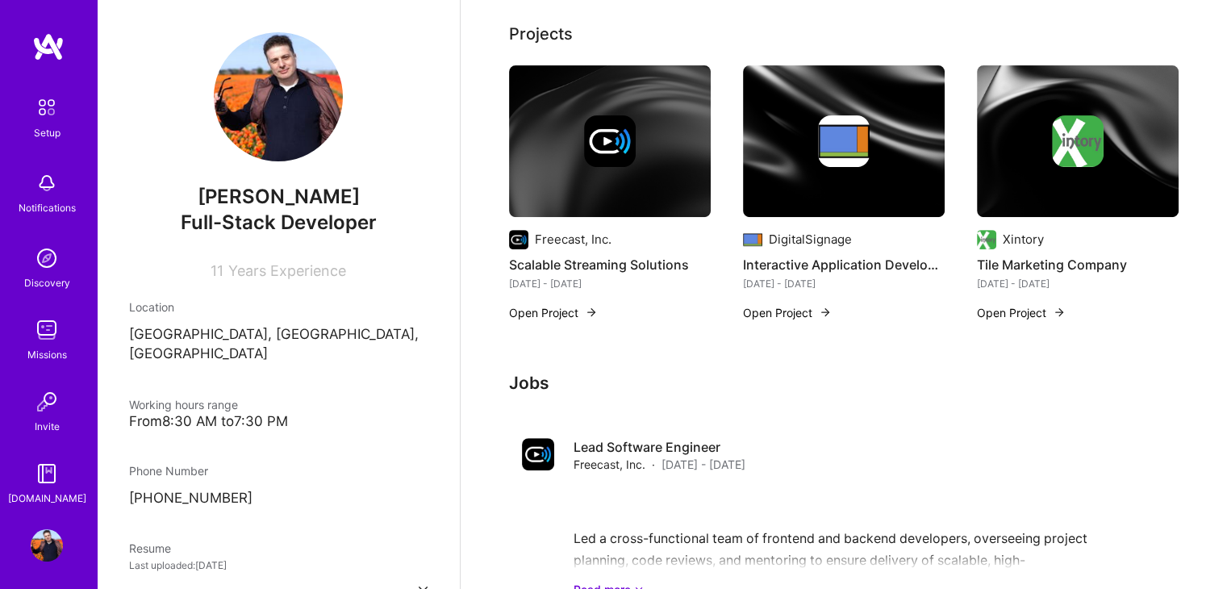
scroll to position [0, 0]
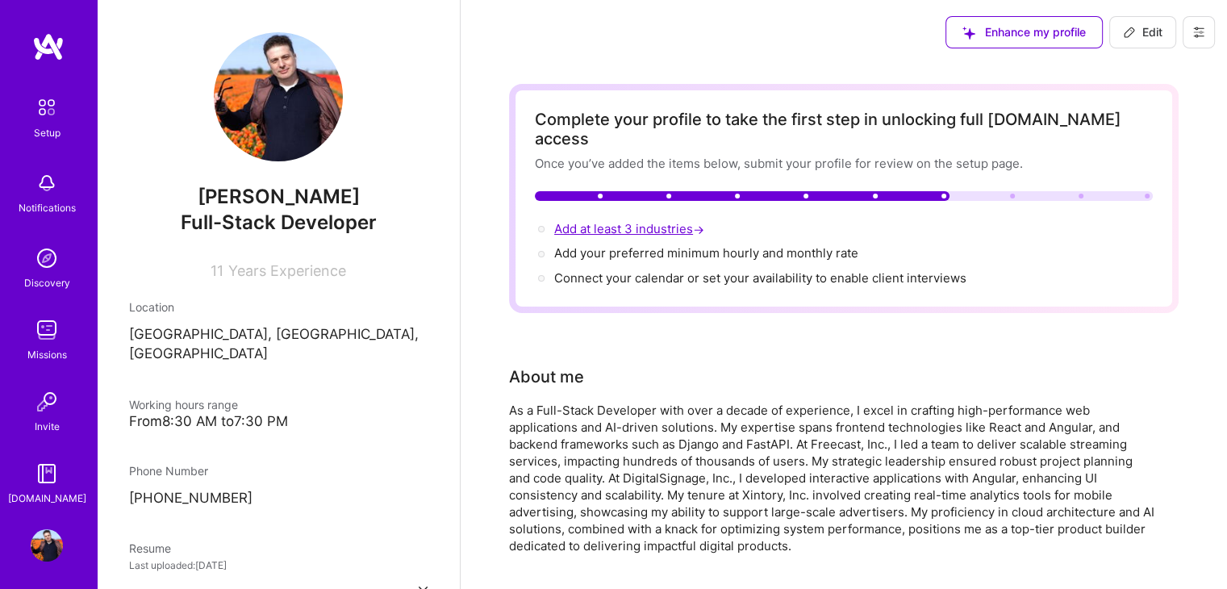
click at [658, 221] on span "Add at least 3 industries →" at bounding box center [630, 228] width 153 height 15
select select "DE"
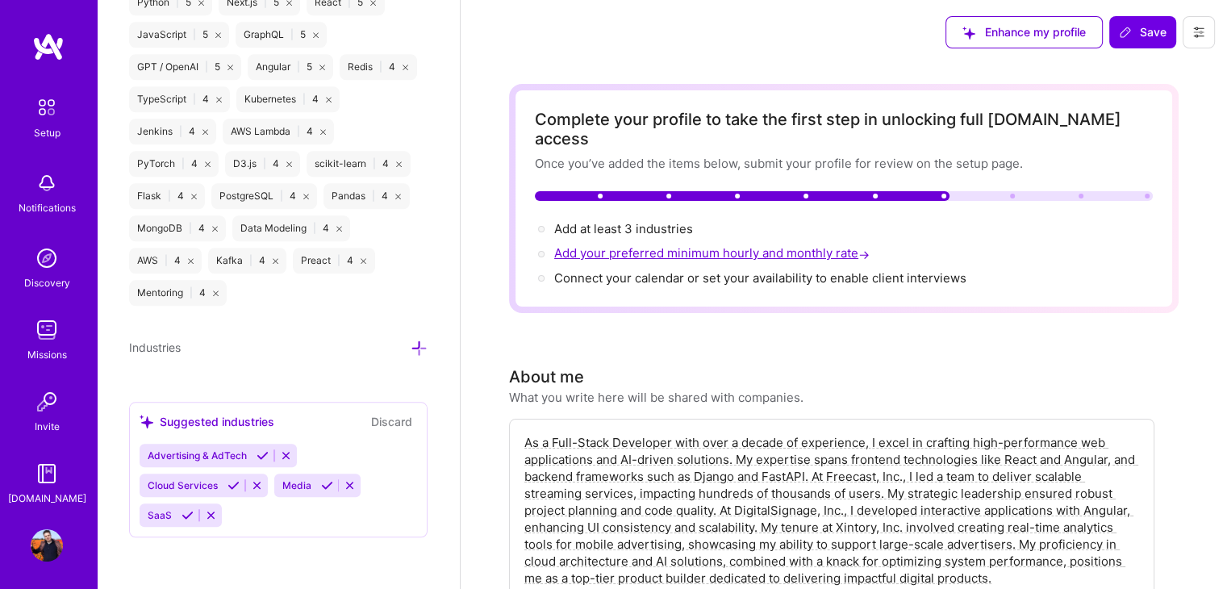
scroll to position [1492, 0]
click at [188, 517] on icon at bounding box center [187, 515] width 12 height 12
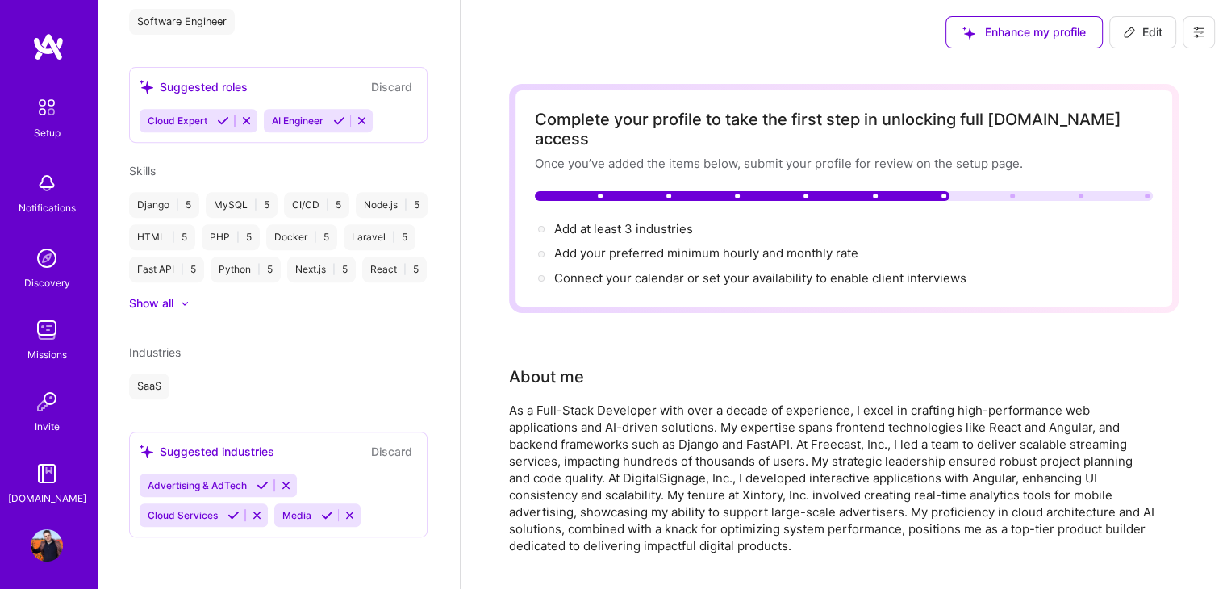
scroll to position [673, 0]
click at [406, 377] on div "SaaS" at bounding box center [278, 386] width 298 height 26
click at [290, 379] on div "SaaS" at bounding box center [278, 386] width 298 height 26
click at [193, 387] on div "SaaS" at bounding box center [278, 386] width 298 height 26
click at [287, 483] on icon at bounding box center [286, 485] width 12 height 12
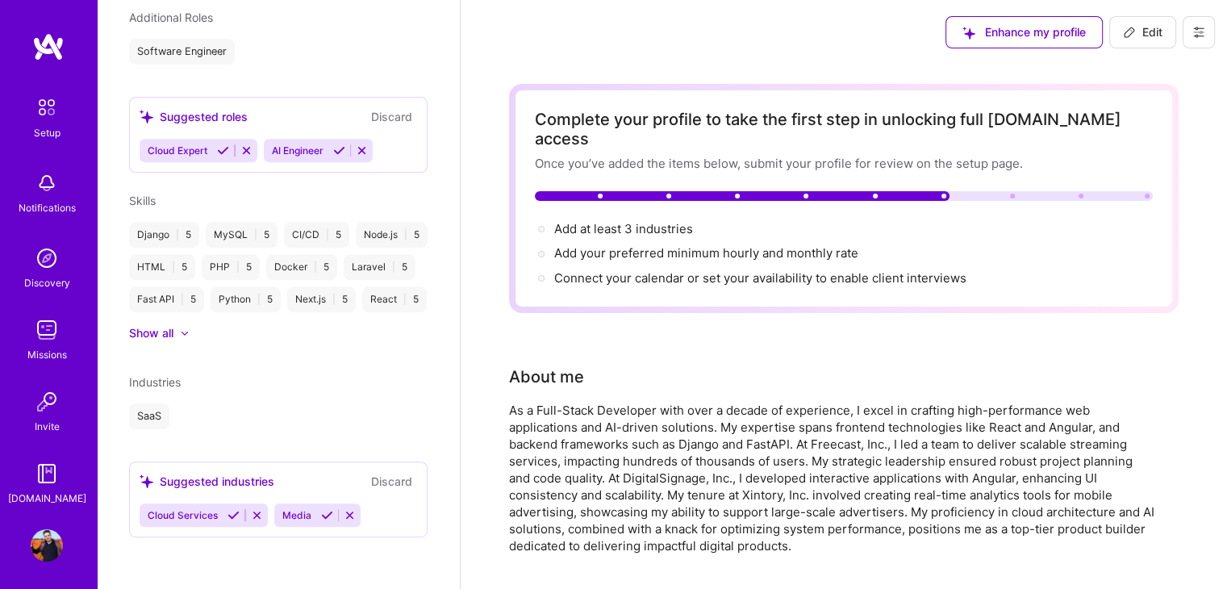
scroll to position [642, 0]
click at [285, 483] on div "Suggested industries Discard" at bounding box center [278, 481] width 277 height 19
click at [206, 423] on div "SaaS" at bounding box center [278, 416] width 298 height 26
click at [192, 378] on div "Industries" at bounding box center [278, 381] width 298 height 17
click at [182, 380] on div "Industries" at bounding box center [278, 381] width 298 height 17
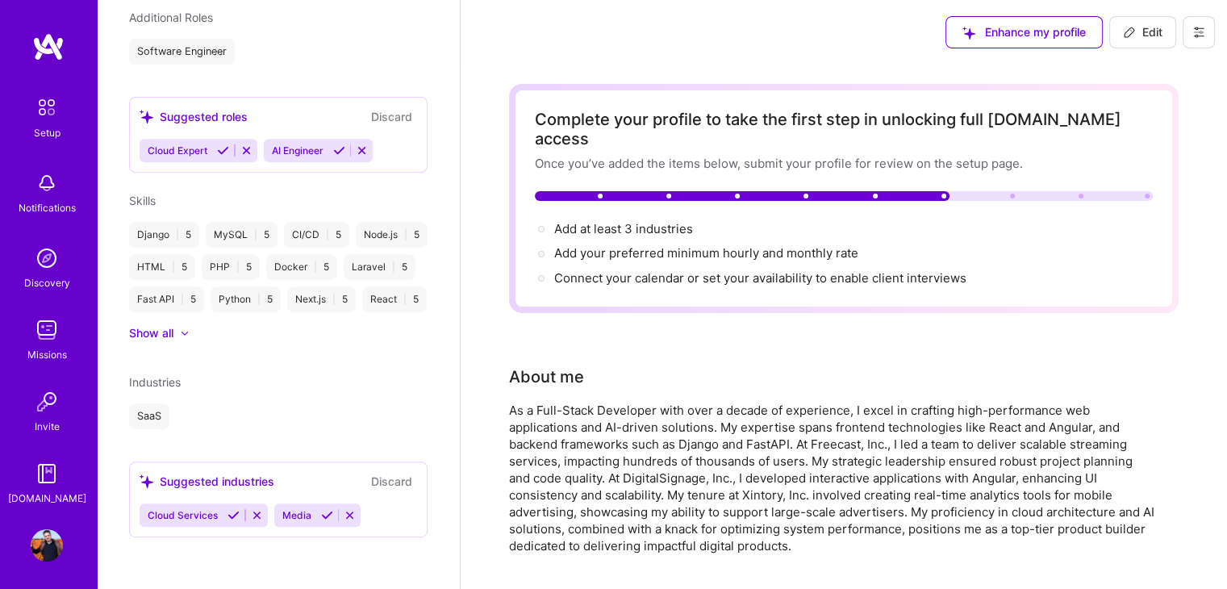
click at [182, 380] on div "Industries" at bounding box center [278, 381] width 298 height 17
click at [639, 221] on span "Add at least 3 industries →" at bounding box center [623, 228] width 139 height 15
select select "DE"
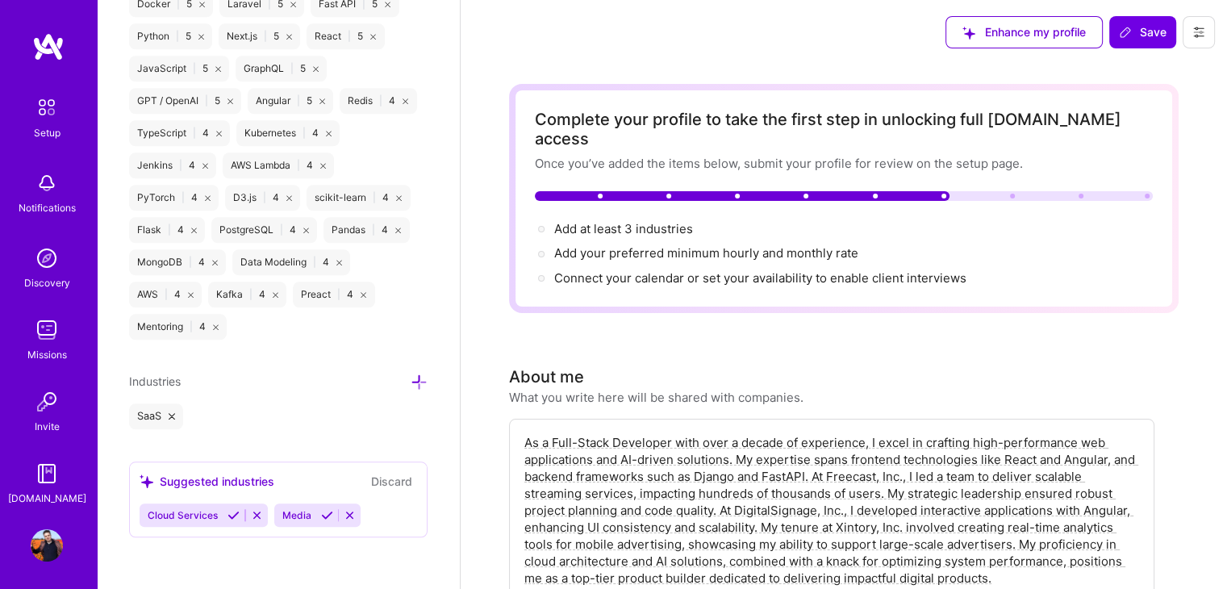
scroll to position [1458, 0]
click at [410, 381] on icon at bounding box center [418, 381] width 17 height 17
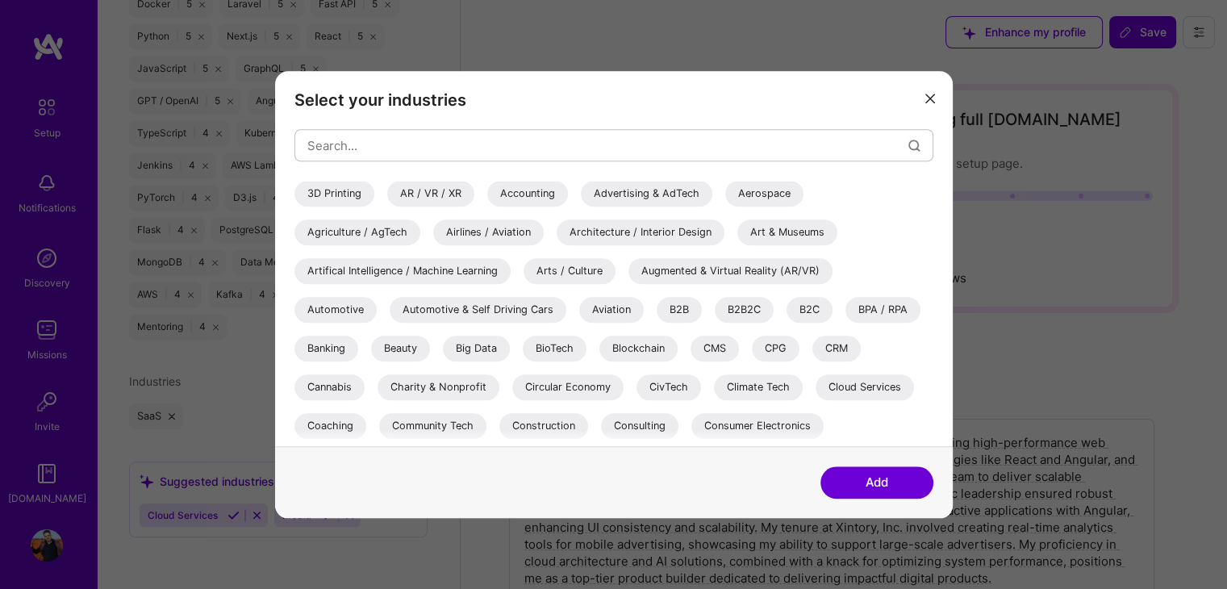
click at [477, 275] on div "Artifical Intelligence / Machine Learning" at bounding box center [402, 271] width 216 height 26
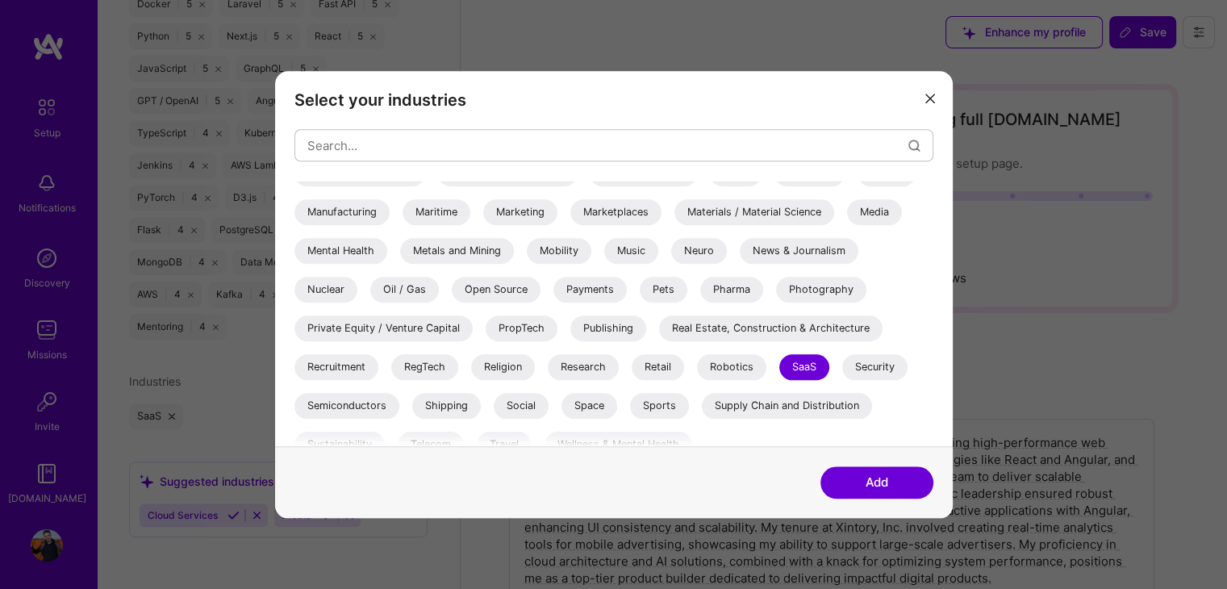
scroll to position [542, 0]
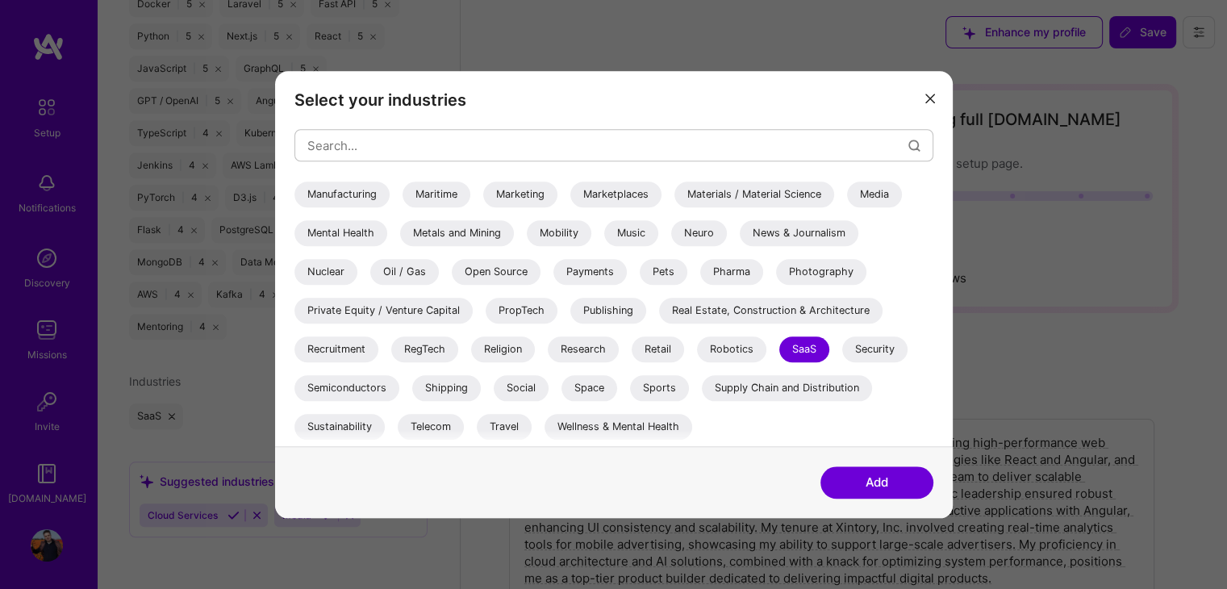
click at [802, 351] on div "SaaS" at bounding box center [804, 349] width 50 height 26
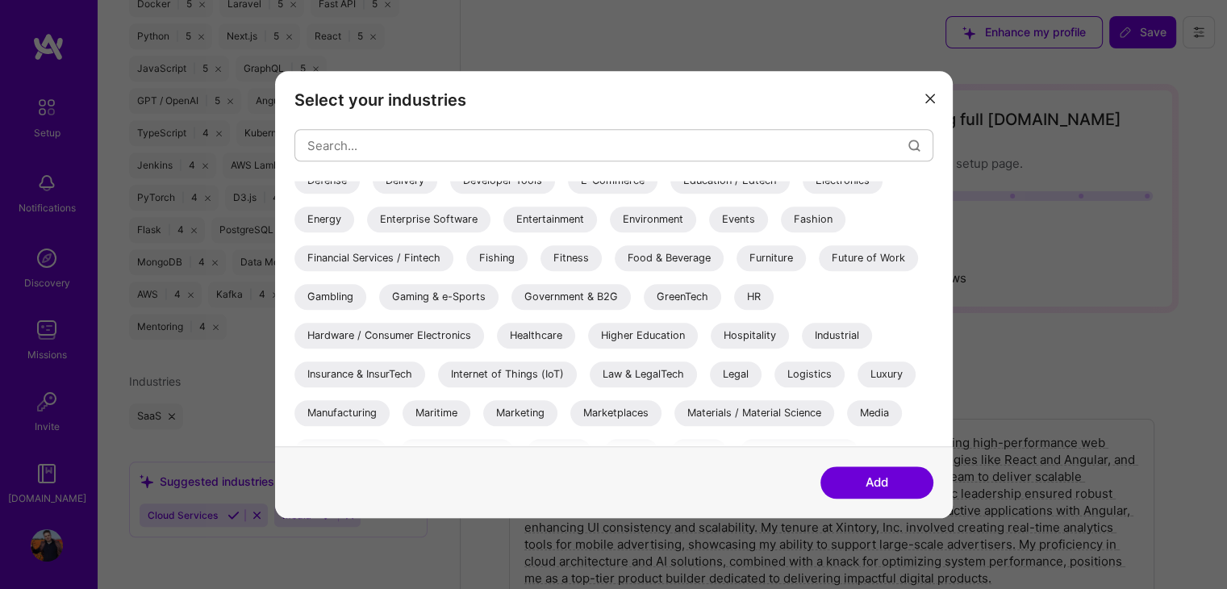
scroll to position [403, 0]
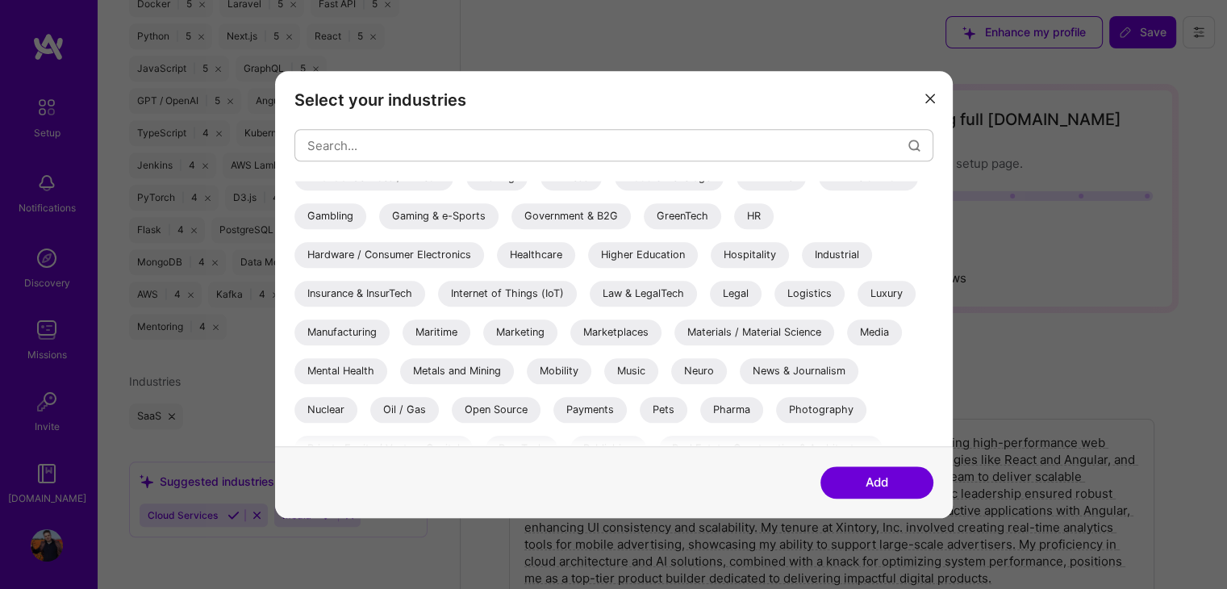
click at [526, 291] on div "Internet of Things (IoT)" at bounding box center [507, 294] width 139 height 26
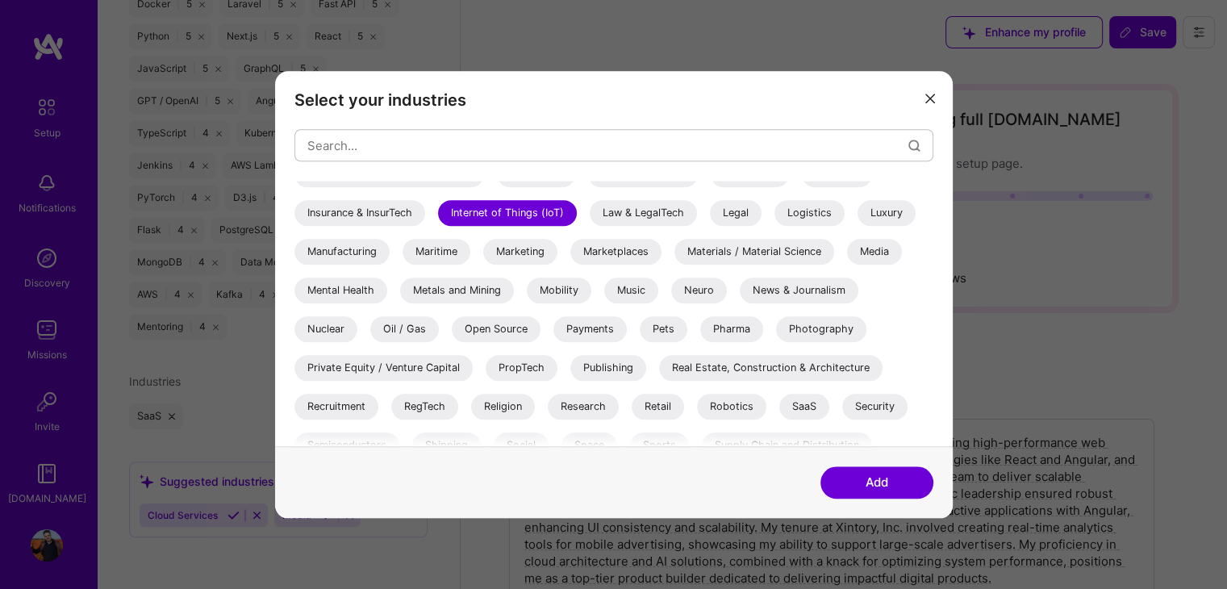
scroll to position [542, 0]
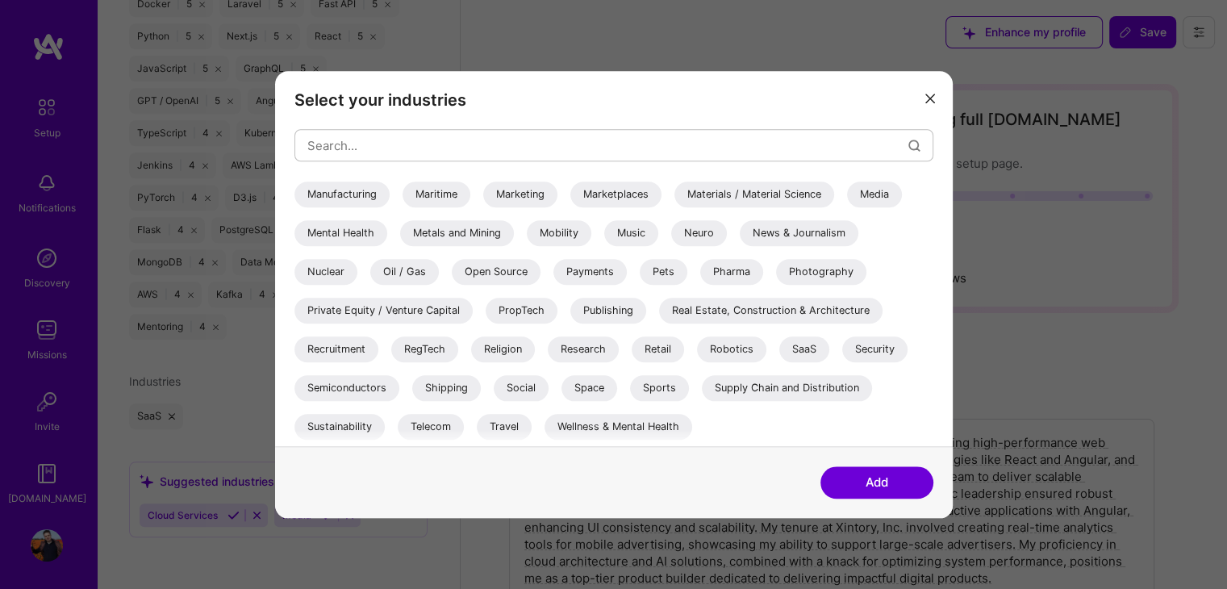
click at [789, 306] on div "Real Estate, Construction & Architecture" at bounding box center [770, 311] width 223 height 26
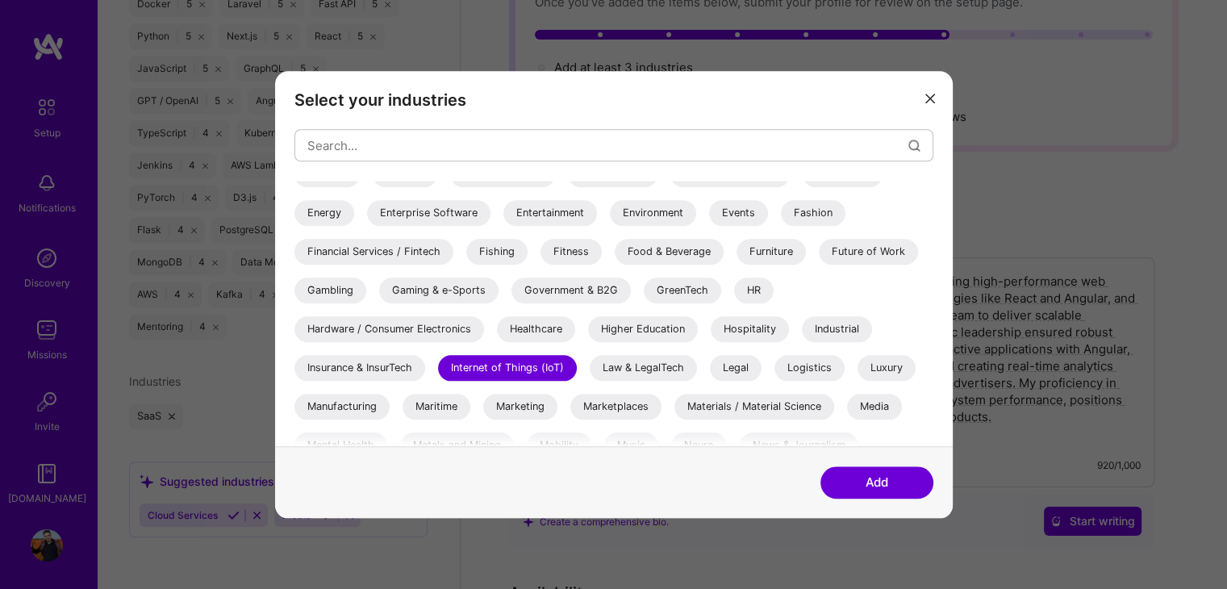
scroll to position [300, 0]
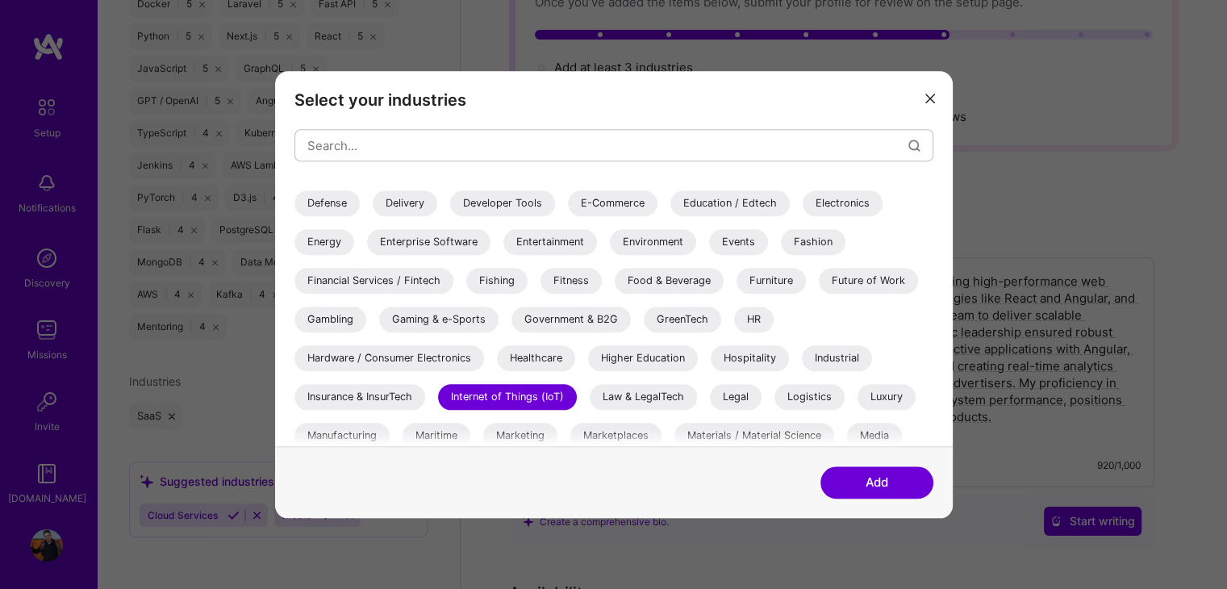
click at [510, 205] on div "Developer Tools" at bounding box center [502, 203] width 105 height 26
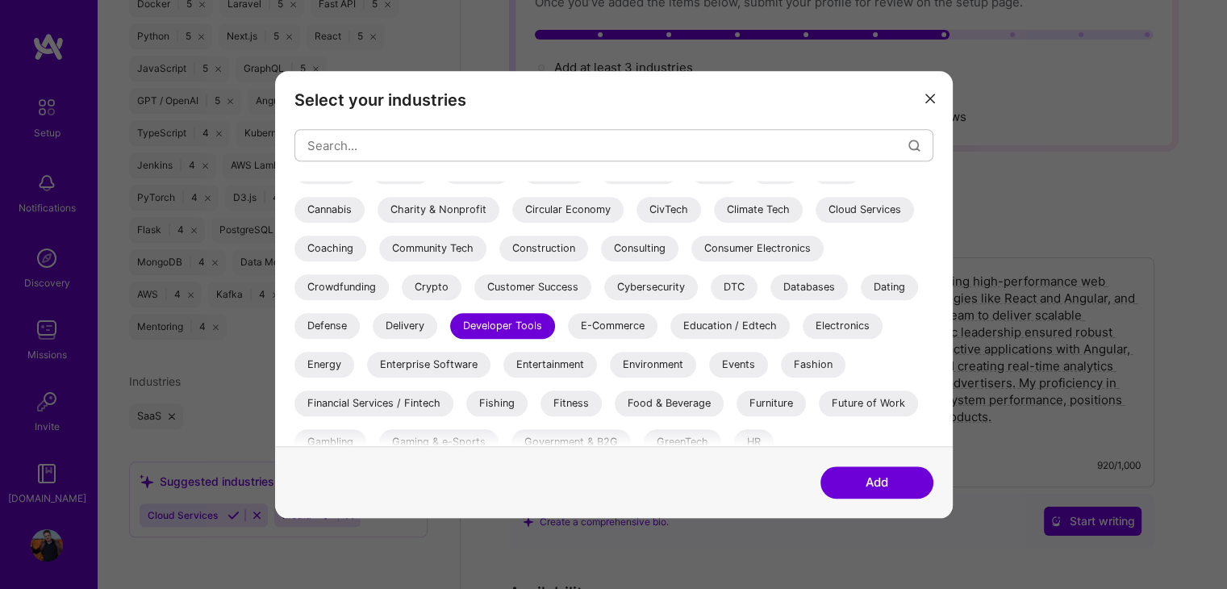
scroll to position [139, 0]
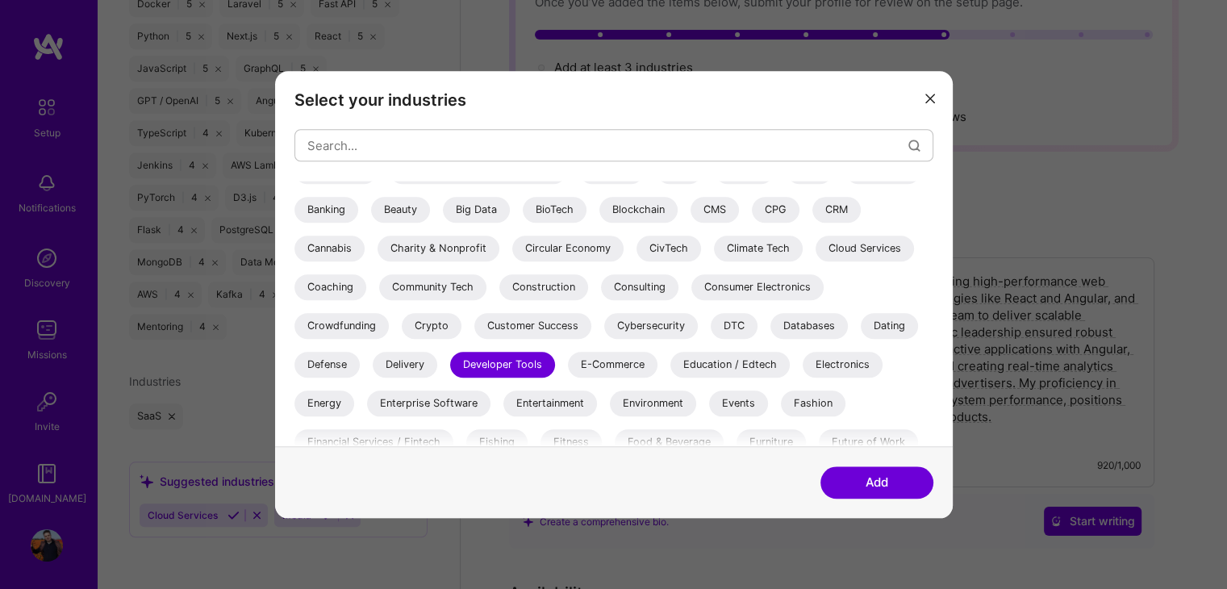
click at [616, 362] on div "E-Commerce" at bounding box center [613, 365] width 90 height 26
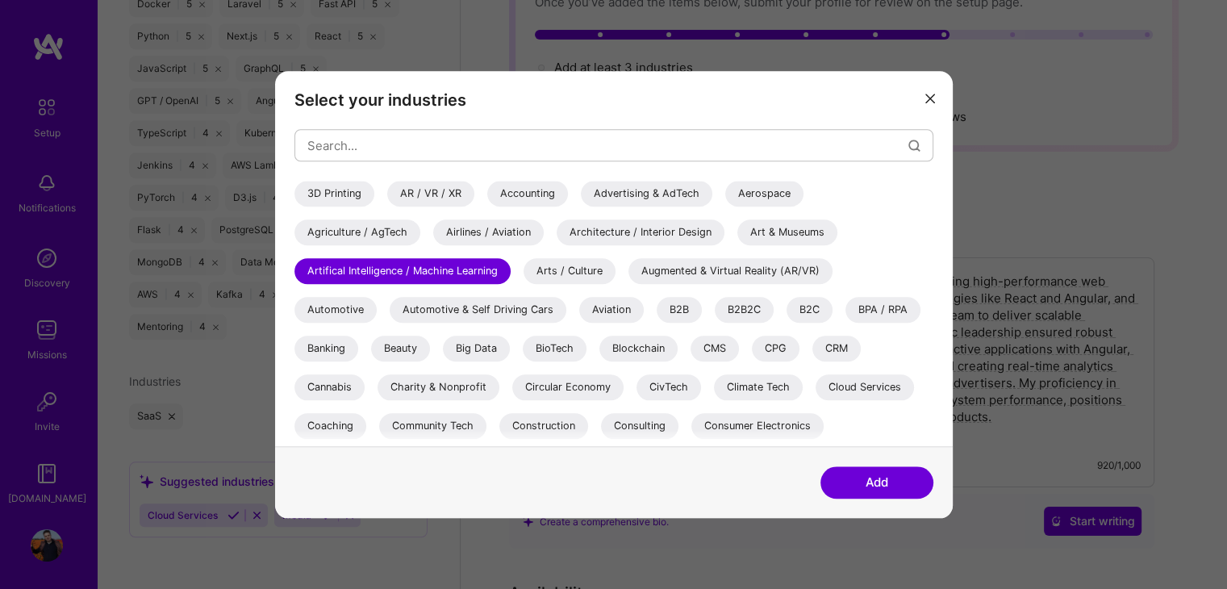
scroll to position [81, 0]
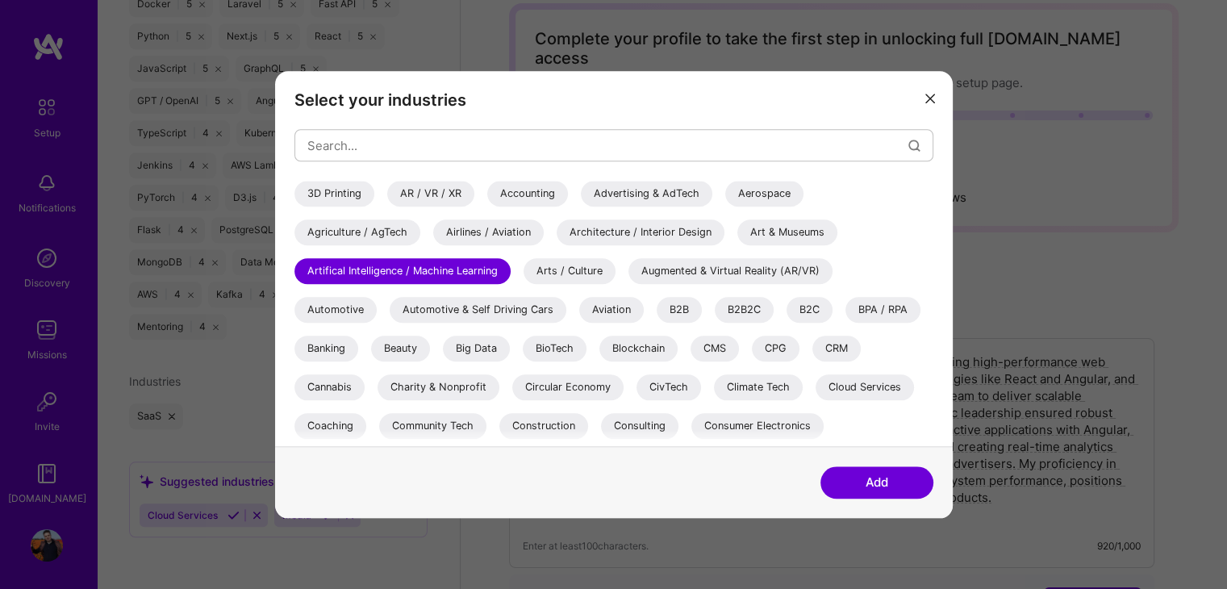
click at [486, 351] on div "Big Data" at bounding box center [476, 348] width 67 height 26
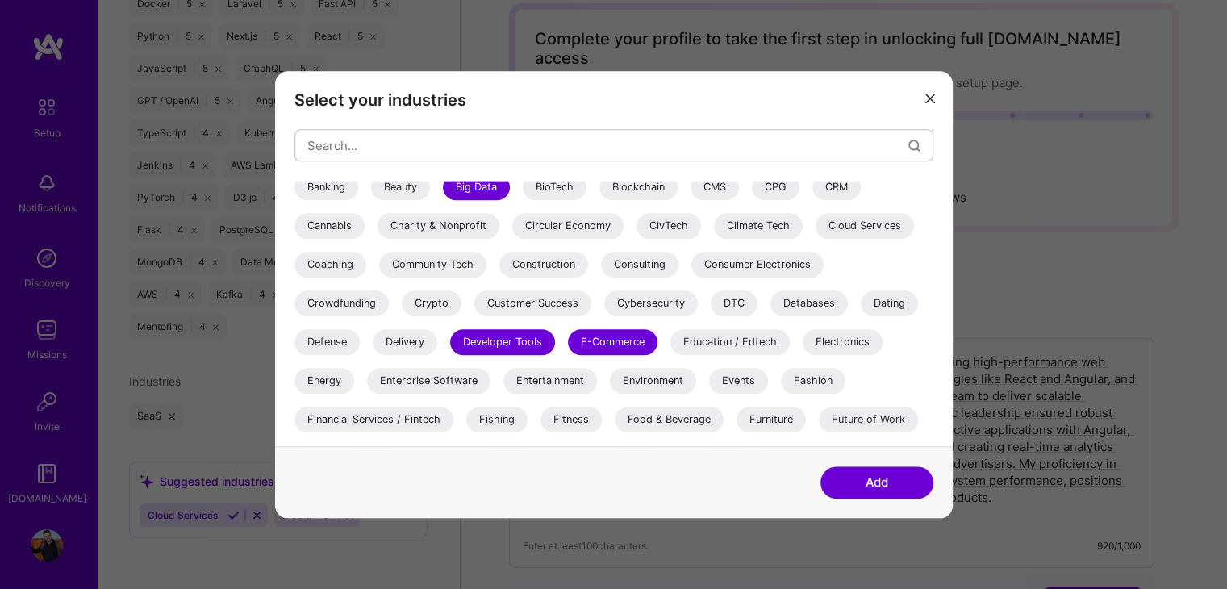
scroll to position [242, 0]
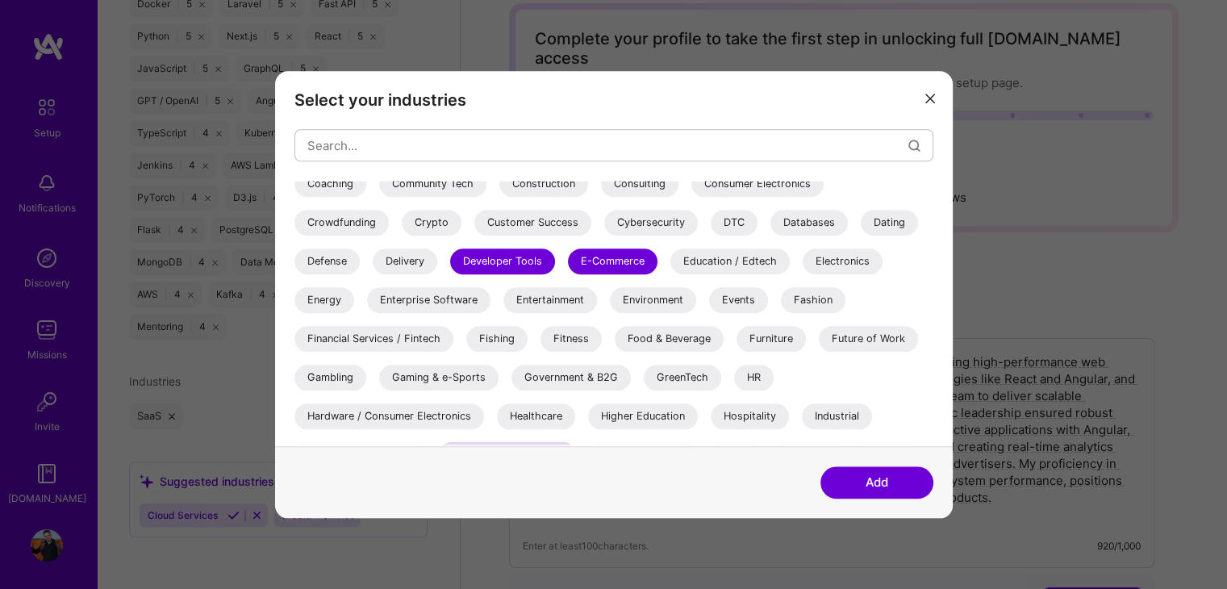
click at [439, 306] on div "Enterprise Software" at bounding box center [428, 300] width 123 height 26
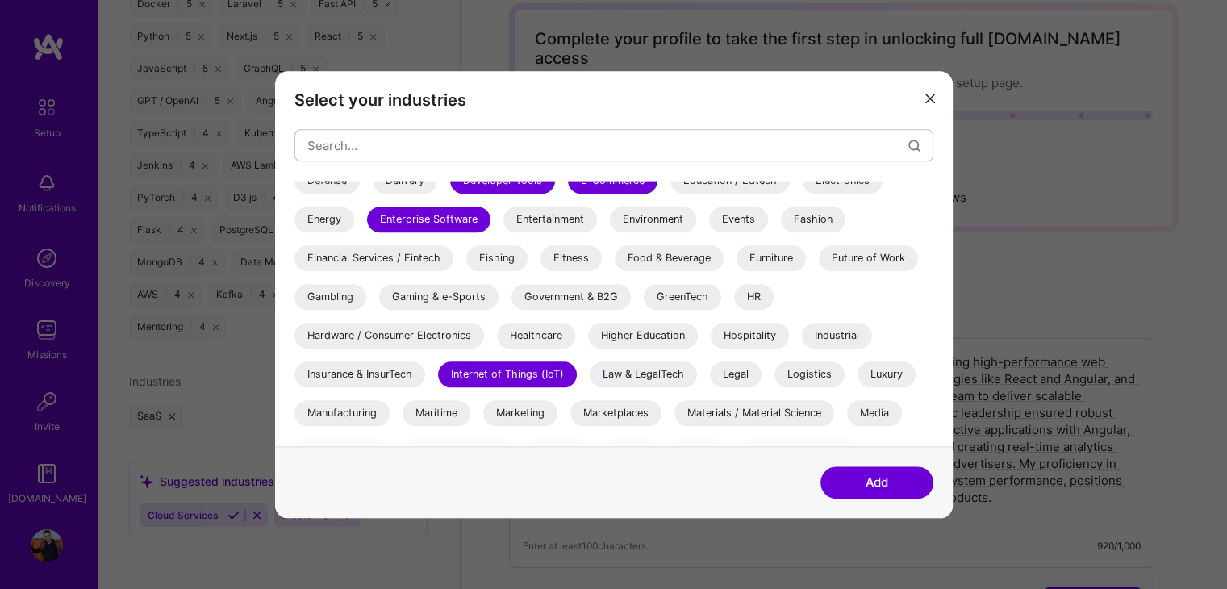
scroll to position [403, 0]
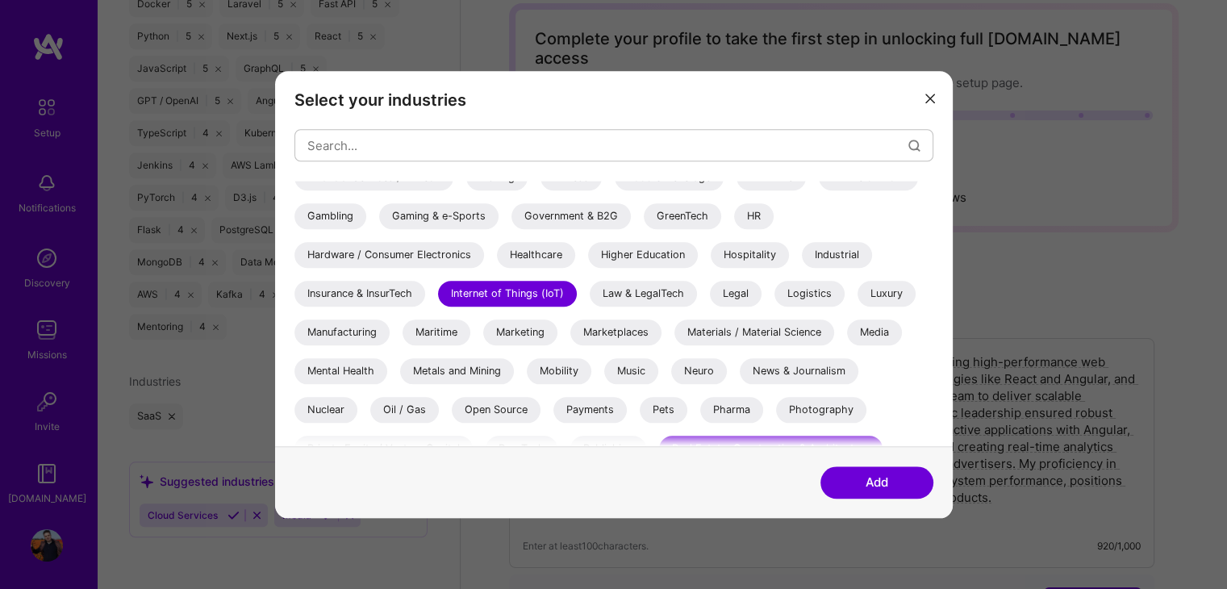
click at [885, 482] on button "Add" at bounding box center [876, 482] width 113 height 32
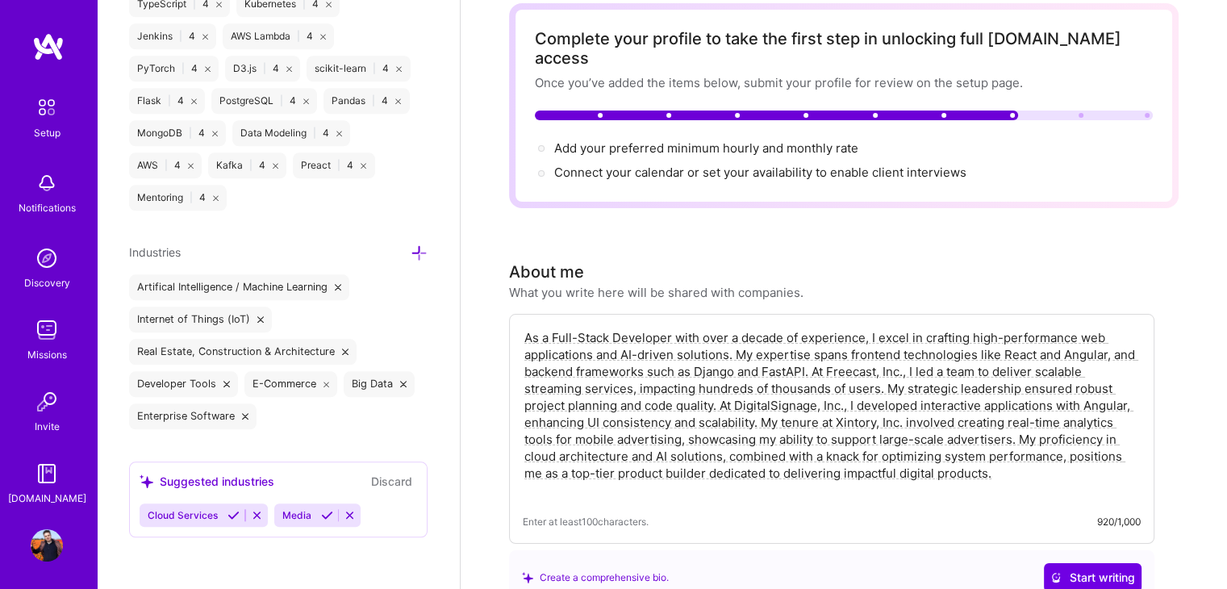
scroll to position [0, 0]
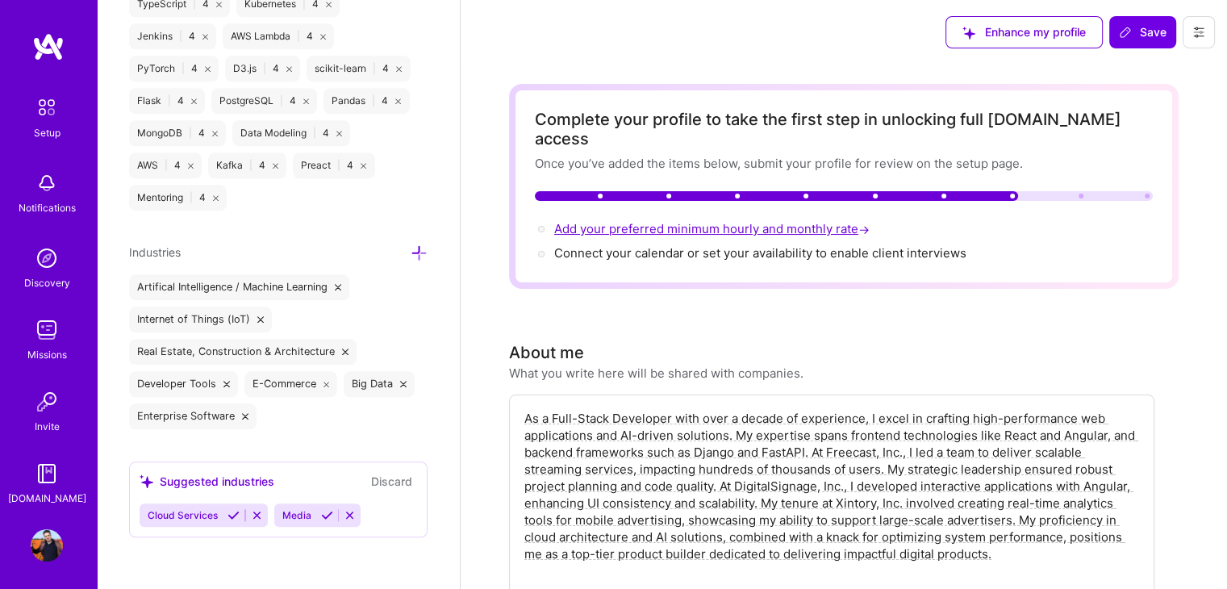
click at [673, 221] on span "Add your preferred minimum hourly and monthly rate →" at bounding box center [713, 228] width 319 height 15
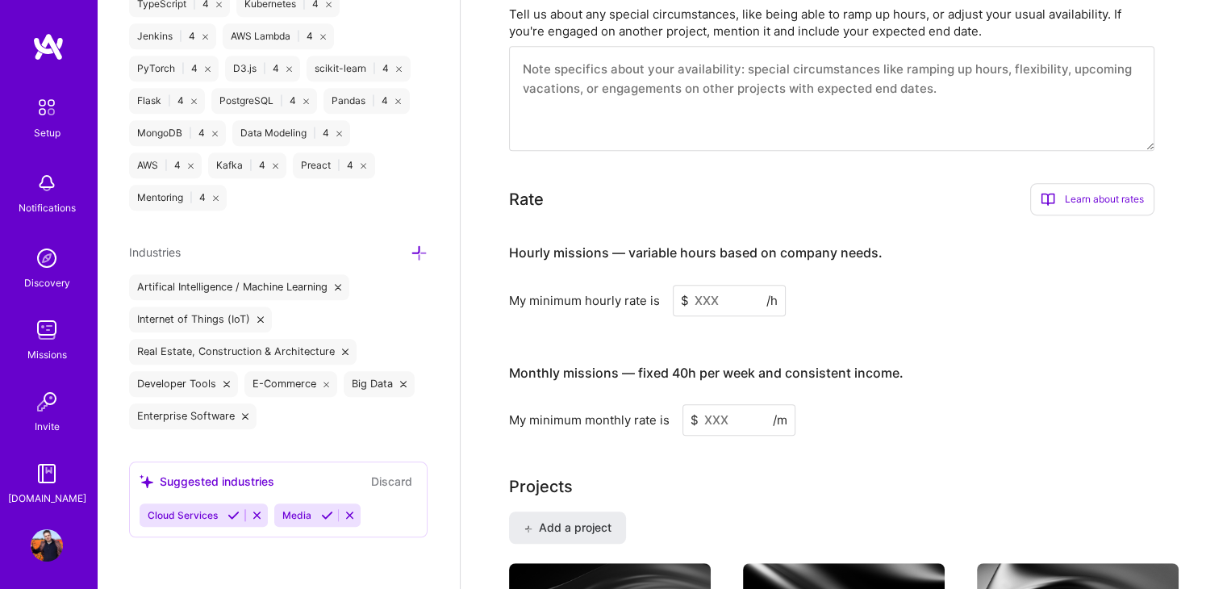
scroll to position [756, 0]
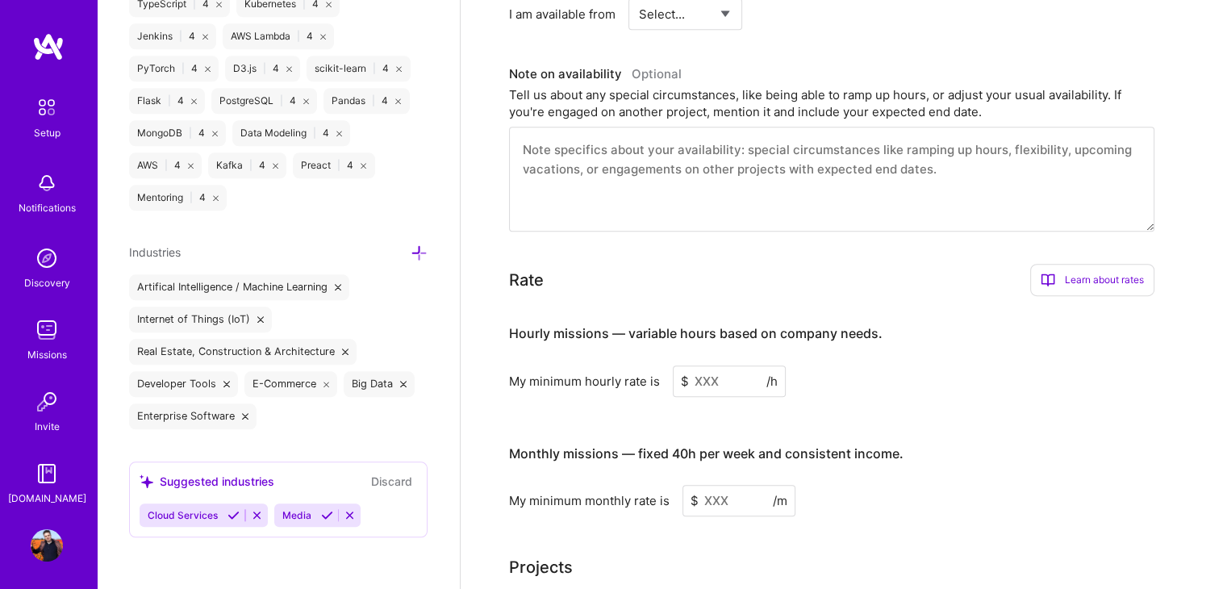
click at [726, 365] on input at bounding box center [729, 380] width 113 height 31
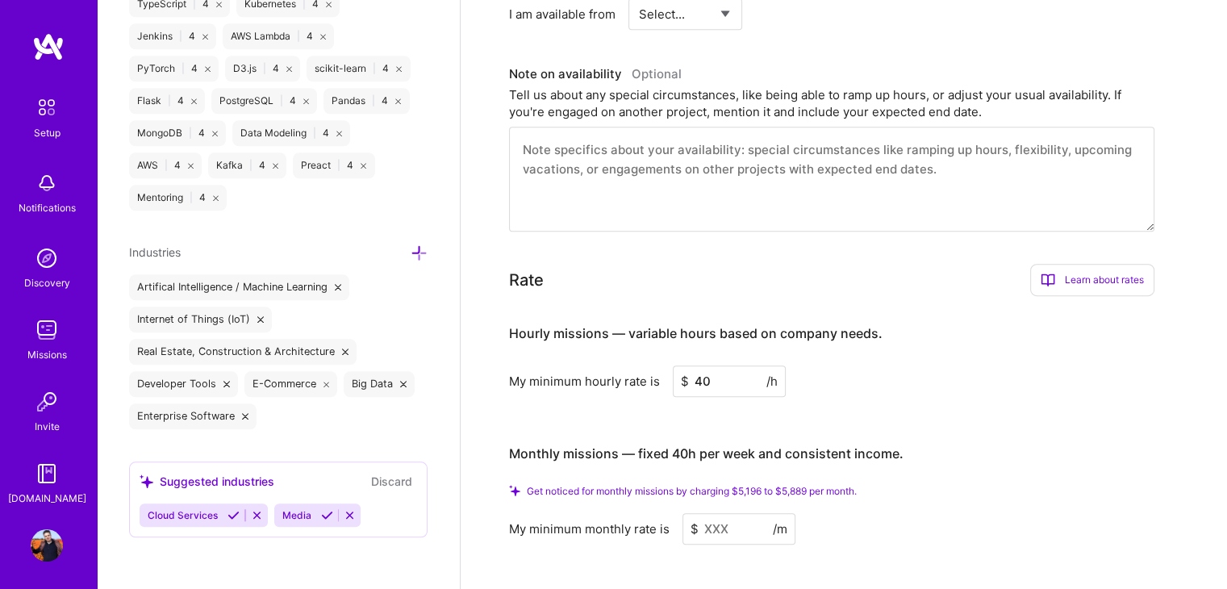
type input "40"
click at [745, 513] on input at bounding box center [738, 528] width 113 height 31
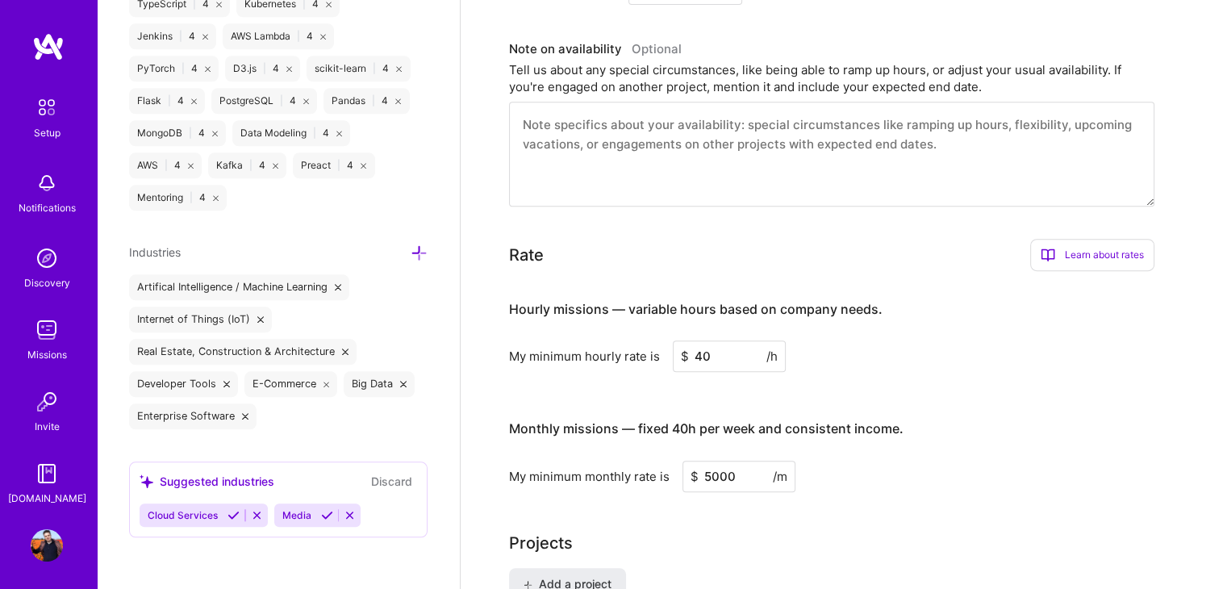
type input "5000"
click at [889, 471] on div "Complete your profile to take the first step in unlocking full [DOMAIN_NAME] ac…" at bounding box center [843, 565] width 669 height 2477
click at [859, 421] on h4 "Monthly missions — fixed 40h per week and consistent income." at bounding box center [706, 428] width 394 height 15
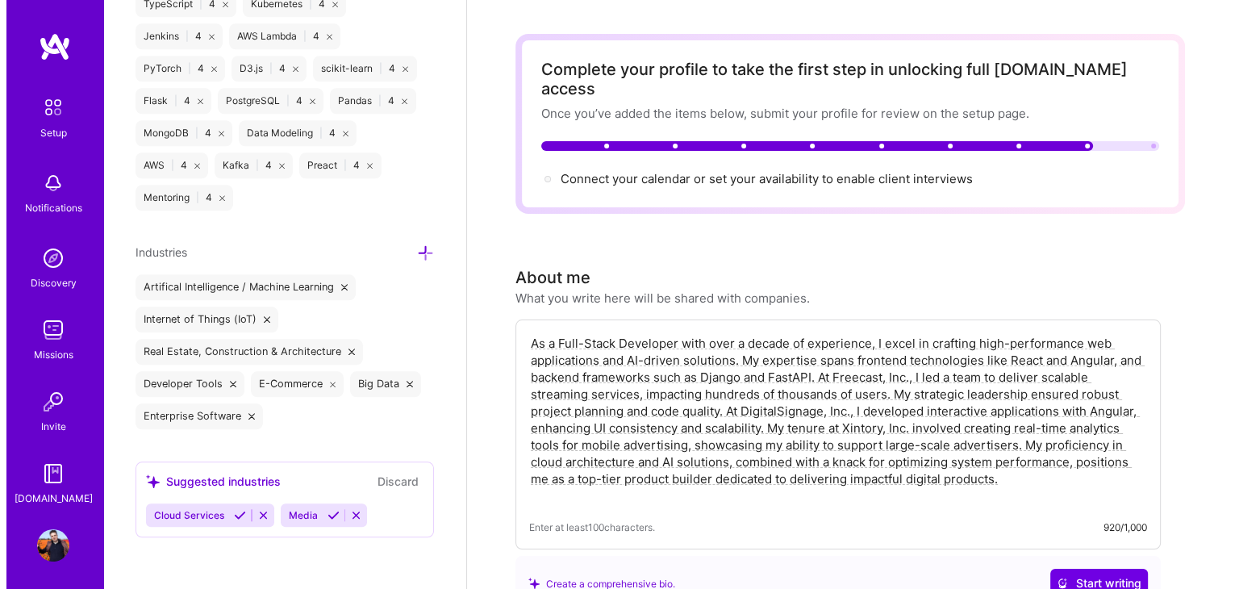
scroll to position [0, 0]
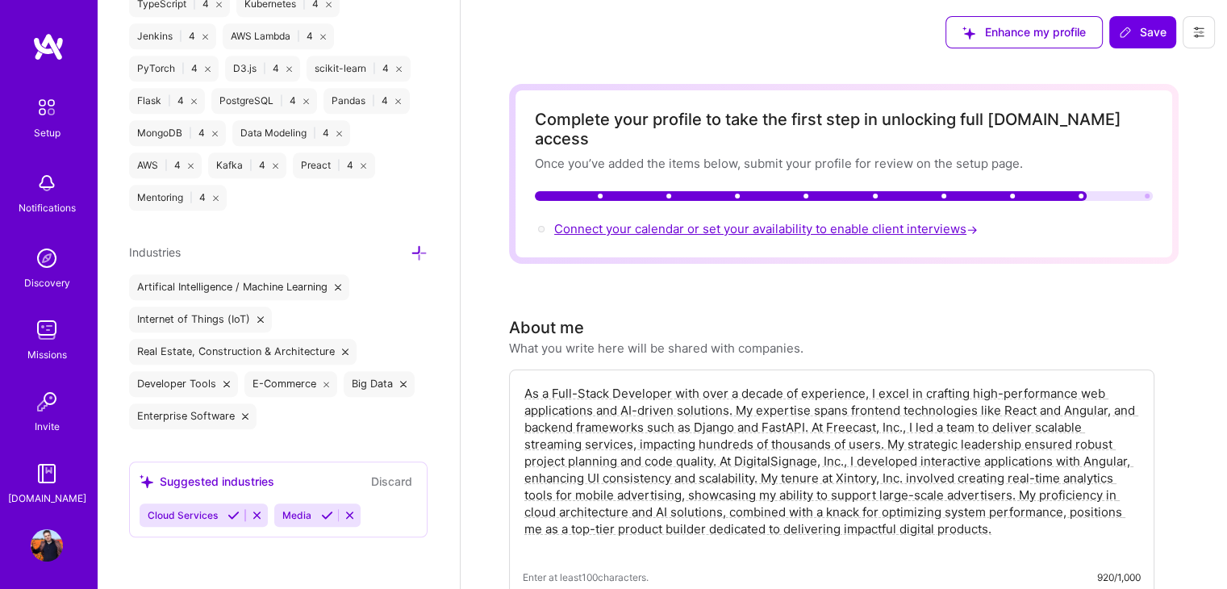
click at [693, 221] on span "Connect your calendar or set your availability to enable client interviews →" at bounding box center [767, 228] width 427 height 15
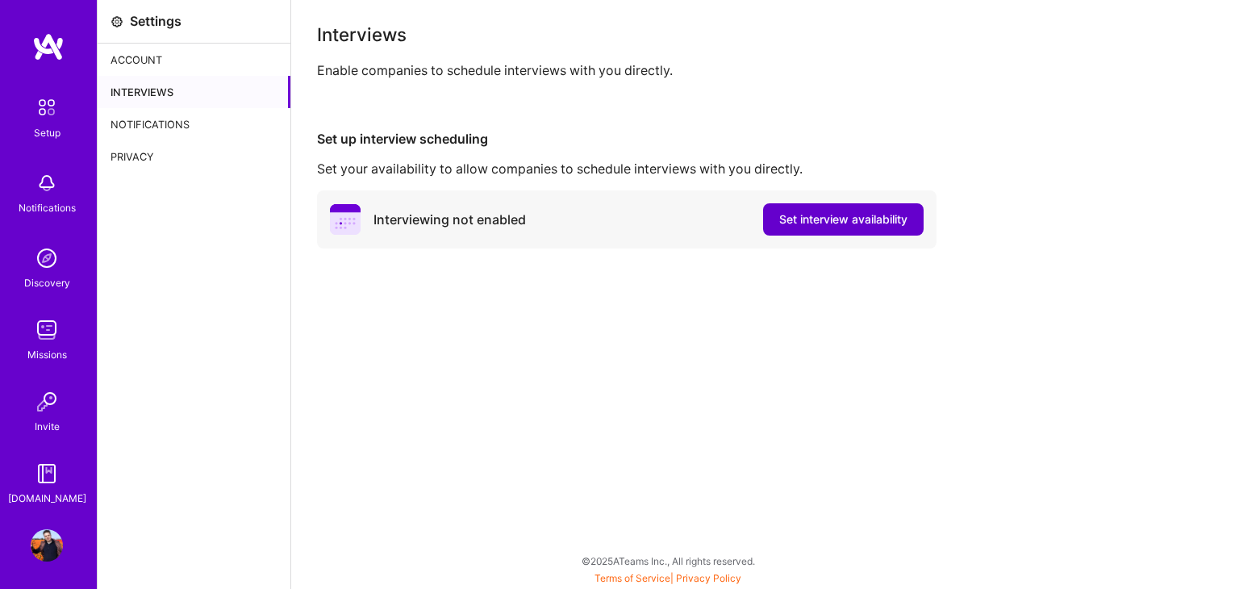
click at [847, 218] on span "Set interview availability" at bounding box center [843, 219] width 128 height 16
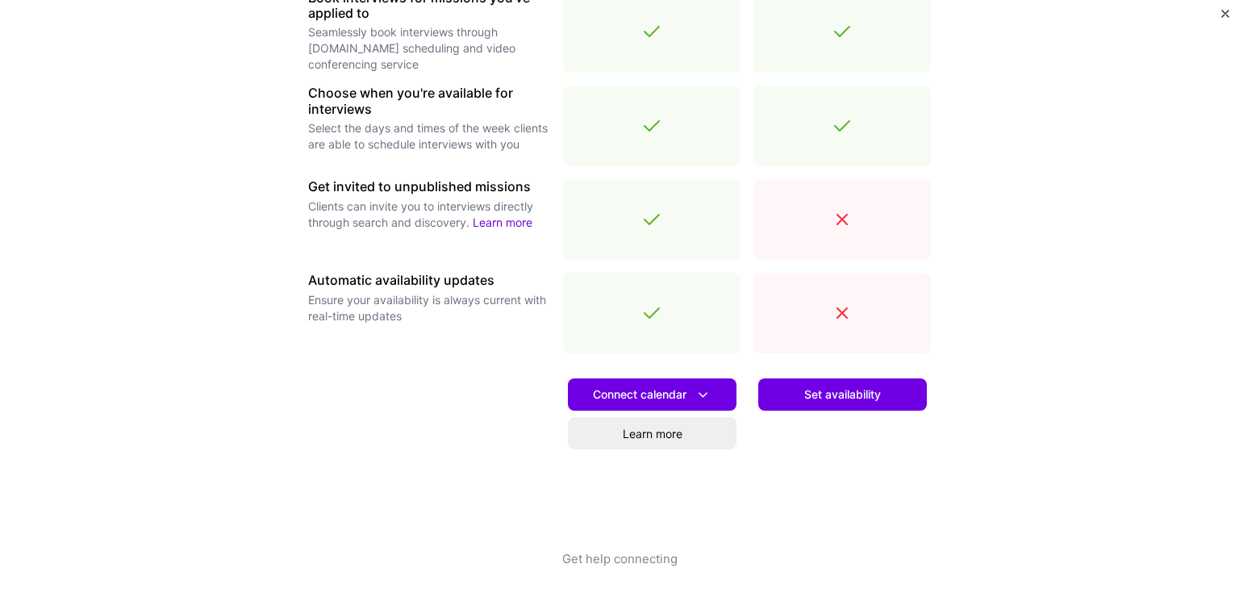
scroll to position [542, 0]
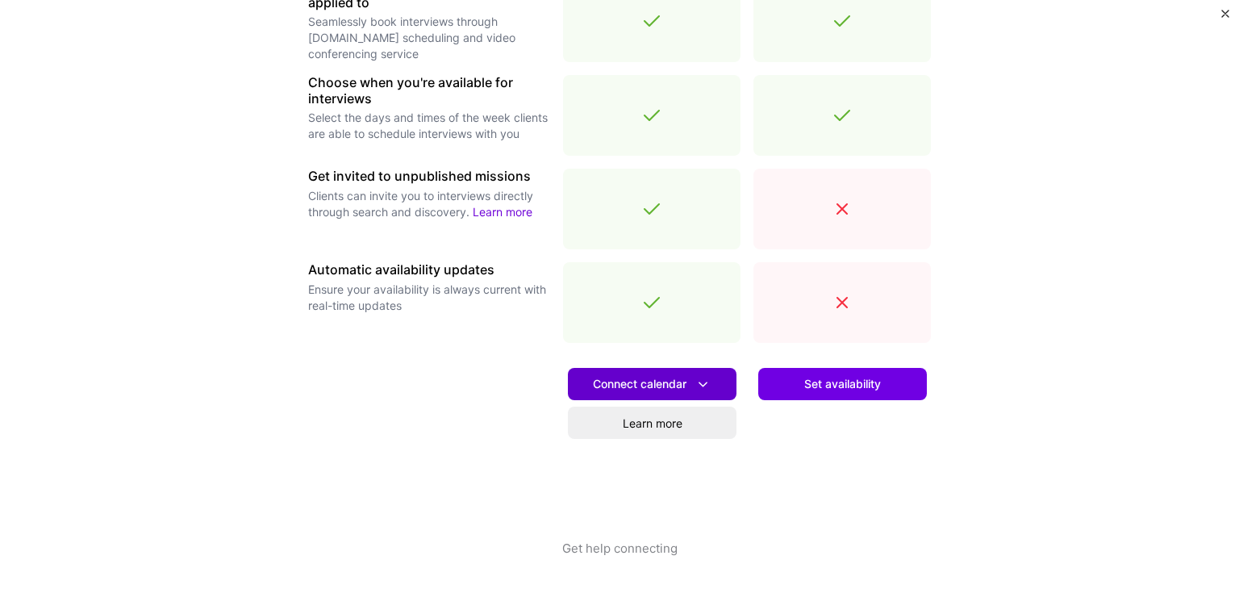
click at [629, 377] on span "Connect calendar" at bounding box center [652, 384] width 119 height 17
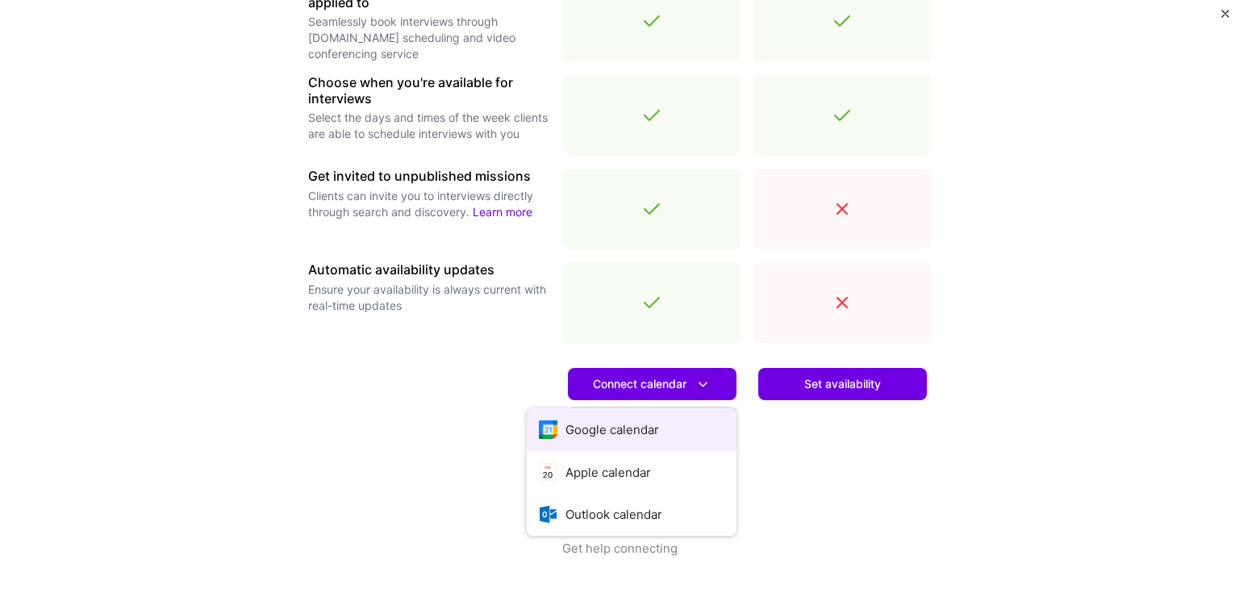
click at [594, 426] on button "Google calendar" at bounding box center [632, 429] width 210 height 43
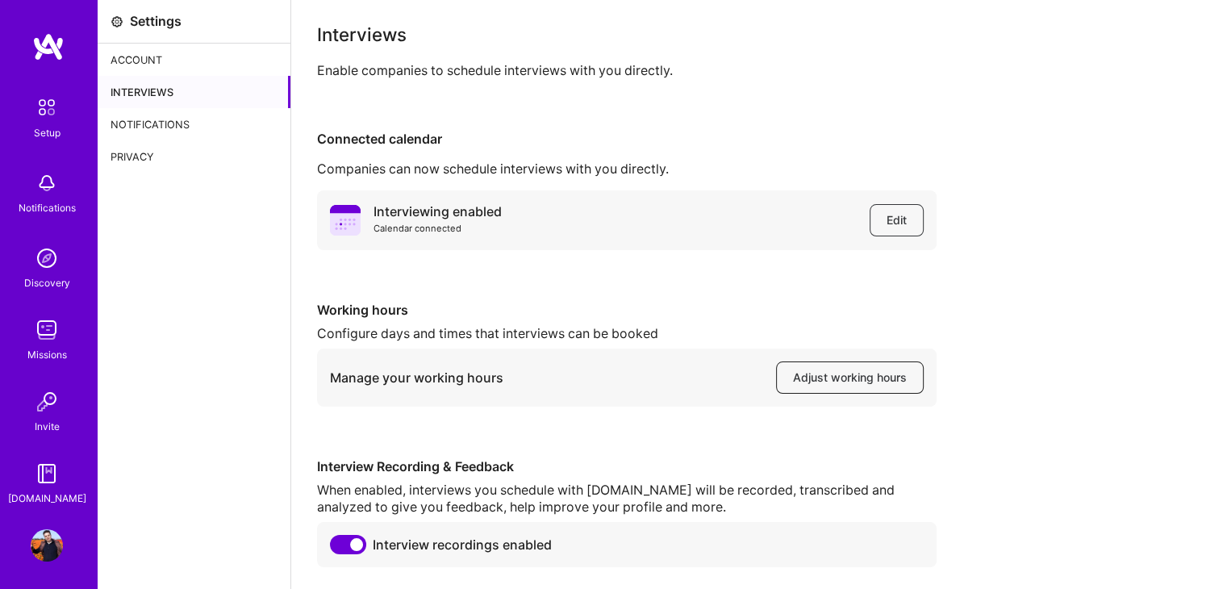
click at [815, 374] on span "Adjust working hours" at bounding box center [850, 377] width 114 height 16
click at [135, 57] on div "Account" at bounding box center [194, 60] width 193 height 32
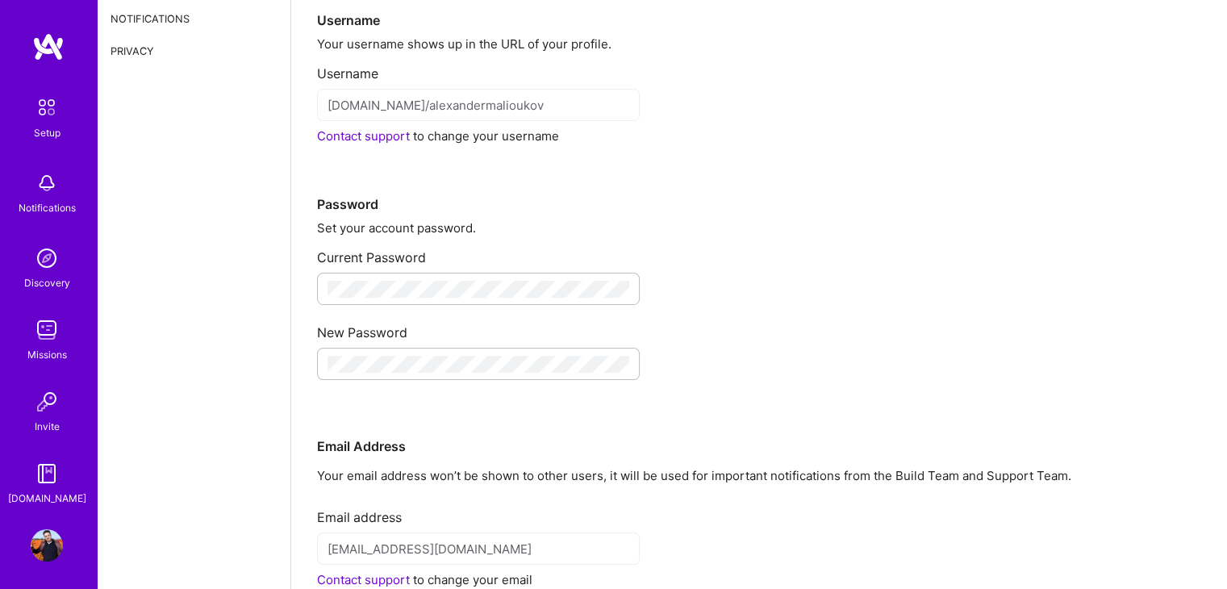
scroll to position [79, 0]
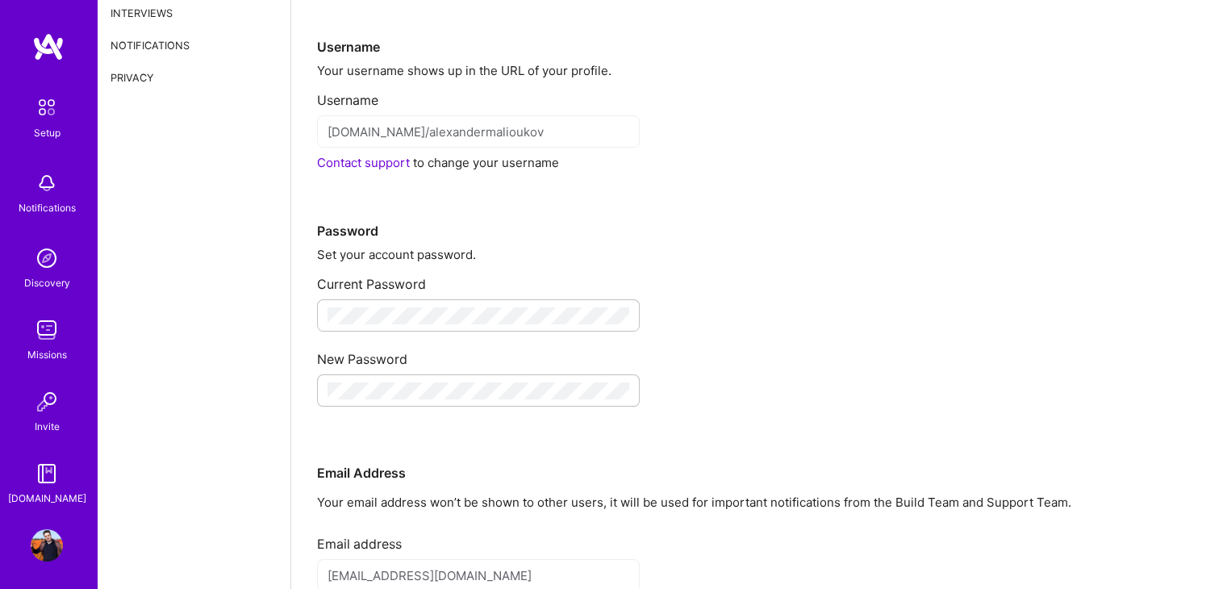
click at [52, 37] on img at bounding box center [48, 46] width 32 height 29
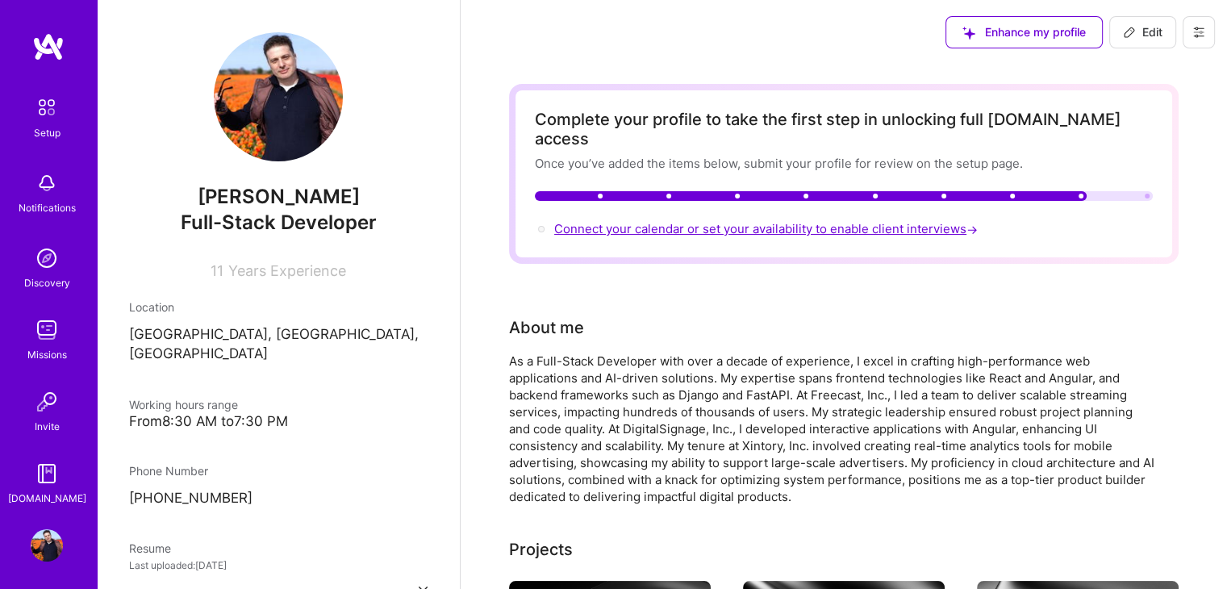
click at [658, 221] on span "Connect your calendar or set your availability to enable client interviews →" at bounding box center [767, 228] width 427 height 15
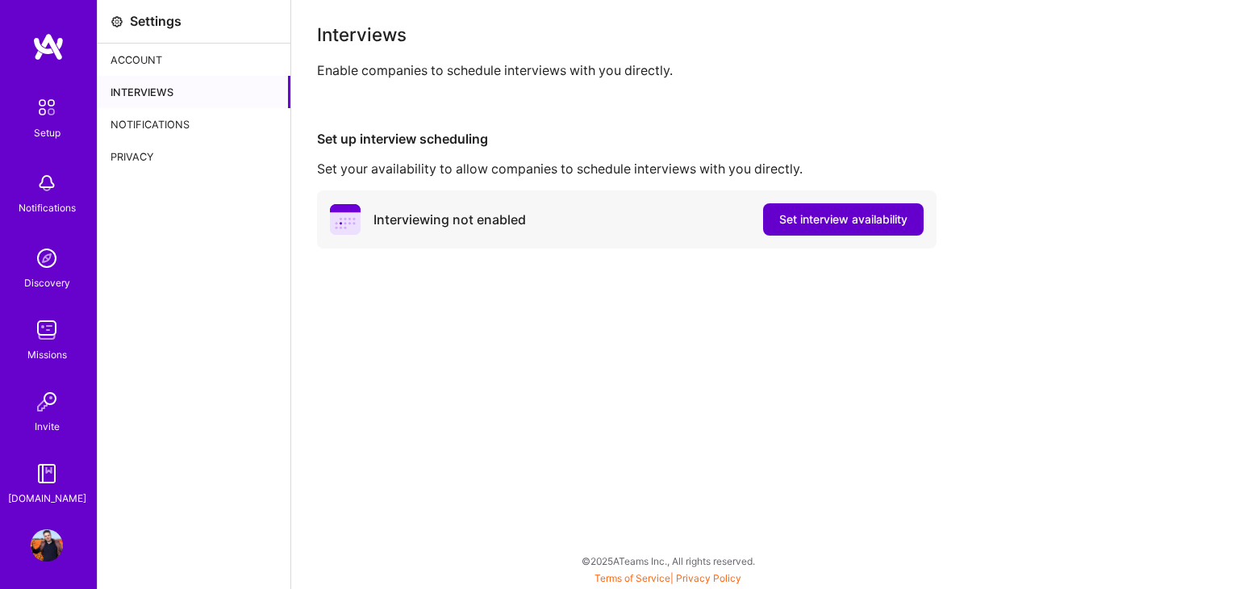
click at [802, 223] on span "Set interview availability" at bounding box center [843, 219] width 128 height 16
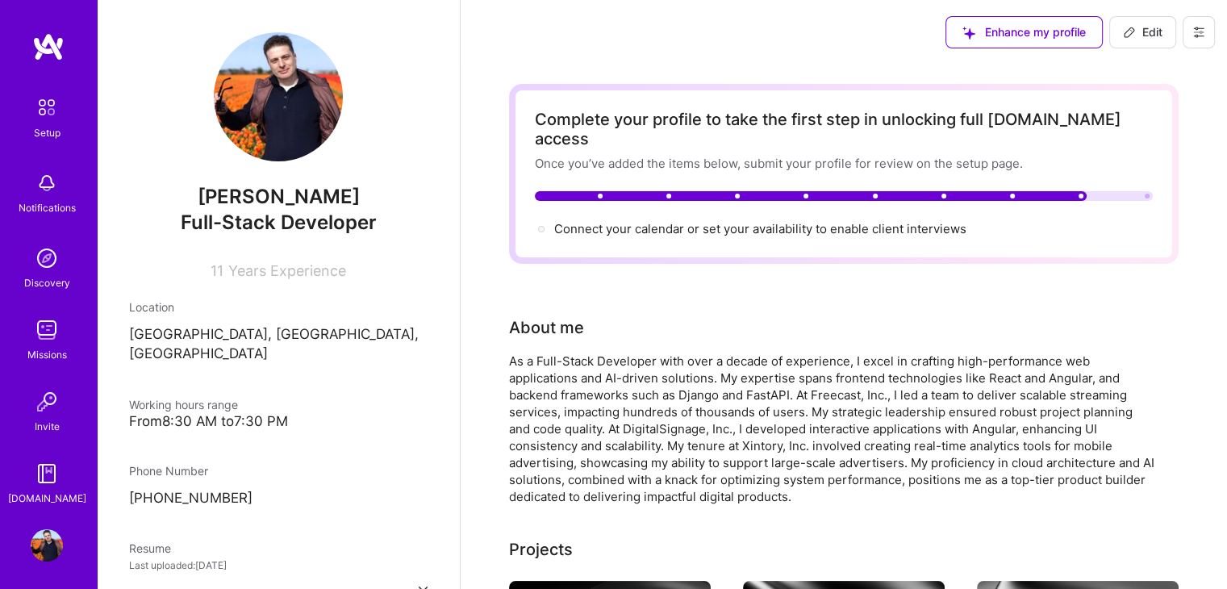
click at [39, 41] on img at bounding box center [48, 46] width 32 height 29
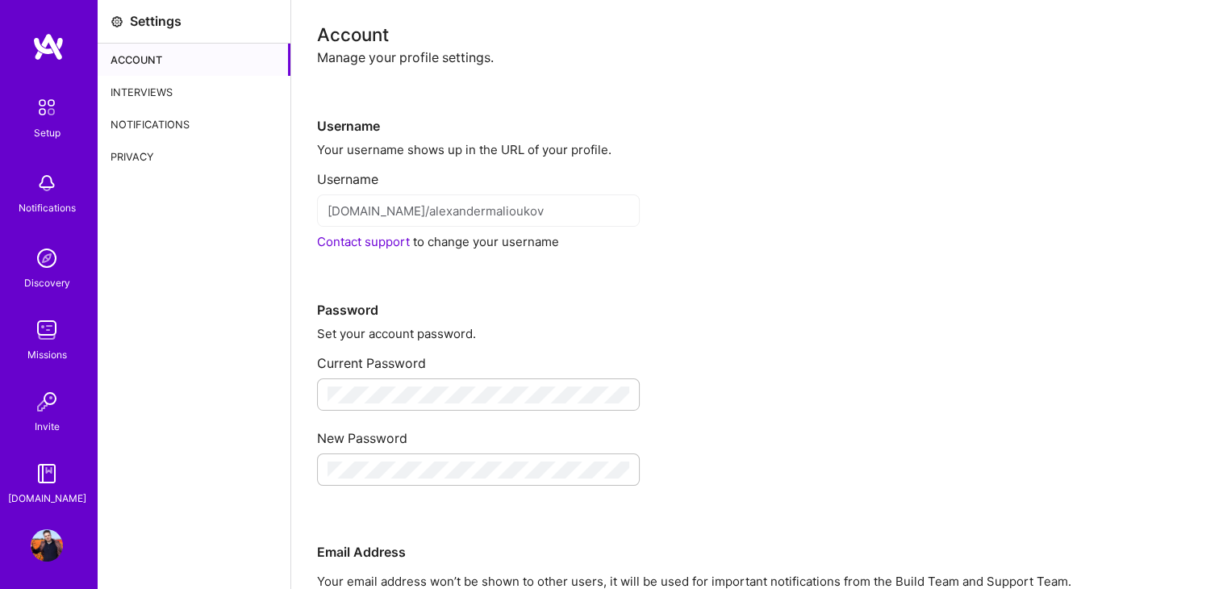
click at [28, 352] on div "Missions" at bounding box center [47, 354] width 40 height 17
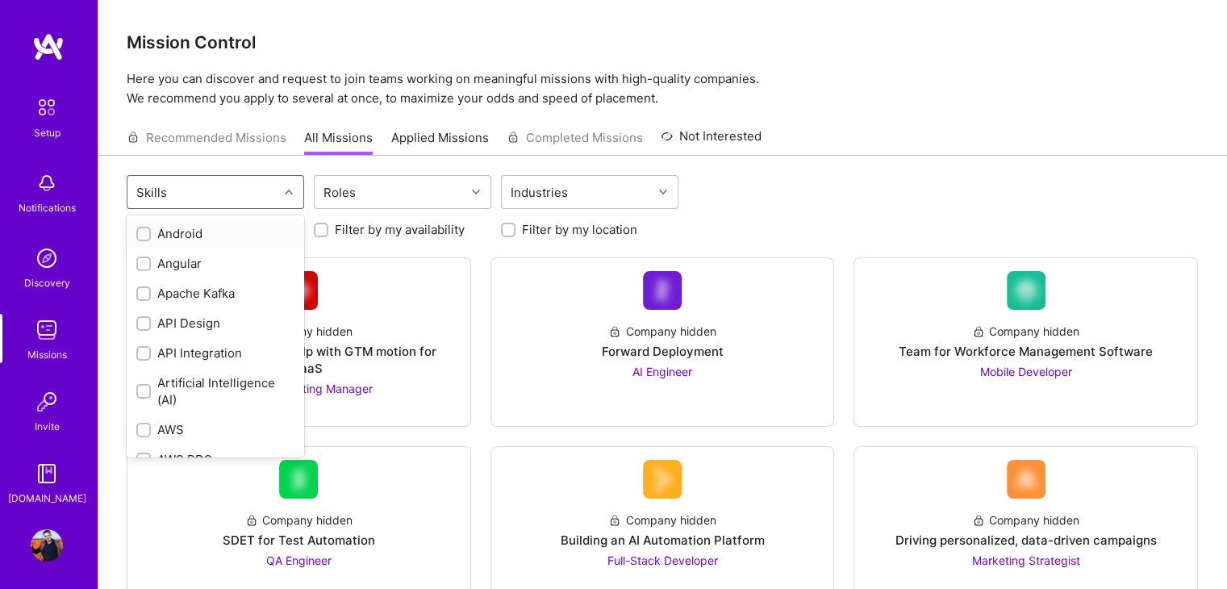
click at [290, 190] on icon at bounding box center [289, 192] width 8 height 8
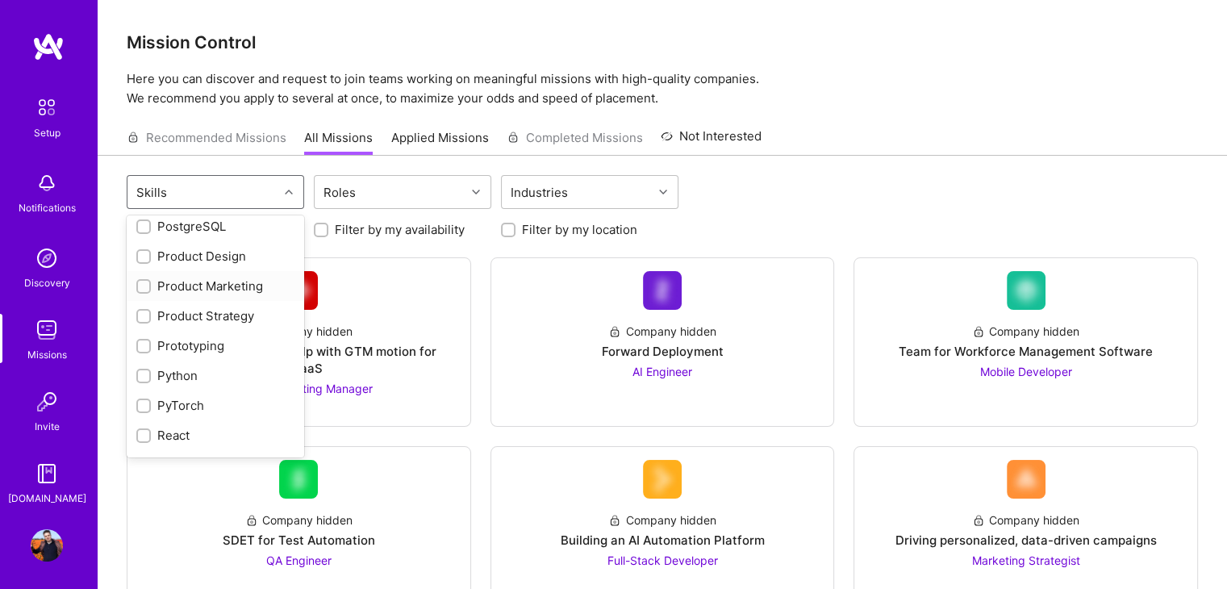
scroll to position [1290, 0]
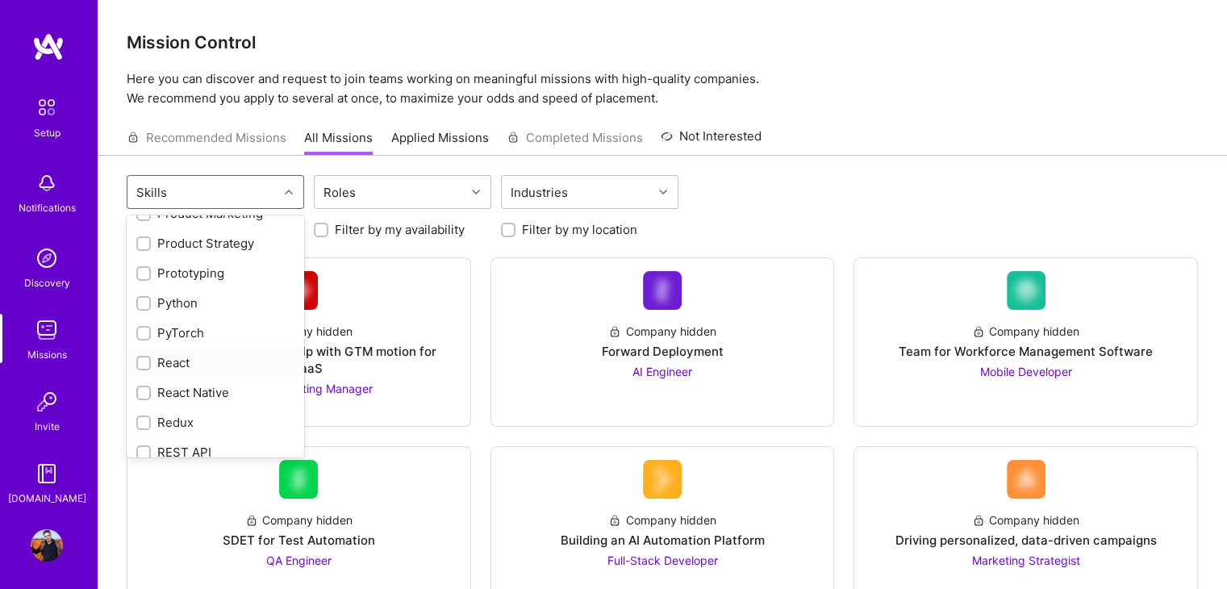
click at [145, 369] on input "checkbox" at bounding box center [145, 363] width 11 height 11
checkbox input "true"
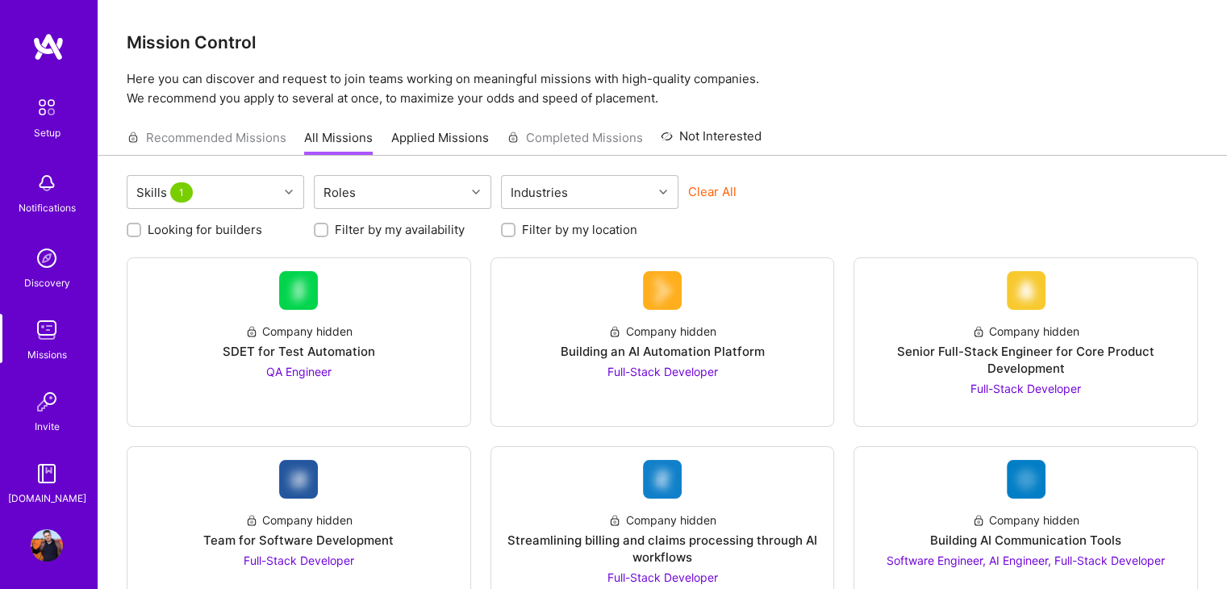
click at [835, 190] on div "Clear All" at bounding box center [776, 198] width 177 height 30
click at [474, 196] on div at bounding box center [477, 191] width 25 height 21
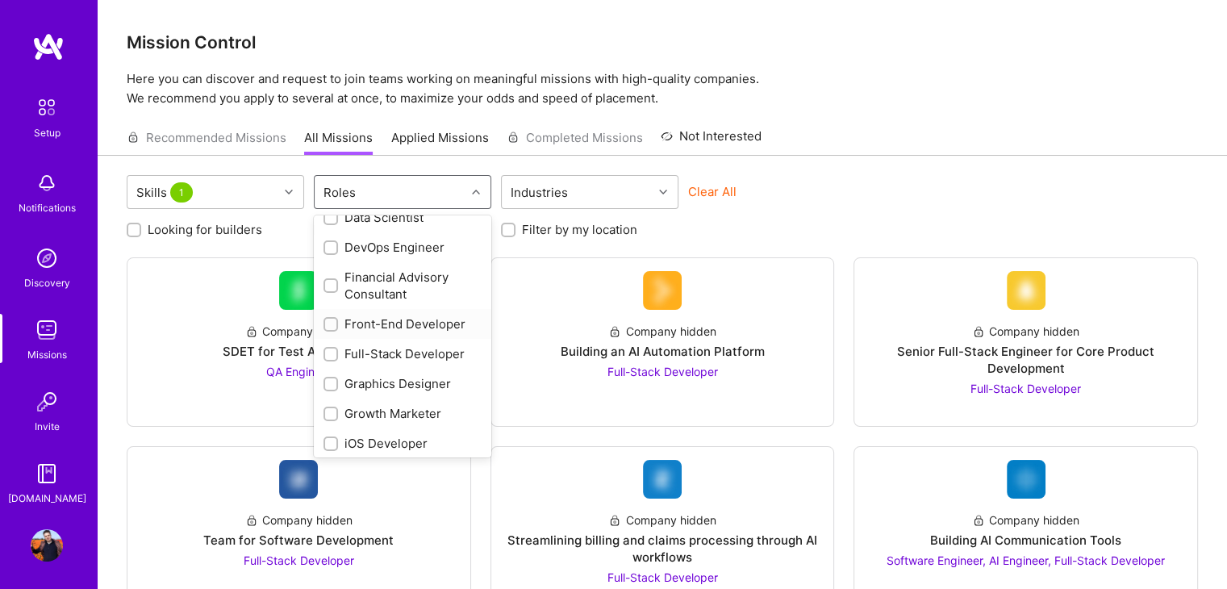
scroll to position [323, 0]
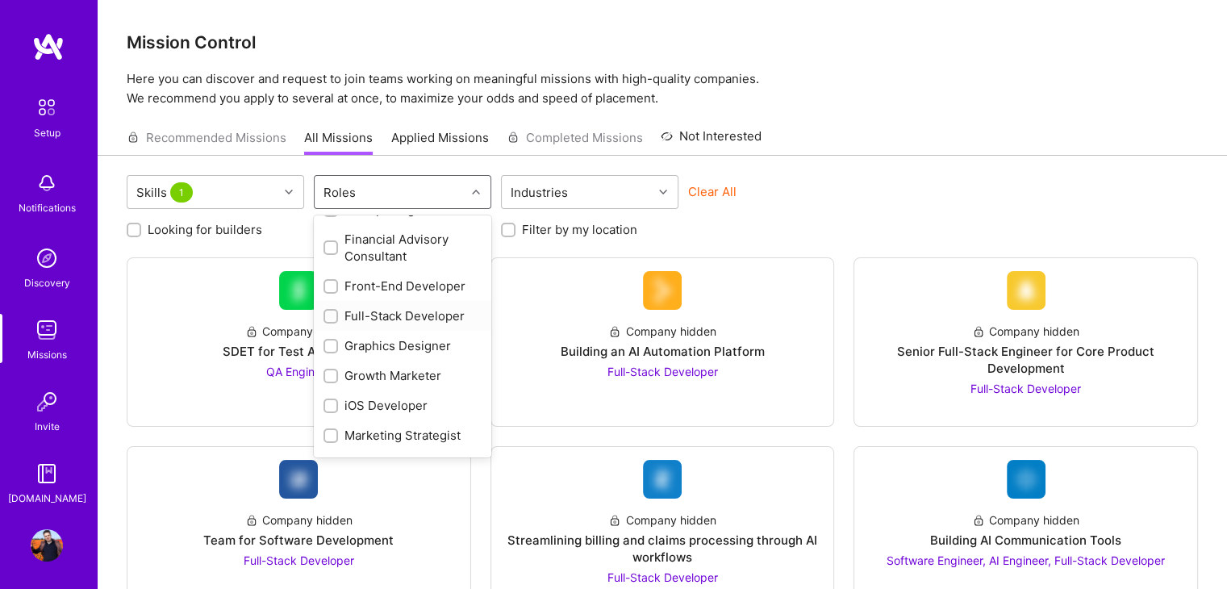
click at [335, 315] on input "checkbox" at bounding box center [332, 316] width 11 height 11
checkbox input "true"
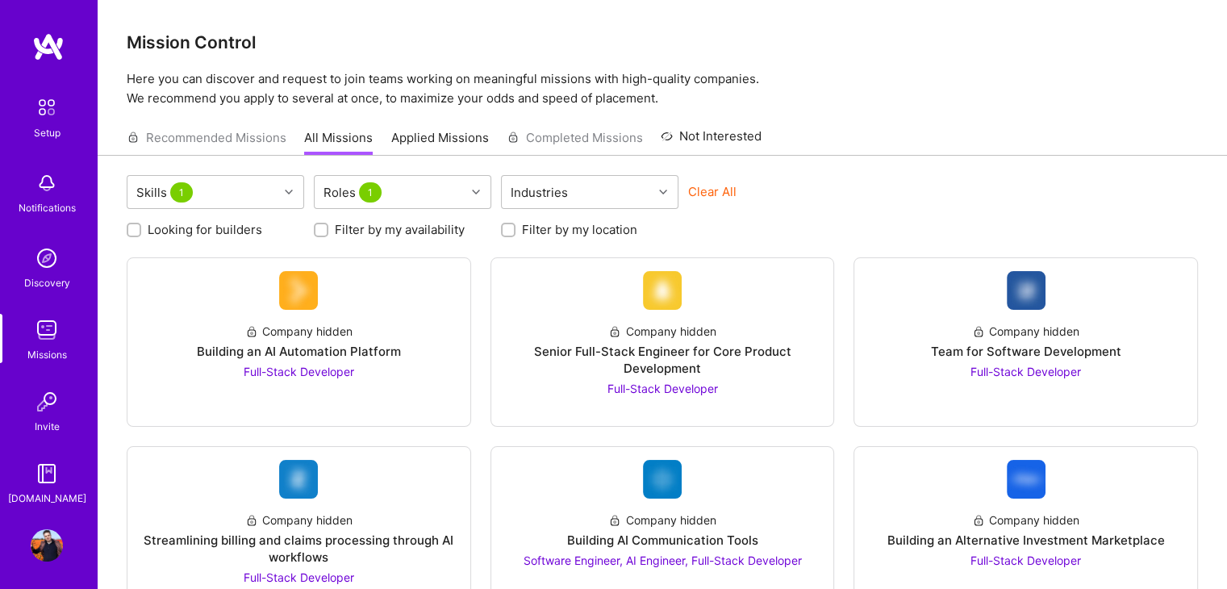
click at [814, 183] on div "Clear All" at bounding box center [776, 198] width 177 height 30
click at [664, 192] on icon at bounding box center [663, 192] width 8 height 8
click at [830, 193] on div "Clear All" at bounding box center [776, 198] width 177 height 30
click at [325, 226] on input "Filter by my availability" at bounding box center [322, 230] width 11 height 11
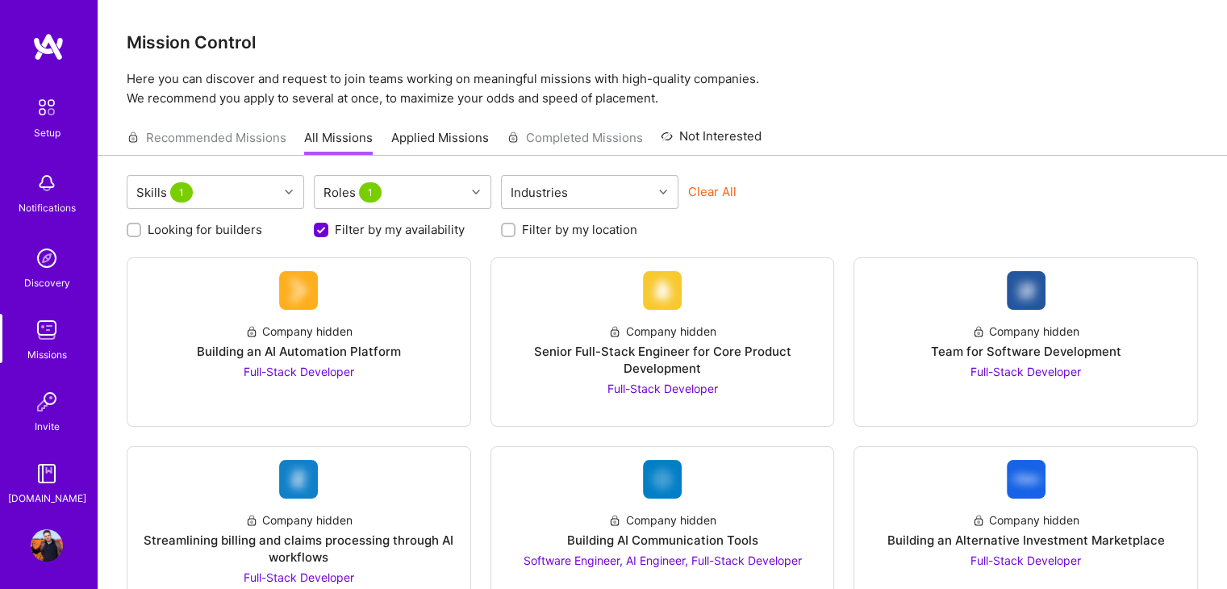
click at [391, 237] on div "Skills 1 Roles 1 Industries Clear All Looking for builders Filter by my availab…" at bounding box center [662, 405] width 1129 height 498
click at [400, 233] on label "Filter by my availability" at bounding box center [400, 229] width 130 height 17
click at [330, 233] on input "Filter by my availability" at bounding box center [322, 230] width 15 height 15
checkbox input "false"
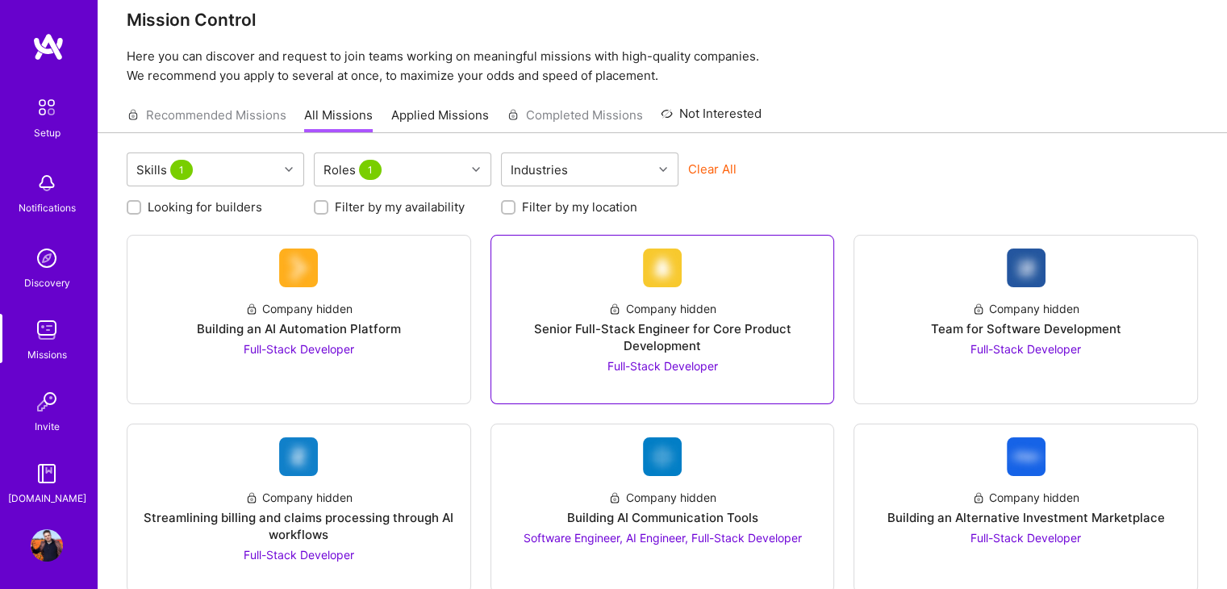
scroll to position [65, 0]
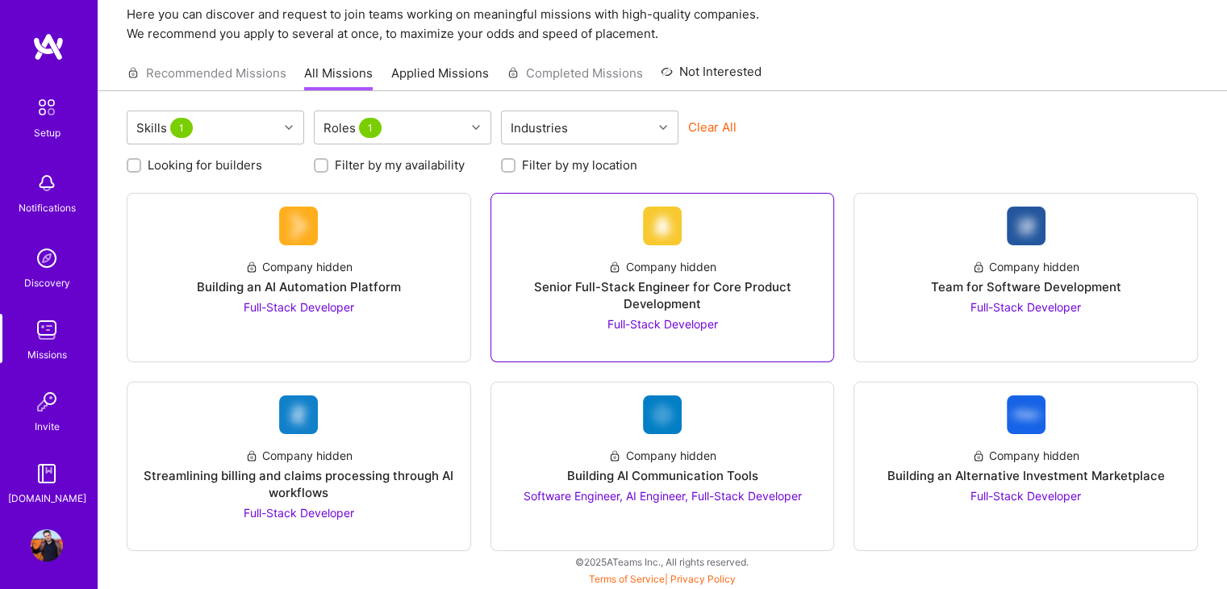
click at [630, 296] on div "Senior Full-Stack Engineer for Core Product Development" at bounding box center [662, 295] width 317 height 34
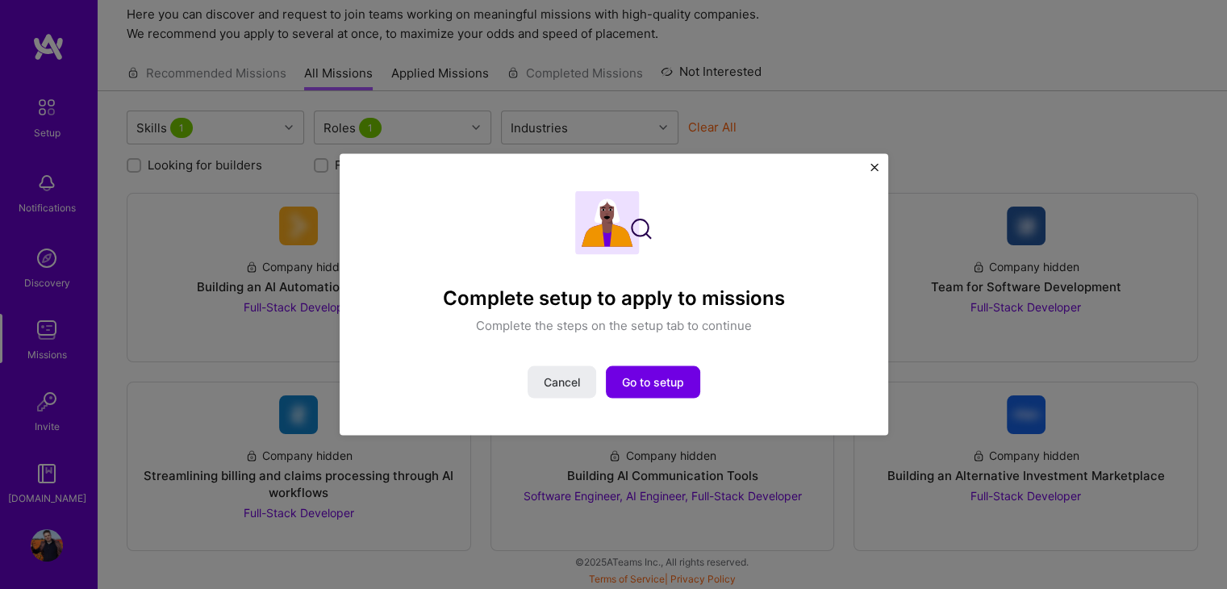
click at [872, 171] on img "Close" at bounding box center [874, 168] width 8 height 8
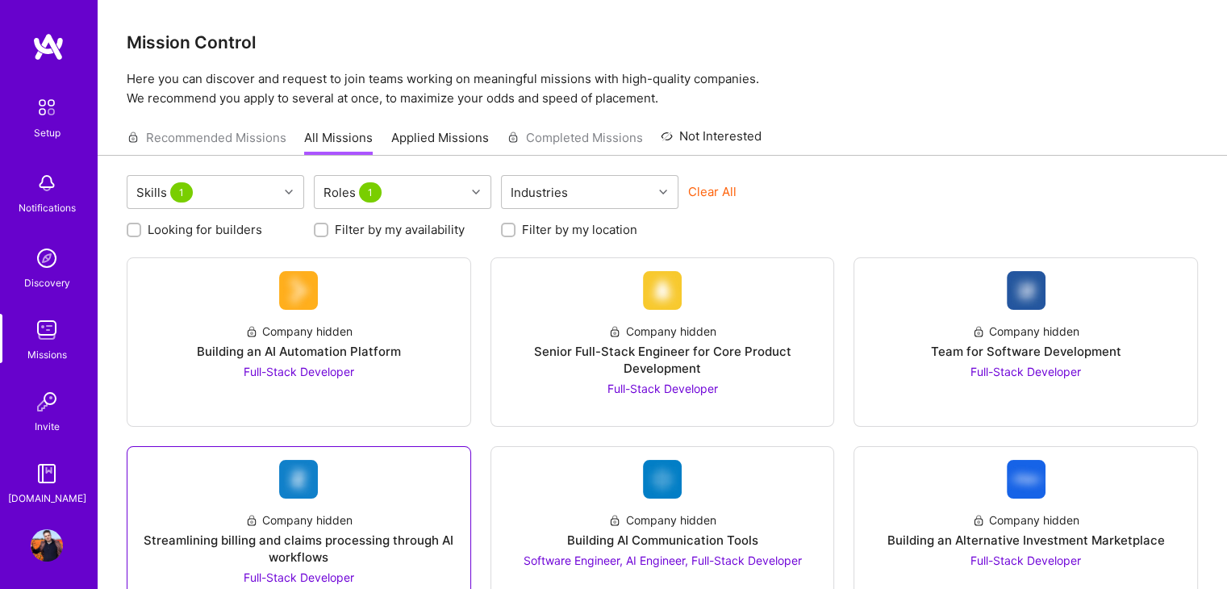
scroll to position [0, 0]
click at [43, 107] on img at bounding box center [47, 107] width 34 height 34
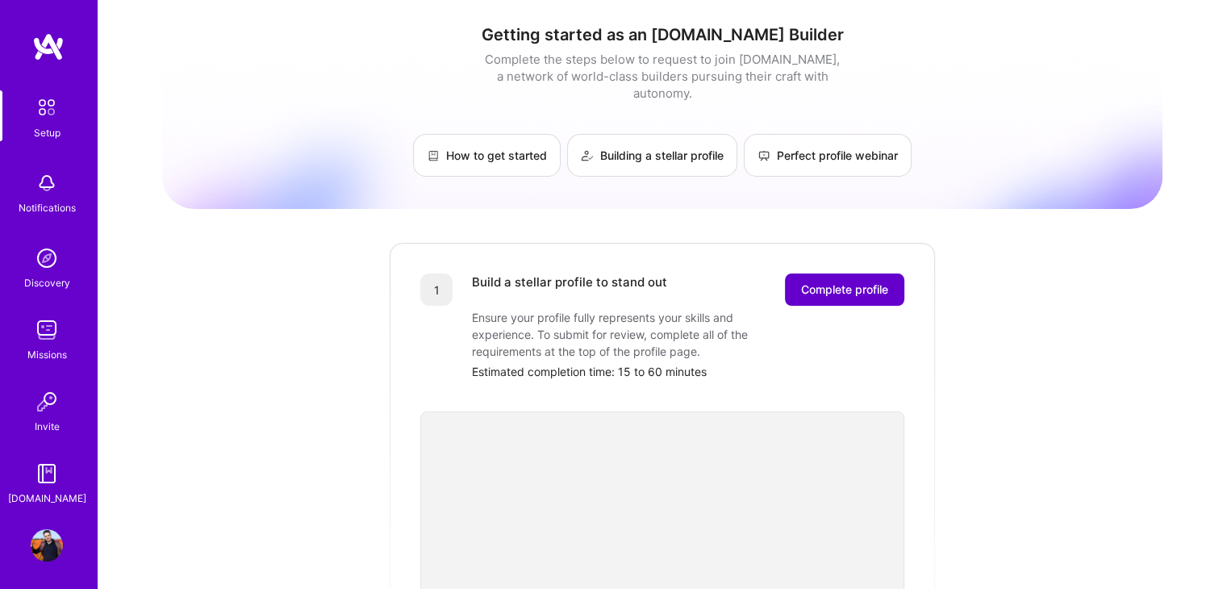
click at [844, 281] on span "Complete profile" at bounding box center [844, 289] width 87 height 16
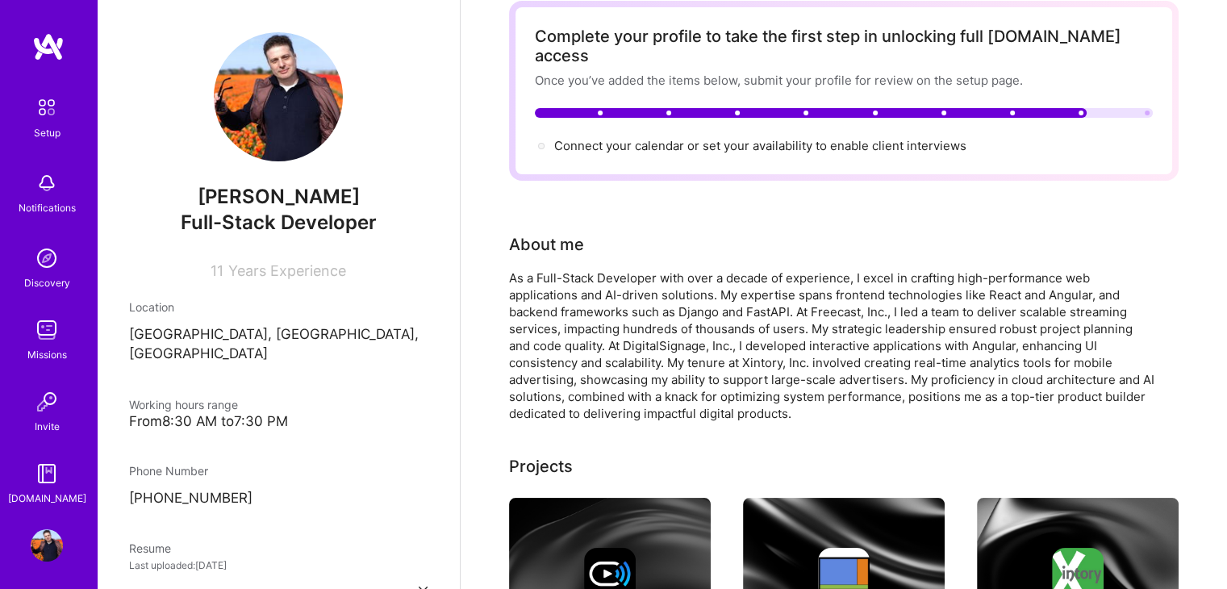
scroll to position [81, 0]
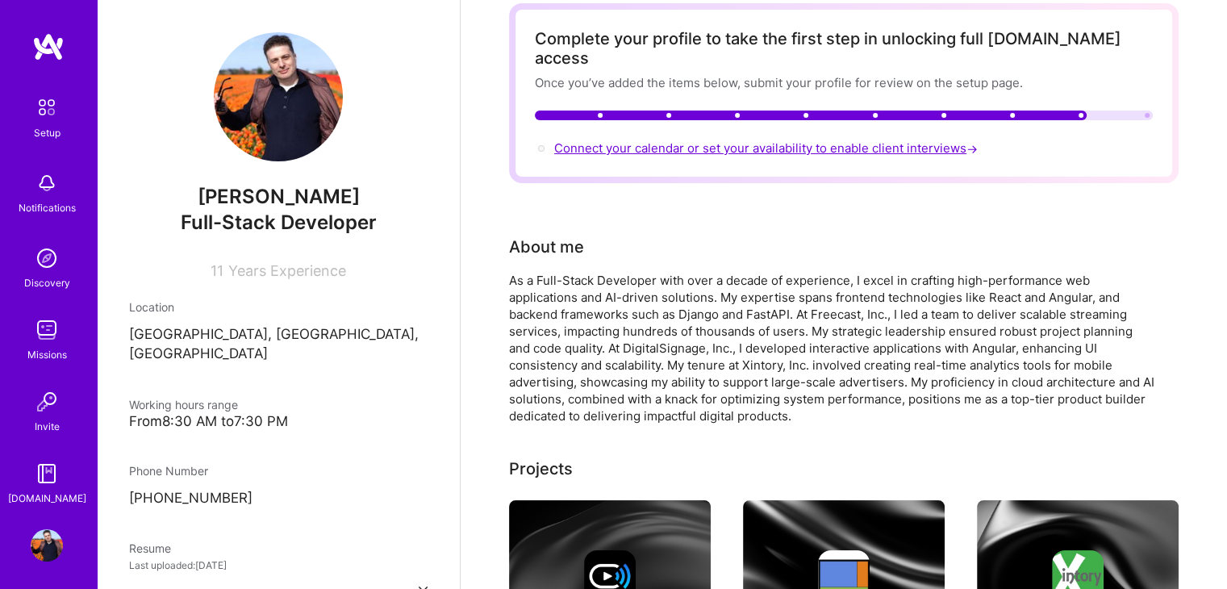
click at [602, 140] on span "Connect your calendar or set your availability to enable client interviews →" at bounding box center [767, 147] width 427 height 15
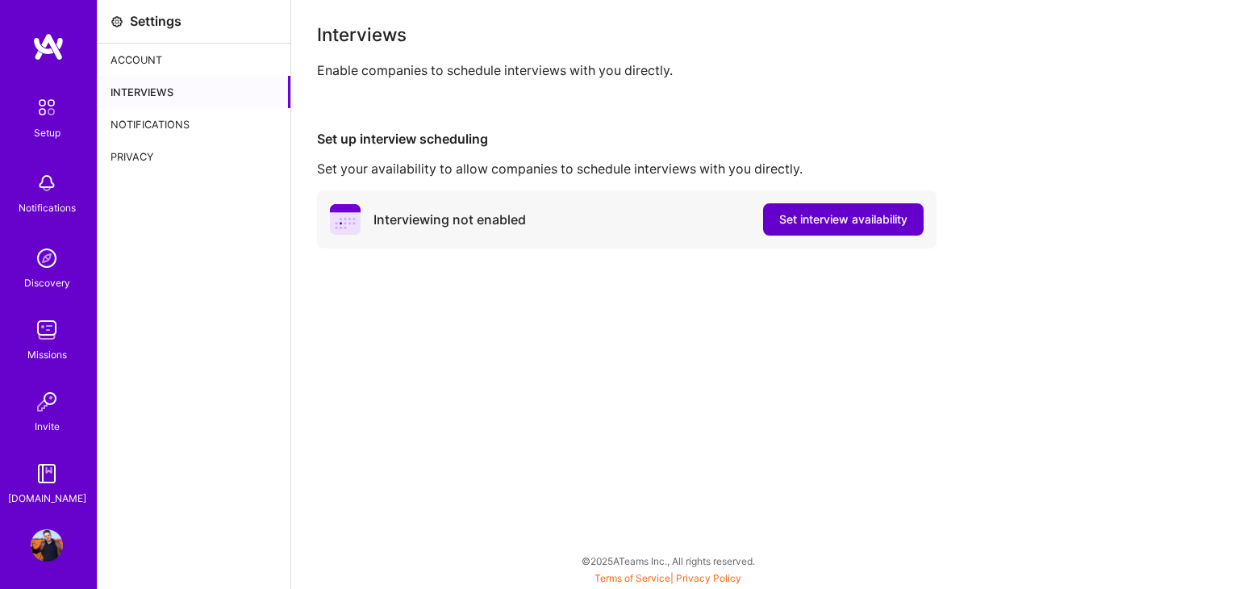
click at [845, 215] on span "Set interview availability" at bounding box center [843, 219] width 128 height 16
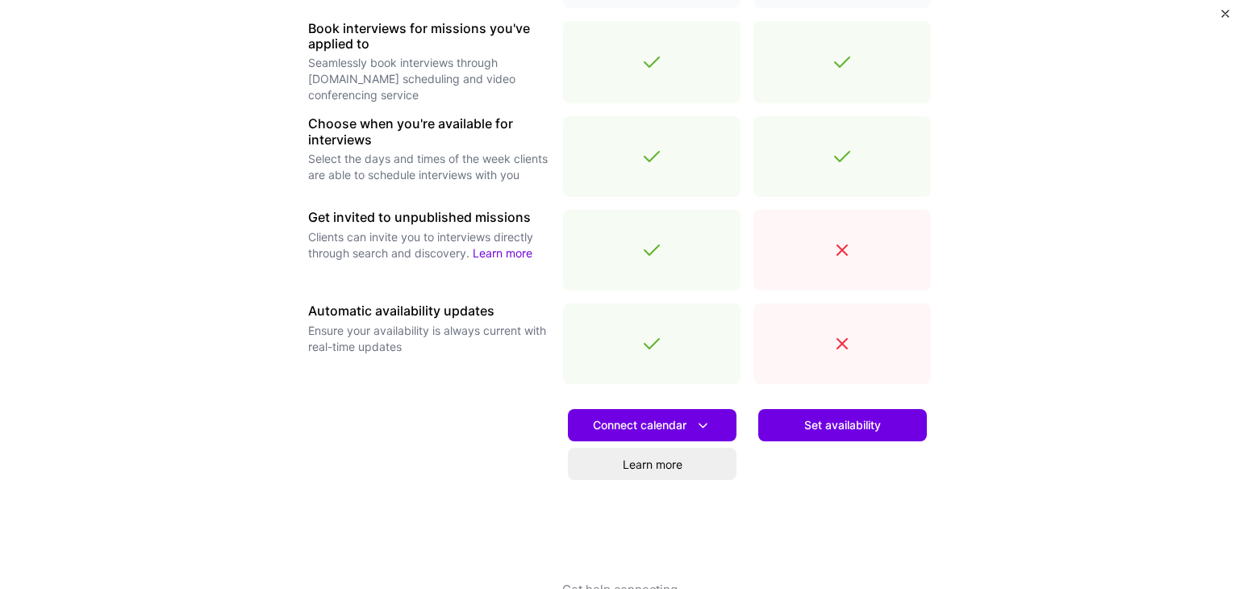
scroll to position [542, 0]
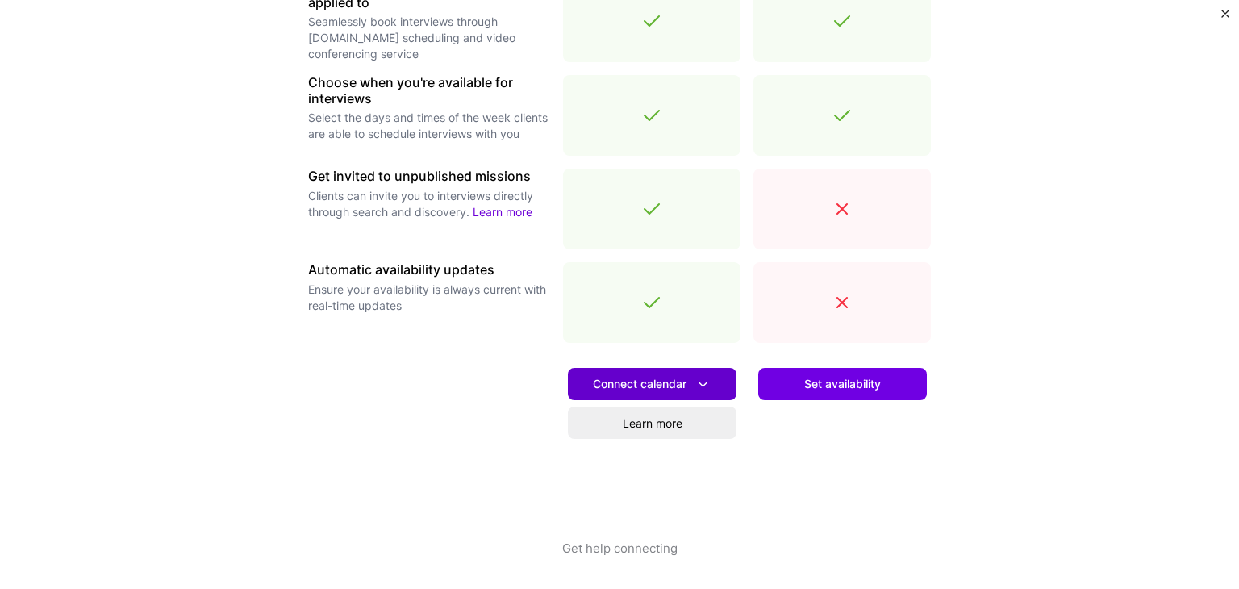
click at [660, 381] on span "Connect calendar" at bounding box center [652, 384] width 119 height 17
click at [698, 381] on icon at bounding box center [702, 384] width 17 height 17
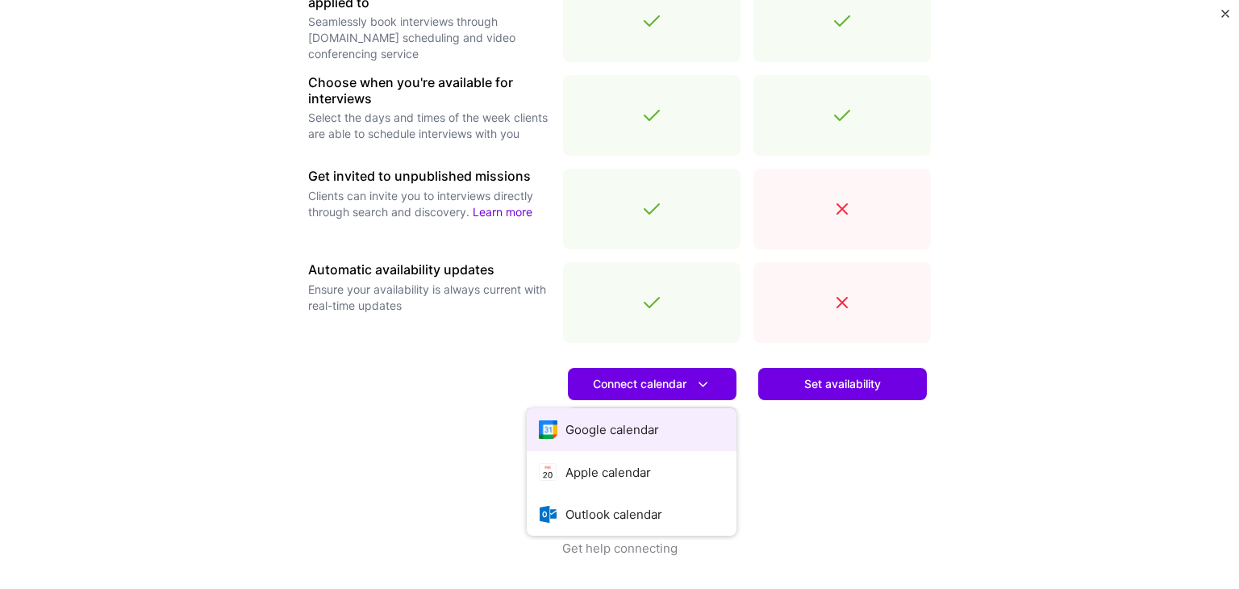
click at [614, 423] on button "Google calendar" at bounding box center [632, 429] width 210 height 43
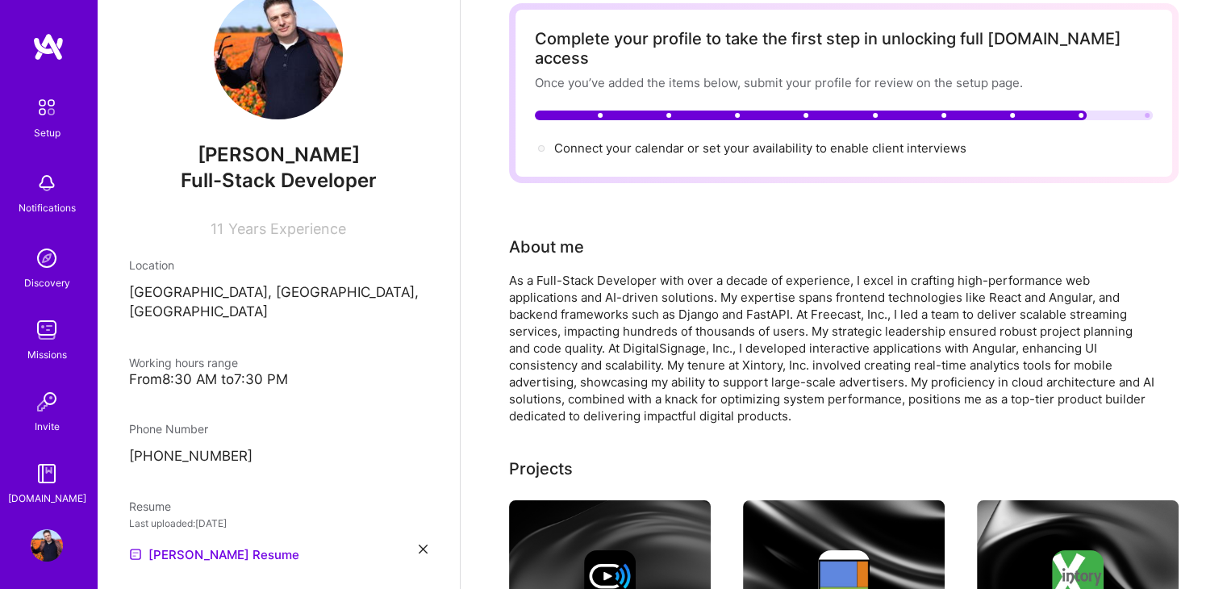
scroll to position [81, 0]
